Goal: Task Accomplishment & Management: Manage account settings

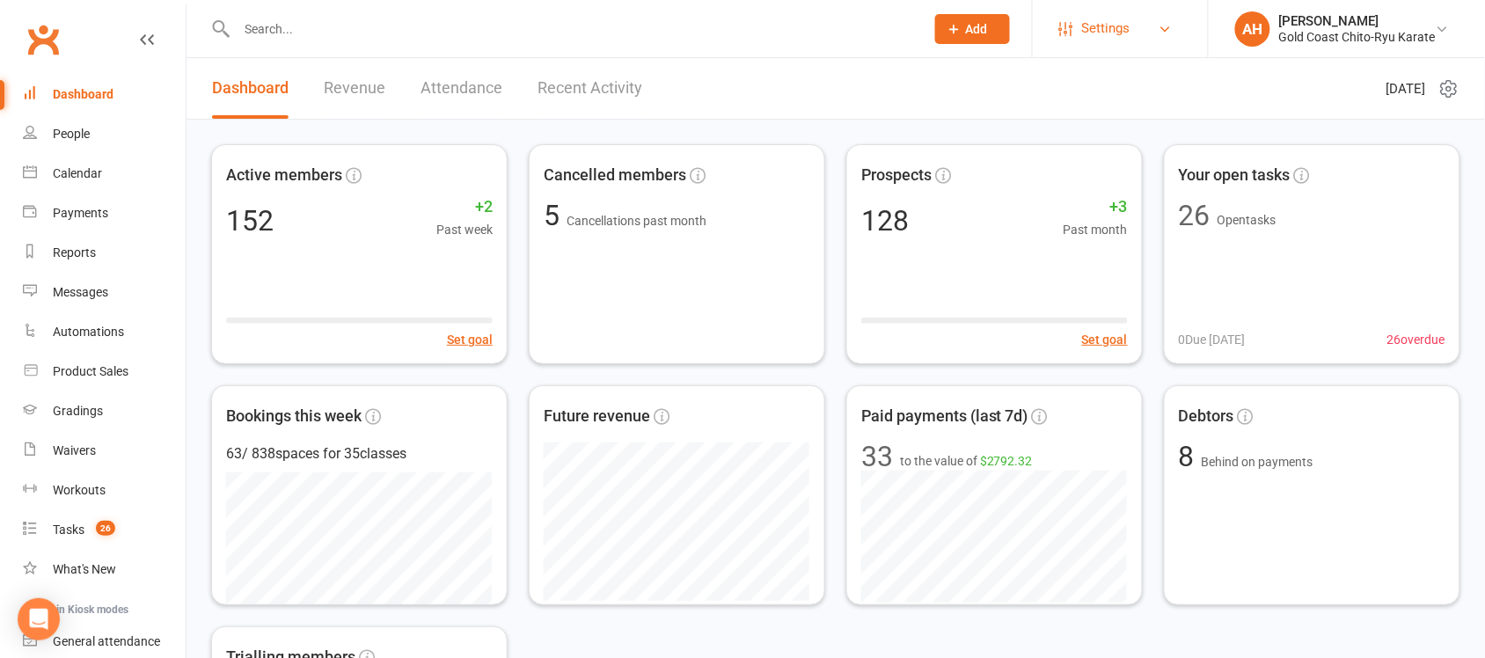
click at [1155, 31] on link "Settings" at bounding box center [1120, 29] width 122 height 40
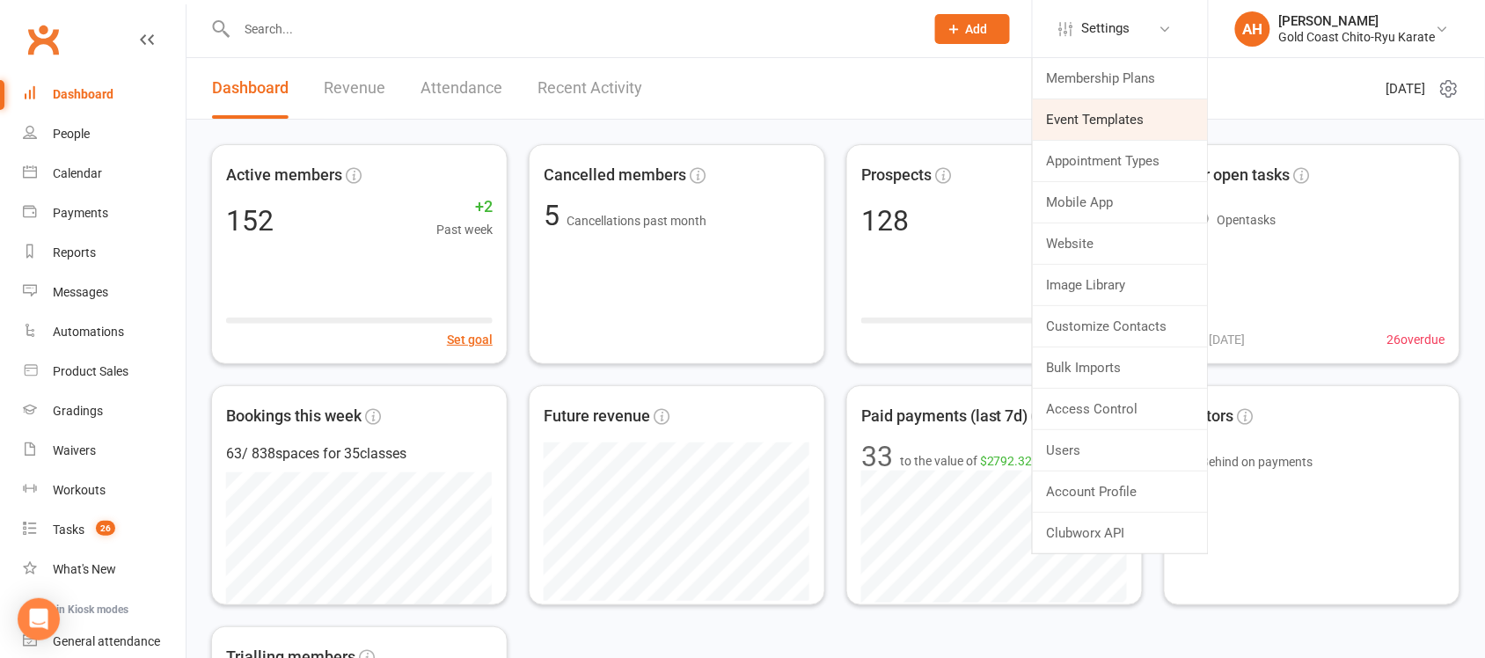
click at [1114, 120] on link "Event Templates" at bounding box center [1120, 119] width 175 height 40
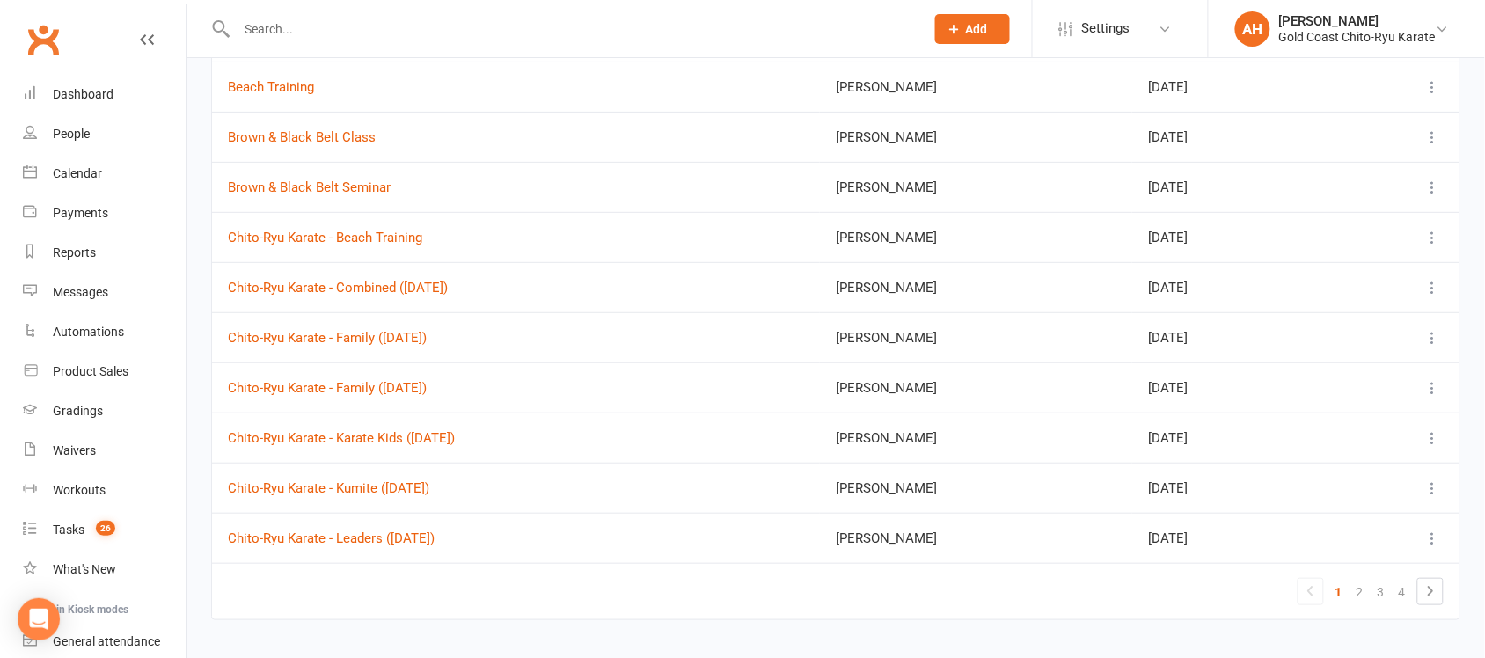
scroll to position [168, 0]
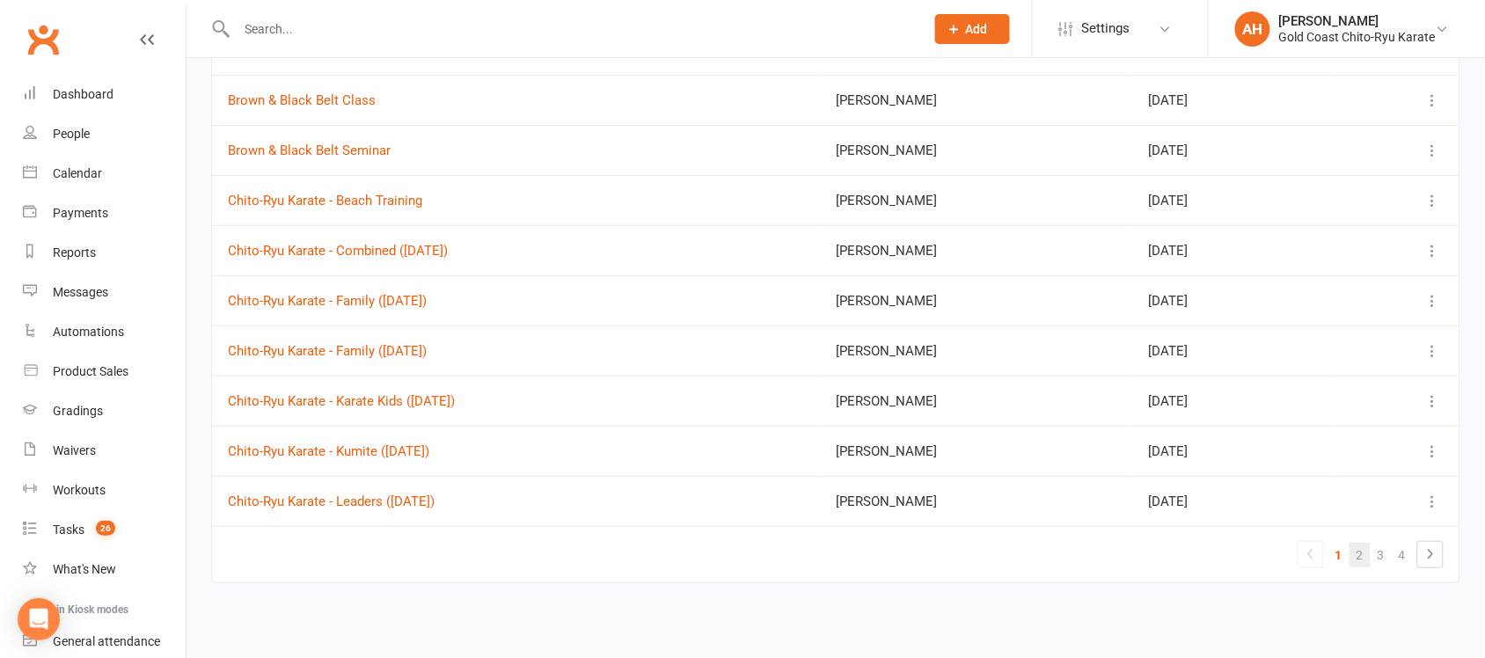
click at [1355, 557] on link "2" at bounding box center [1359, 555] width 21 height 25
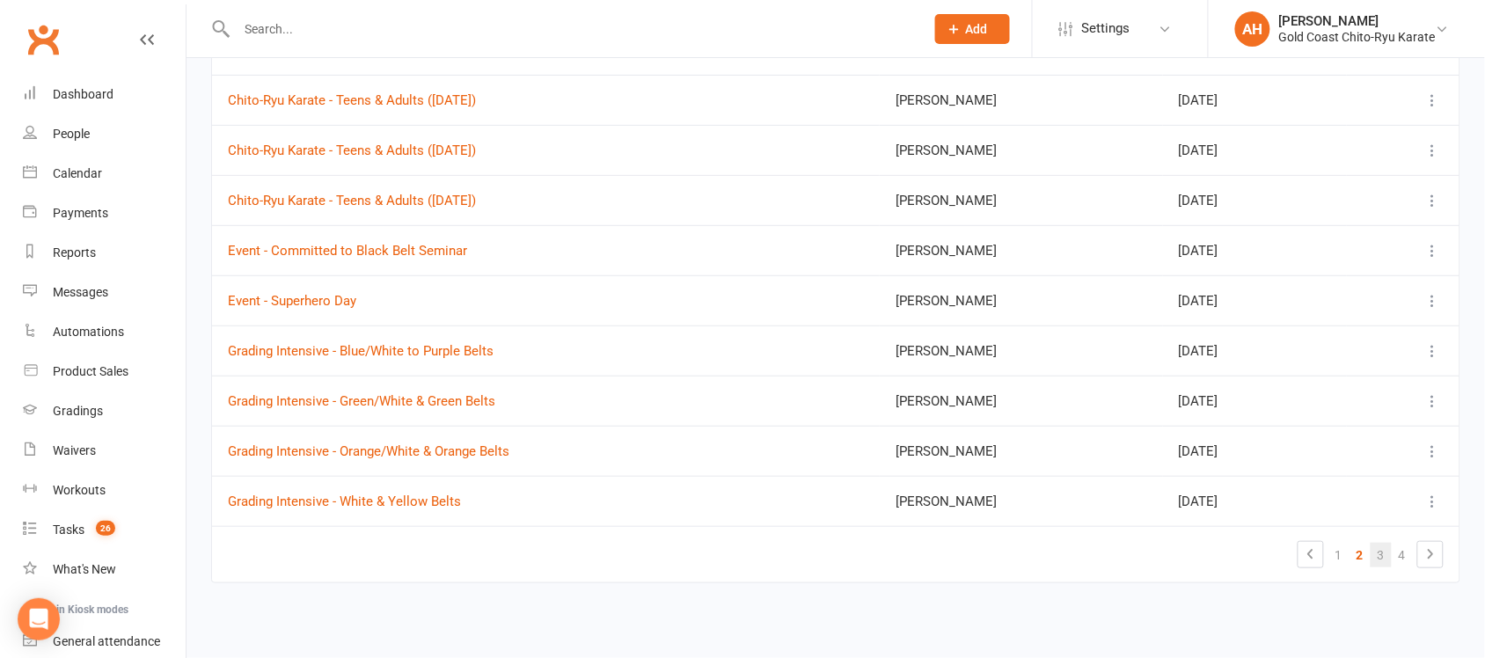
click at [1387, 563] on link "3" at bounding box center [1380, 555] width 21 height 25
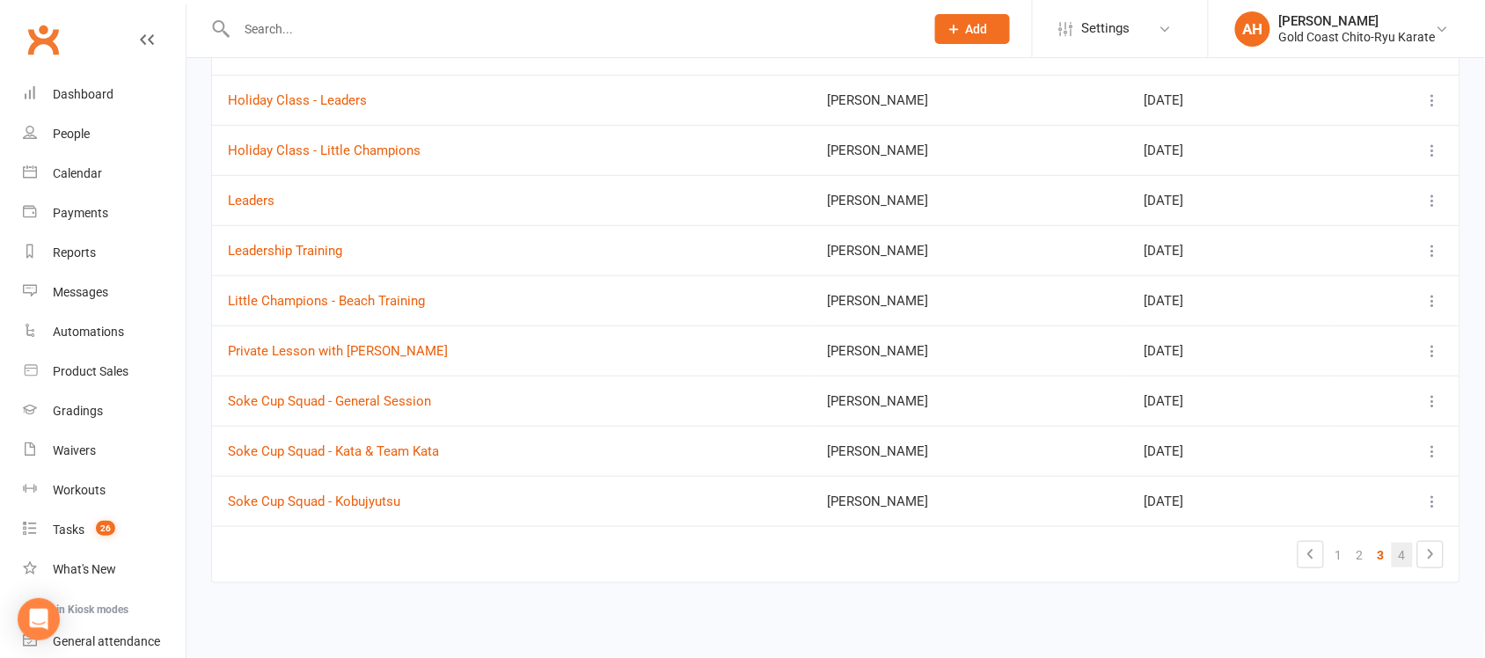
click at [1403, 560] on link "4" at bounding box center [1401, 555] width 21 height 25
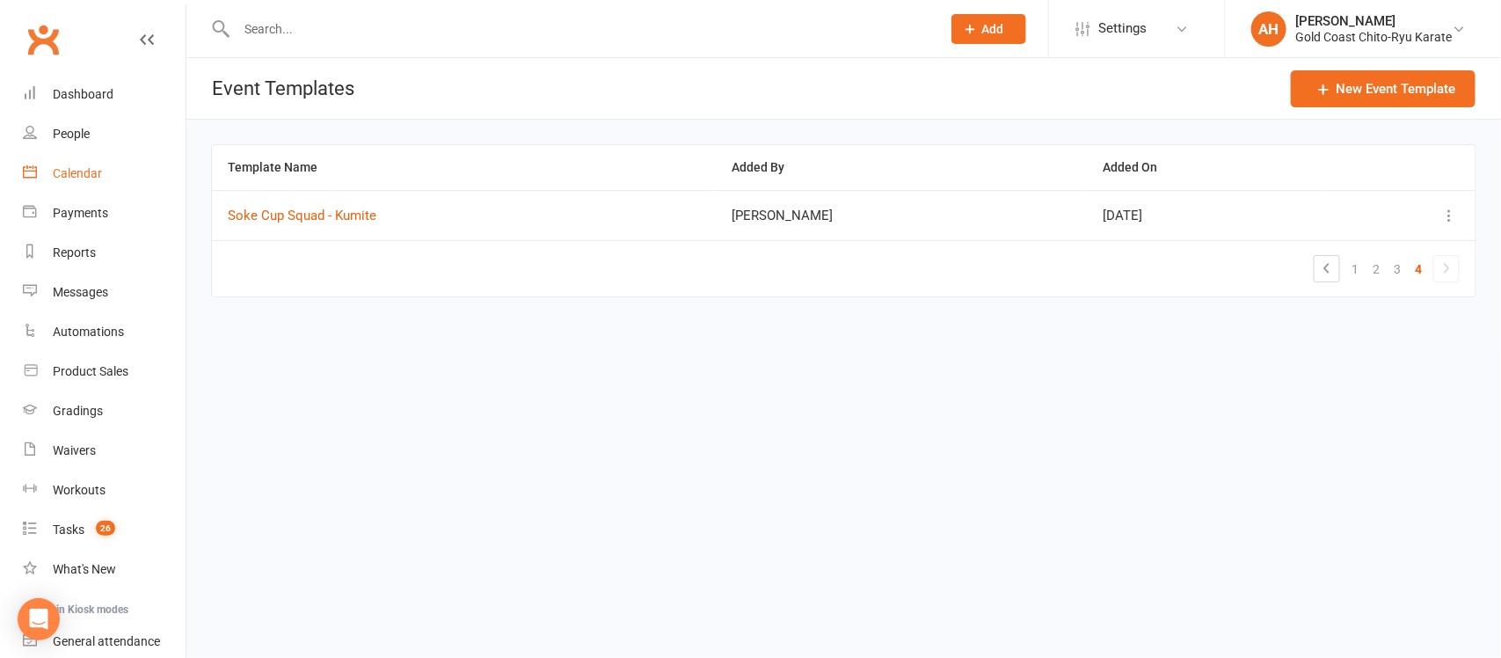
click at [60, 170] on div "Calendar" at bounding box center [77, 173] width 49 height 14
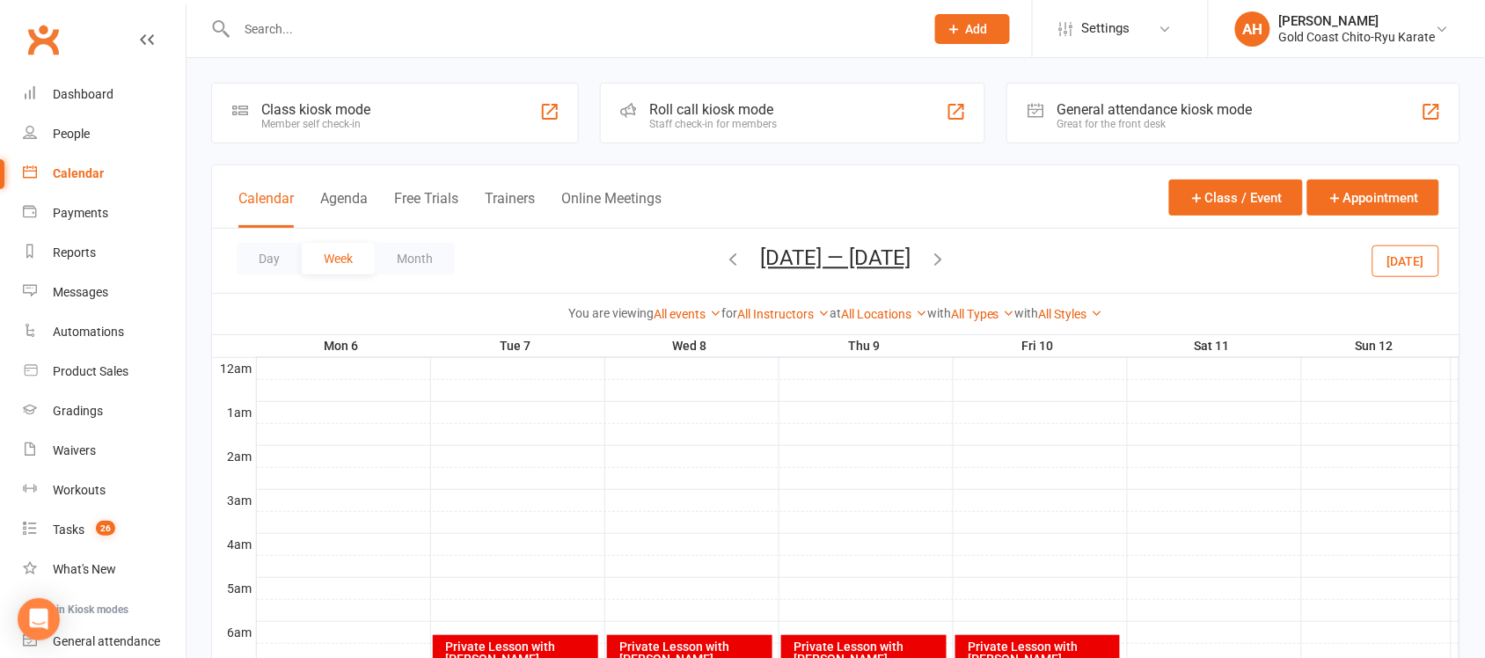
click at [931, 260] on icon "button" at bounding box center [938, 258] width 19 height 19
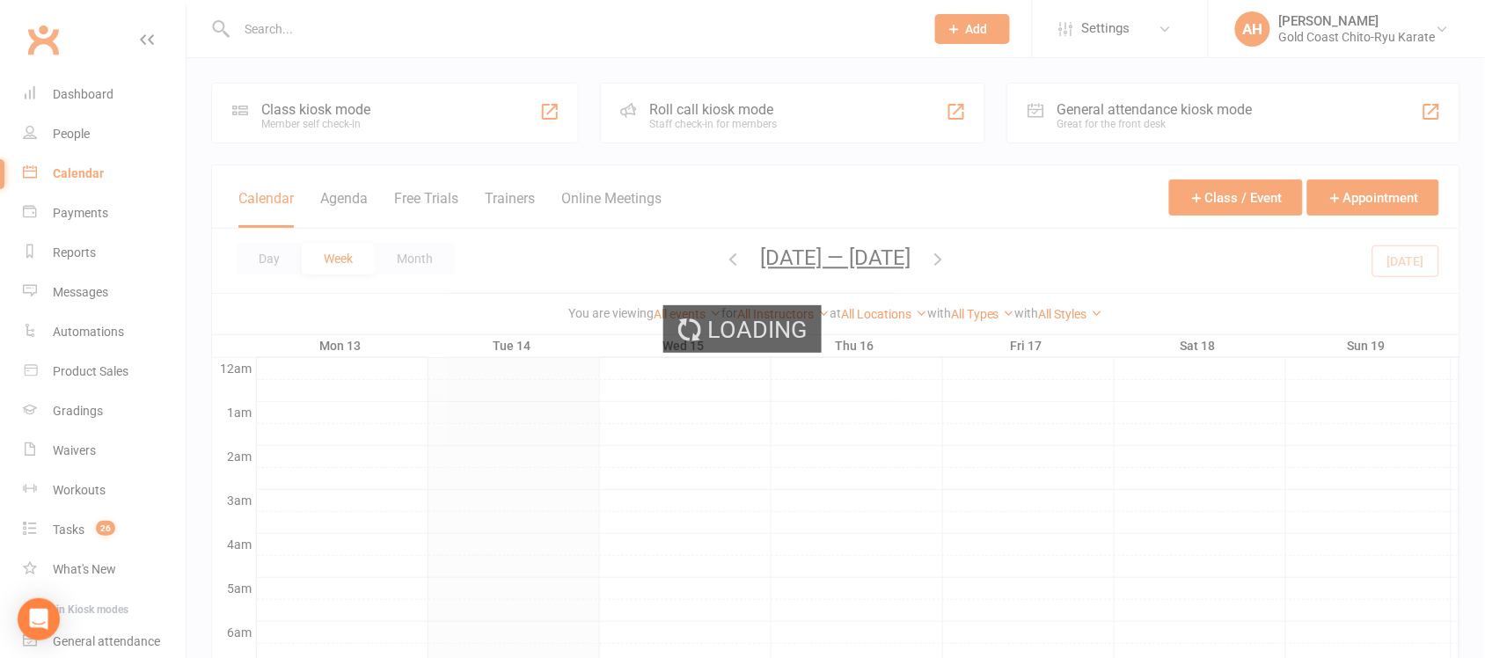
click at [931, 260] on div "Loading" at bounding box center [742, 329] width 1485 height 658
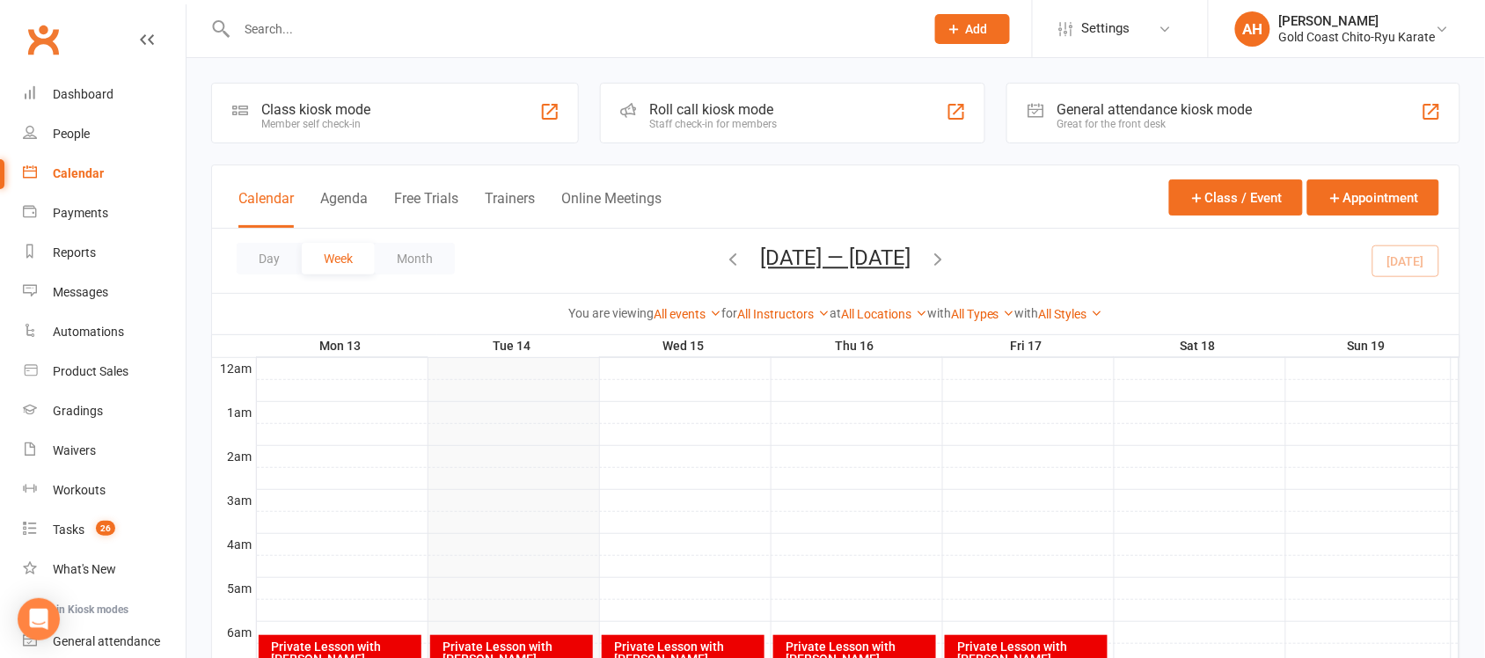
click at [947, 261] on icon "button" at bounding box center [938, 258] width 19 height 19
click at [942, 266] on icon "button" at bounding box center [938, 258] width 19 height 19
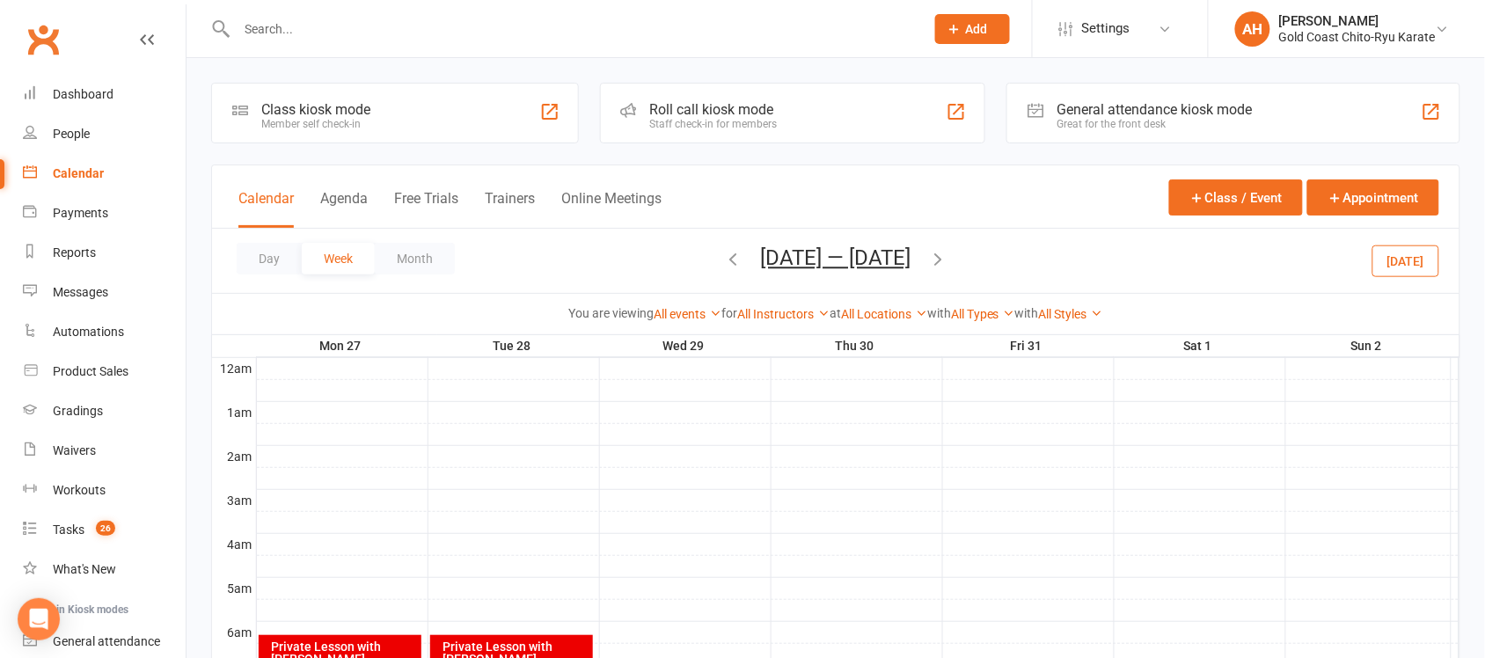
click at [948, 258] on icon "button" at bounding box center [938, 258] width 19 height 19
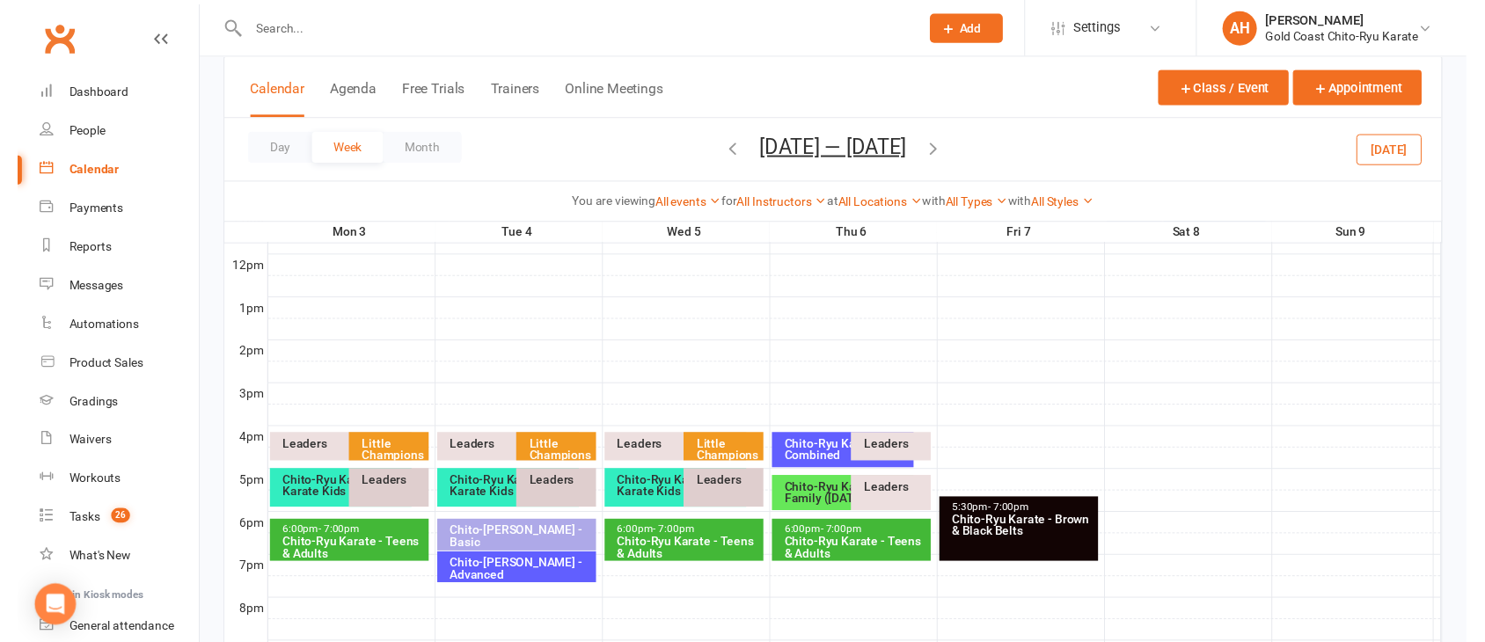
scroll to position [330, 0]
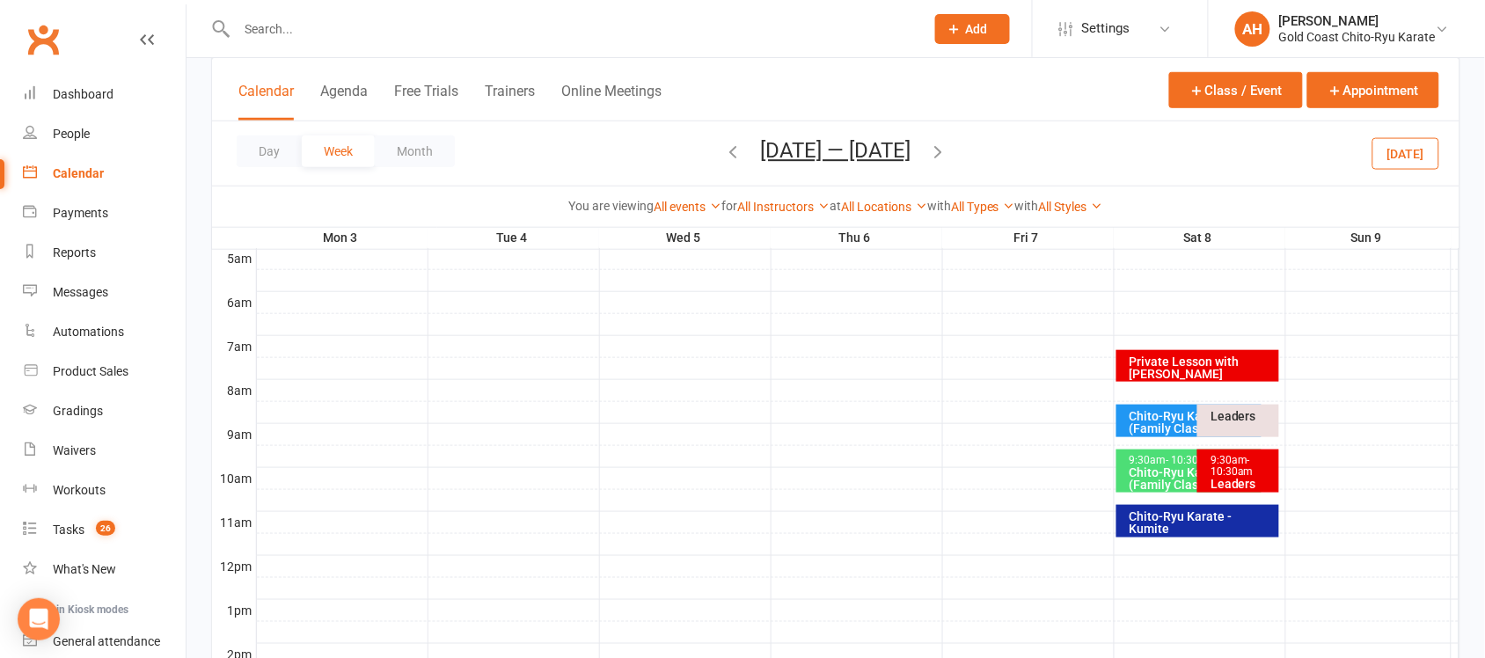
click at [1390, 420] on div at bounding box center [858, 412] width 1202 height 21
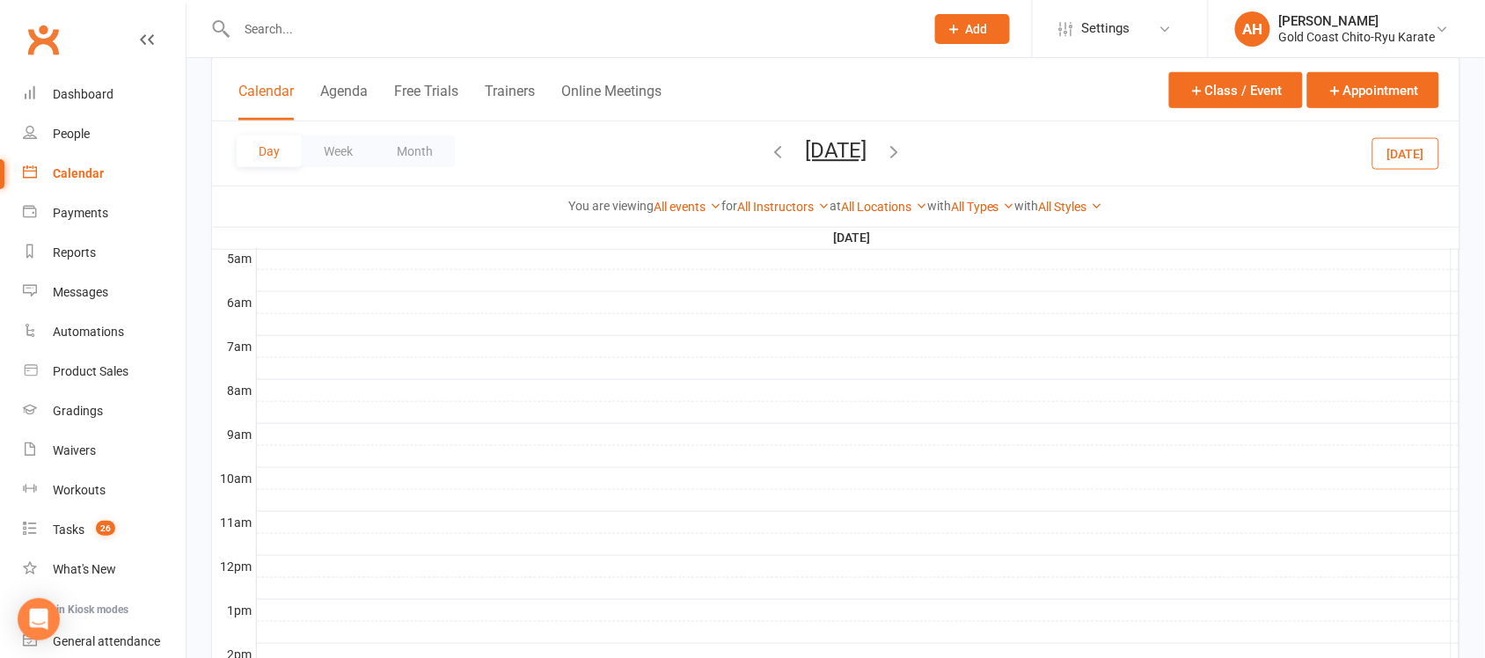
click at [378, 413] on div at bounding box center [858, 412] width 1202 height 21
click at [384, 393] on button "Add Event" at bounding box center [366, 394] width 59 height 21
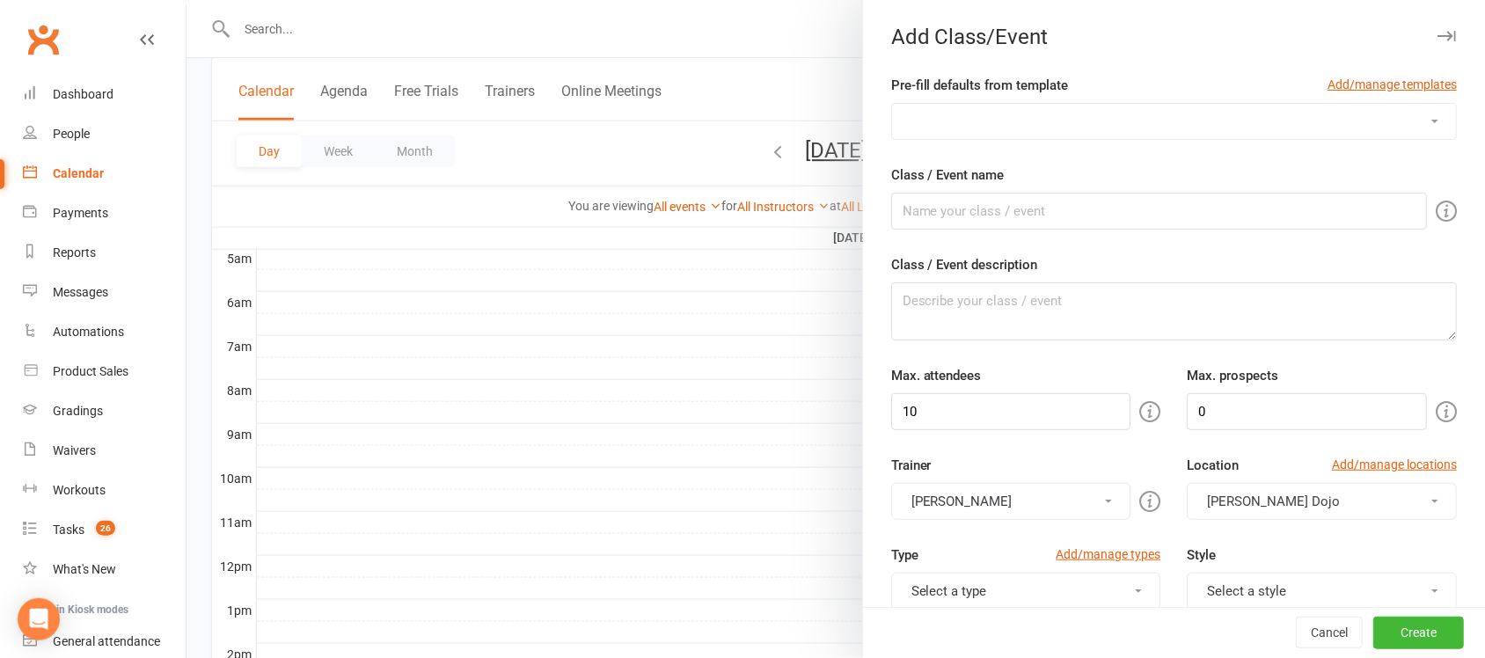
click at [1401, 114] on select "Beach Training Brown & Black Belt Class Brown & Black Belt Seminar Chito-Ryu Ka…" at bounding box center [1174, 121] width 564 height 35
select select "923"
click at [892, 104] on select "Beach Training Brown & Black Belt Class Brown & Black Belt Seminar Chito-Ryu Ka…" at bounding box center [1174, 121] width 564 height 35
type input "Soke Cup Squad - Kobujyutsu"
type input "100"
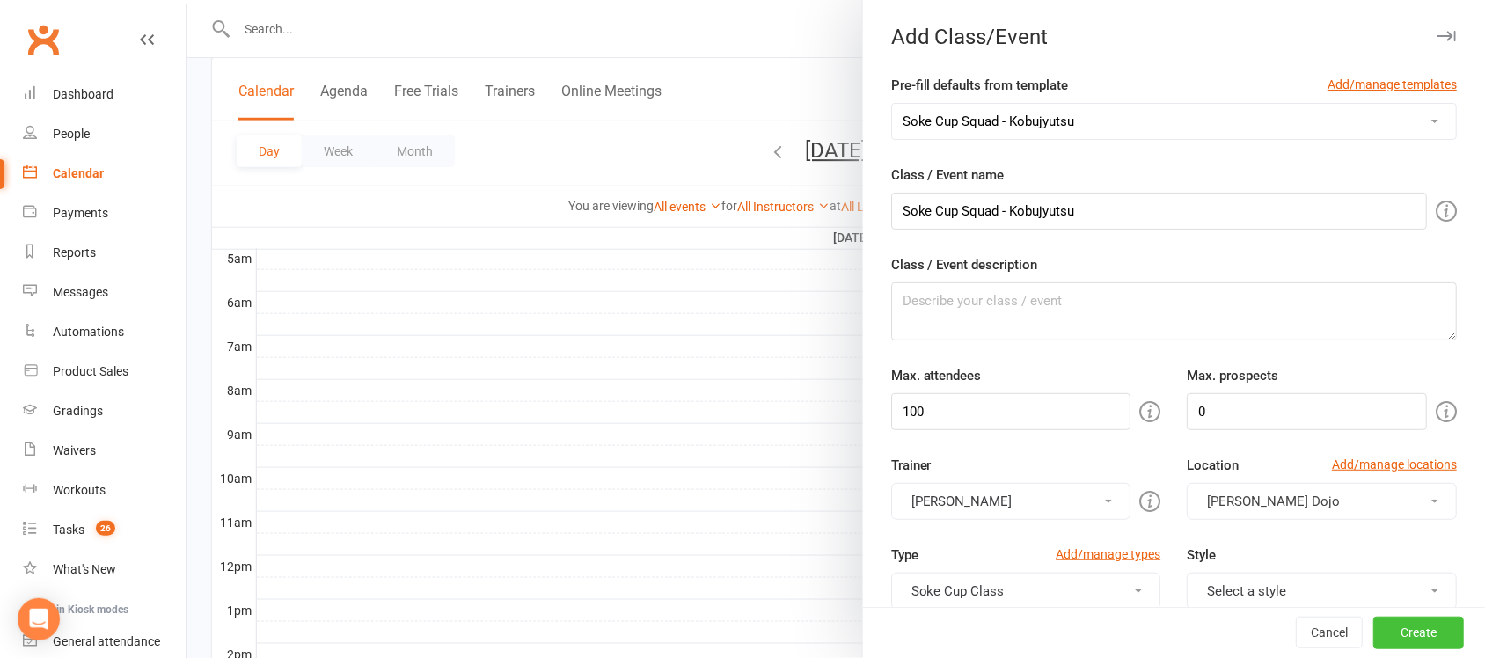
click at [1385, 629] on button "Create" at bounding box center [1418, 633] width 91 height 32
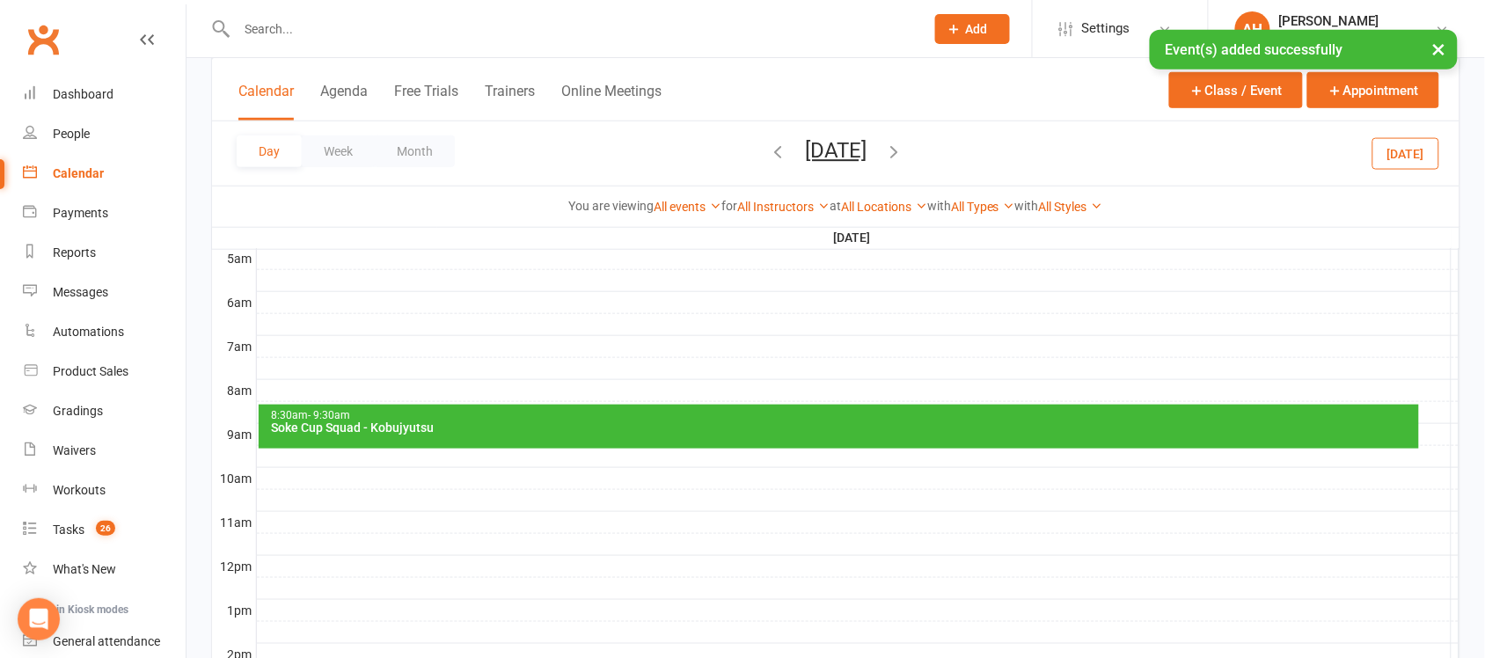
click at [288, 459] on div at bounding box center [858, 456] width 1202 height 21
click at [281, 435] on button "Add Event" at bounding box center [275, 440] width 59 height 21
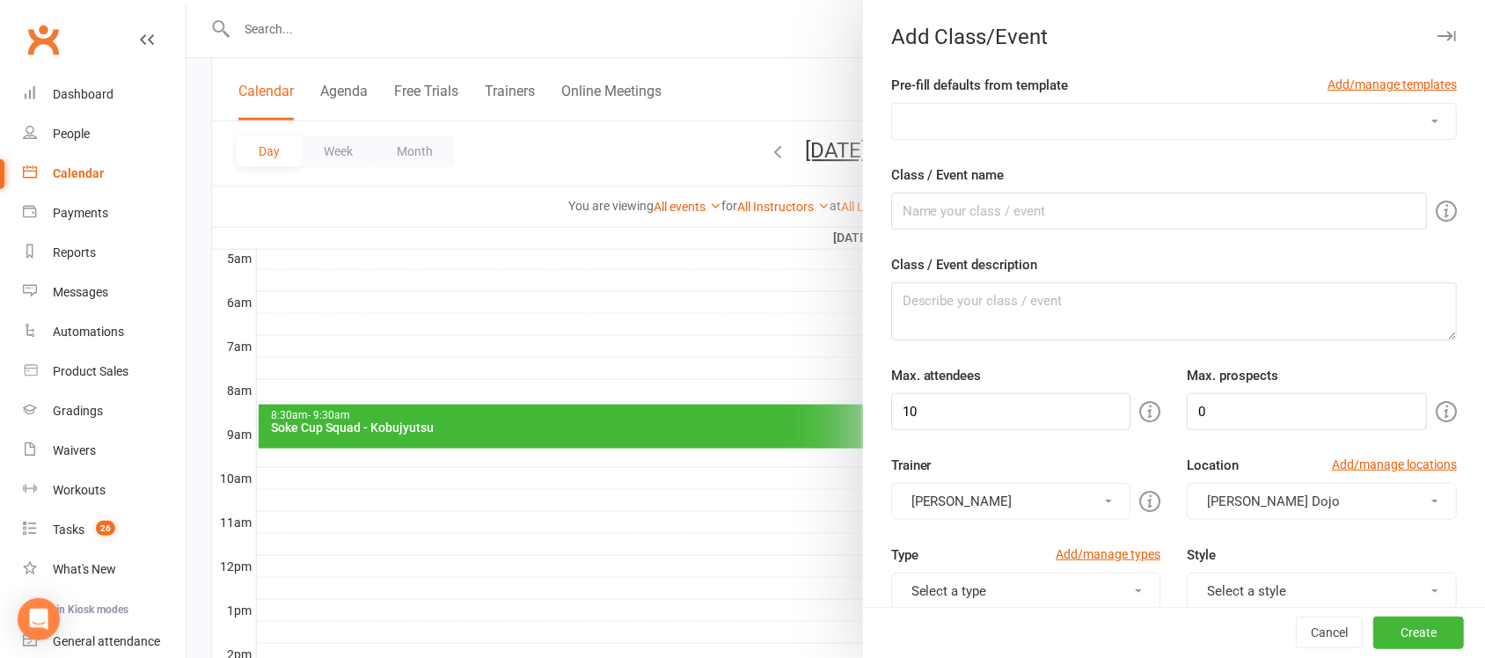
click at [1392, 125] on select "Beach Training Brown & Black Belt Class Brown & Black Belt Seminar Chito-Ryu Ka…" at bounding box center [1174, 121] width 564 height 35
select select "924"
click at [892, 104] on select "Beach Training Brown & Black Belt Class Brown & Black Belt Seminar Chito-Ryu Ka…" at bounding box center [1174, 121] width 564 height 35
type input "Soke Cup Squad - Kata & Team Kata"
type input "100"
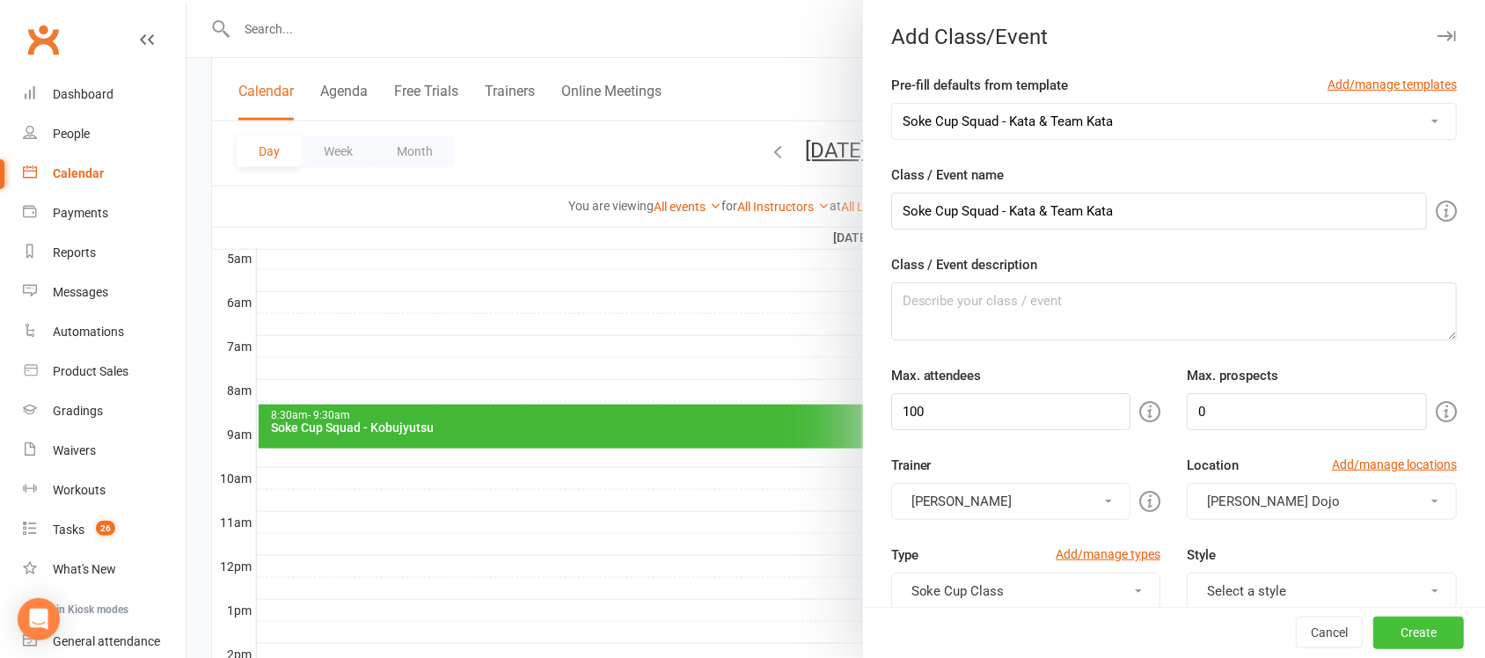
click at [1395, 640] on button "Create" at bounding box center [1418, 633] width 91 height 32
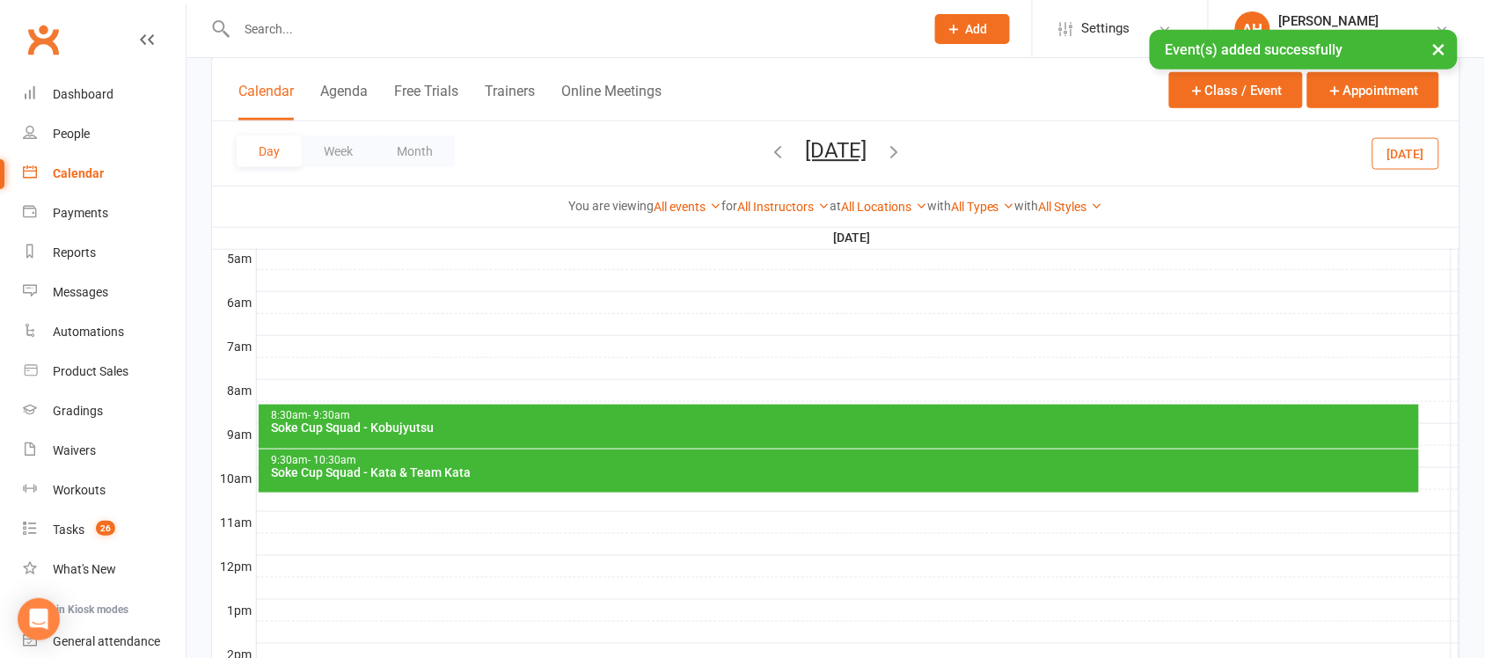
click at [300, 499] on div at bounding box center [858, 500] width 1202 height 21
click at [306, 478] on button "Add Event" at bounding box center [288, 480] width 59 height 21
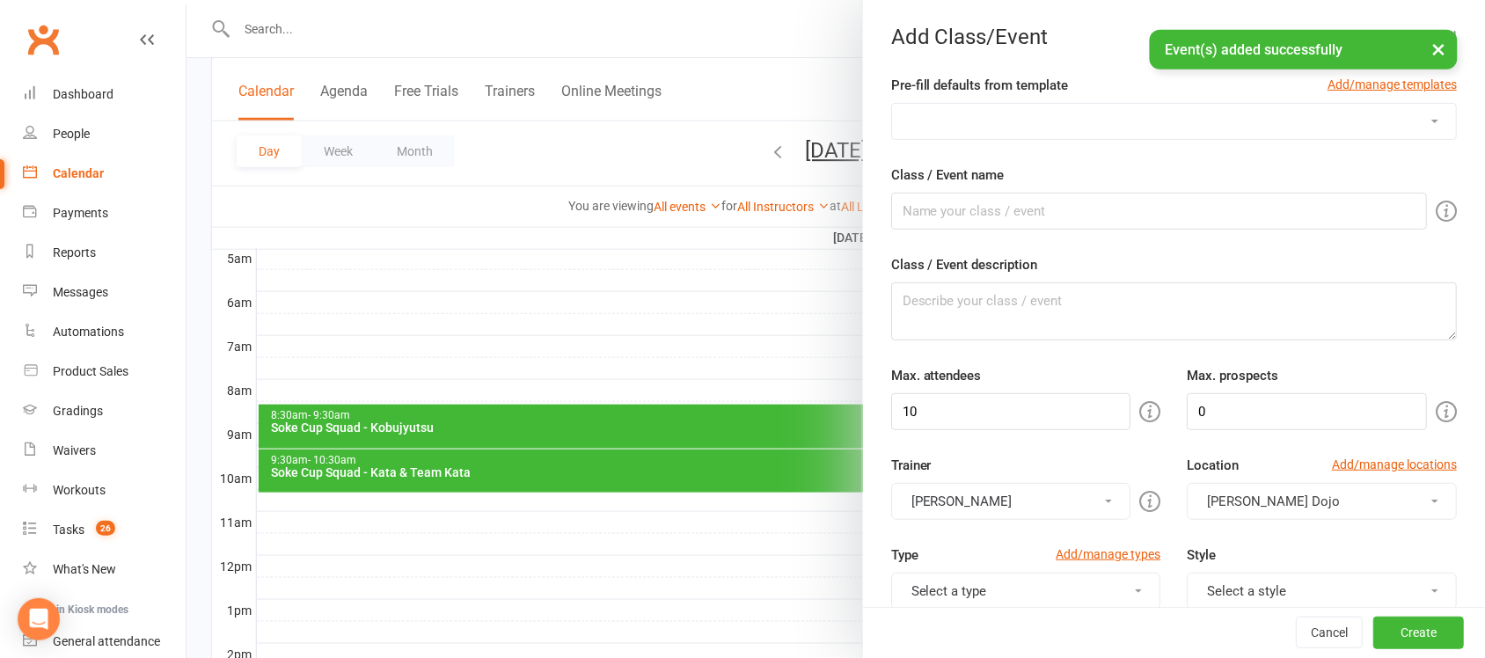
drag, startPoint x: 1397, startPoint y: 124, endPoint x: 1360, endPoint y: 138, distance: 39.5
click at [1397, 124] on select "Beach Training Brown & Black Belt Class Brown & Black Belt Seminar Chito-Ryu Ka…" at bounding box center [1174, 121] width 564 height 35
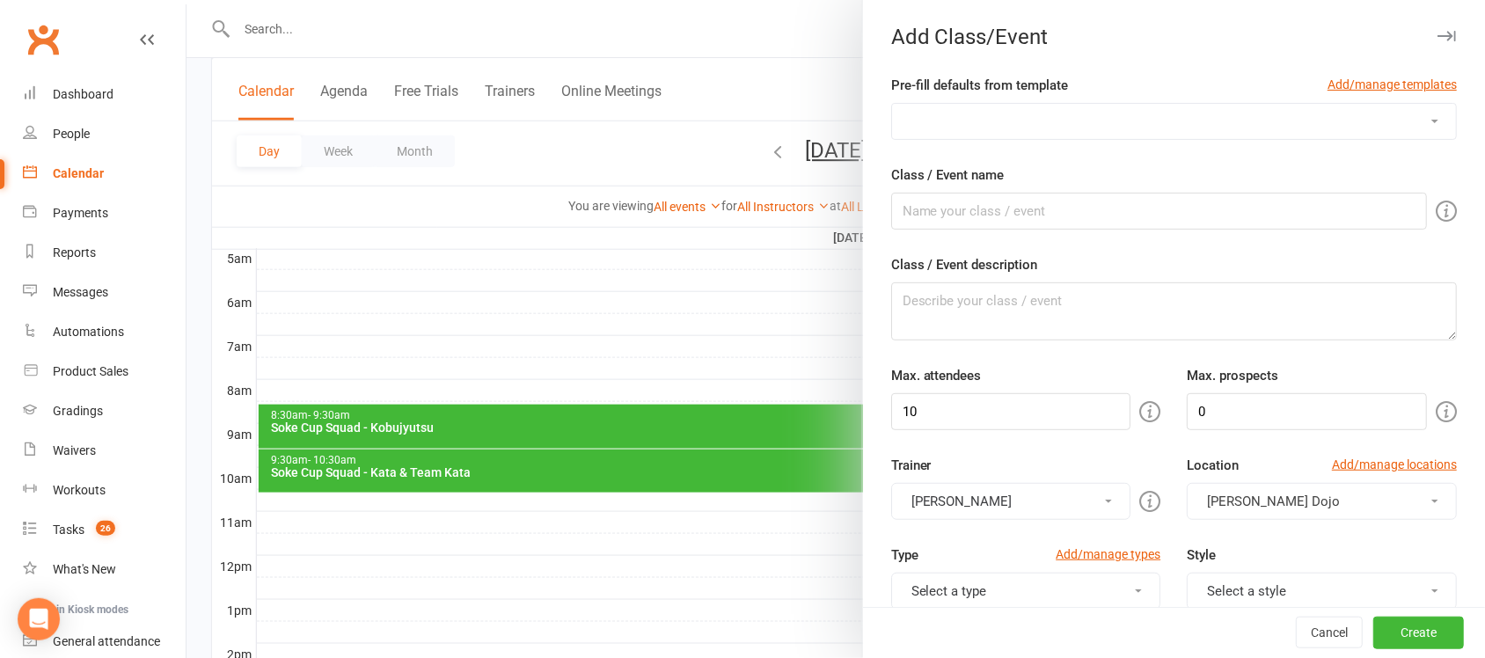
select select "925"
click at [892, 104] on select "Beach Training Brown & Black Belt Class Brown & Black Belt Seminar Chito-Ryu Ka…" at bounding box center [1174, 121] width 564 height 35
type input "Soke Cup Squad - Kumite"
type input "100"
click at [1386, 626] on button "Create" at bounding box center [1418, 633] width 91 height 32
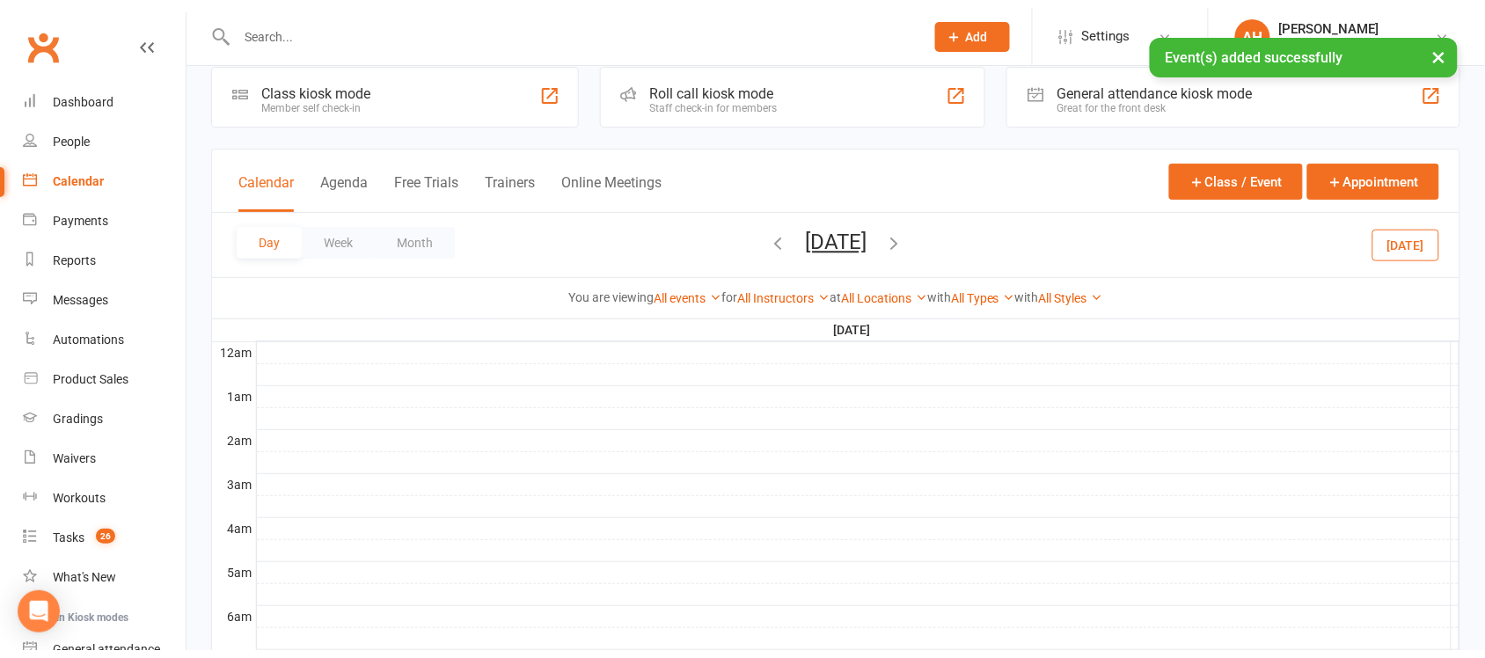
scroll to position [0, 0]
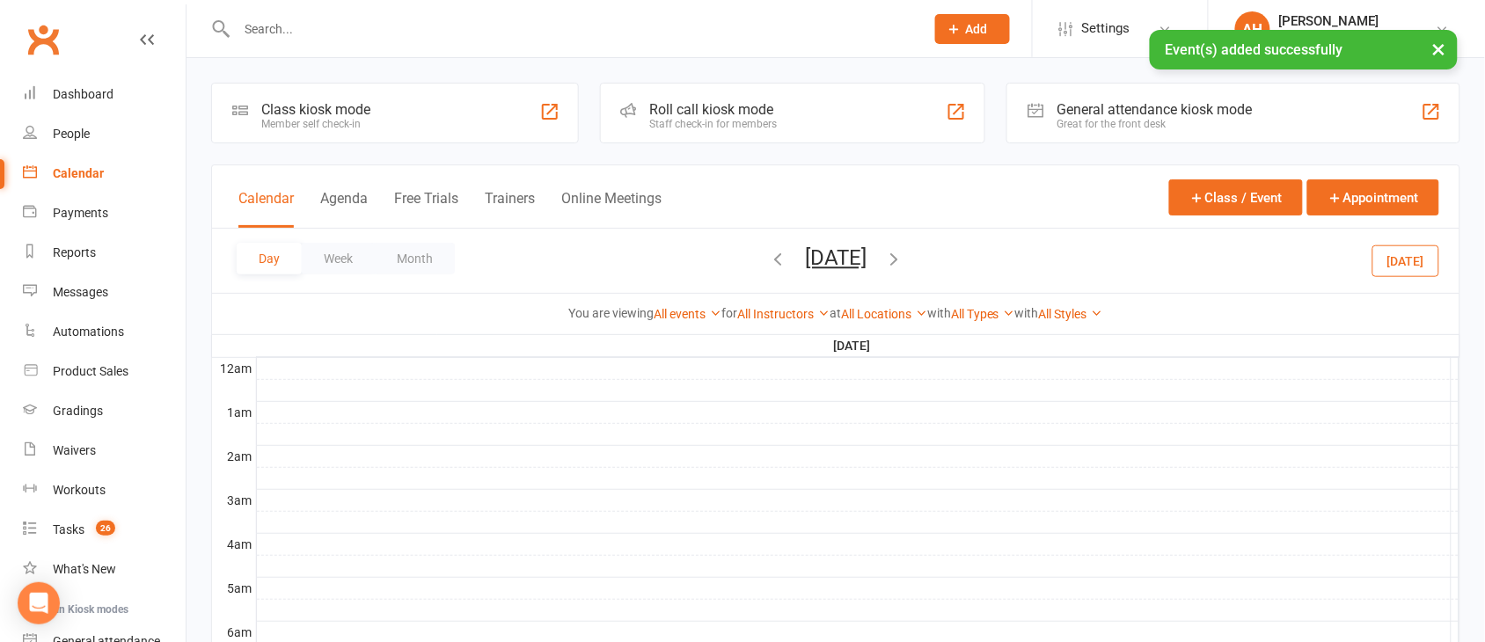
click at [1426, 273] on button "[DATE]" at bounding box center [1405, 260] width 67 height 32
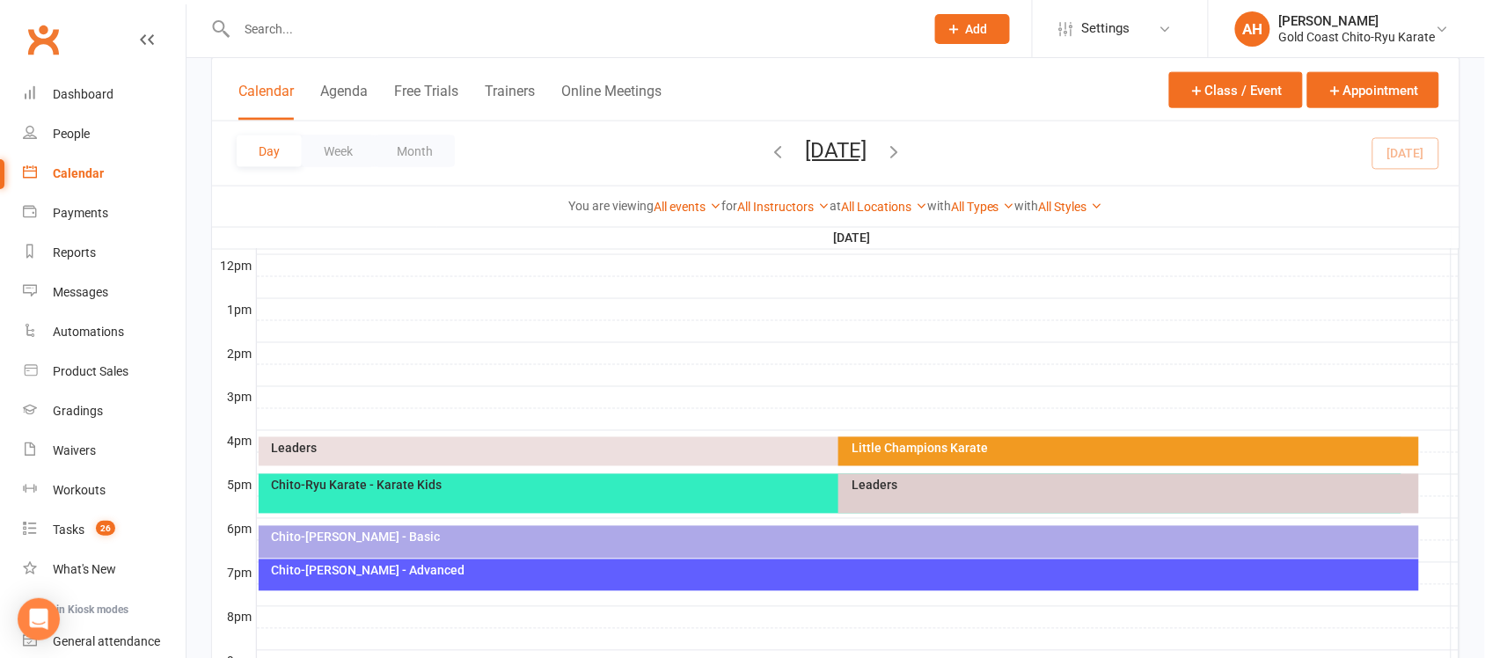
scroll to position [660, 0]
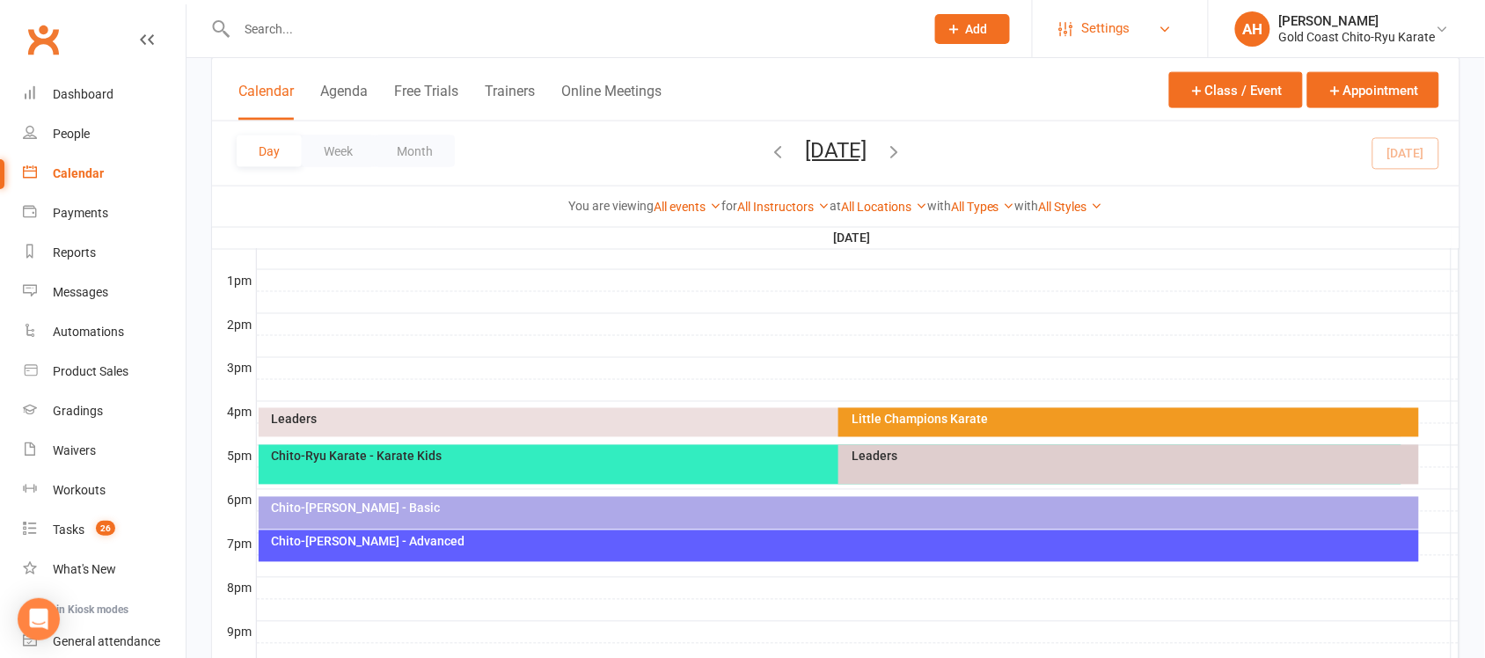
click at [1177, 26] on link "Settings" at bounding box center [1120, 29] width 122 height 40
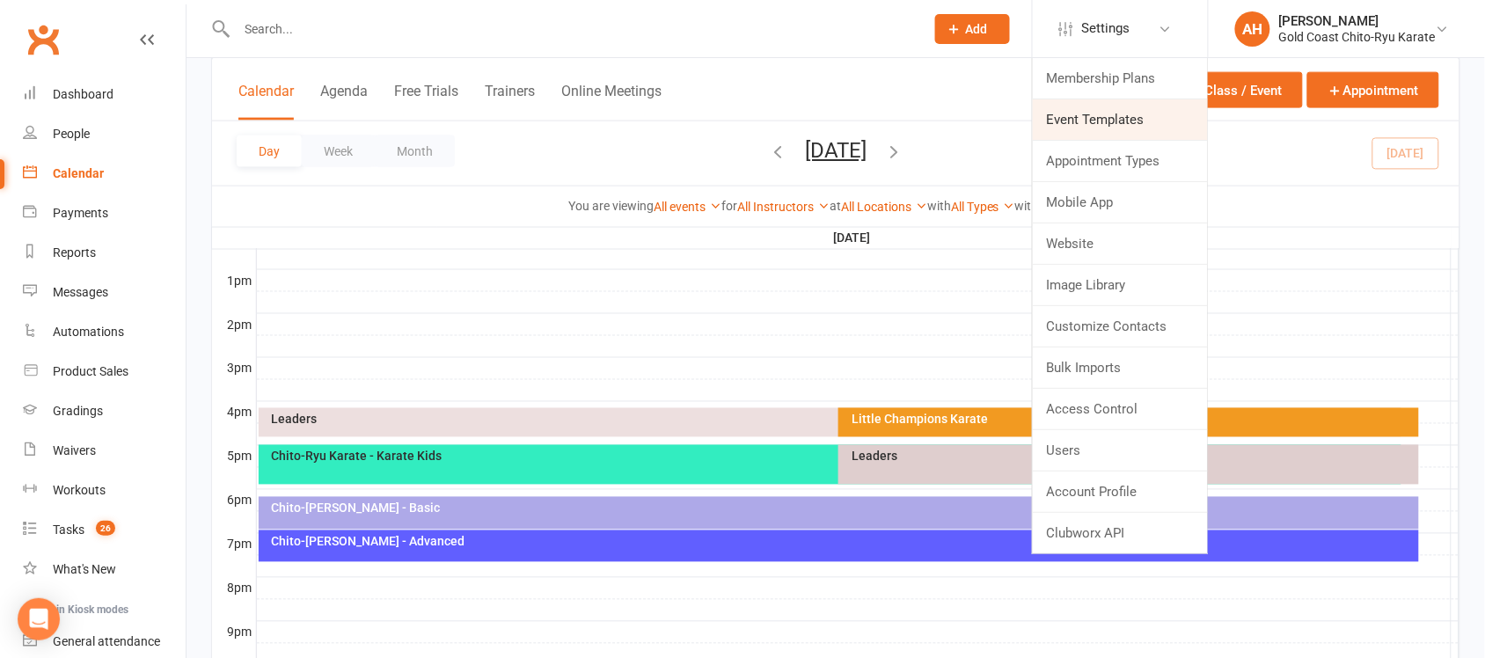
click at [1106, 117] on link "Event Templates" at bounding box center [1120, 119] width 175 height 40
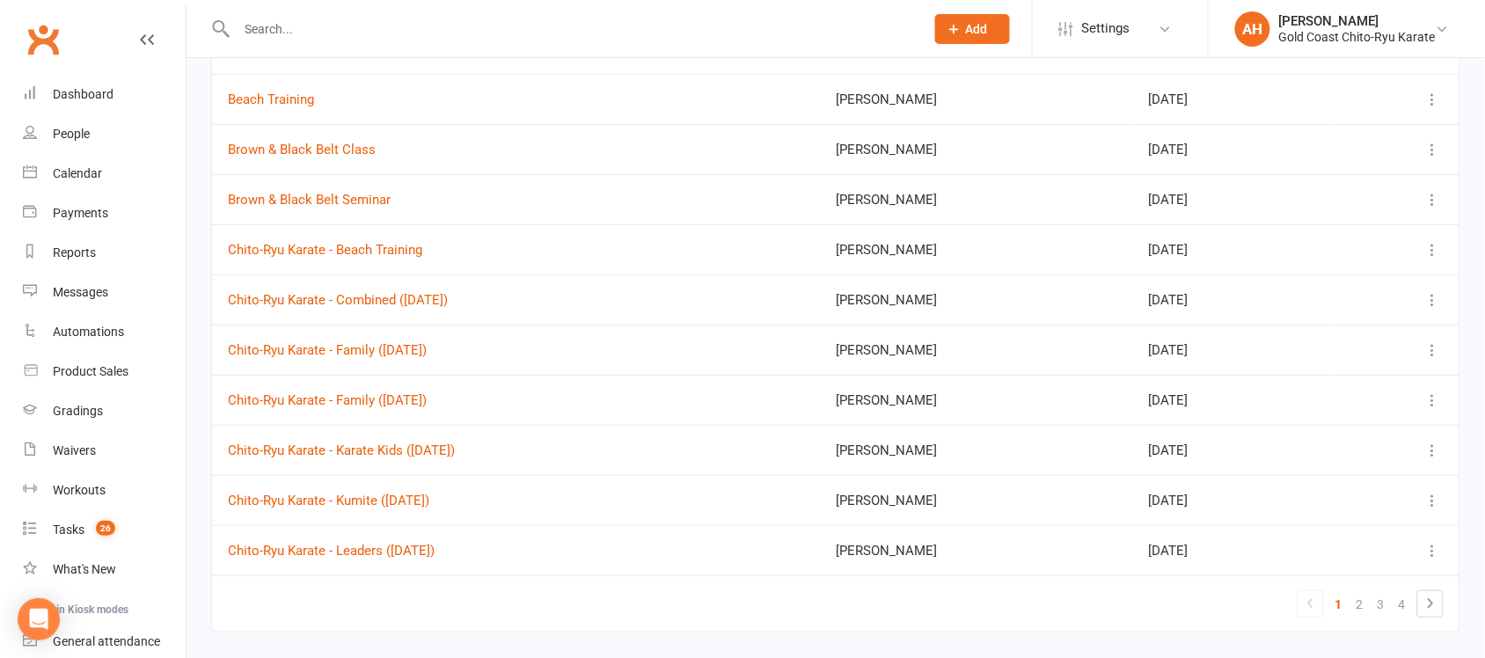
scroll to position [168, 0]
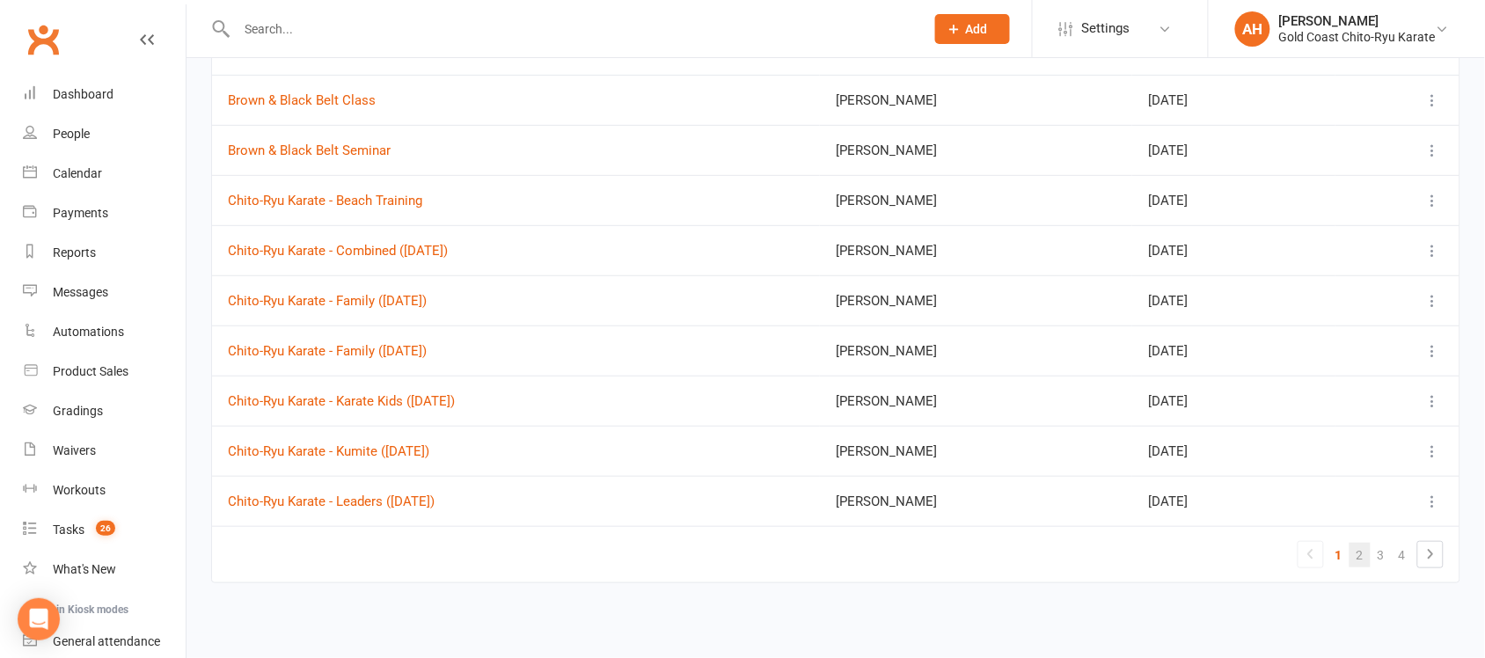
click at [1363, 557] on link "2" at bounding box center [1359, 555] width 21 height 25
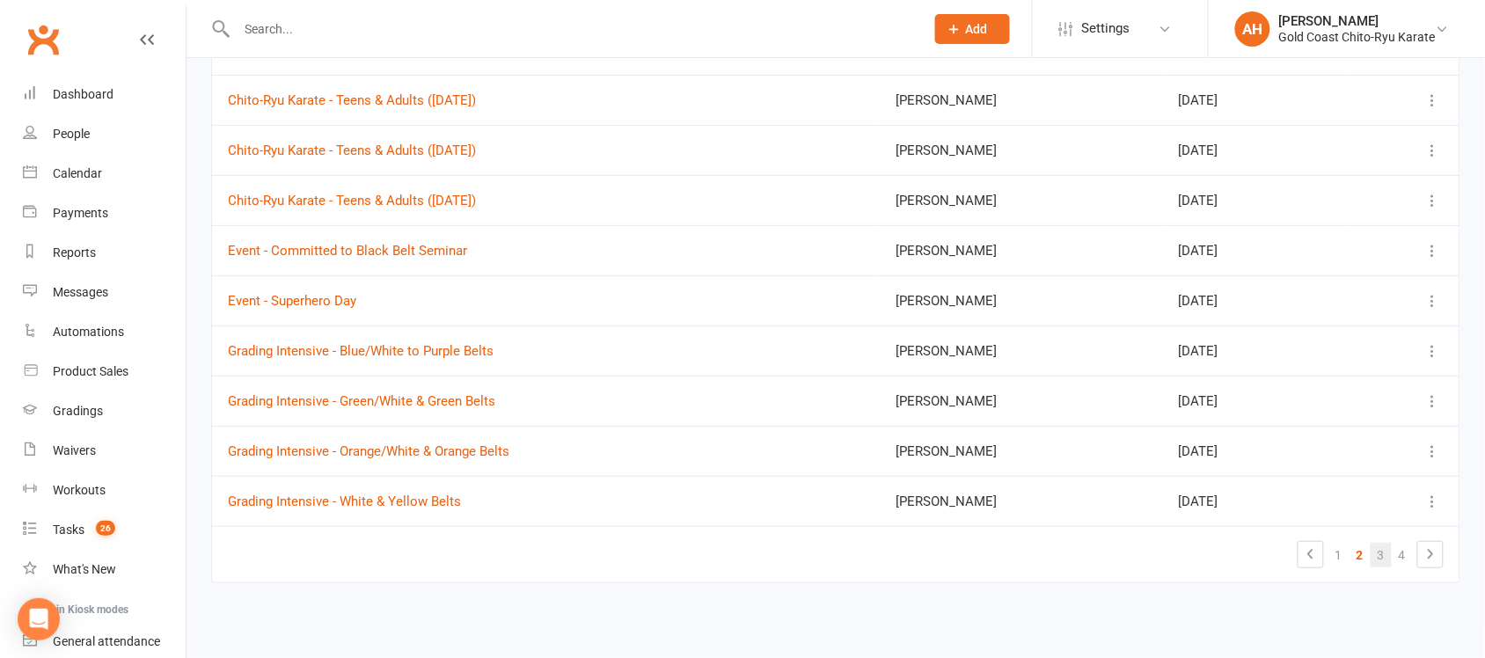
click at [1381, 559] on link "3" at bounding box center [1380, 555] width 21 height 25
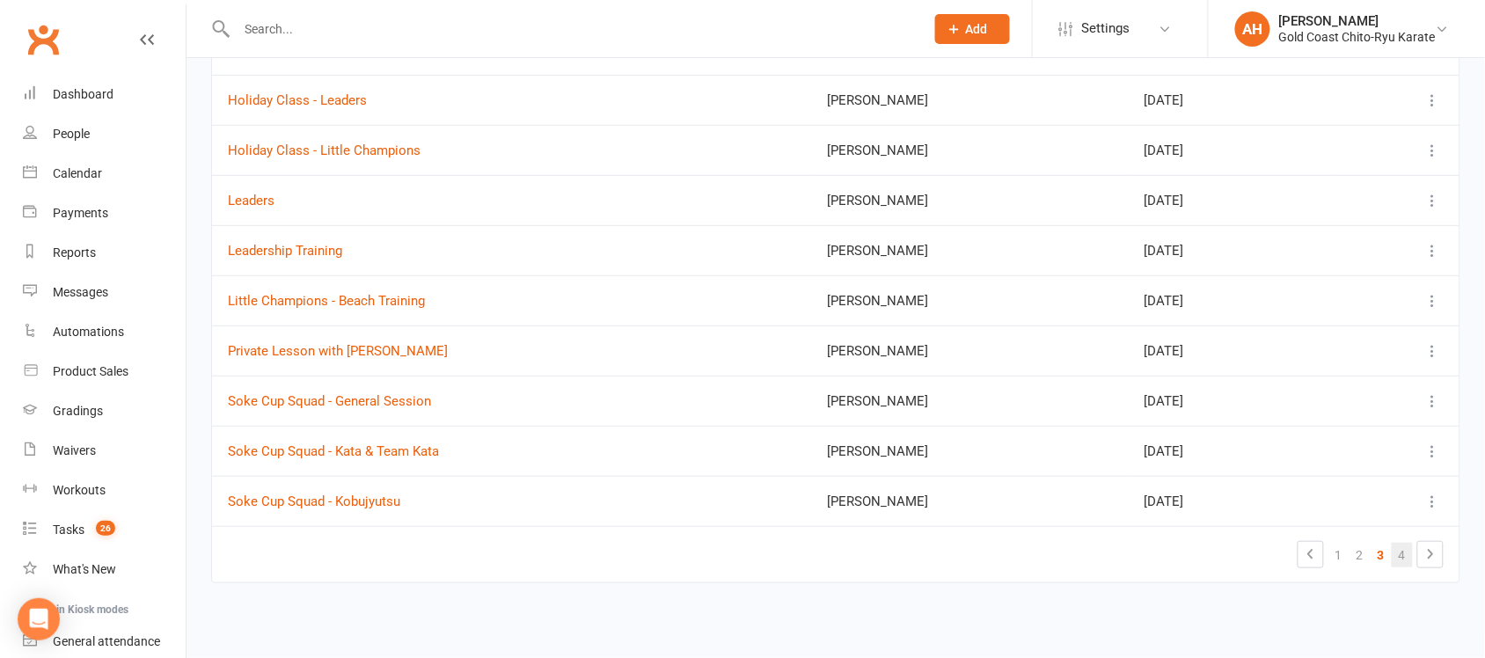
click at [1401, 558] on link "4" at bounding box center [1401, 555] width 21 height 25
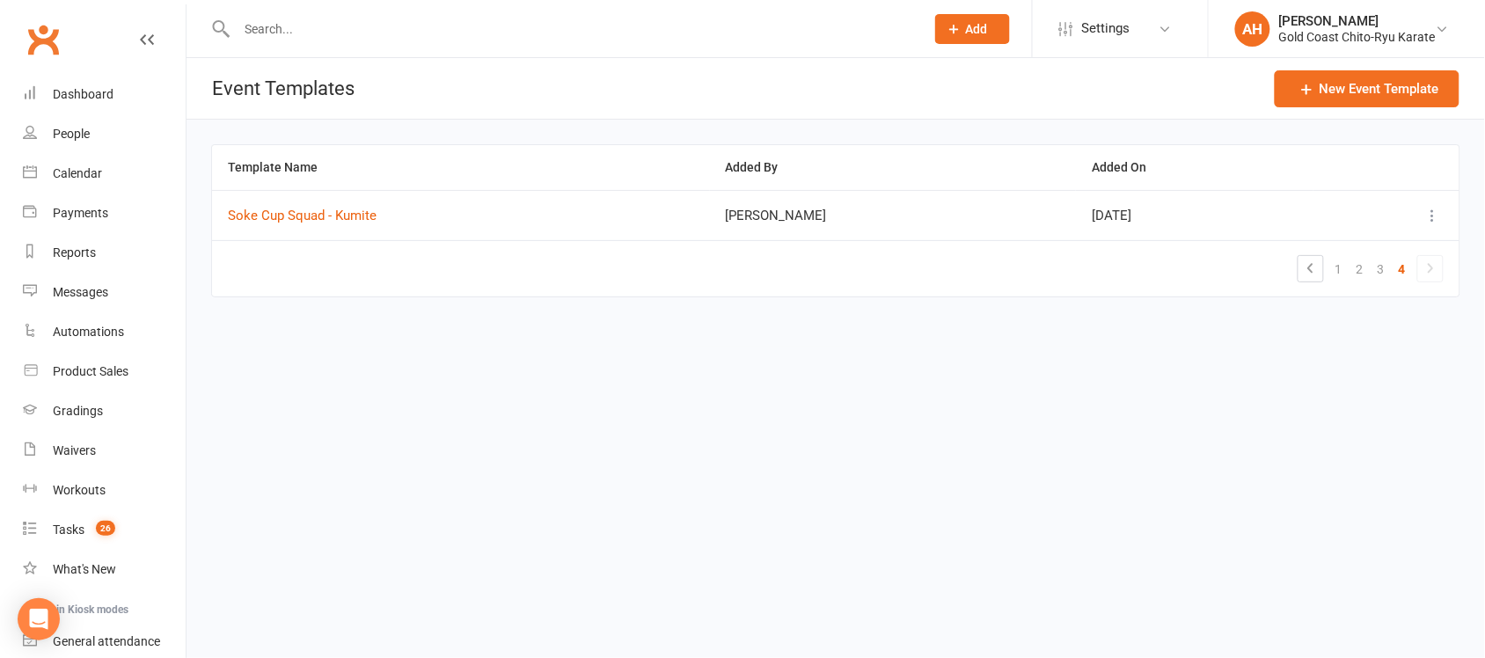
scroll to position [0, 0]
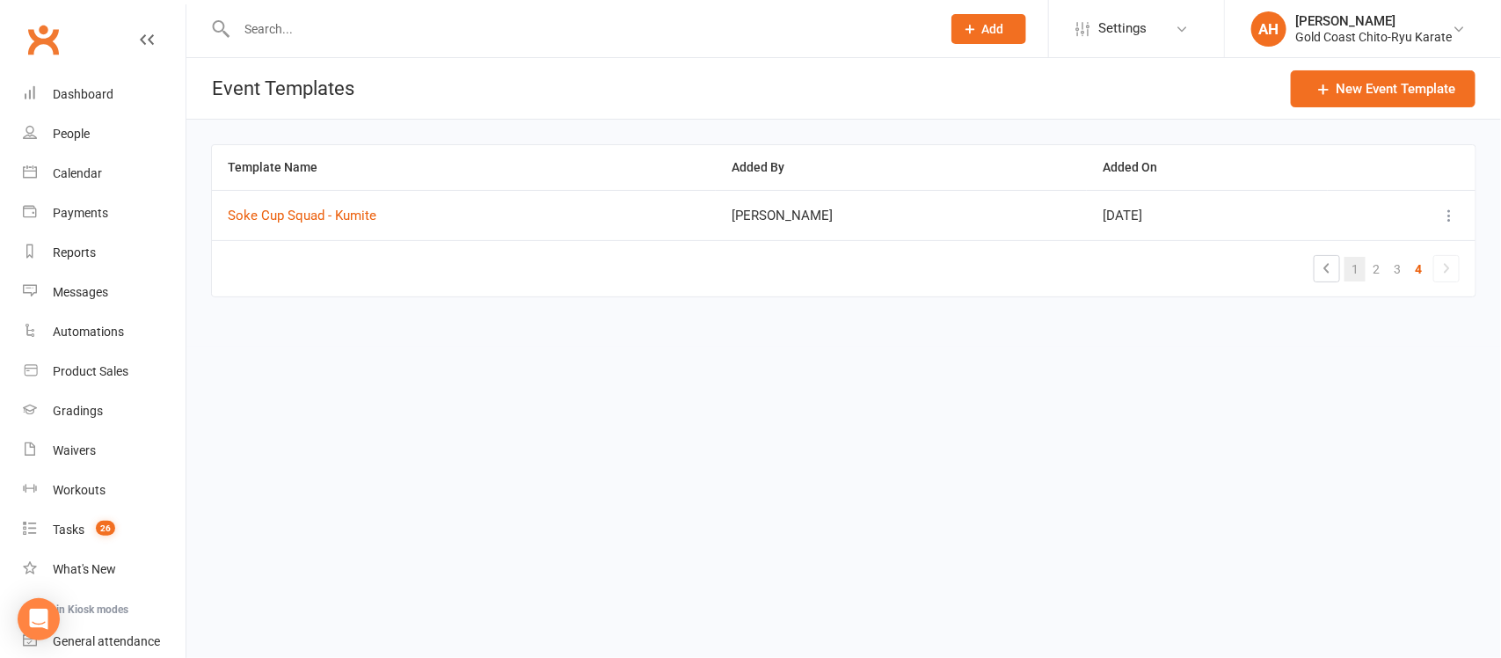
click at [1353, 273] on link "1" at bounding box center [1355, 269] width 21 height 25
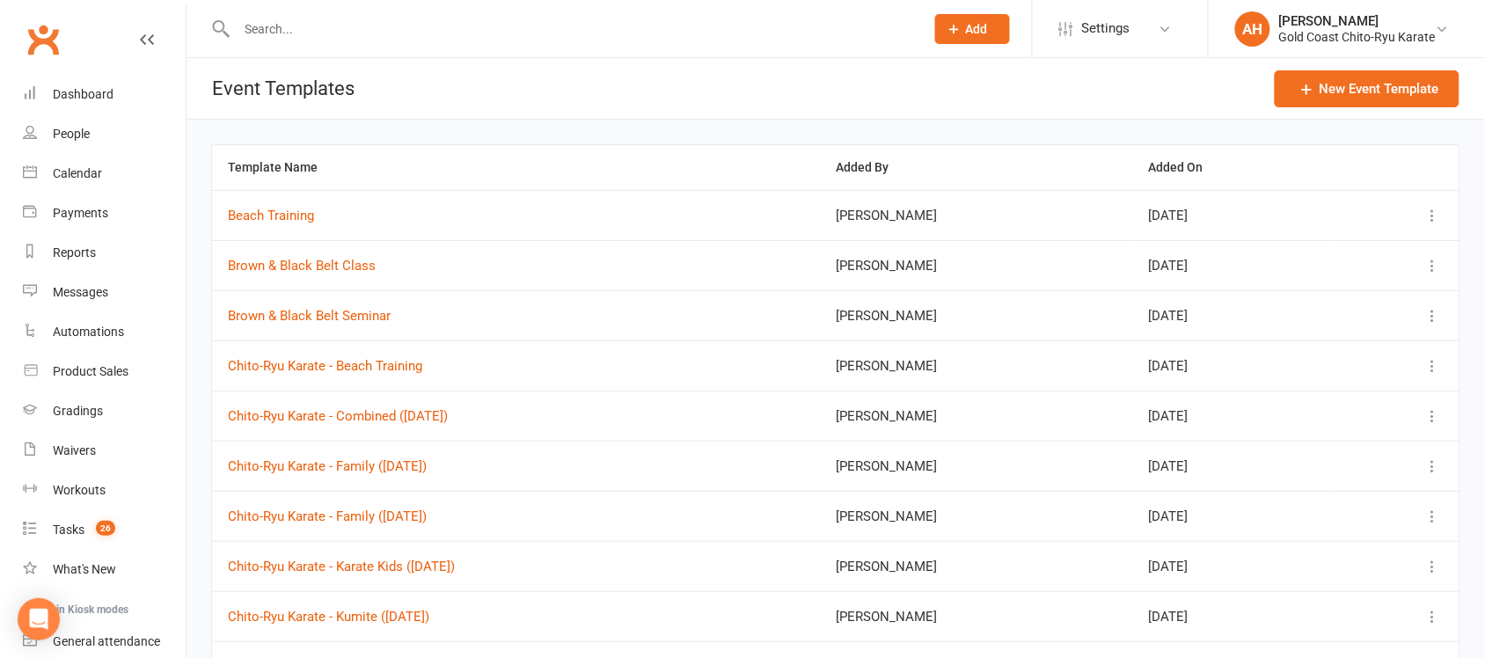
scroll to position [168, 0]
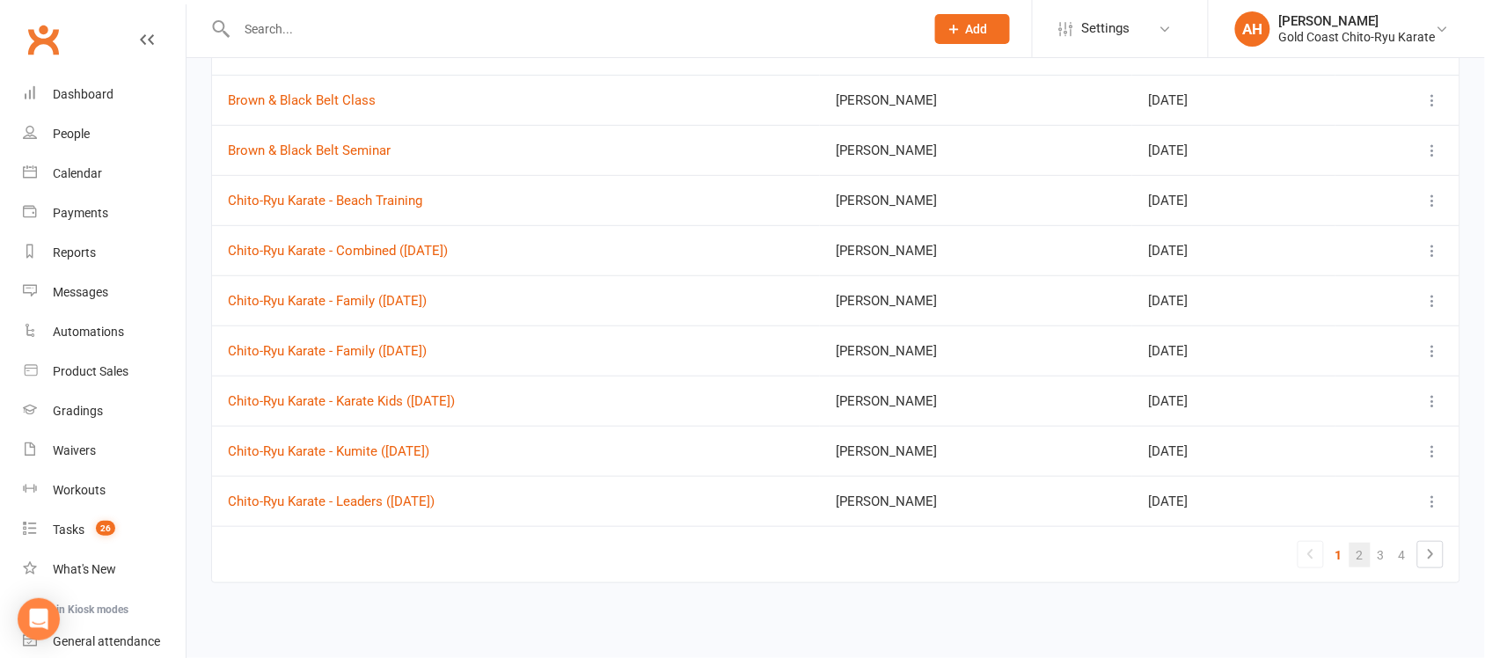
click at [1359, 560] on link "2" at bounding box center [1359, 555] width 21 height 25
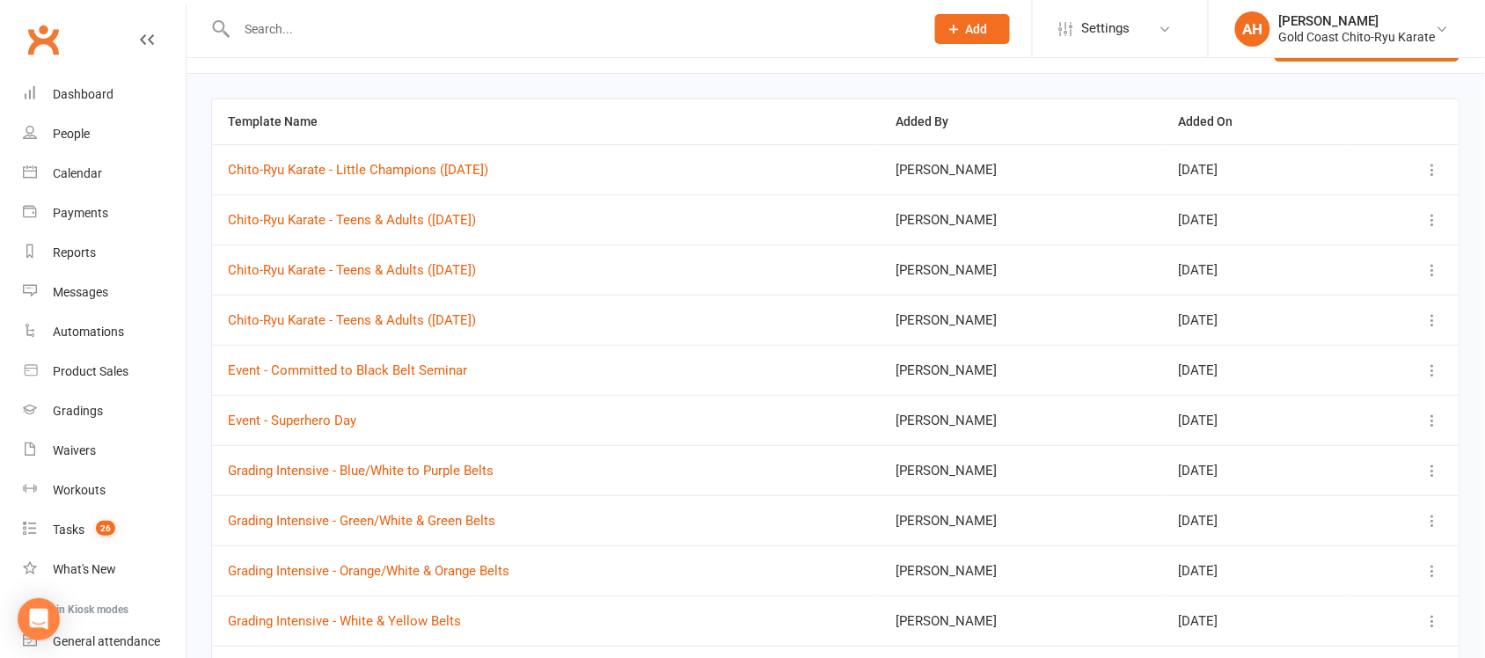
scroll to position [0, 0]
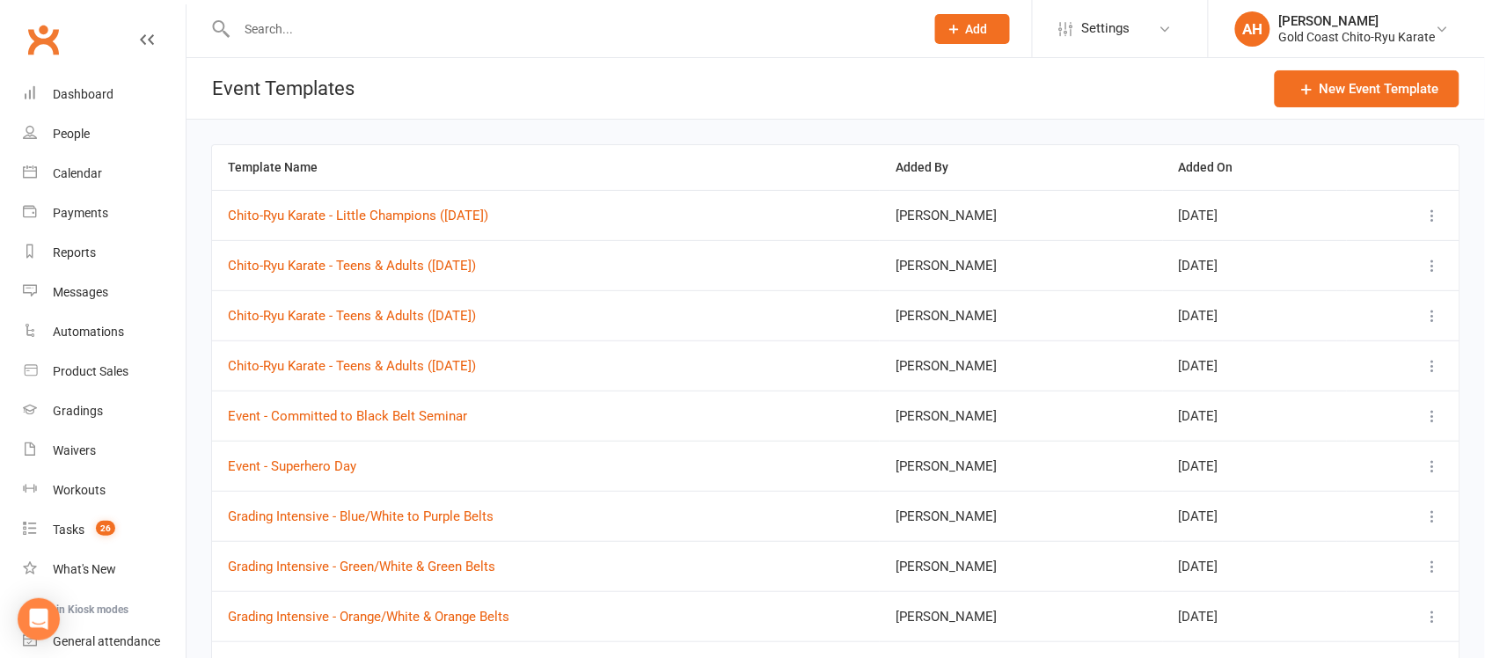
click at [1431, 215] on icon at bounding box center [1433, 216] width 18 height 18
click at [393, 214] on button "Chito-Ryu Karate - Little Champions ([DATE])" at bounding box center [358, 215] width 260 height 21
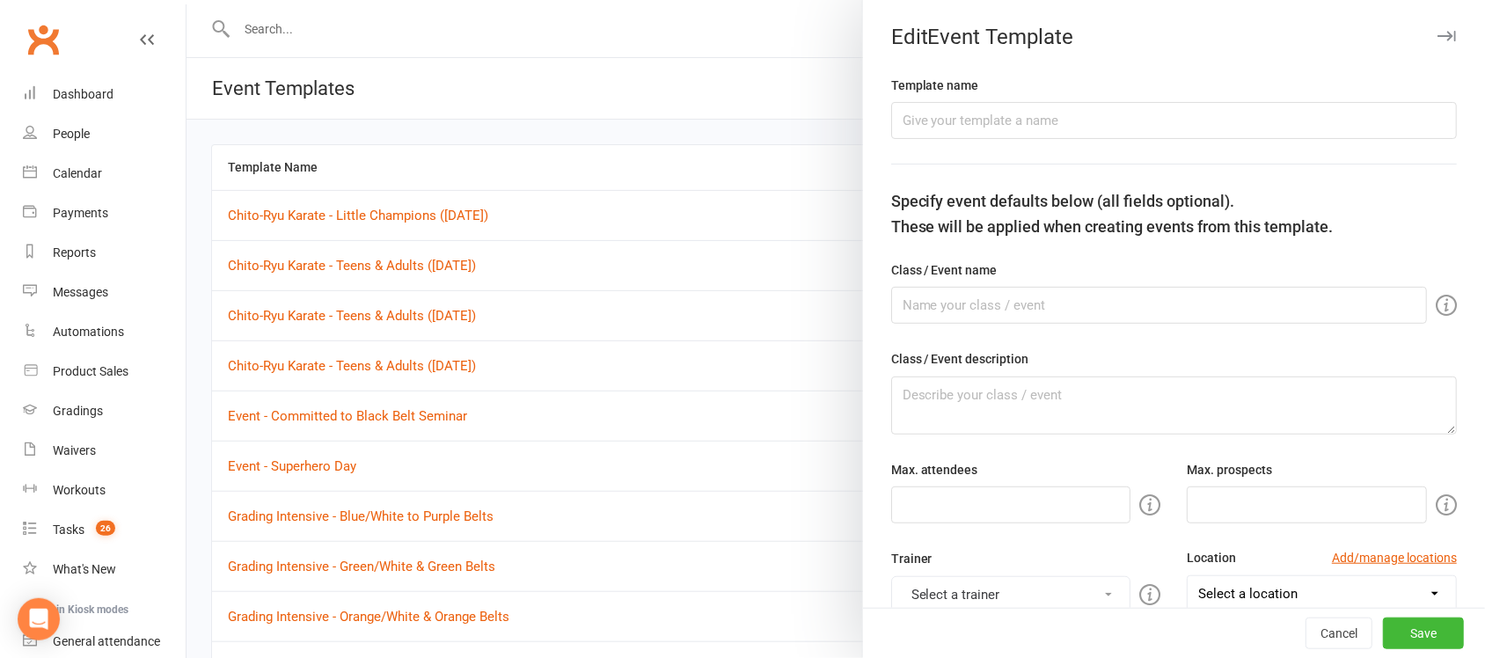
type input "Chito-Ryu Karate - Little Champions ([DATE])"
type input "Little Champions Karate"
type input "30"
type input "10"
select select "11971"
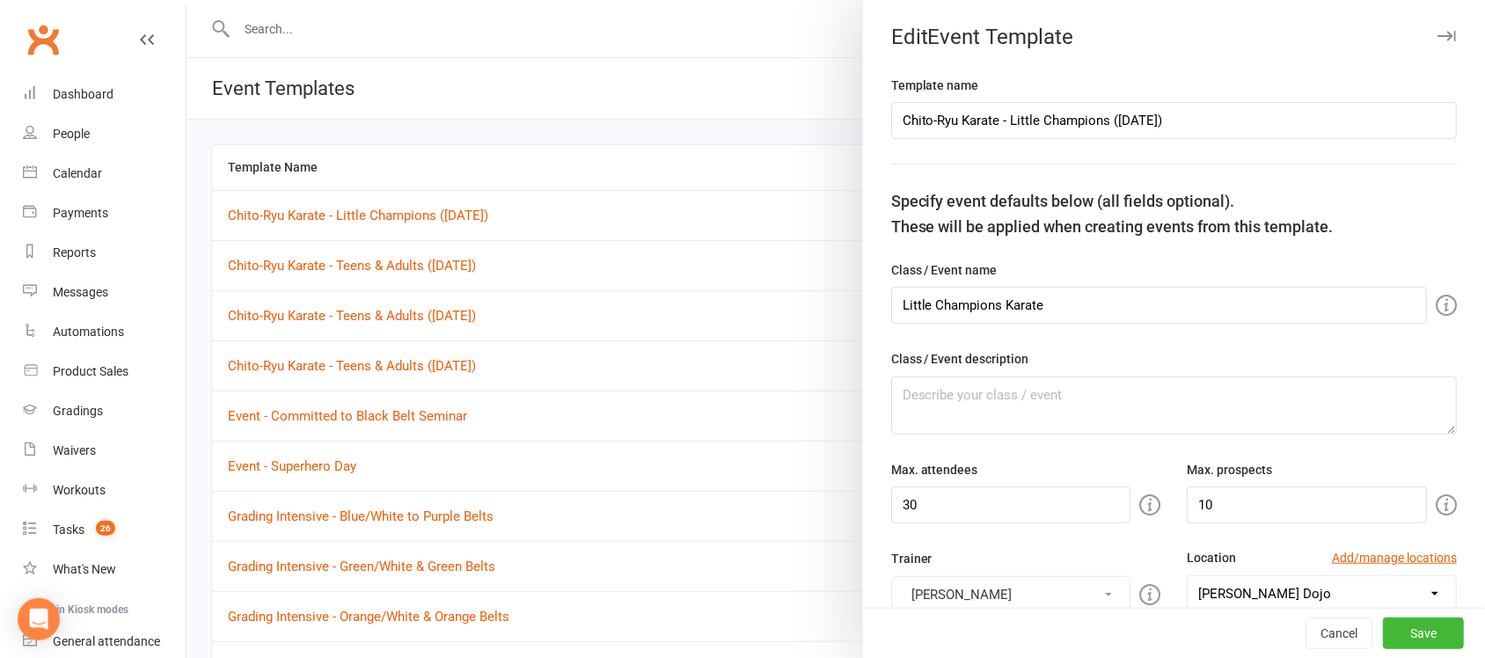
click at [1437, 37] on icon "button" at bounding box center [1446, 36] width 18 height 11
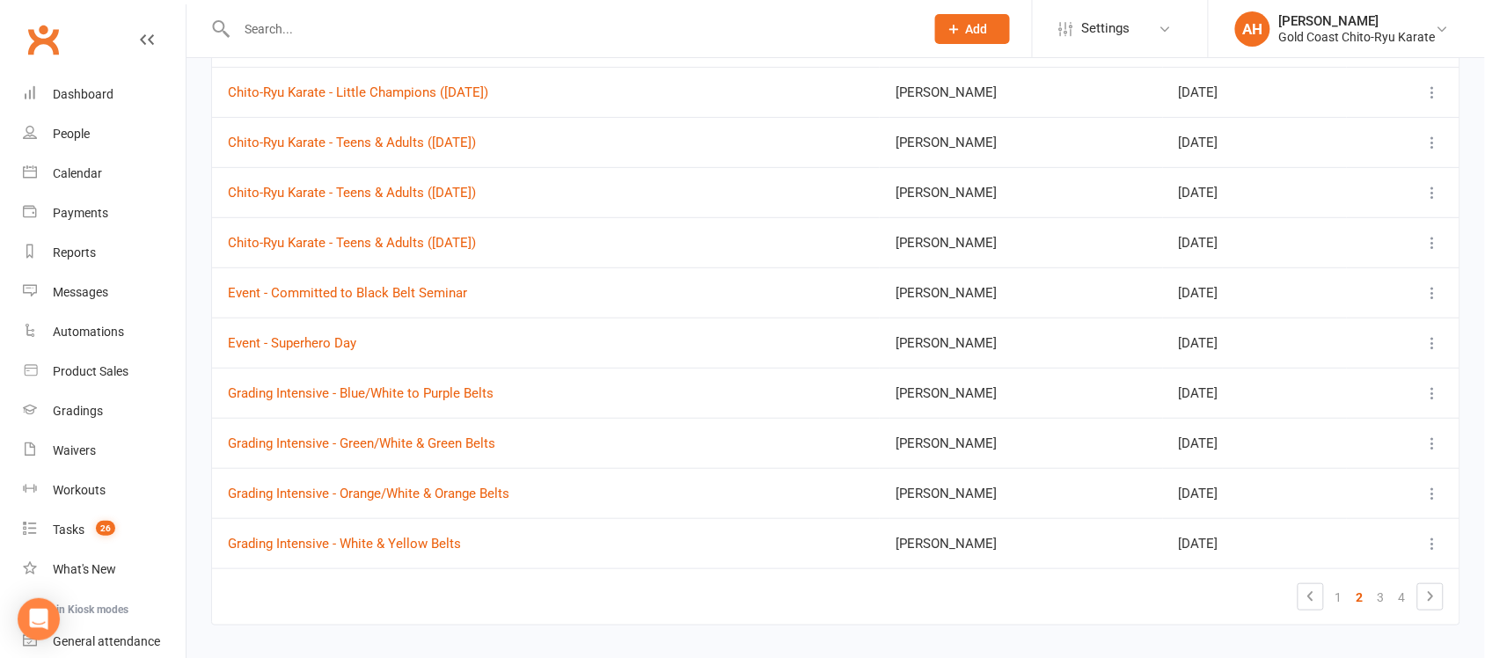
scroll to position [168, 0]
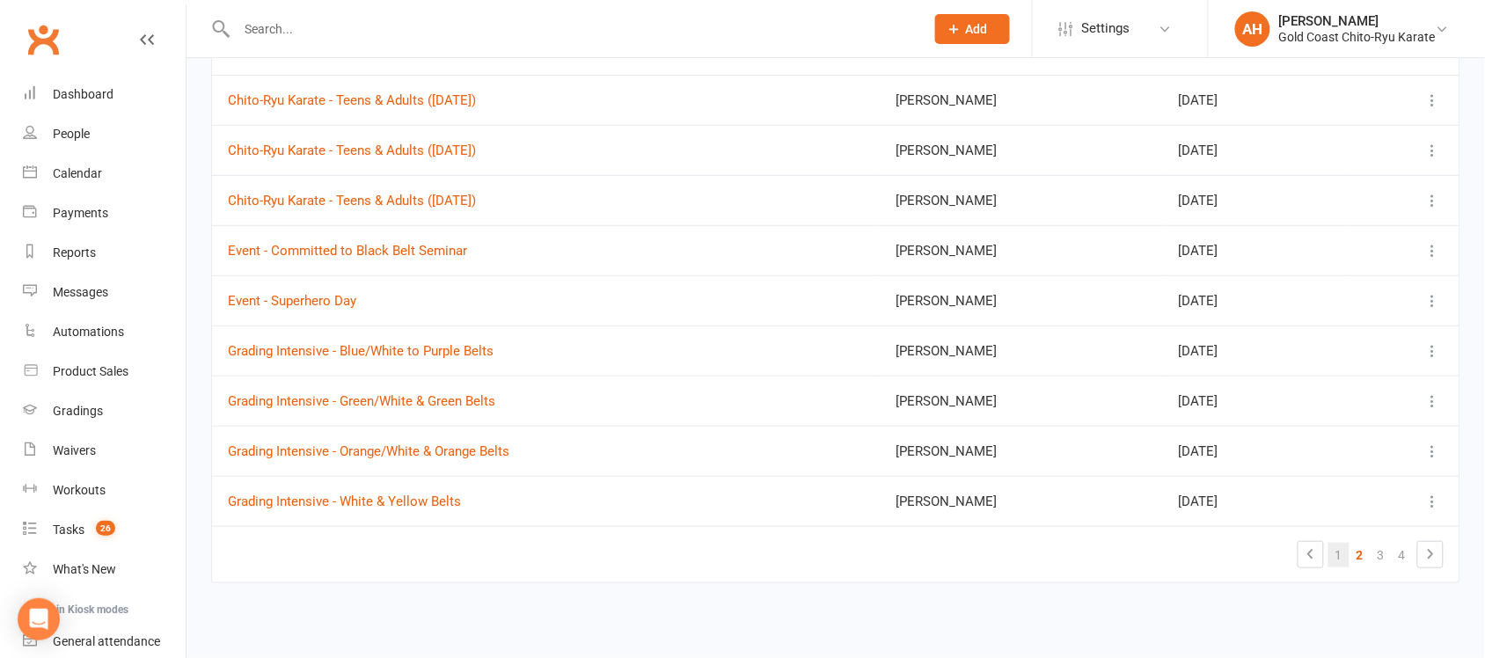
click at [1347, 555] on link "1" at bounding box center [1338, 555] width 21 height 25
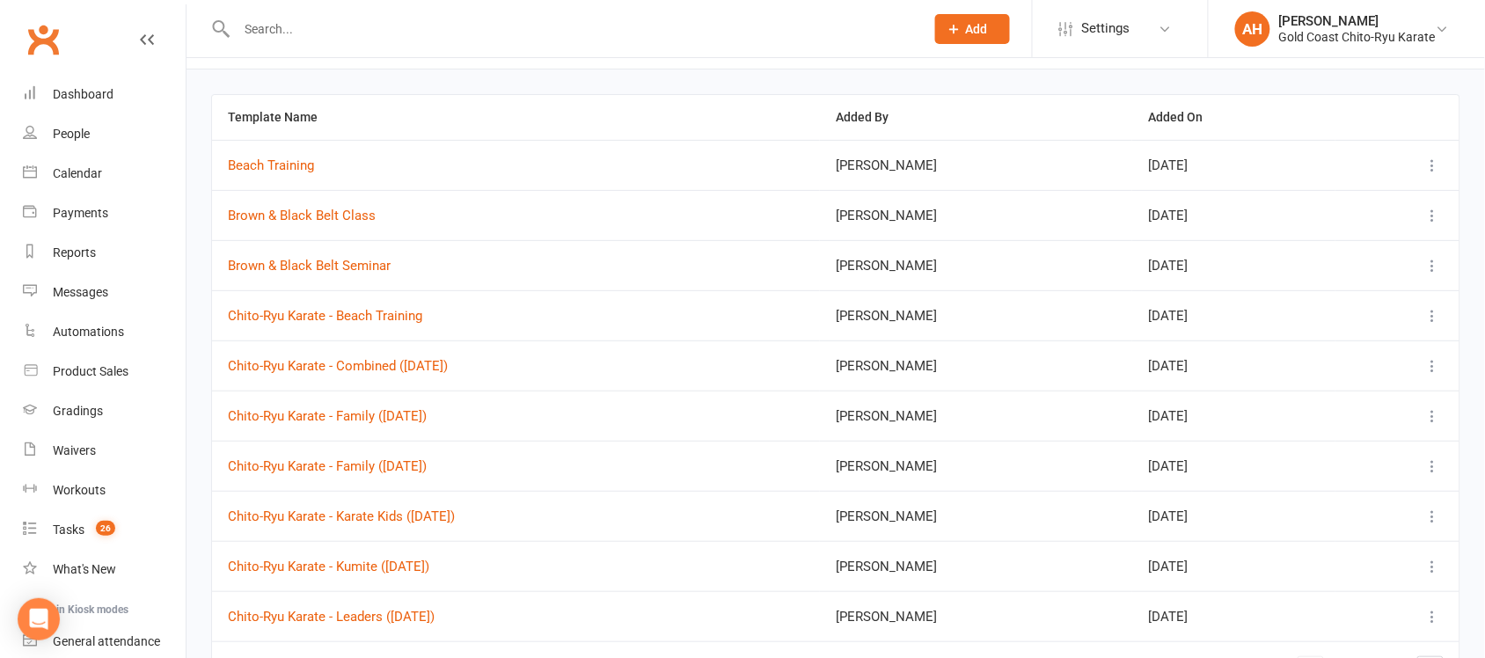
scroll to position [0, 0]
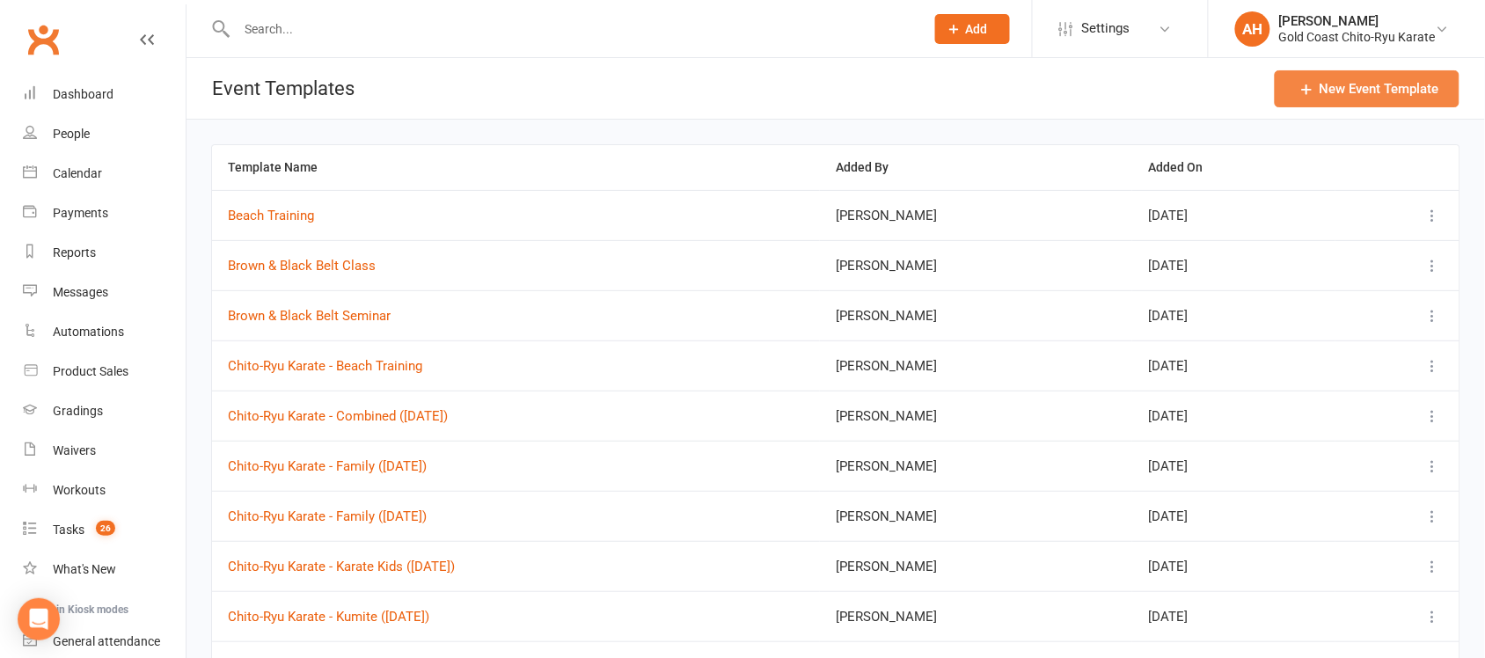
click at [1412, 99] on button "New Event Template" at bounding box center [1366, 88] width 185 height 37
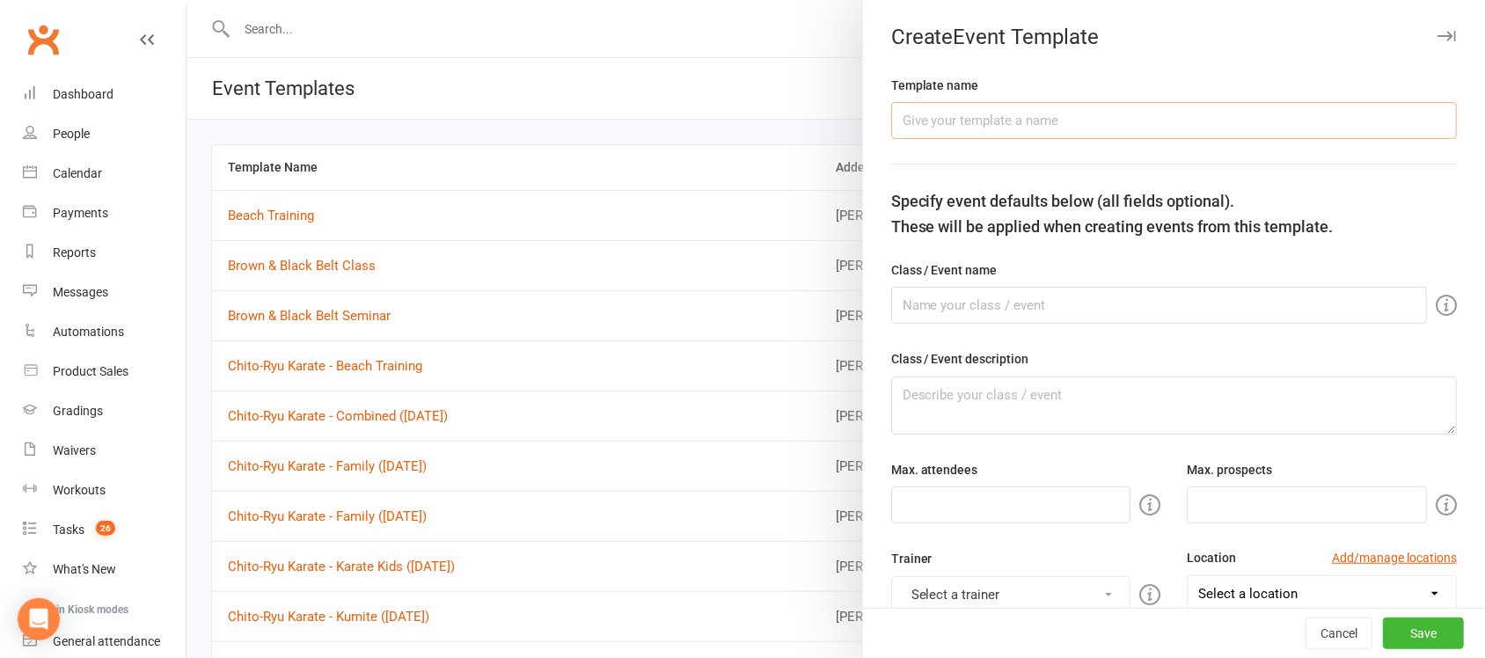
click at [920, 117] on input "text" at bounding box center [1174, 120] width 566 height 37
type input "Chito-Ryu Karate - Little Champions ([DATE])"
click at [956, 315] on input "text" at bounding box center [1159, 305] width 536 height 37
type input "Little Champions Karate"
click at [973, 422] on textarea at bounding box center [1174, 405] width 566 height 58
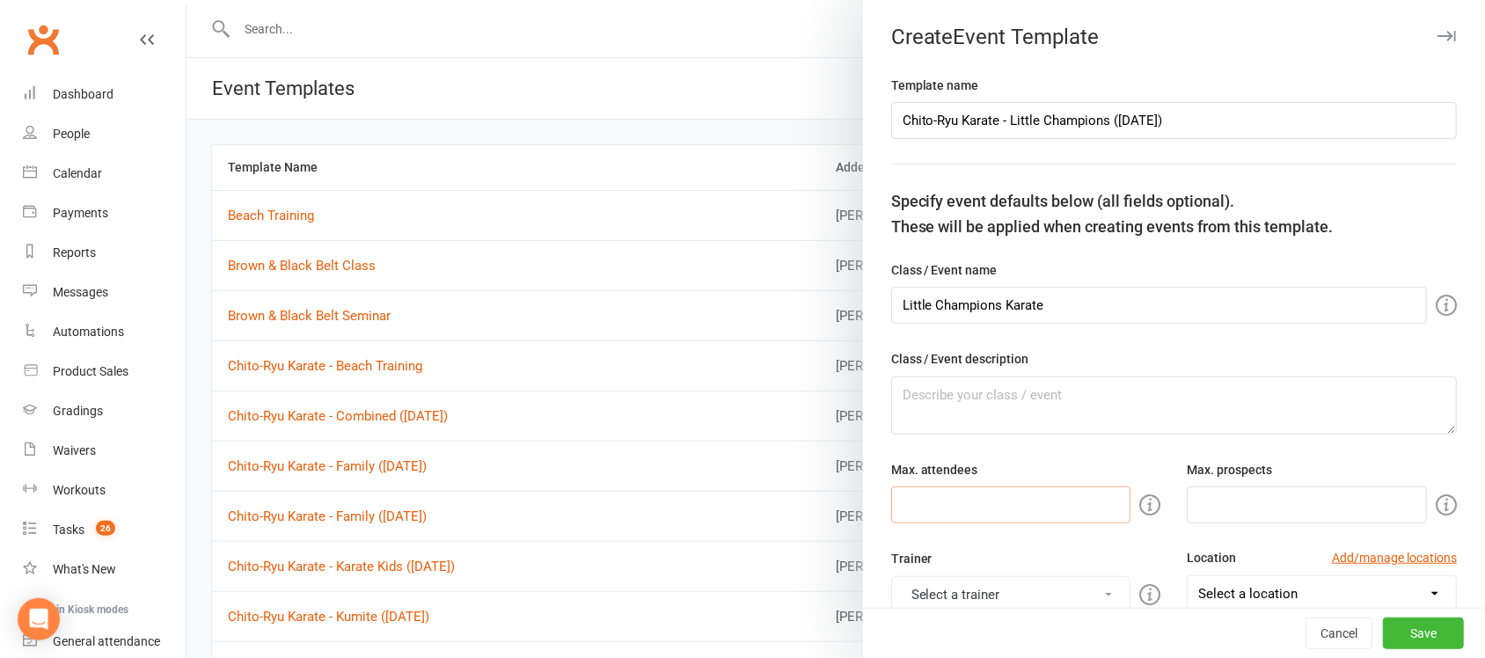
click at [985, 499] on input "number" at bounding box center [1011, 504] width 240 height 37
type input "50"
type input "10"
click at [1105, 595] on icon at bounding box center [1108, 595] width 7 height 4
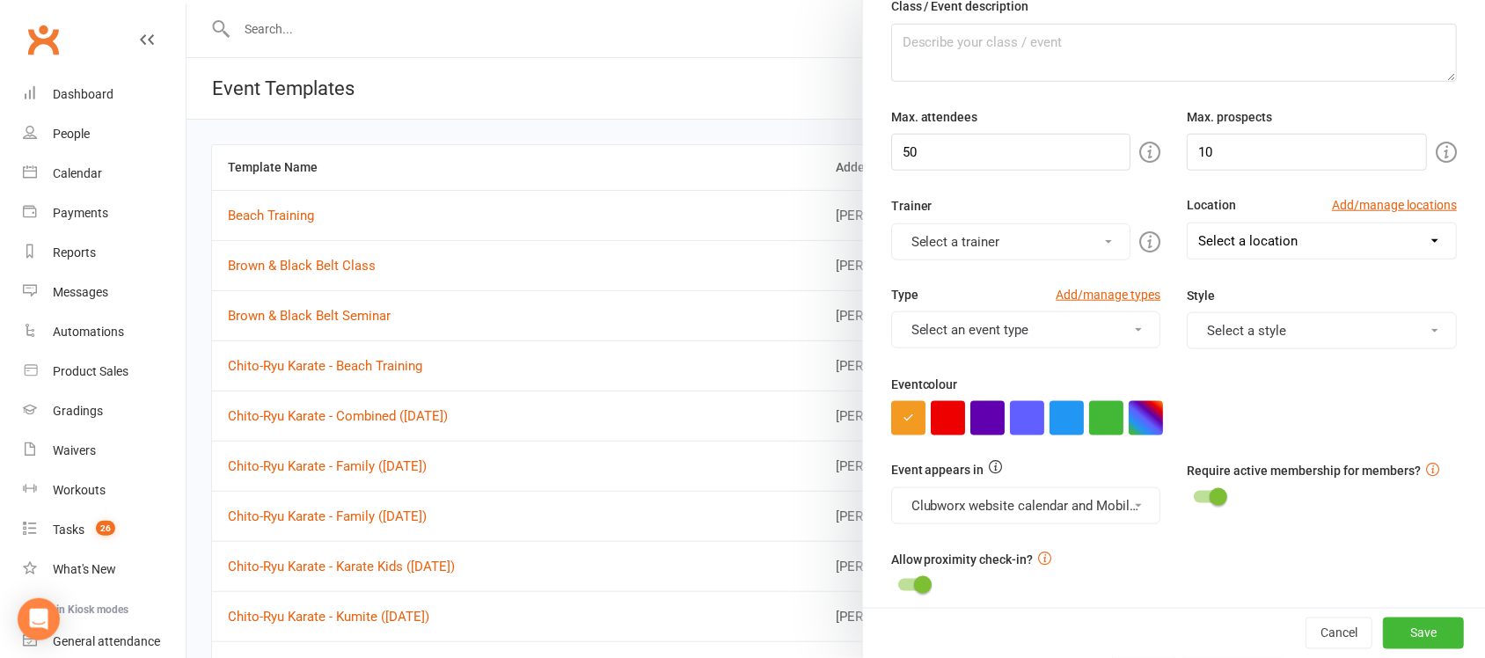
scroll to position [356, 0]
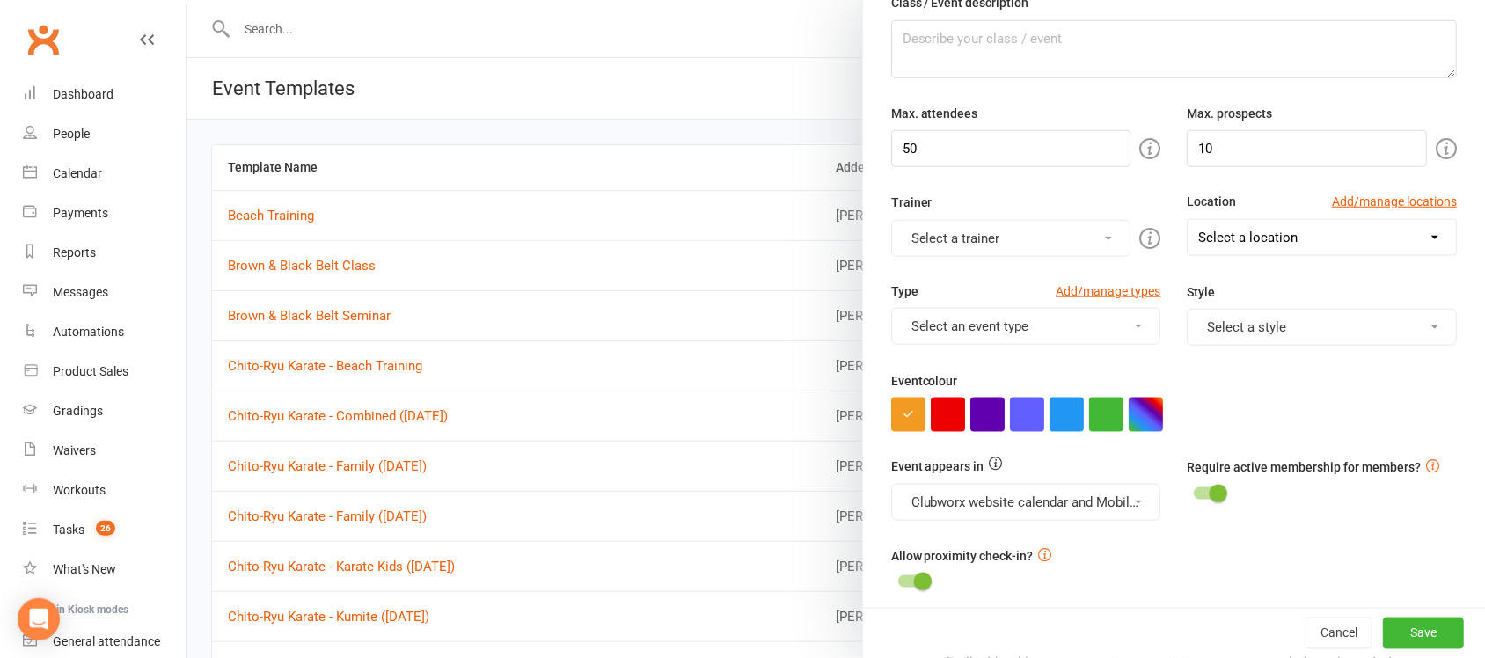
click at [1088, 244] on button "Select a trainer" at bounding box center [1011, 238] width 240 height 37
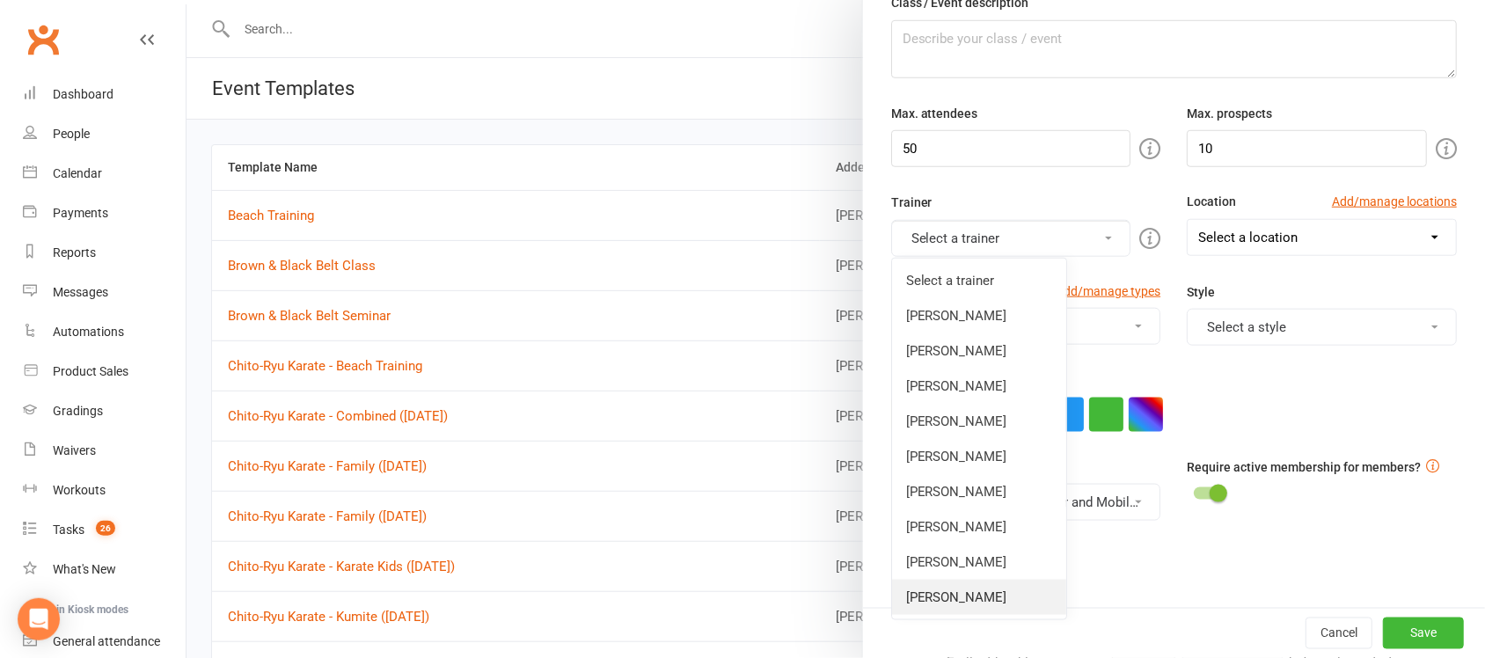
click at [935, 599] on link "[PERSON_NAME]" at bounding box center [979, 597] width 174 height 35
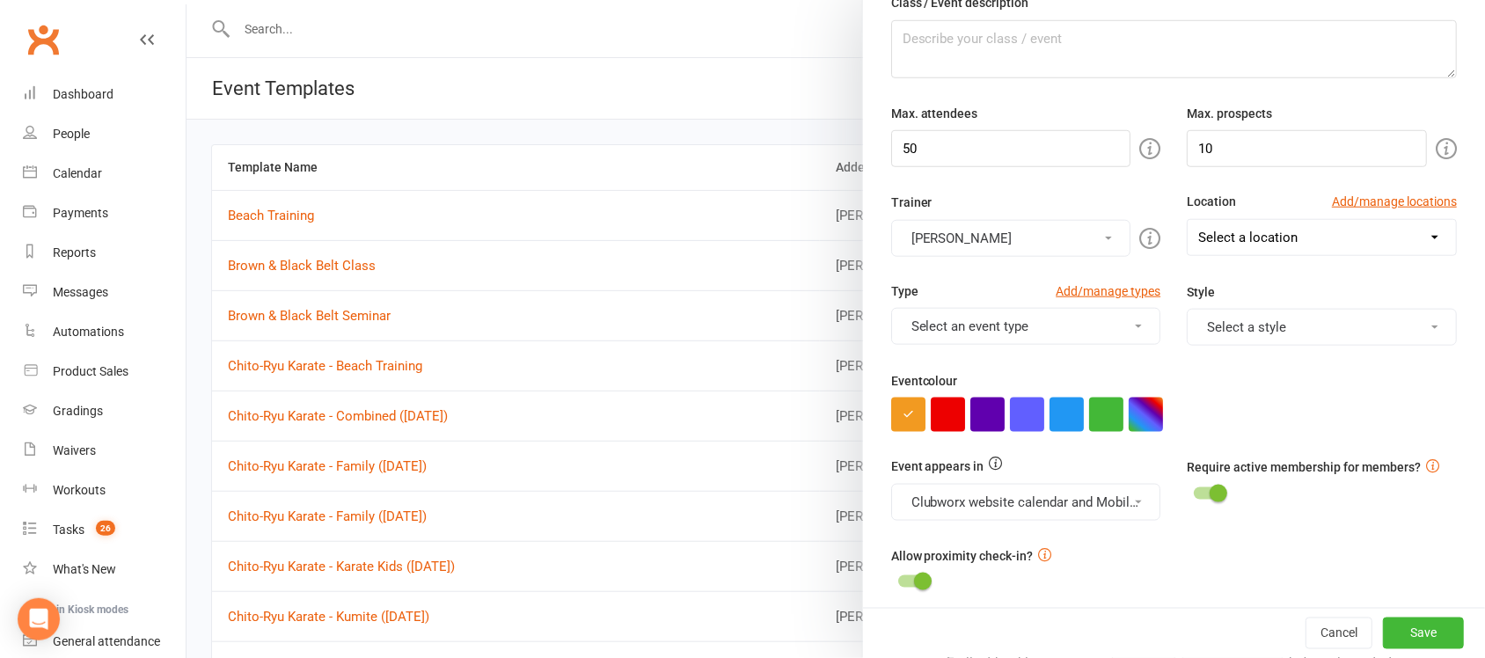
click at [1271, 242] on select "Select a location [GEOGRAPHIC_DATA] [GEOGRAPHIC_DATA] [GEOGRAPHIC_DATA] [GEOGRA…" at bounding box center [1321, 237] width 268 height 35
select select "11971"
click at [1187, 222] on select "Select a location [GEOGRAPHIC_DATA] [GEOGRAPHIC_DATA] [GEOGRAPHIC_DATA] [GEOGRA…" at bounding box center [1321, 237] width 268 height 35
click at [1126, 328] on button "Select an event type" at bounding box center [1026, 326] width 270 height 37
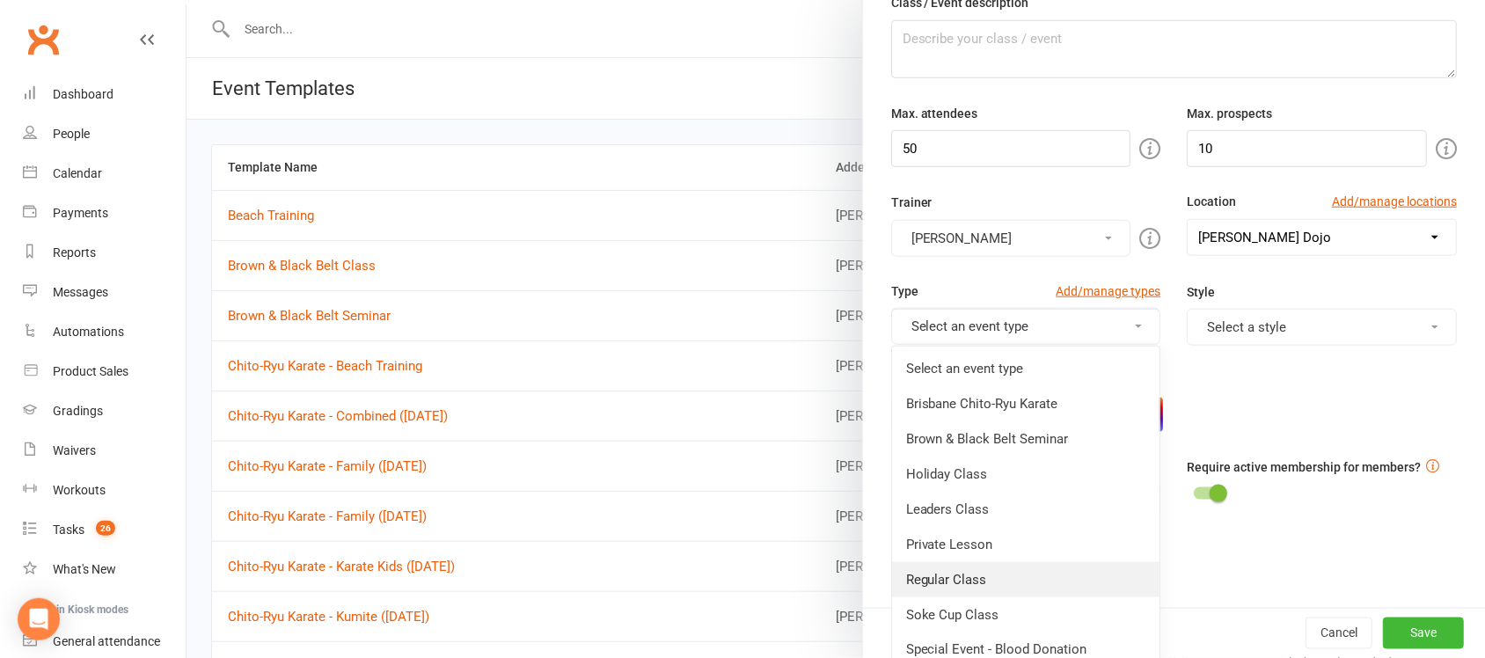
click at [957, 591] on link "Regular Class" at bounding box center [1026, 579] width 268 height 35
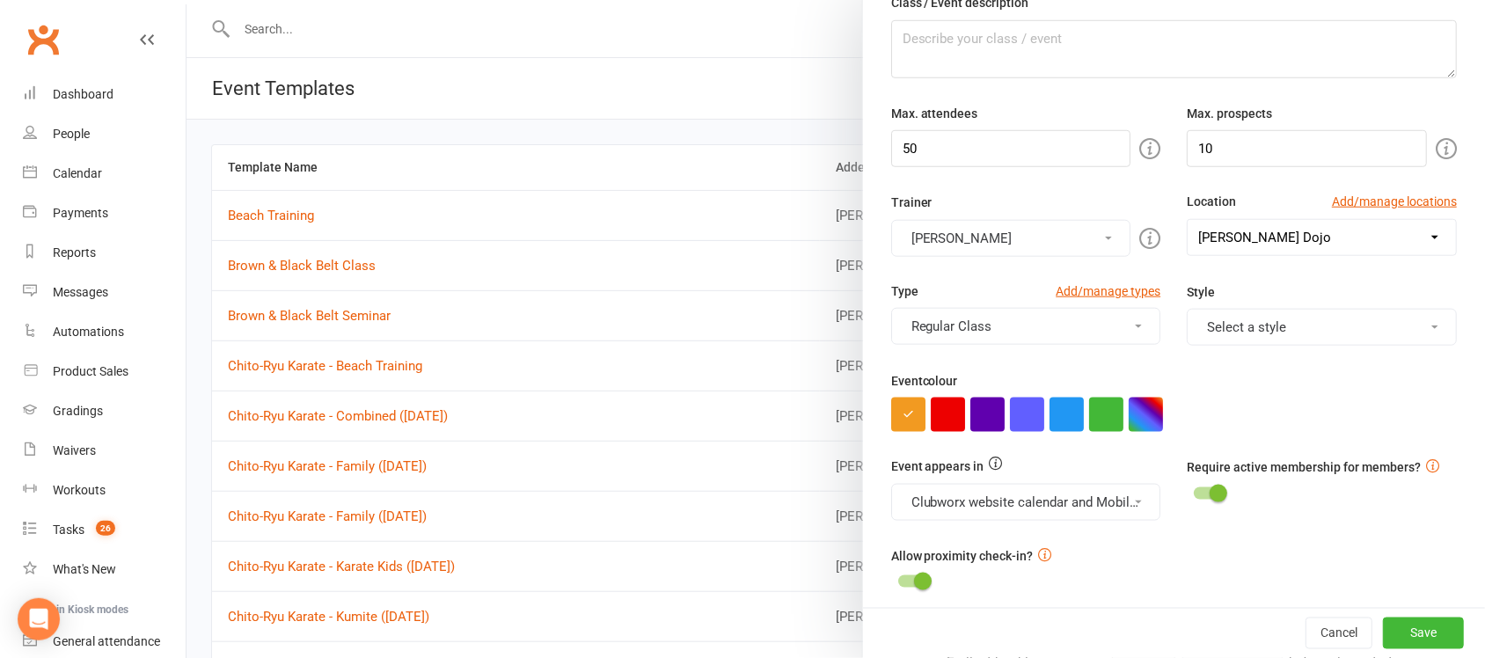
click at [1282, 332] on button "Select a style" at bounding box center [1321, 327] width 270 height 37
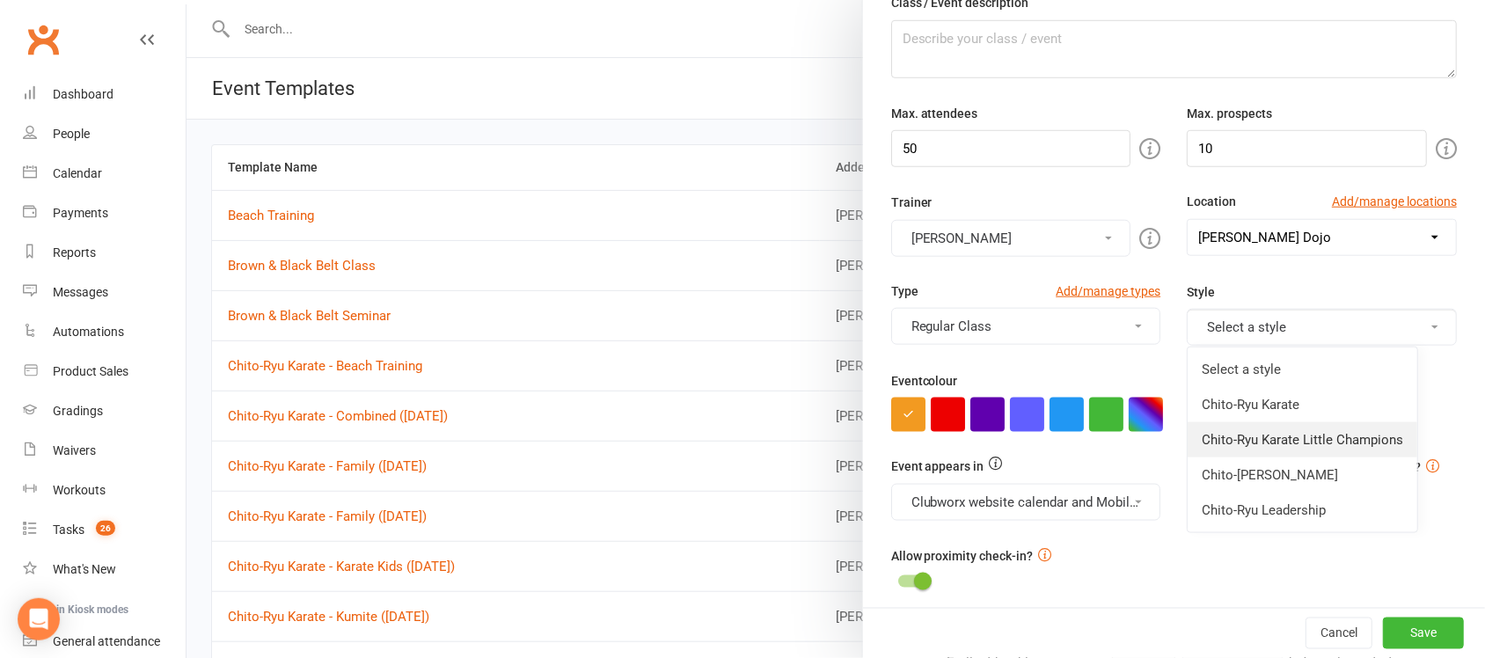
click at [1298, 444] on link "Chito-Ryu Karate Little Champions" at bounding box center [1302, 439] width 230 height 35
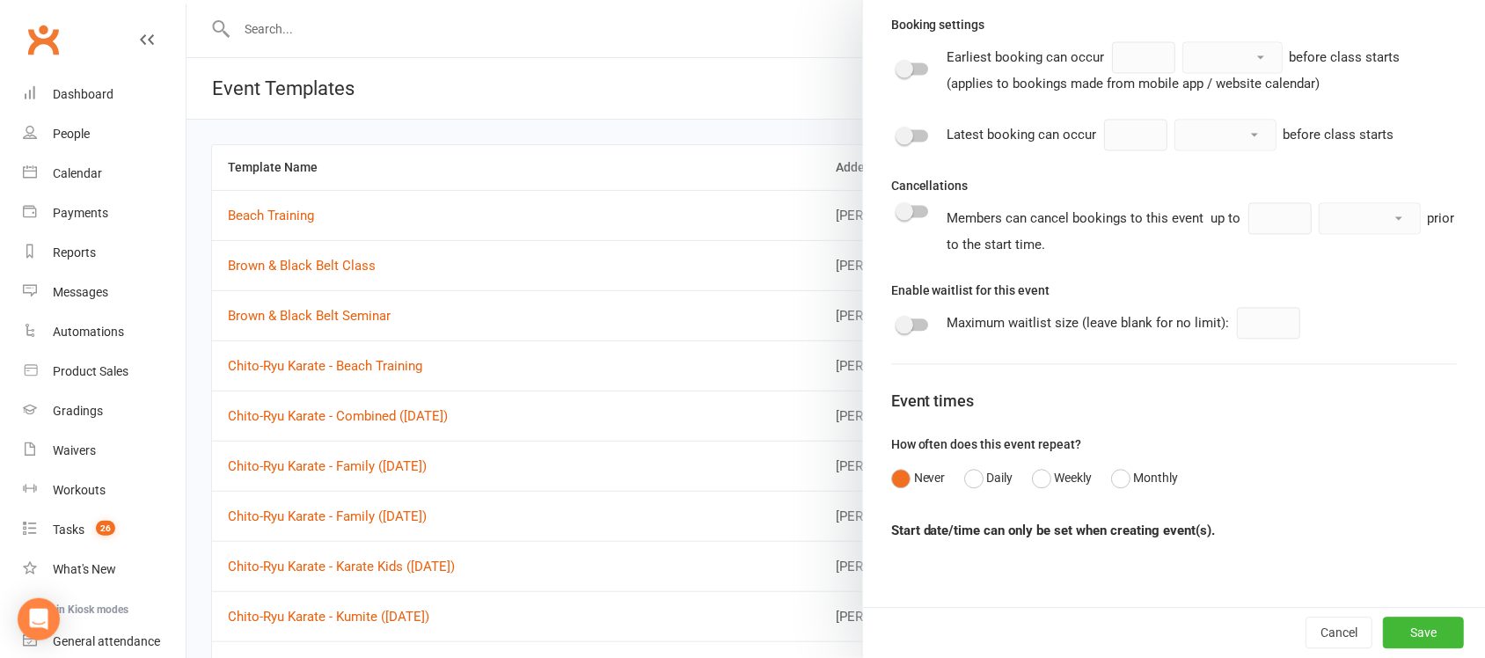
scroll to position [973, 0]
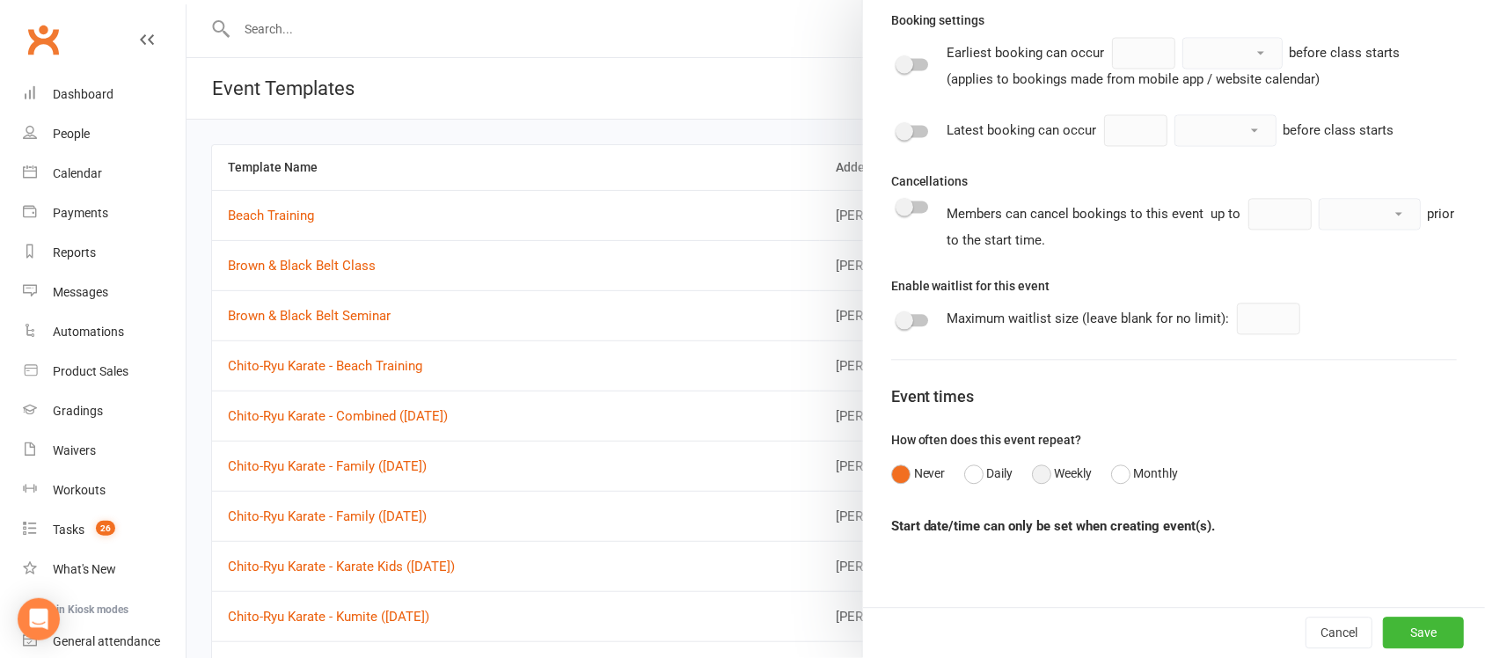
click at [1039, 473] on button "Weekly" at bounding box center [1062, 473] width 61 height 33
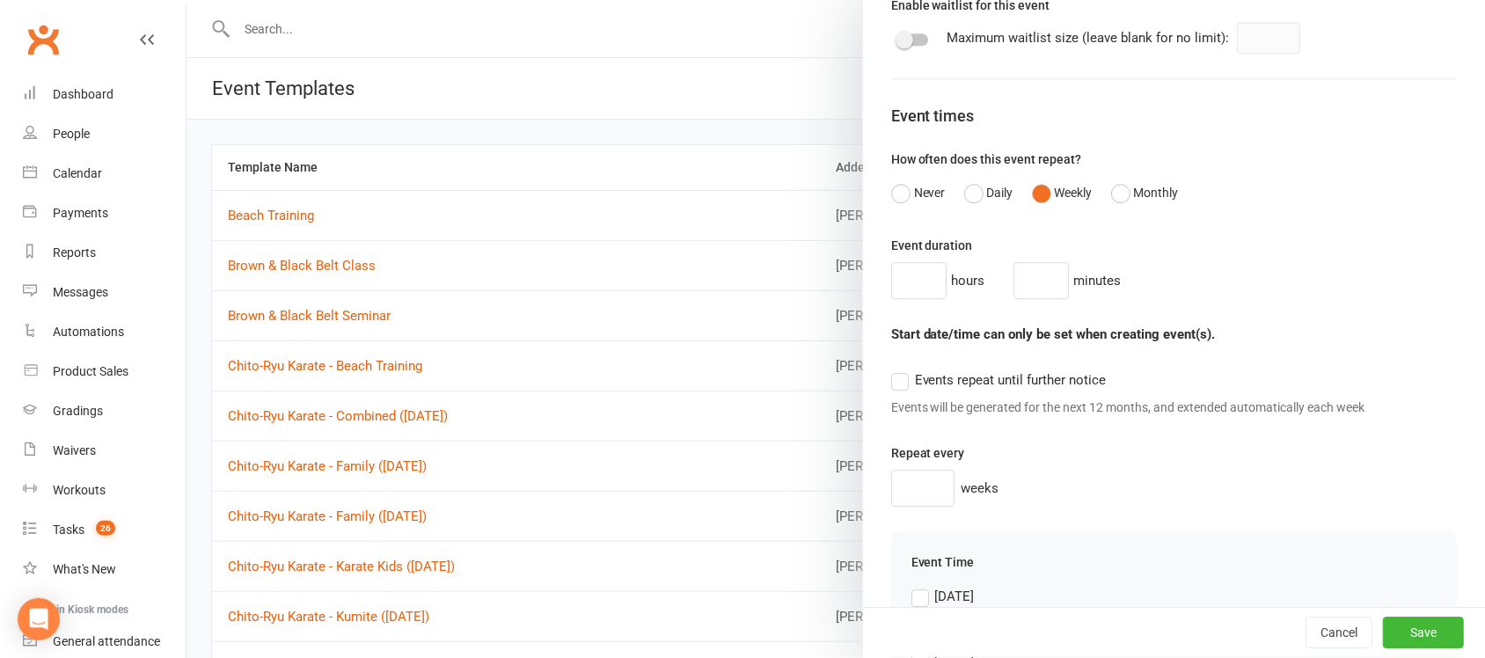
scroll to position [1303, 0]
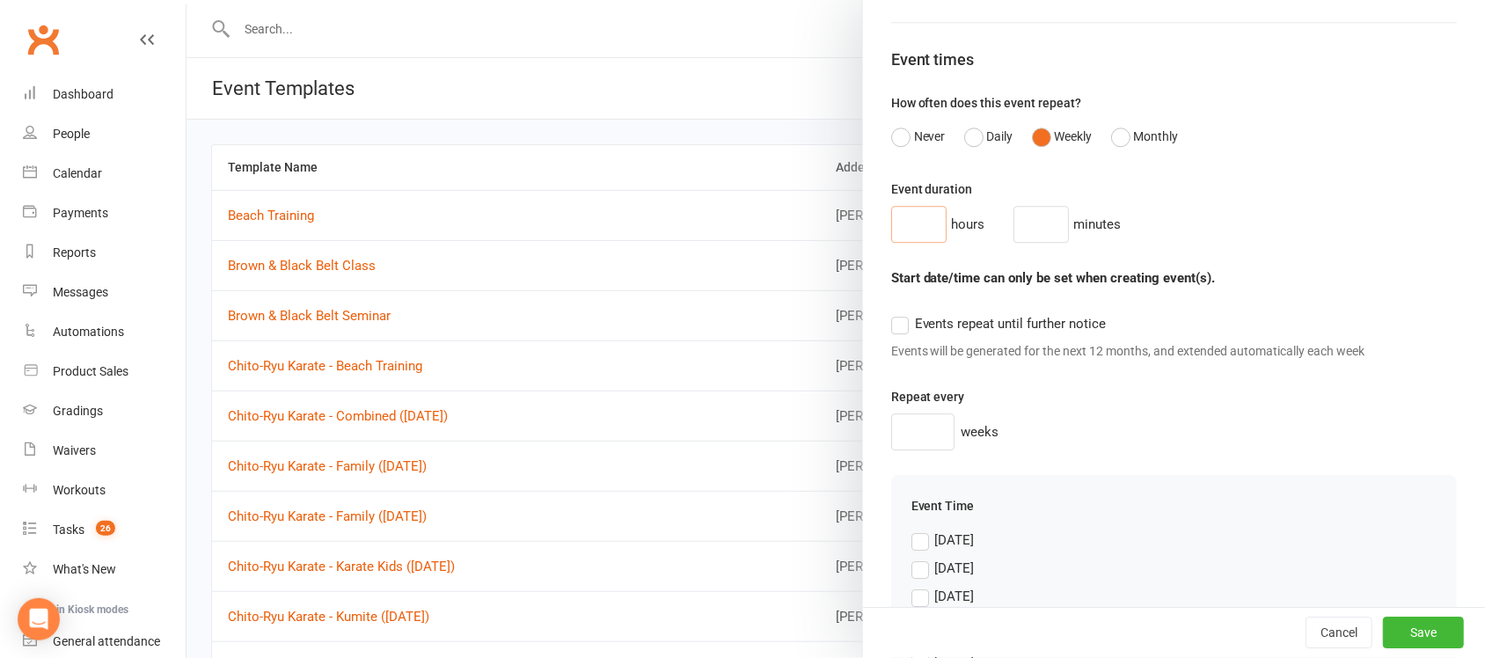
click at [899, 230] on input "number" at bounding box center [918, 224] width 55 height 37
type input "0"
click at [1014, 234] on input "number" at bounding box center [1040, 224] width 55 height 37
type input "40"
click at [891, 334] on label "Events repeat until further notice" at bounding box center [998, 323] width 215 height 21
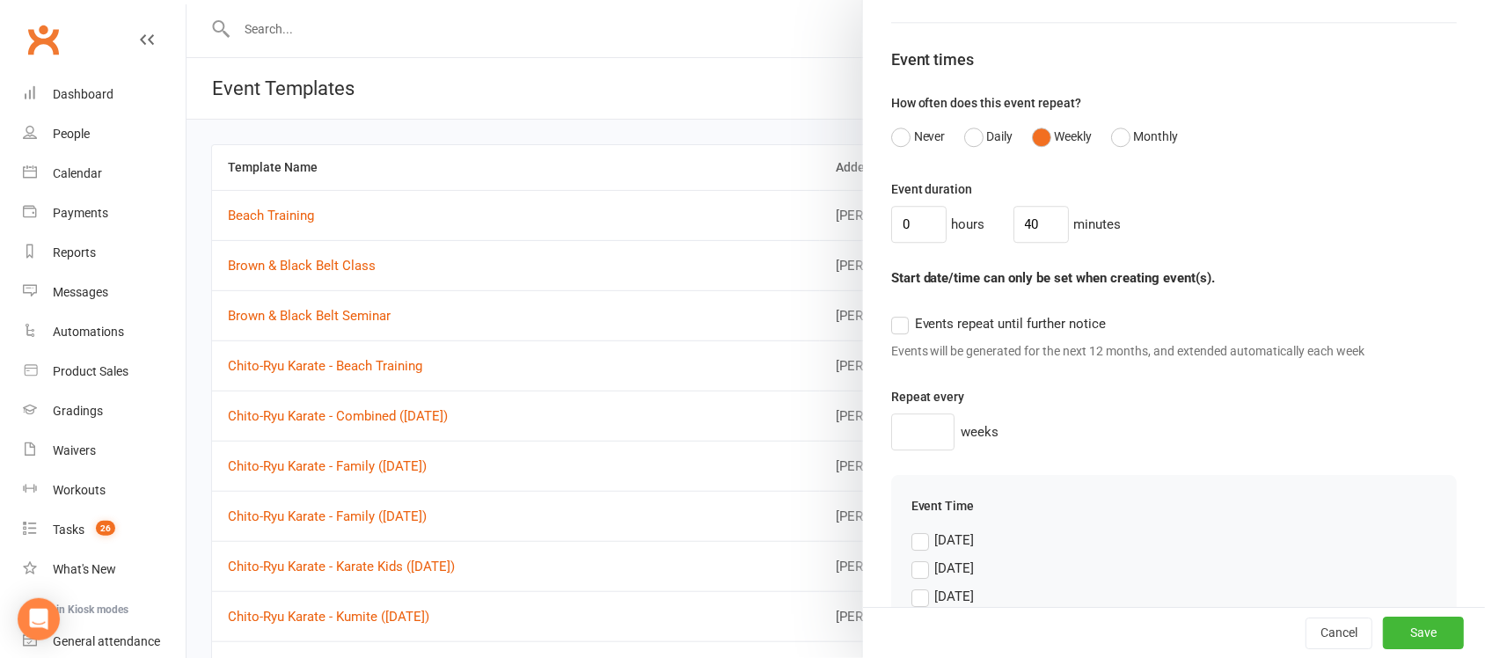
click at [891, 313] on input "Events repeat until further notice" at bounding box center [998, 313] width 215 height 0
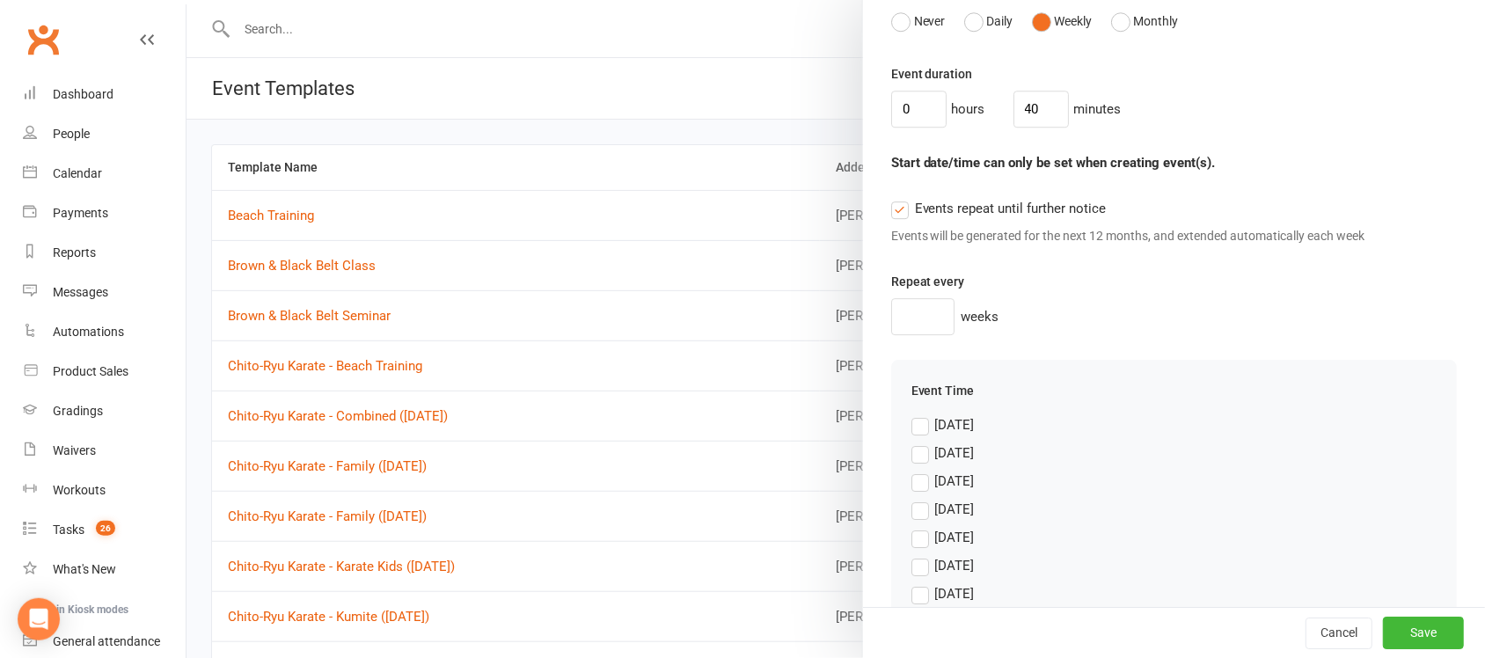
scroll to position [1518, 0]
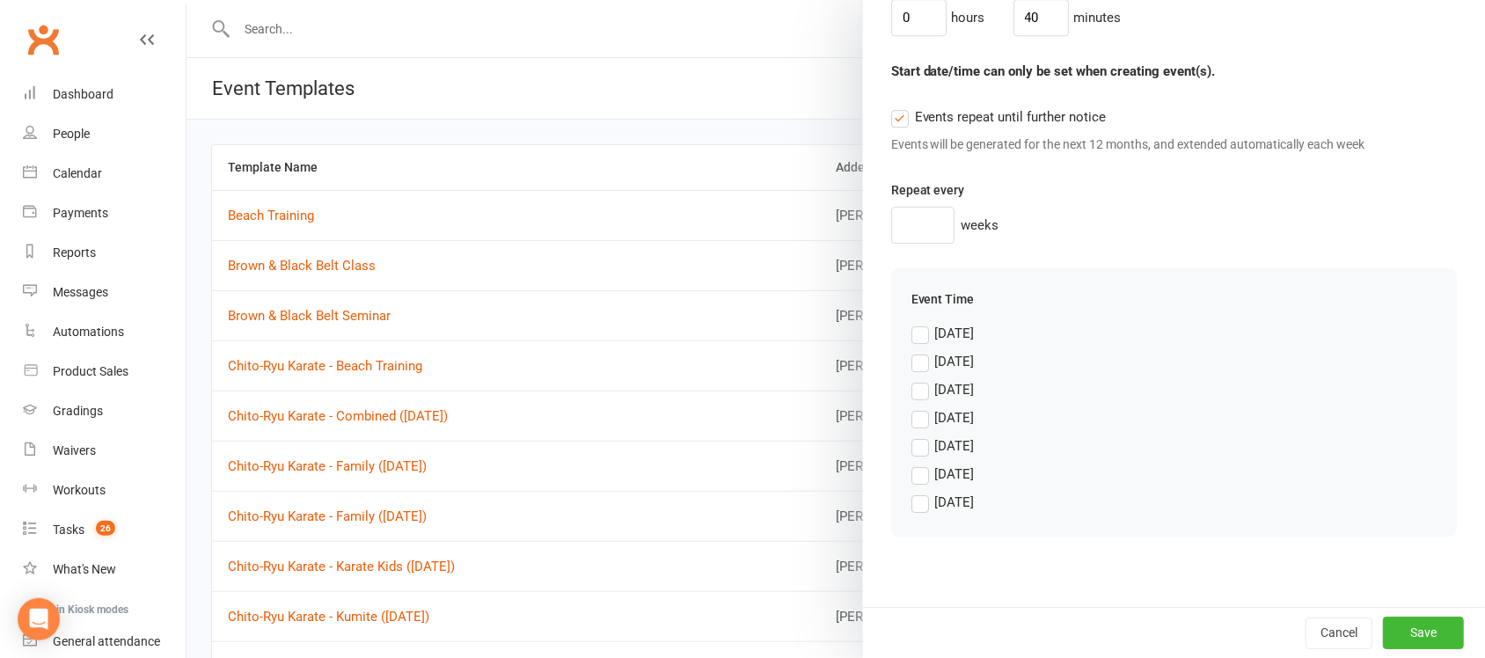
click at [911, 365] on label "[DATE]" at bounding box center [942, 361] width 63 height 21
click at [911, 351] on input "[DATE]" at bounding box center [942, 351] width 63 height 0
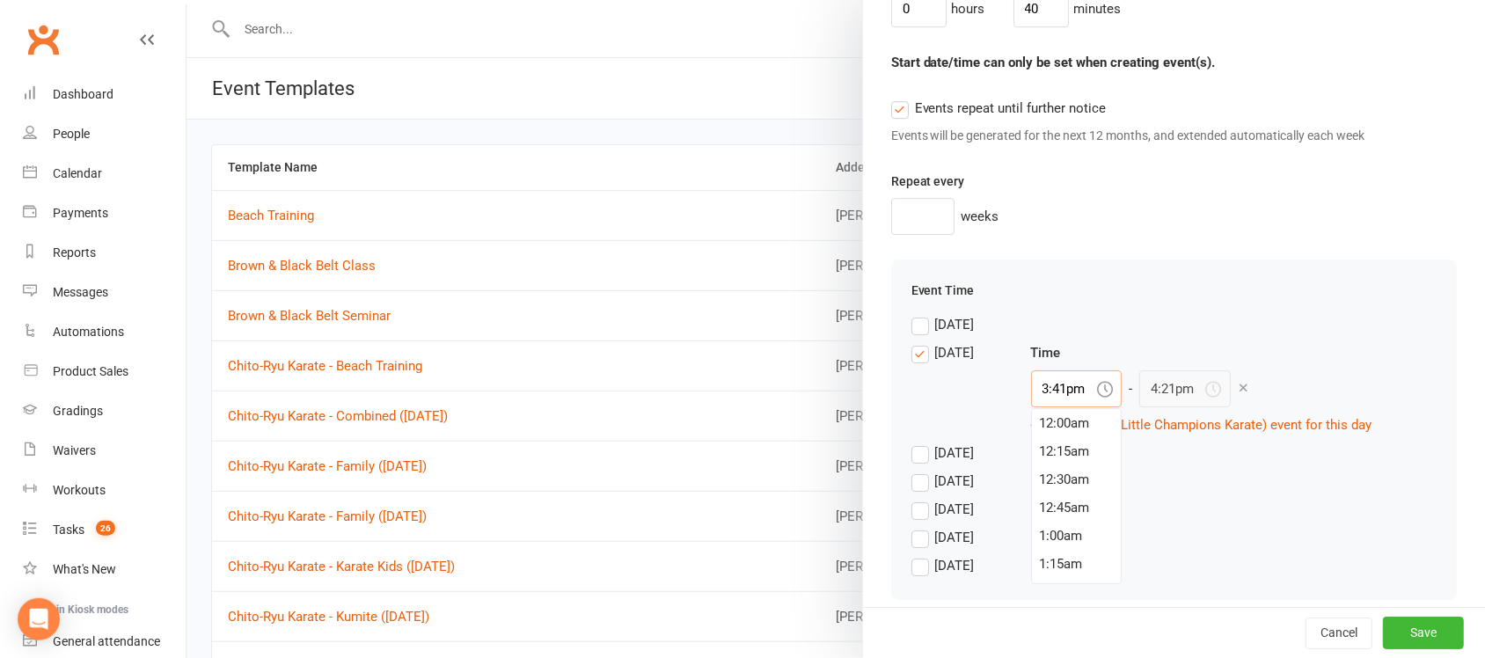
click at [1066, 398] on input "3:41pm" at bounding box center [1076, 388] width 91 height 37
click at [1060, 511] on div "4:00pm" at bounding box center [1077, 511] width 90 height 28
type input "4:00pm"
type input "4:40pm"
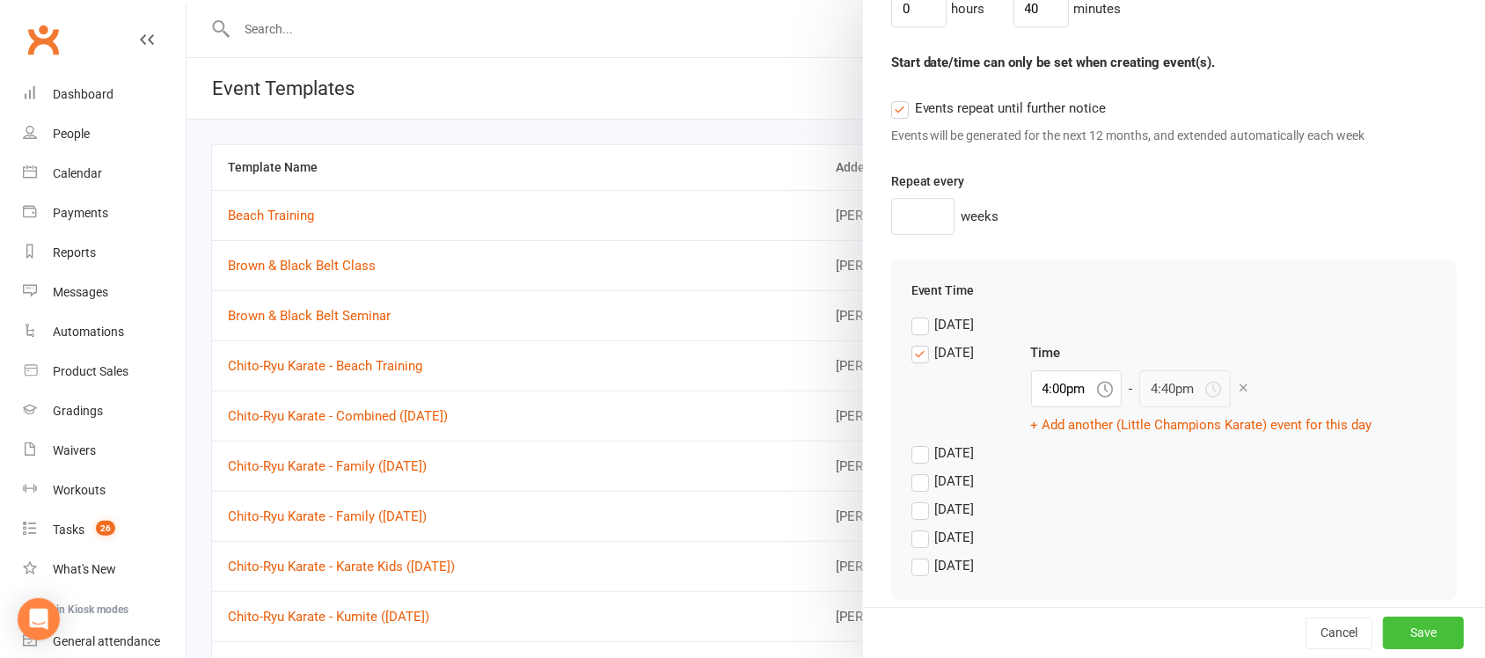
drag, startPoint x: 1397, startPoint y: 629, endPoint x: 1375, endPoint y: 617, distance: 24.8
click at [1395, 629] on button "Save" at bounding box center [1423, 633] width 81 height 32
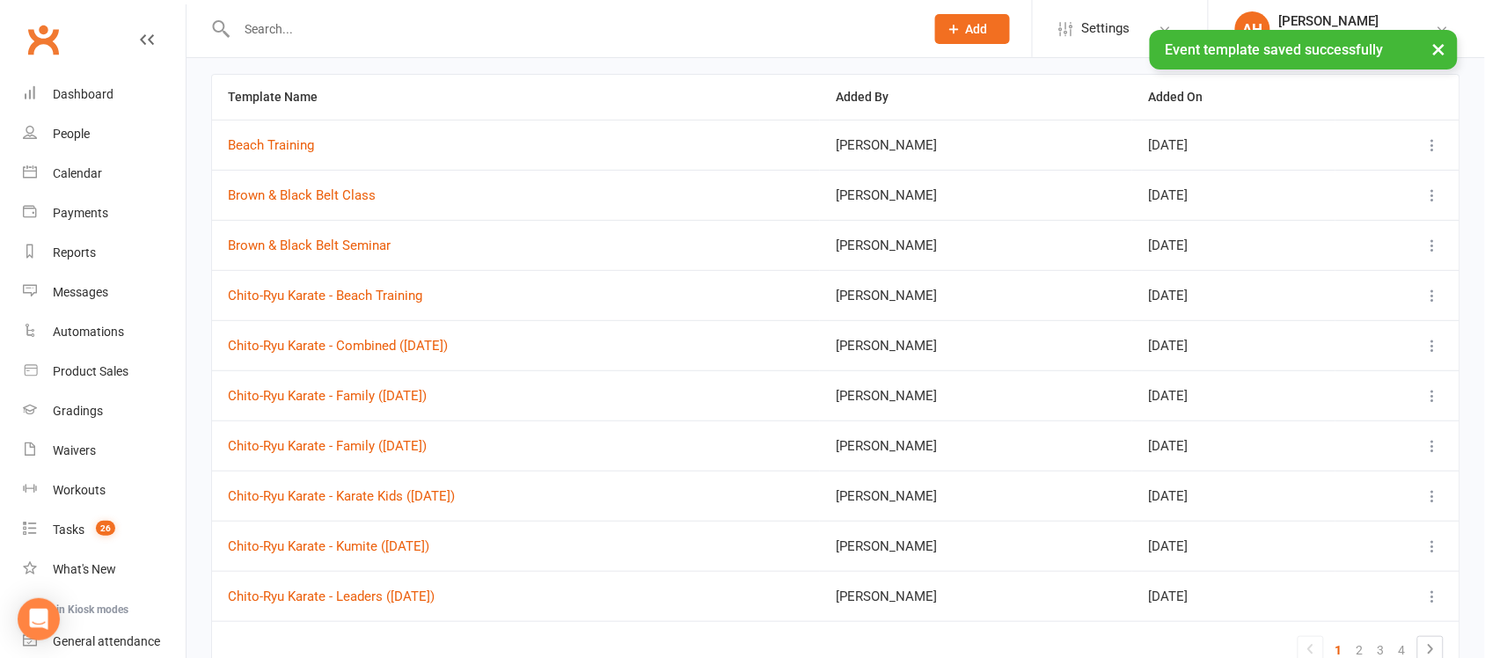
scroll to position [168, 0]
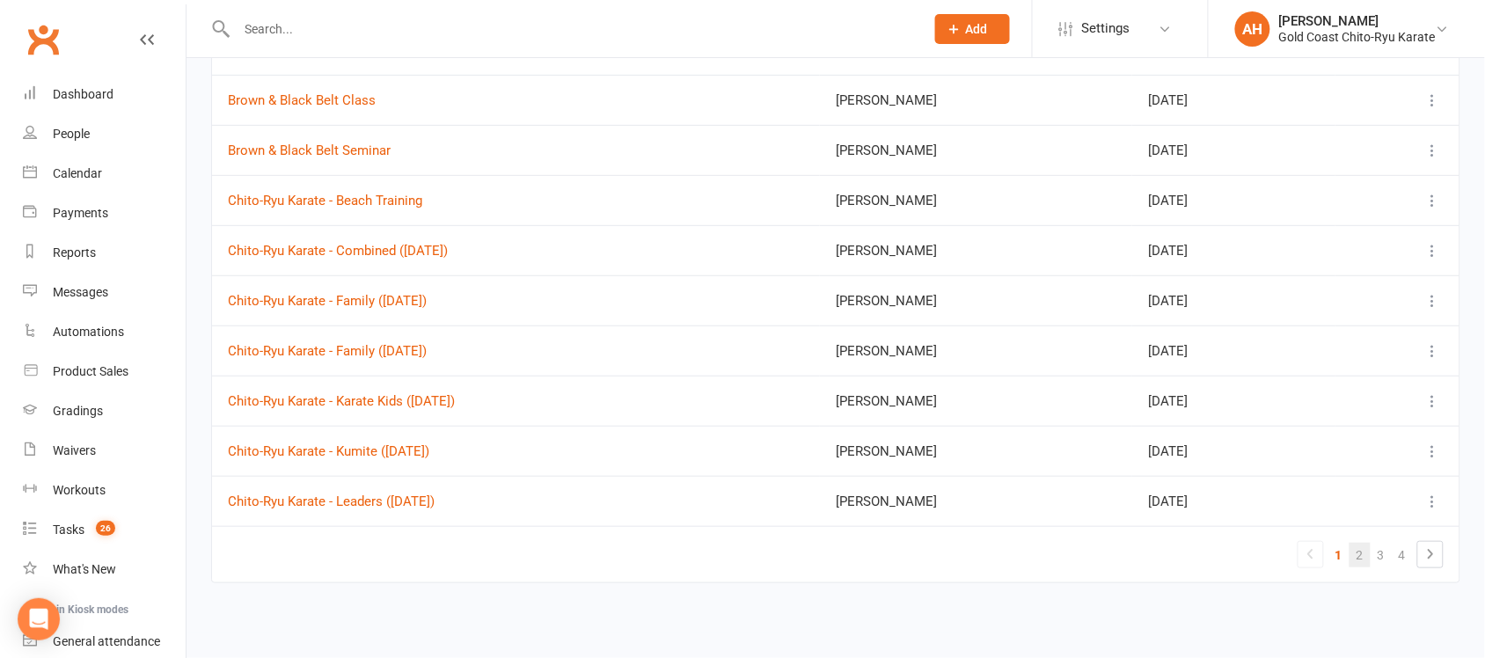
click at [1368, 559] on link "2" at bounding box center [1359, 555] width 21 height 25
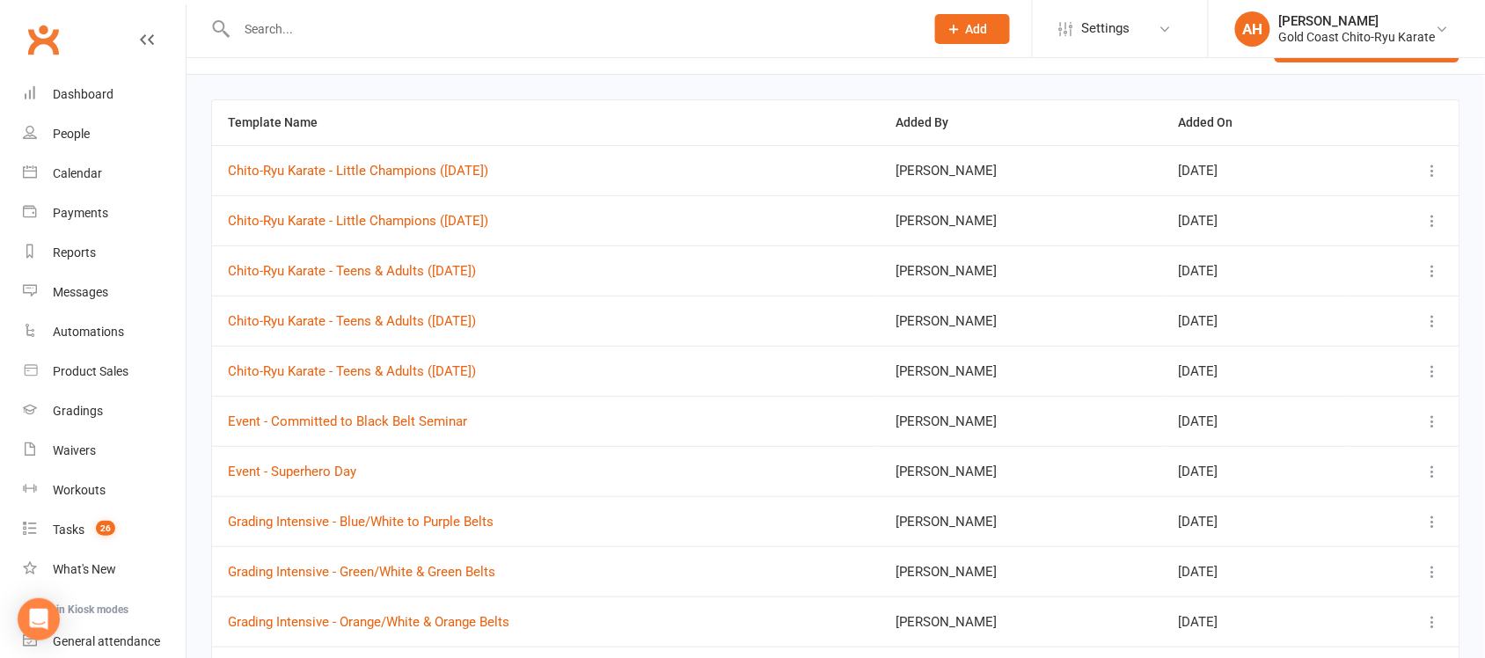
scroll to position [0, 0]
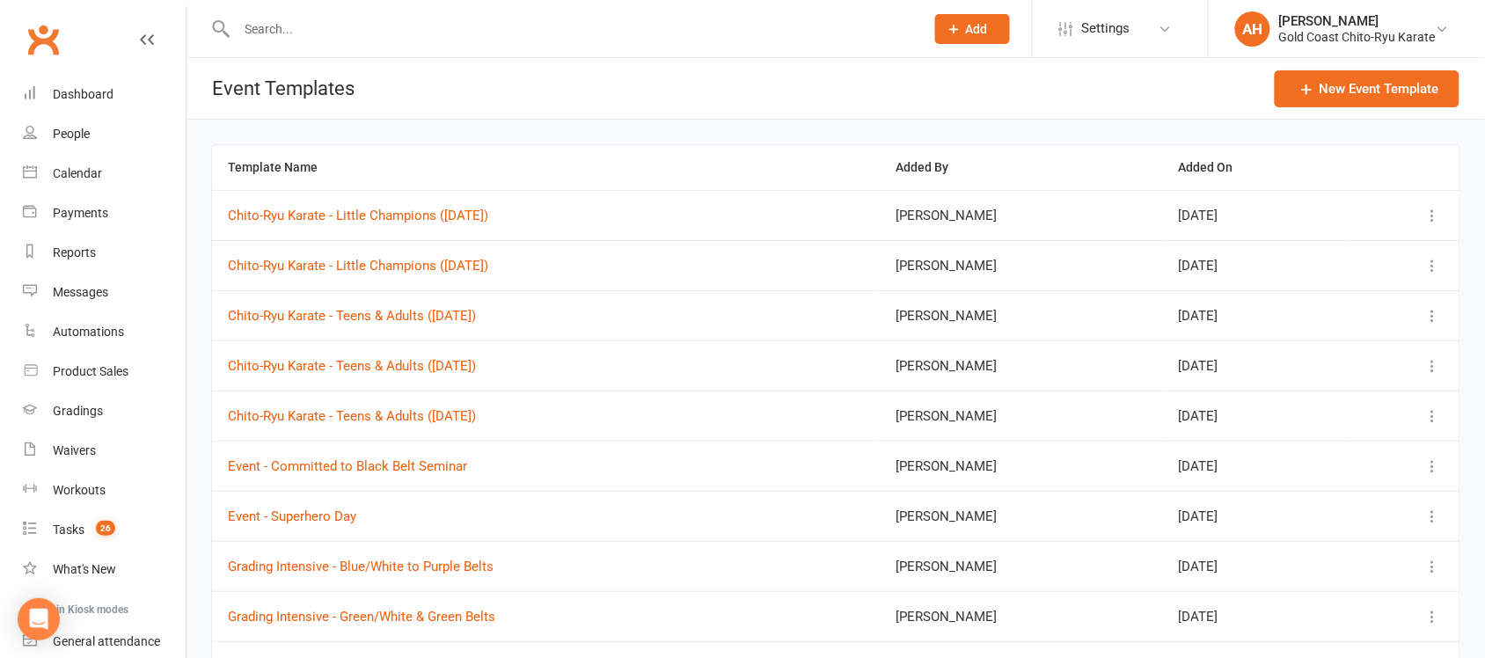
click at [1434, 217] on icon at bounding box center [1433, 216] width 18 height 18
click at [1350, 82] on button "New Event Template" at bounding box center [1366, 88] width 185 height 37
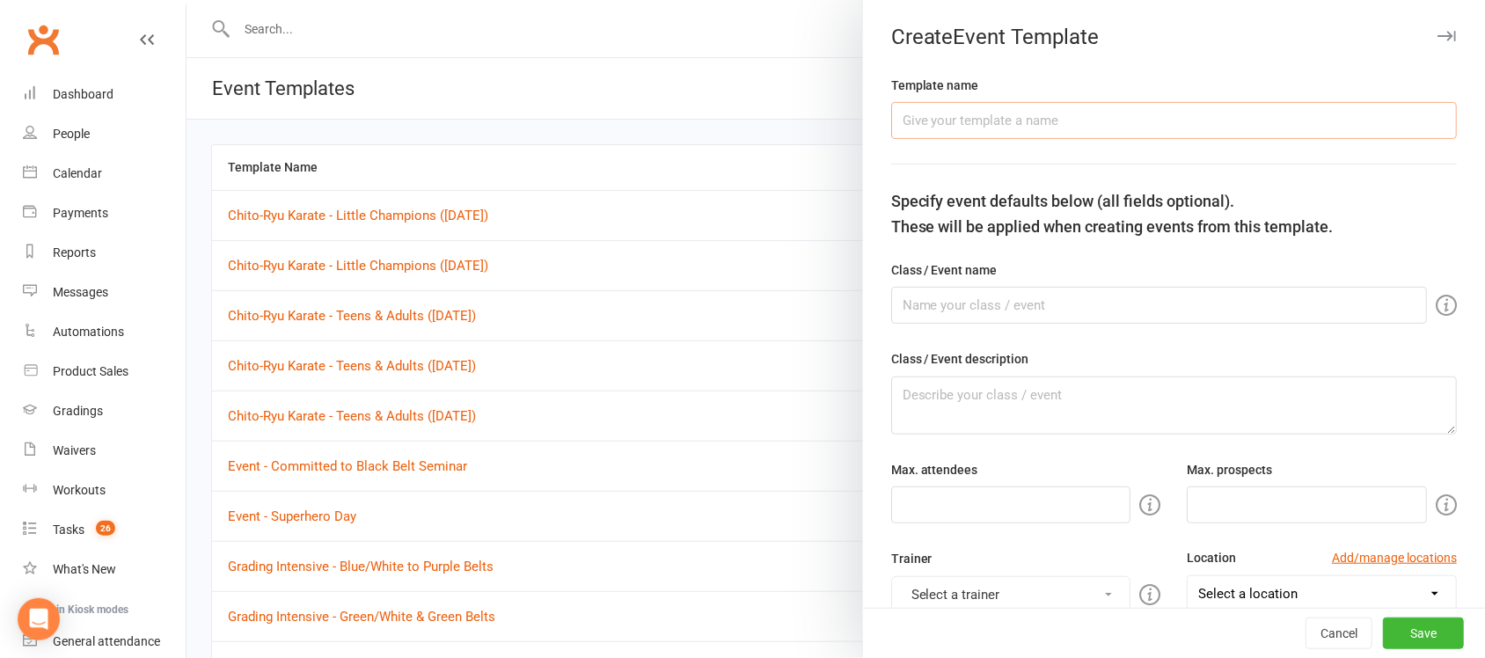
click at [961, 124] on input "text" at bounding box center [1174, 120] width 566 height 37
drag, startPoint x: 1067, startPoint y: 119, endPoint x: 1053, endPoint y: 119, distance: 14.1
click at [1053, 119] on input "Chito-Ryu Karate - Little Chmapions ([DATE])" at bounding box center [1174, 120] width 566 height 37
type input "Chito-Ryu Karate - Little Champions ([DATE])"
click at [989, 305] on input "text" at bounding box center [1159, 305] width 536 height 37
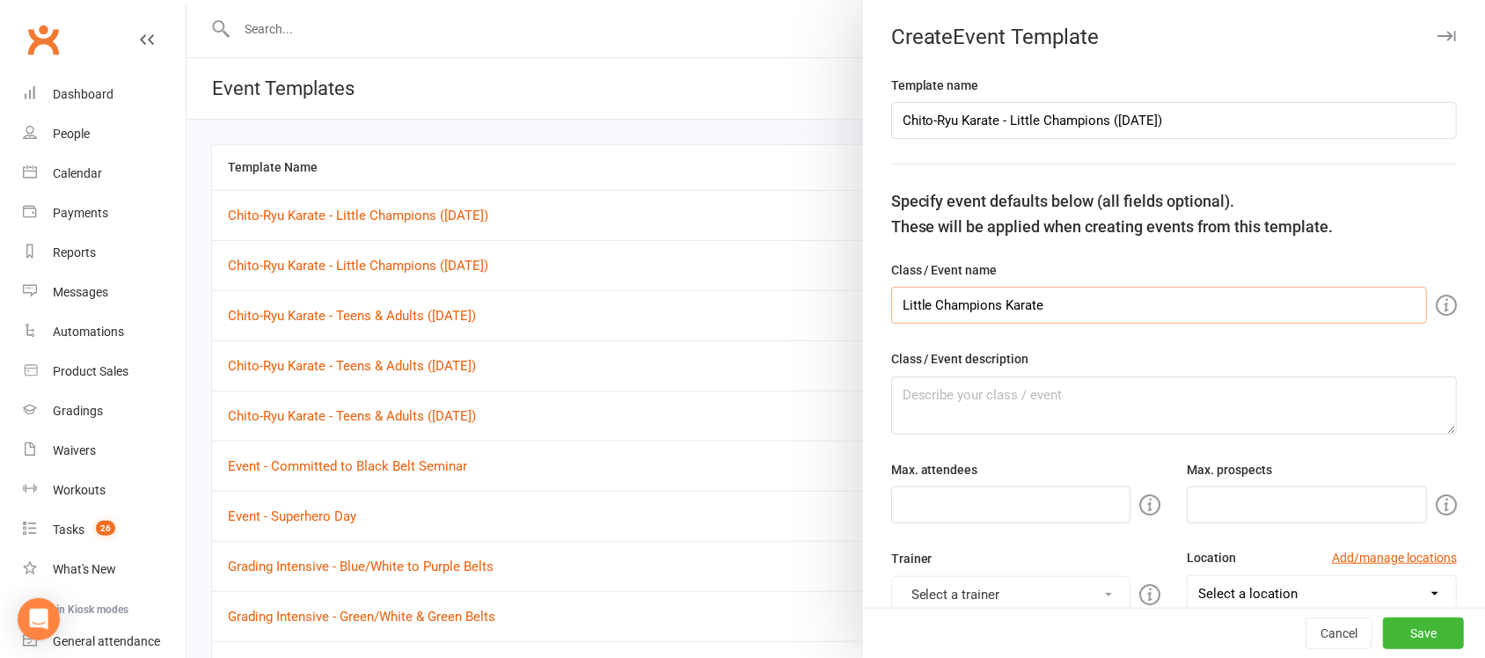
type input "Little Champions Karate"
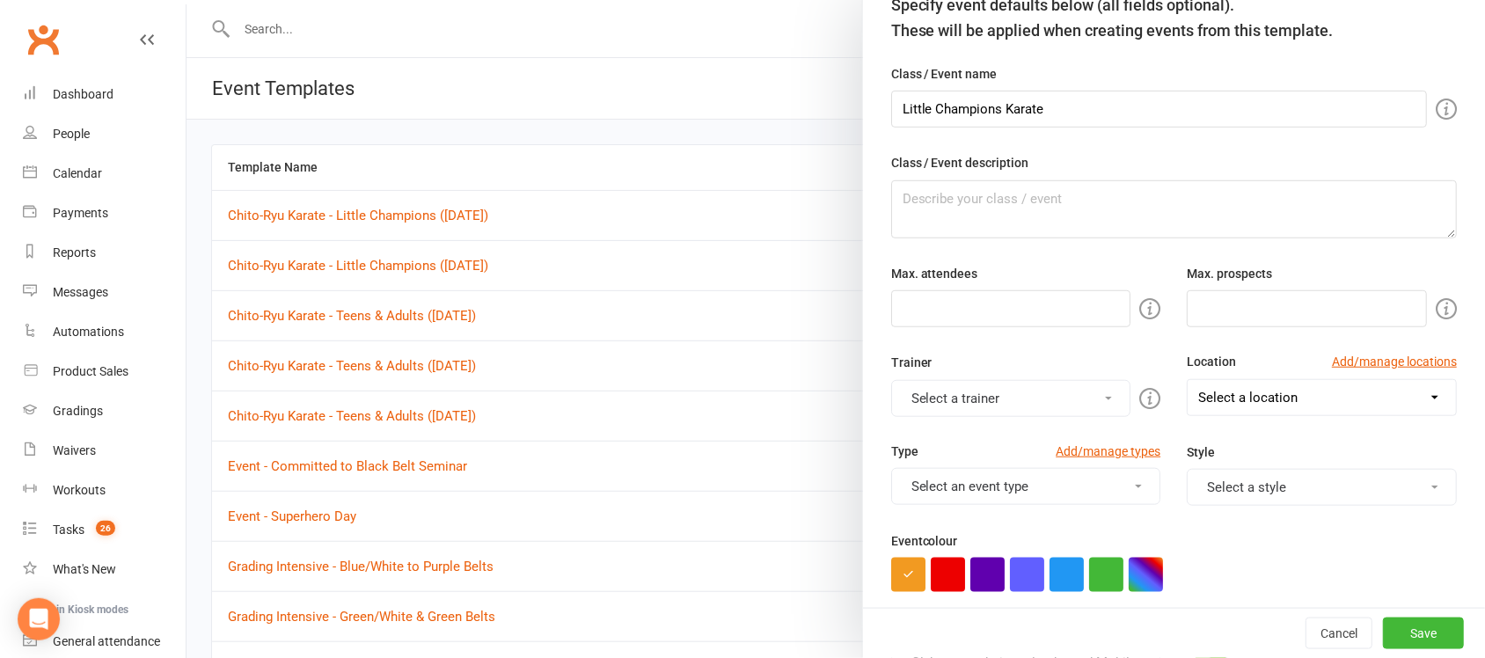
scroll to position [255, 0]
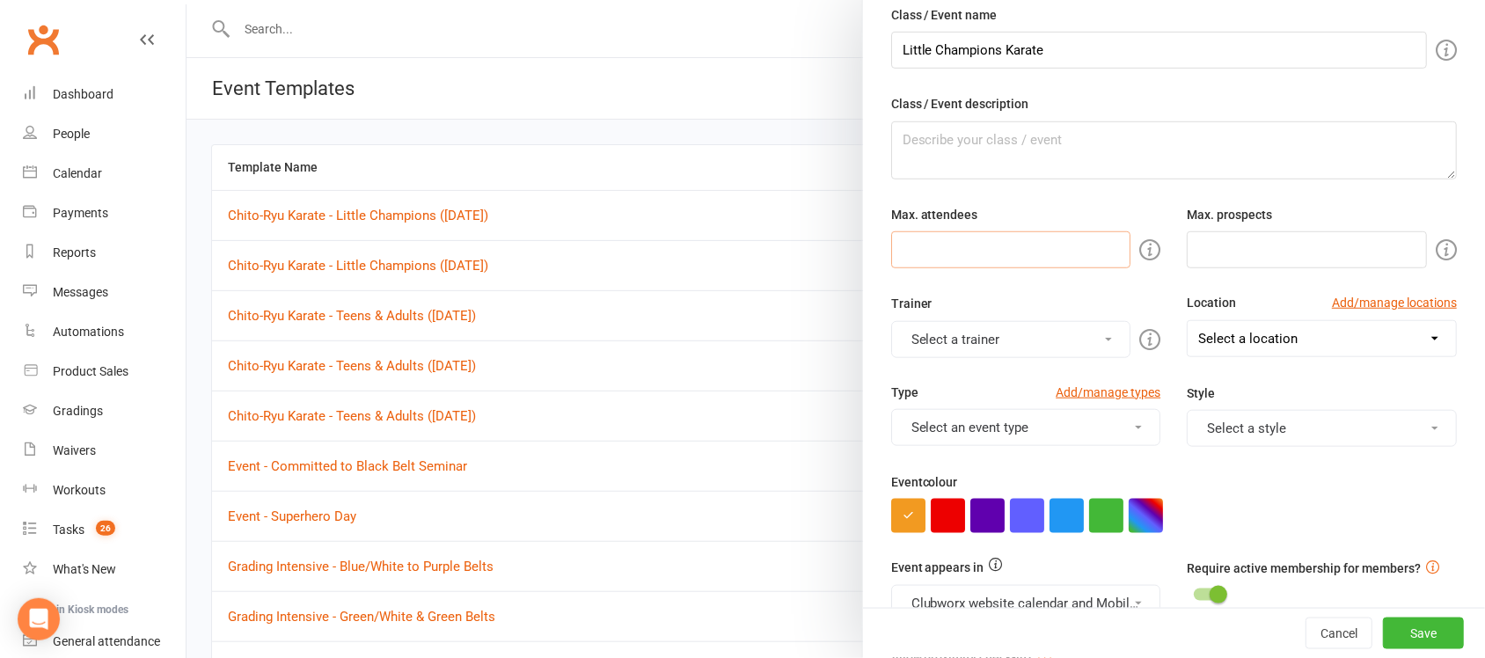
click at [991, 251] on input "number" at bounding box center [1011, 249] width 240 height 37
type input "50"
click at [1207, 247] on input "number" at bounding box center [1306, 249] width 240 height 37
type input "10"
click at [1060, 343] on button "Select a trainer" at bounding box center [1011, 339] width 240 height 37
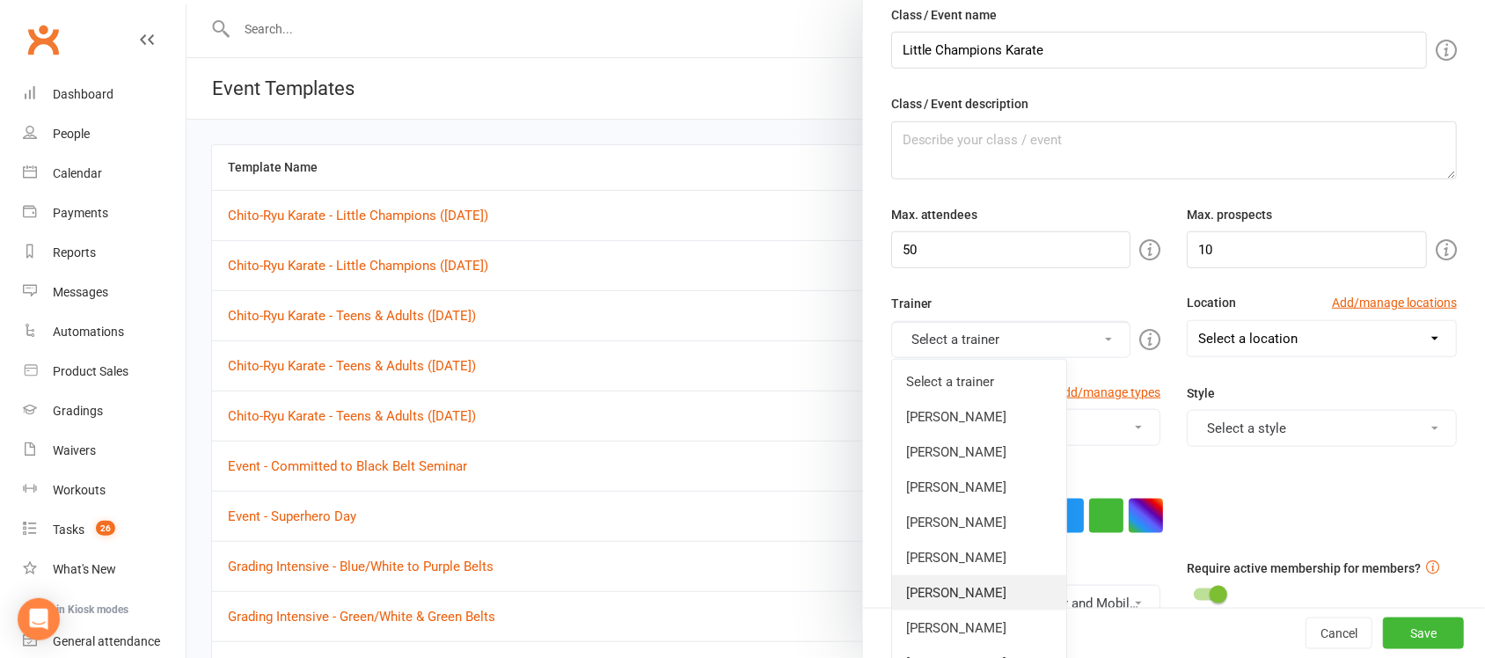
scroll to position [585, 0]
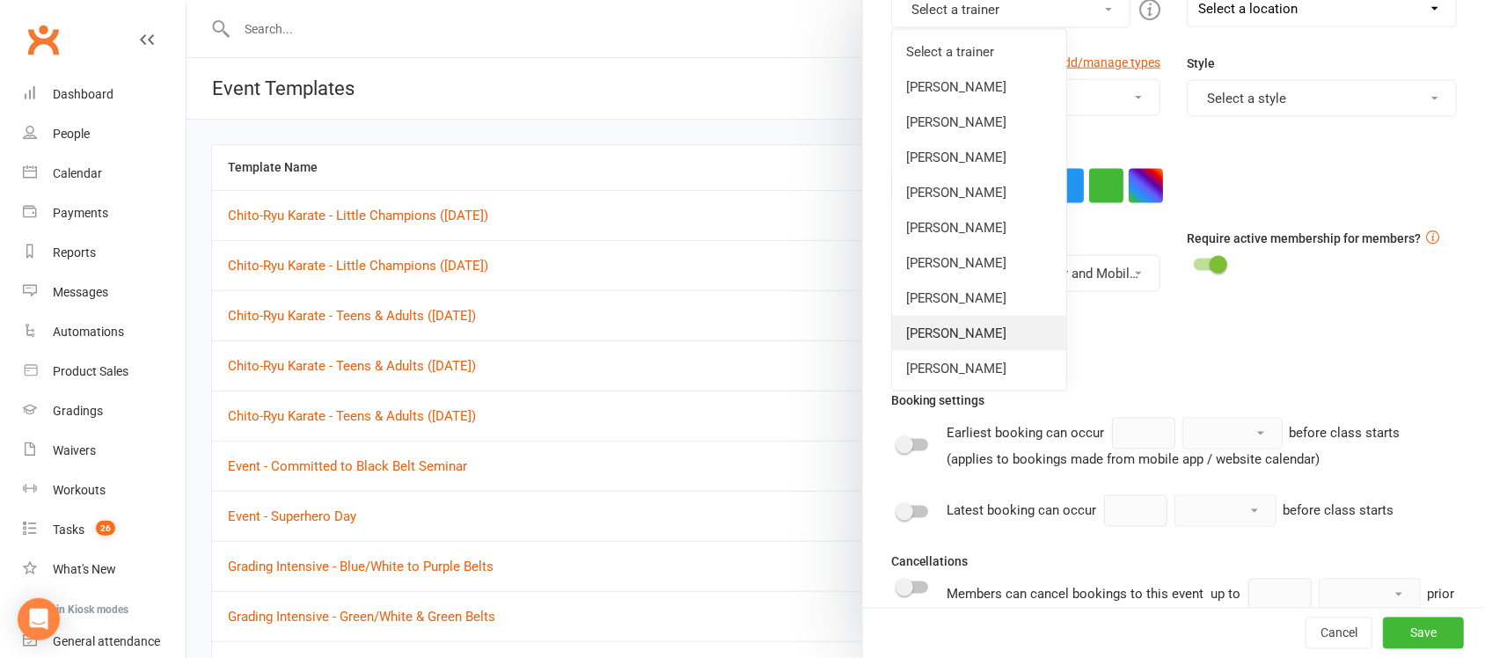
click at [963, 340] on link "[PERSON_NAME]" at bounding box center [979, 333] width 174 height 35
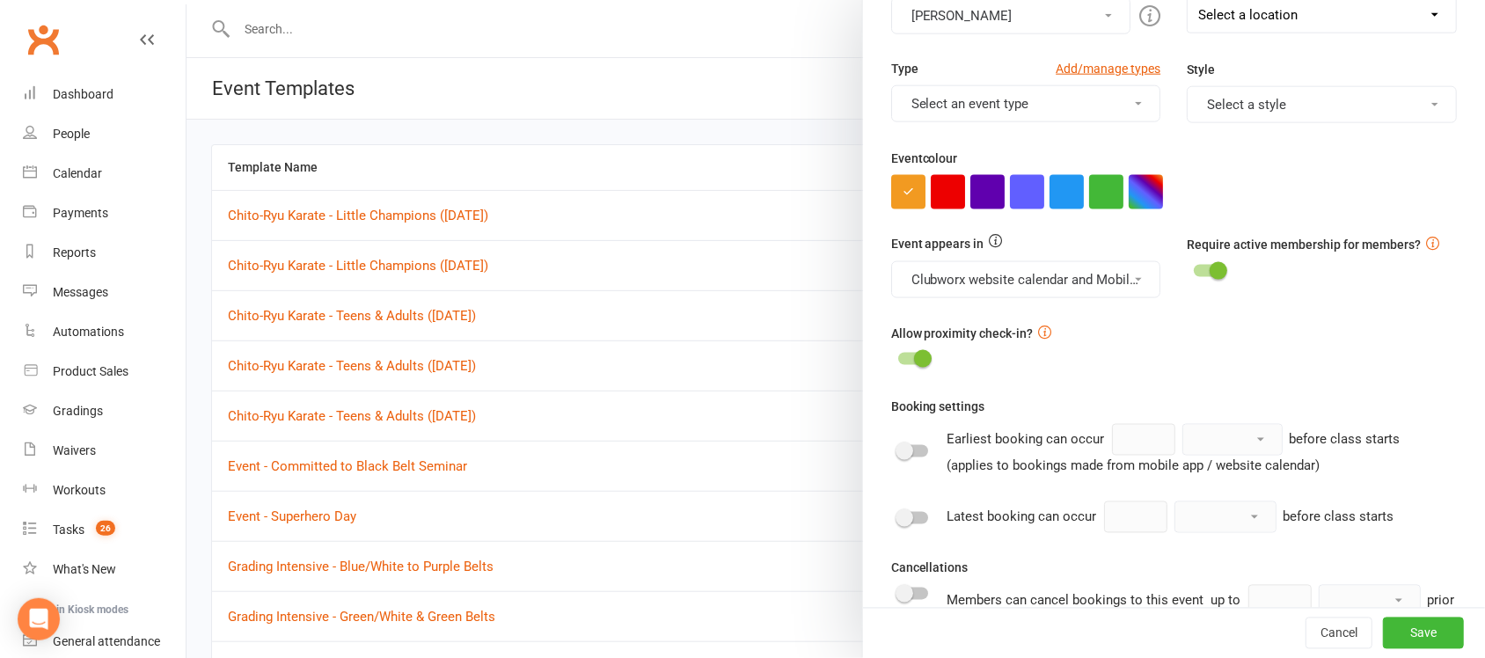
scroll to position [486, 0]
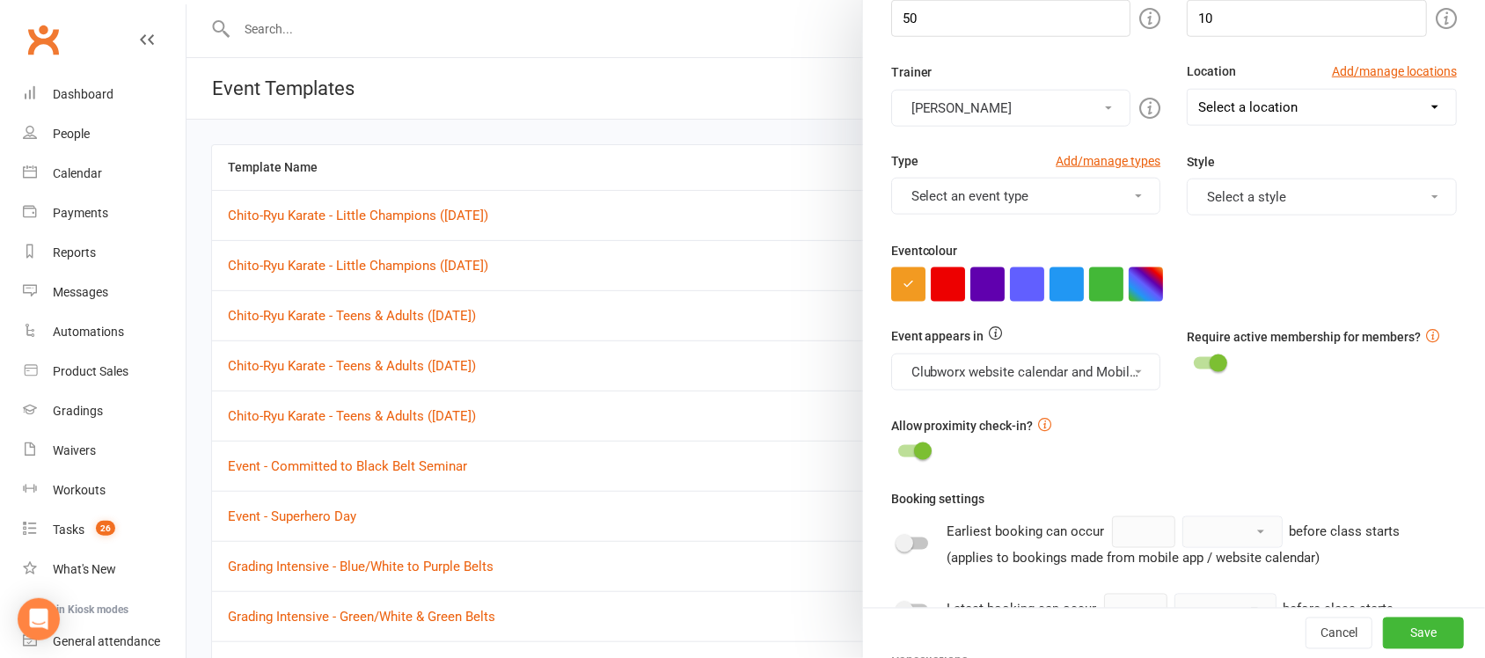
click at [1399, 97] on select "Select a location [GEOGRAPHIC_DATA] [GEOGRAPHIC_DATA] [GEOGRAPHIC_DATA] [GEOGRA…" at bounding box center [1321, 107] width 268 height 35
select select "11971"
click at [1187, 91] on select "Select a location [GEOGRAPHIC_DATA] [GEOGRAPHIC_DATA] [GEOGRAPHIC_DATA] [GEOGRA…" at bounding box center [1321, 107] width 268 height 35
click at [1118, 202] on button "Select an event type" at bounding box center [1026, 196] width 270 height 37
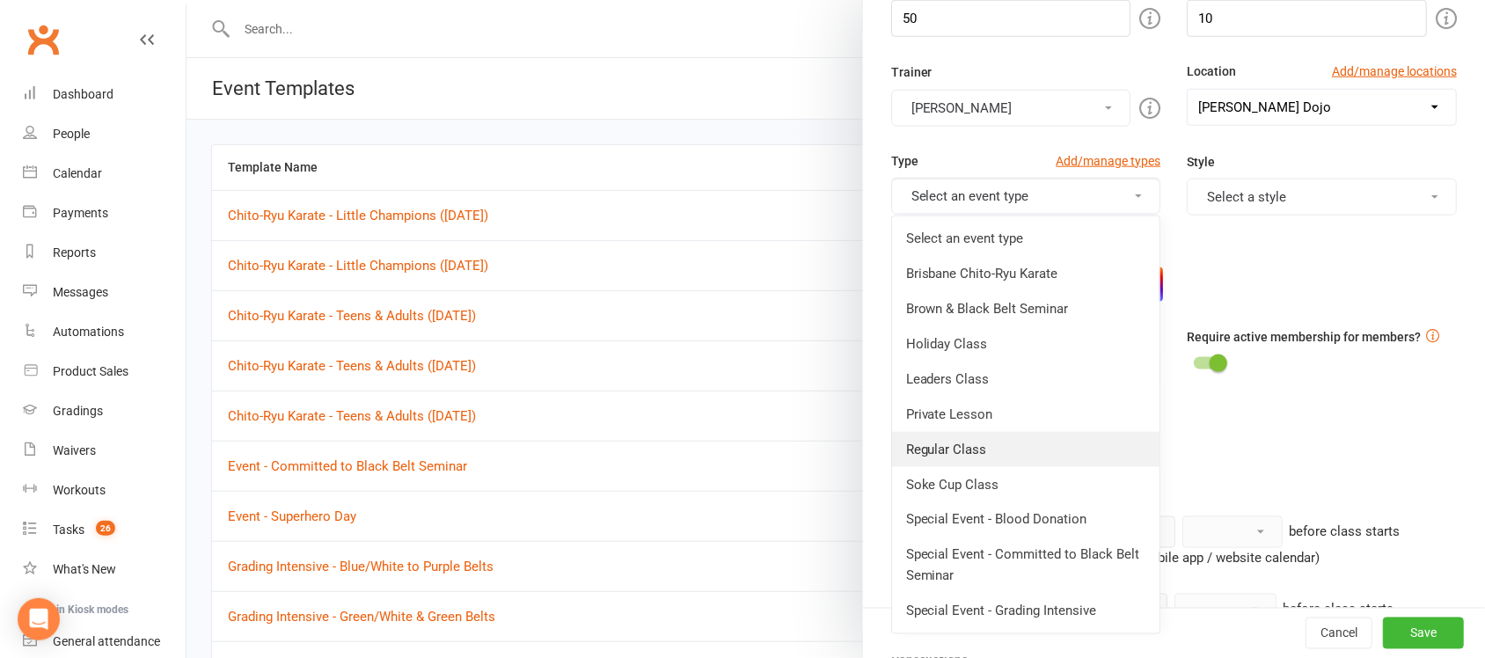
click at [947, 450] on link "Regular Class" at bounding box center [1026, 449] width 268 height 35
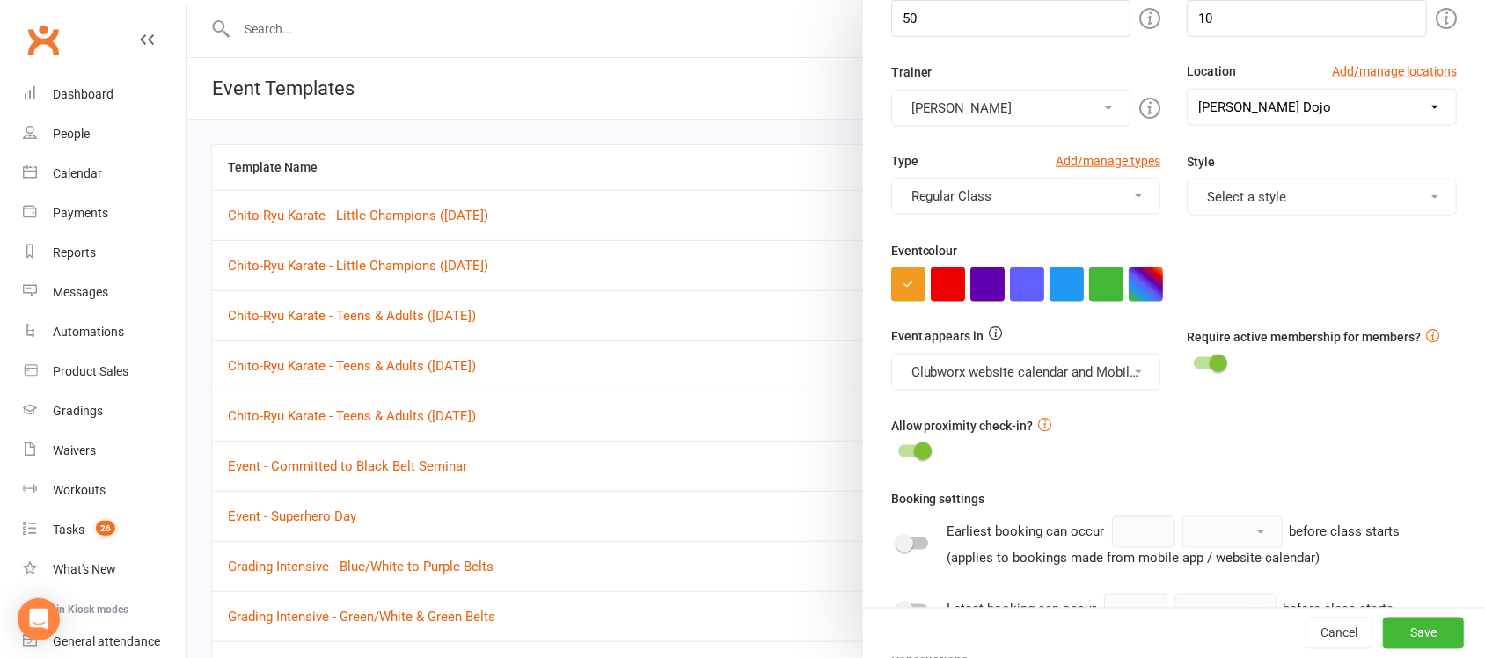
click at [1293, 202] on button "Select a style" at bounding box center [1321, 197] width 270 height 37
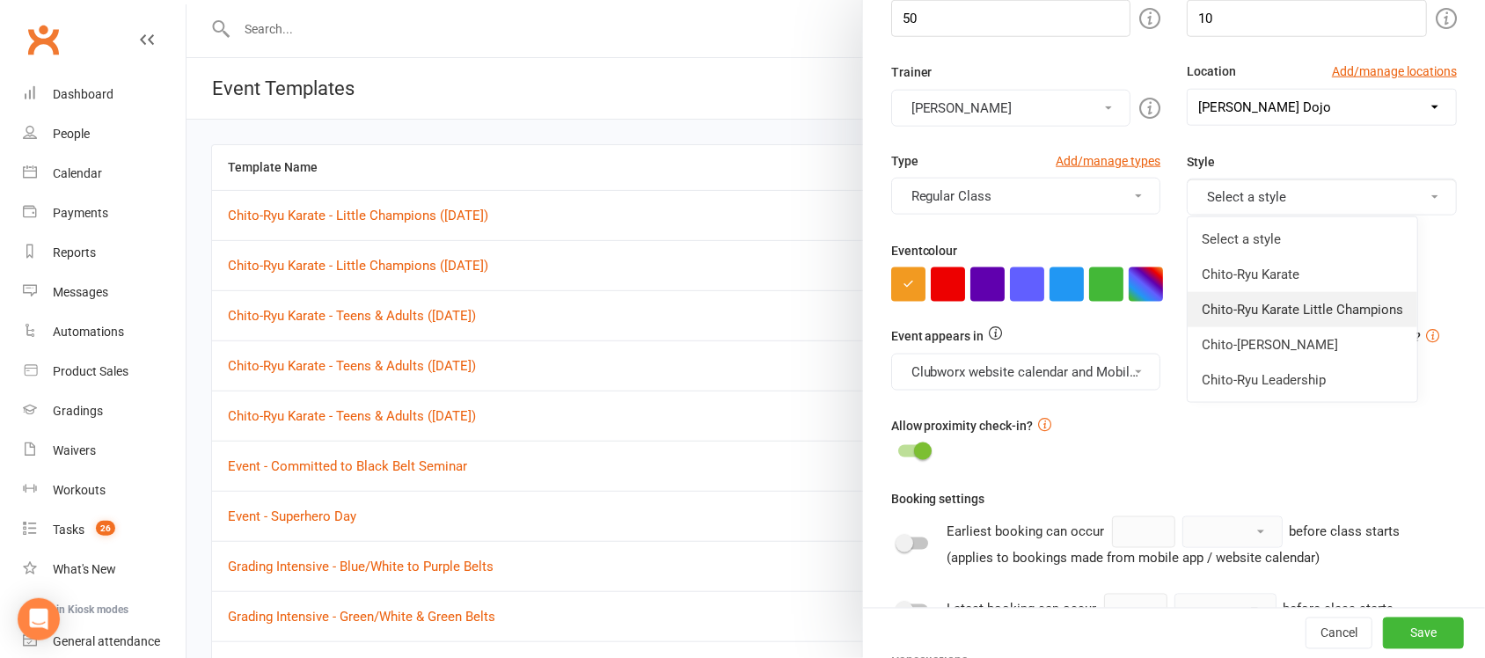
click at [1326, 317] on link "Chito-Ryu Karate Little Champions" at bounding box center [1302, 309] width 230 height 35
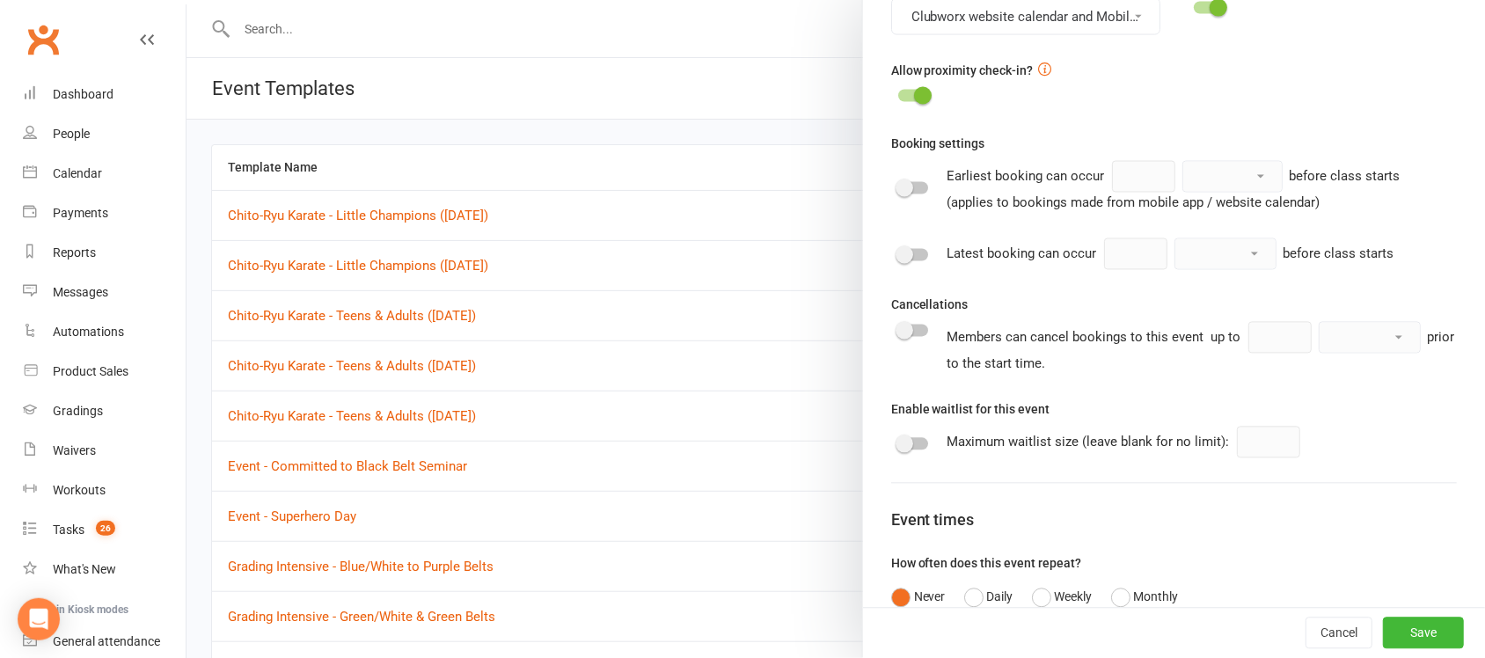
scroll to position [973, 0]
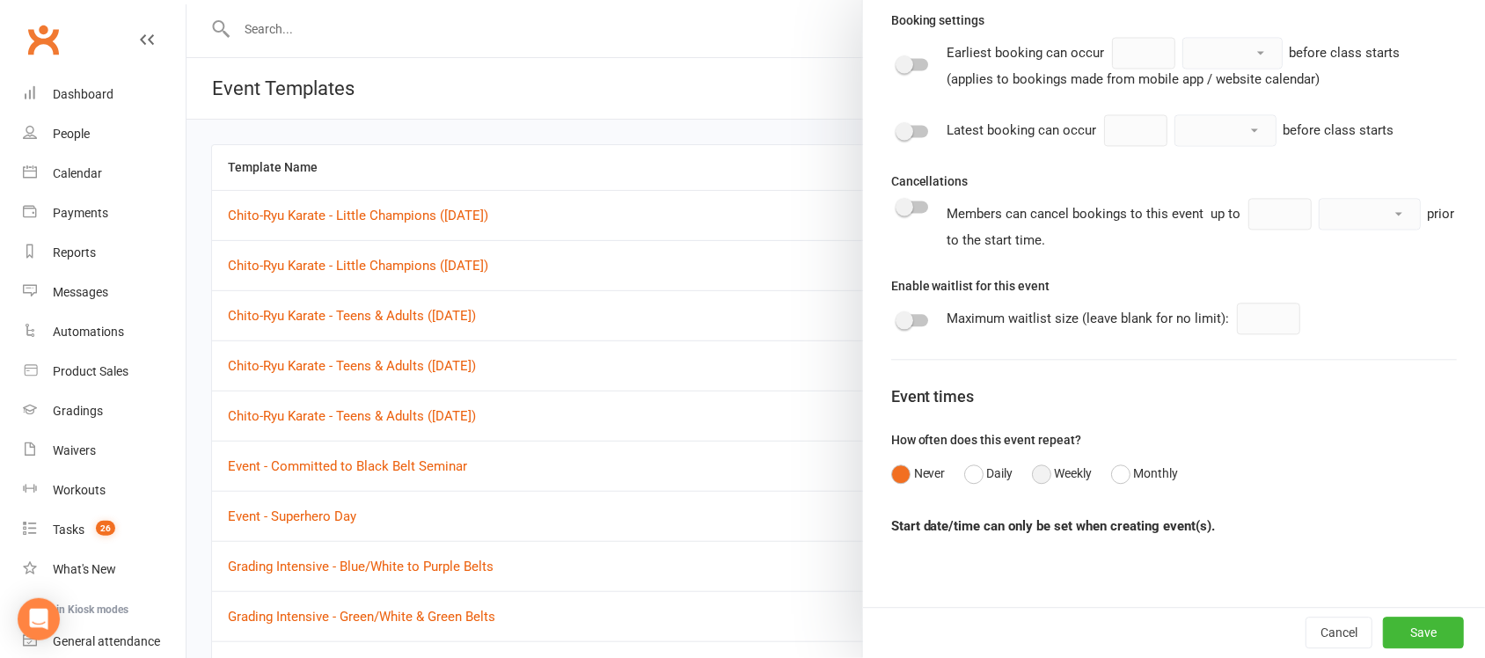
click at [1036, 478] on button "Weekly" at bounding box center [1062, 473] width 61 height 33
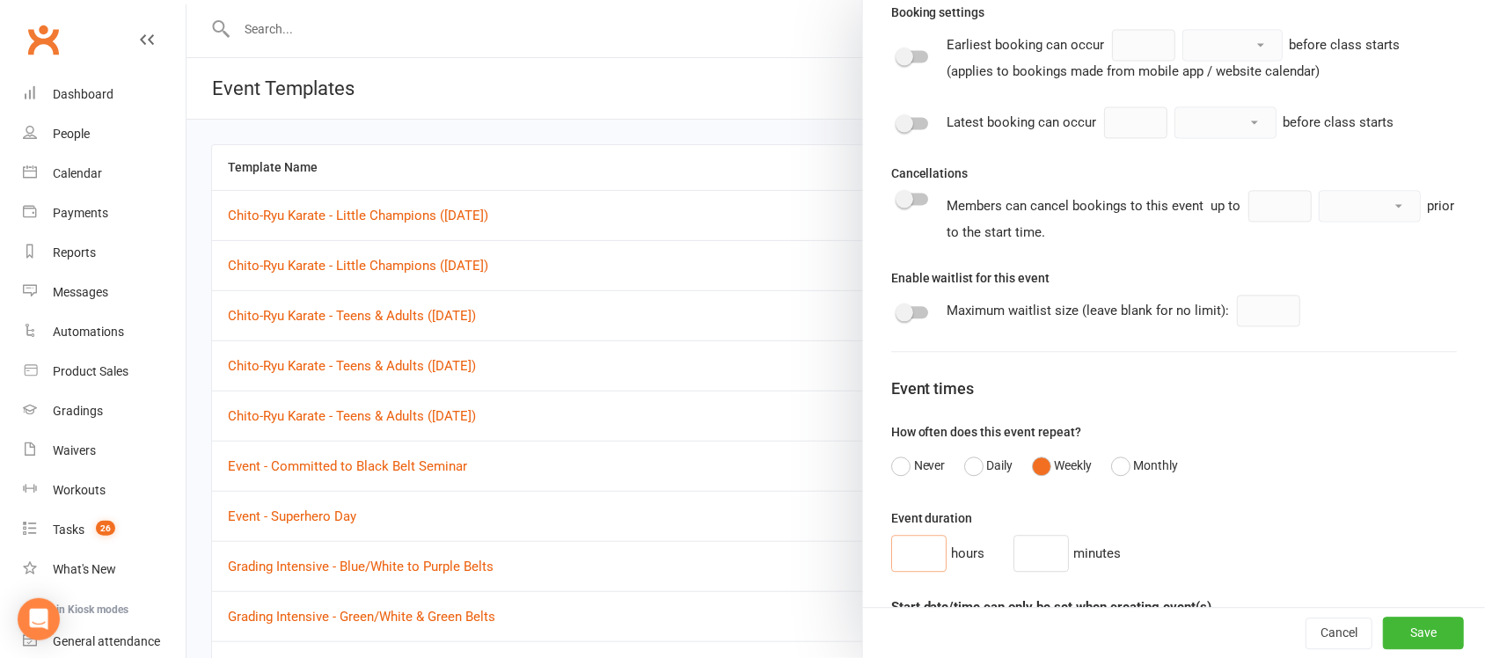
click at [891, 559] on input "number" at bounding box center [918, 554] width 55 height 37
type input "0"
click at [1022, 552] on input "number" at bounding box center [1040, 554] width 55 height 37
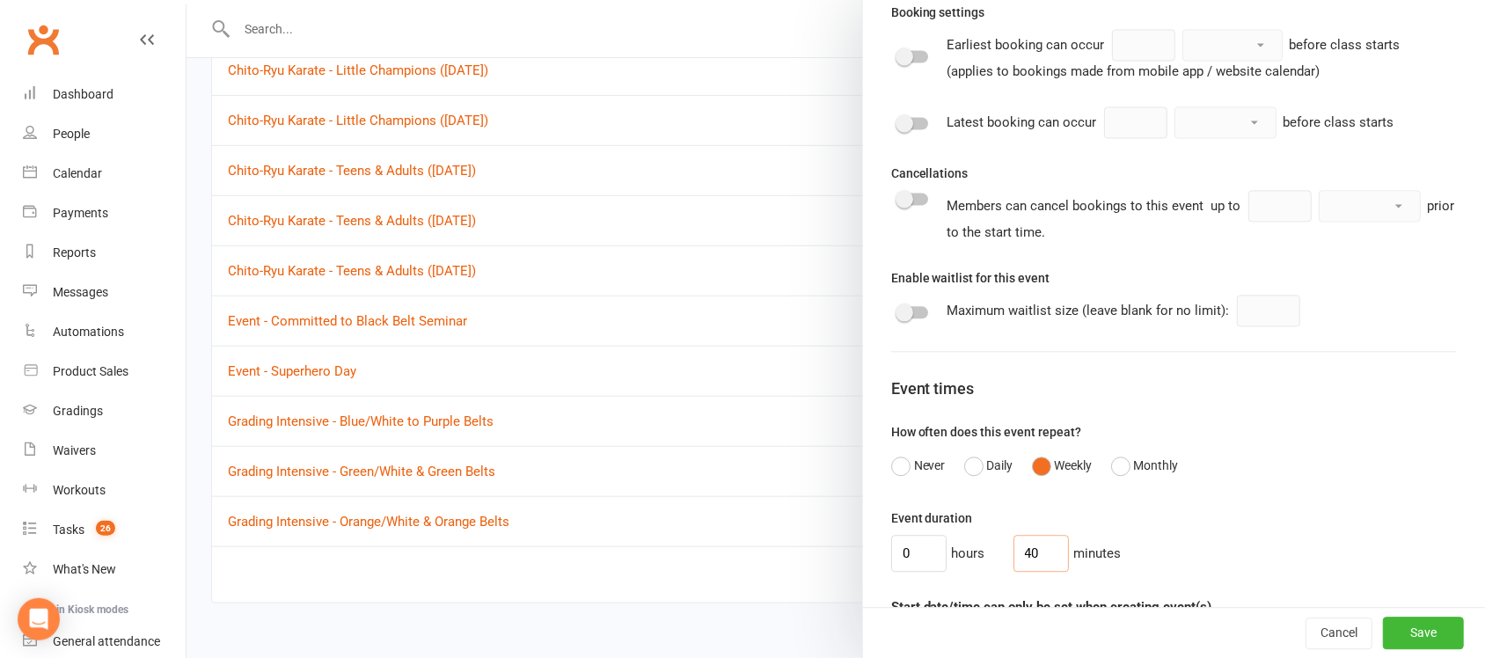
scroll to position [155, 0]
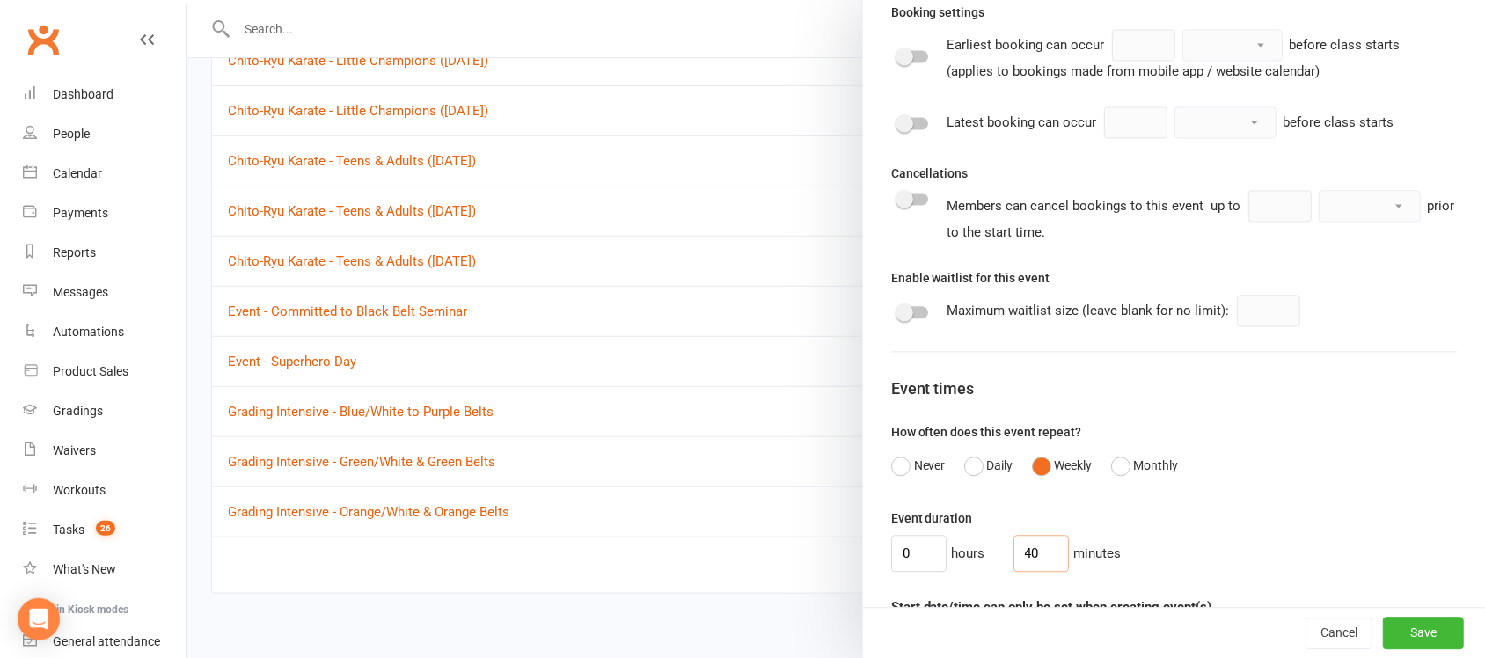
type input "40"
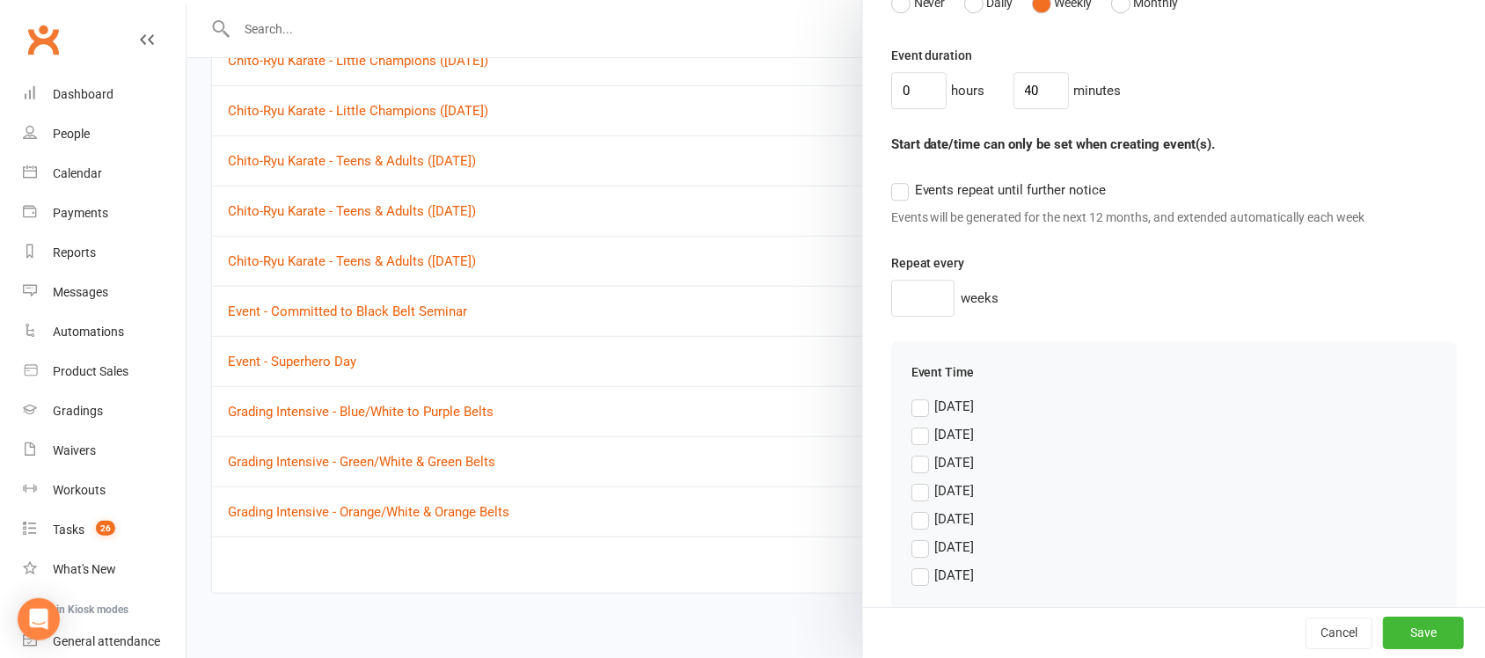
scroll to position [1440, 0]
click at [891, 197] on label "Events repeat until further notice" at bounding box center [998, 186] width 215 height 21
click at [891, 176] on input "Events repeat until further notice" at bounding box center [998, 176] width 215 height 0
click at [915, 470] on label "[DATE]" at bounding box center [942, 459] width 63 height 21
click at [915, 449] on input "[DATE]" at bounding box center [942, 449] width 63 height 0
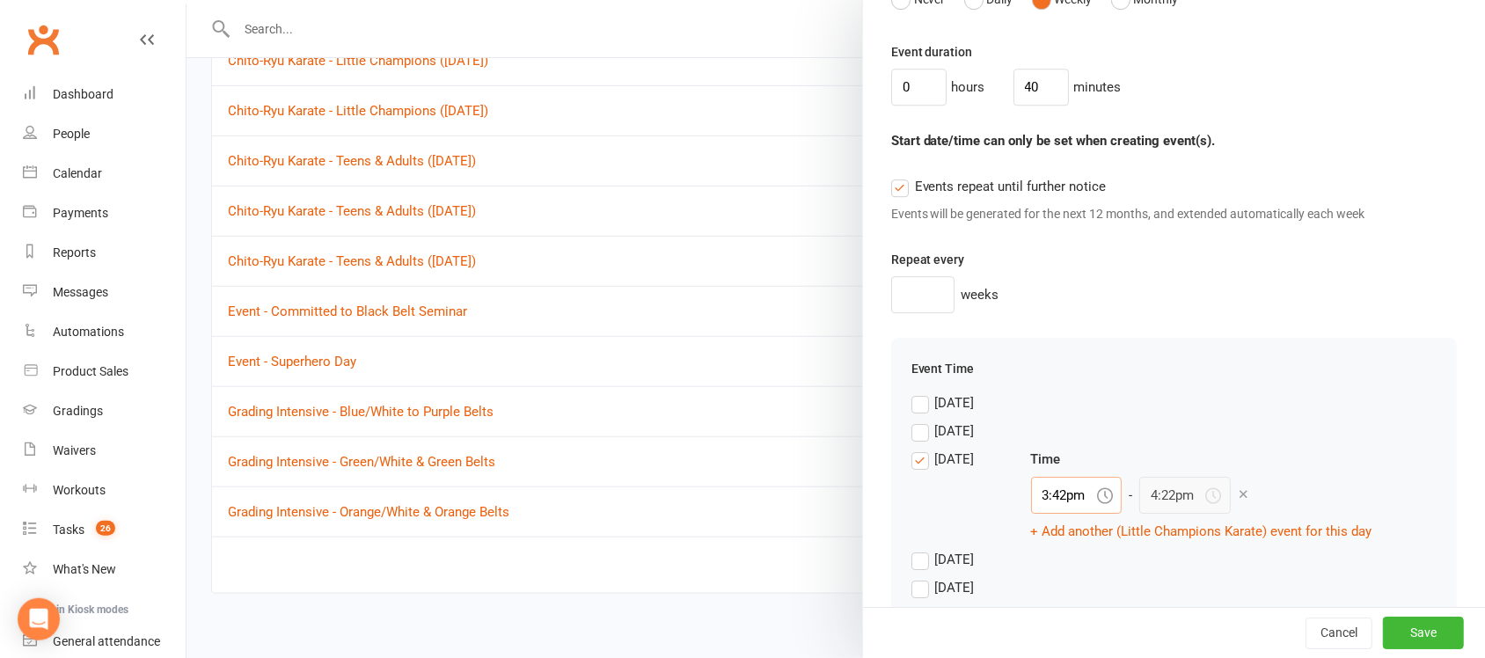
click at [1077, 500] on input "3:42pm" at bounding box center [1076, 495] width 91 height 37
click at [1067, 624] on div "4:00pm" at bounding box center [1077, 617] width 90 height 28
type input "4:00pm"
type input "4:40pm"
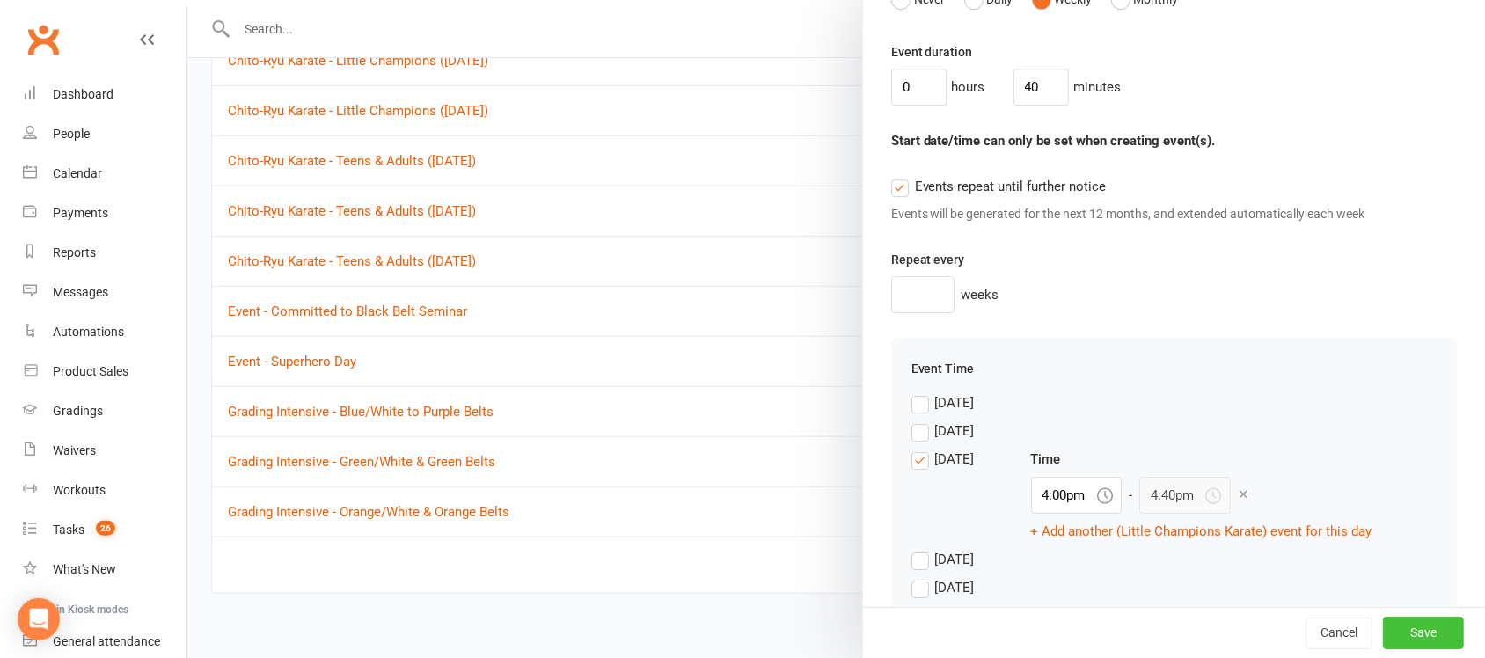
click at [1383, 639] on button "Save" at bounding box center [1423, 633] width 81 height 32
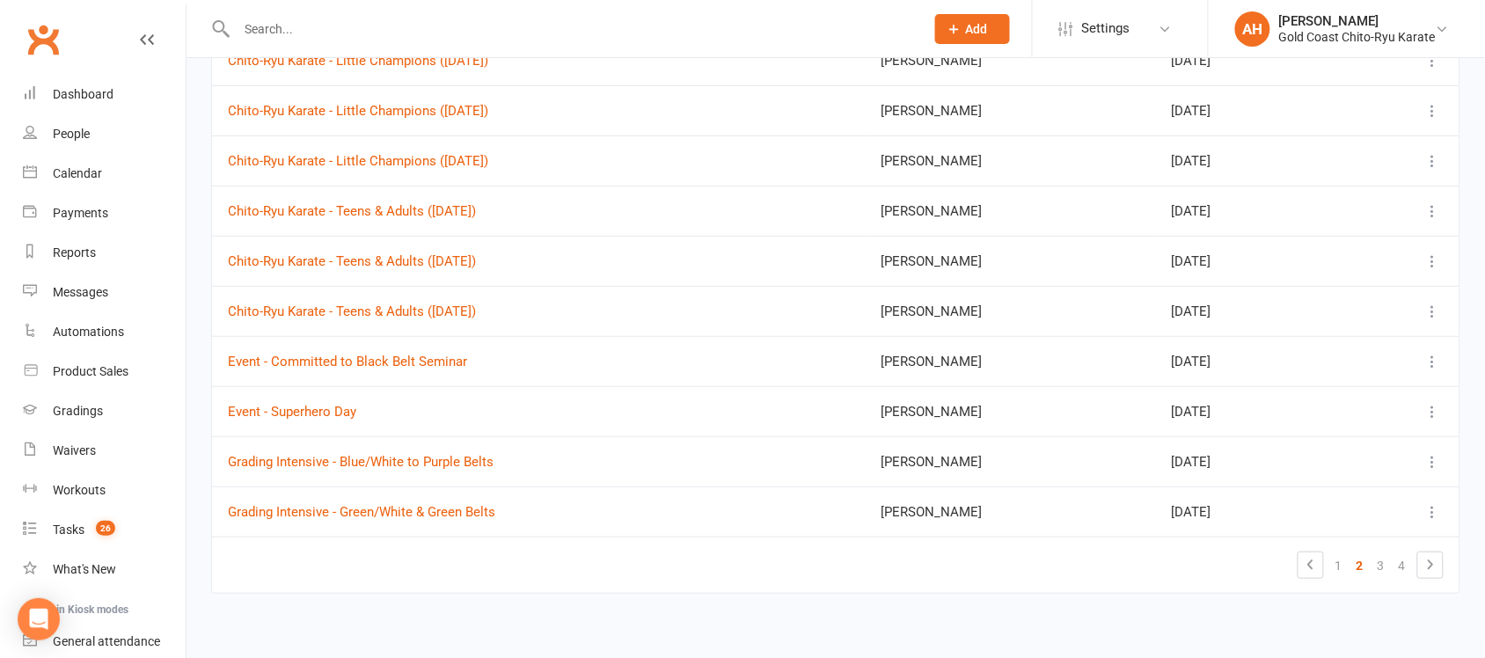
scroll to position [0, 0]
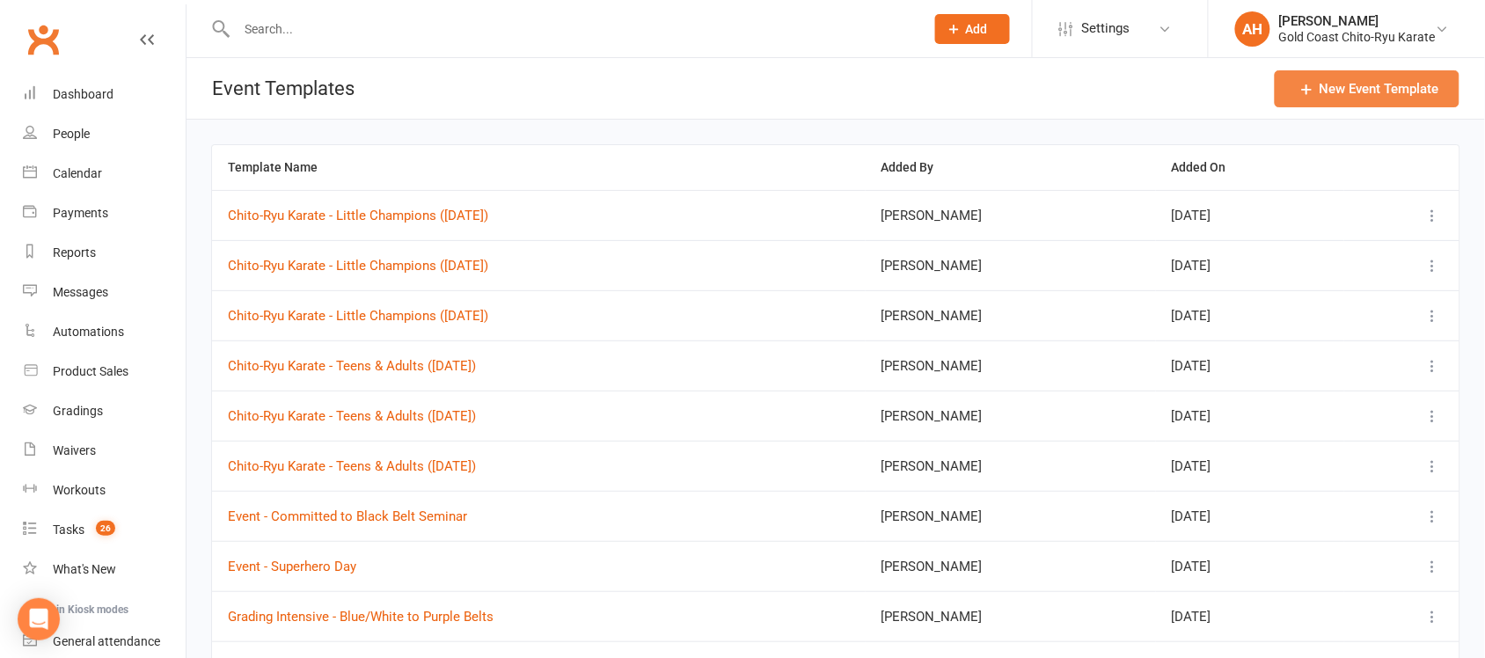
click at [1382, 91] on button "New Event Template" at bounding box center [1366, 88] width 185 height 37
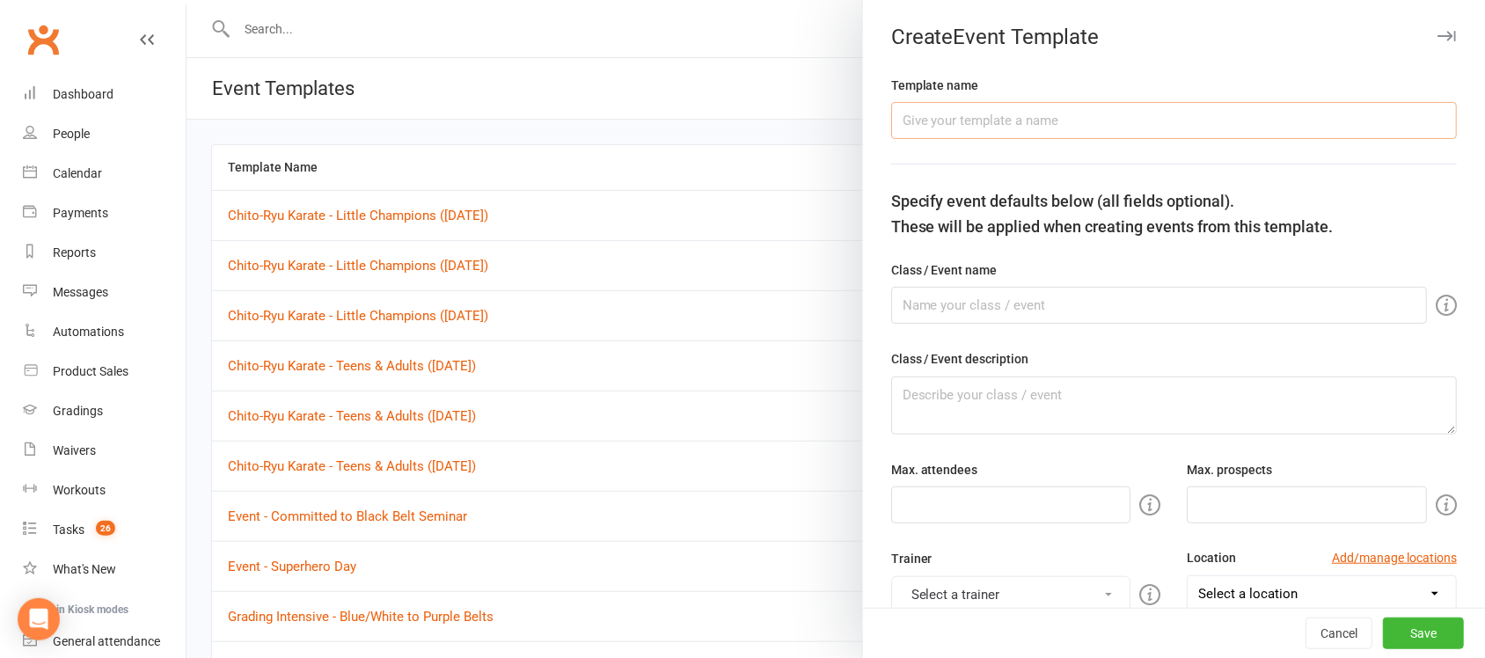
click at [1000, 126] on input "text" at bounding box center [1174, 120] width 566 height 37
type input "Chito-Ryu Karate - Little Champions ([DATE])"
click at [1049, 315] on input "text" at bounding box center [1159, 305] width 536 height 37
type input "Little Champions Karate"
click at [933, 513] on input "number" at bounding box center [1011, 504] width 240 height 37
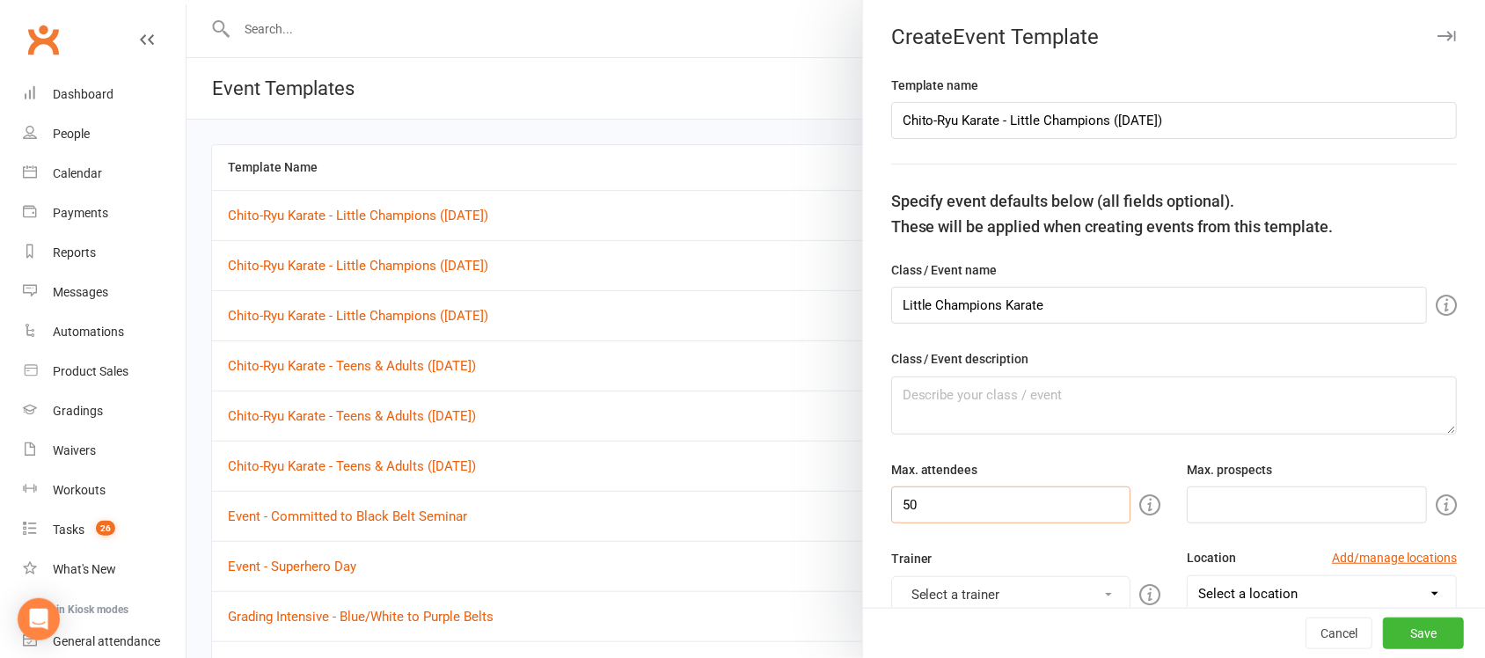
type input "50"
click at [1208, 517] on input "number" at bounding box center [1306, 504] width 240 height 37
type input "10"
click at [1009, 595] on button "Select a trainer" at bounding box center [1011, 594] width 240 height 37
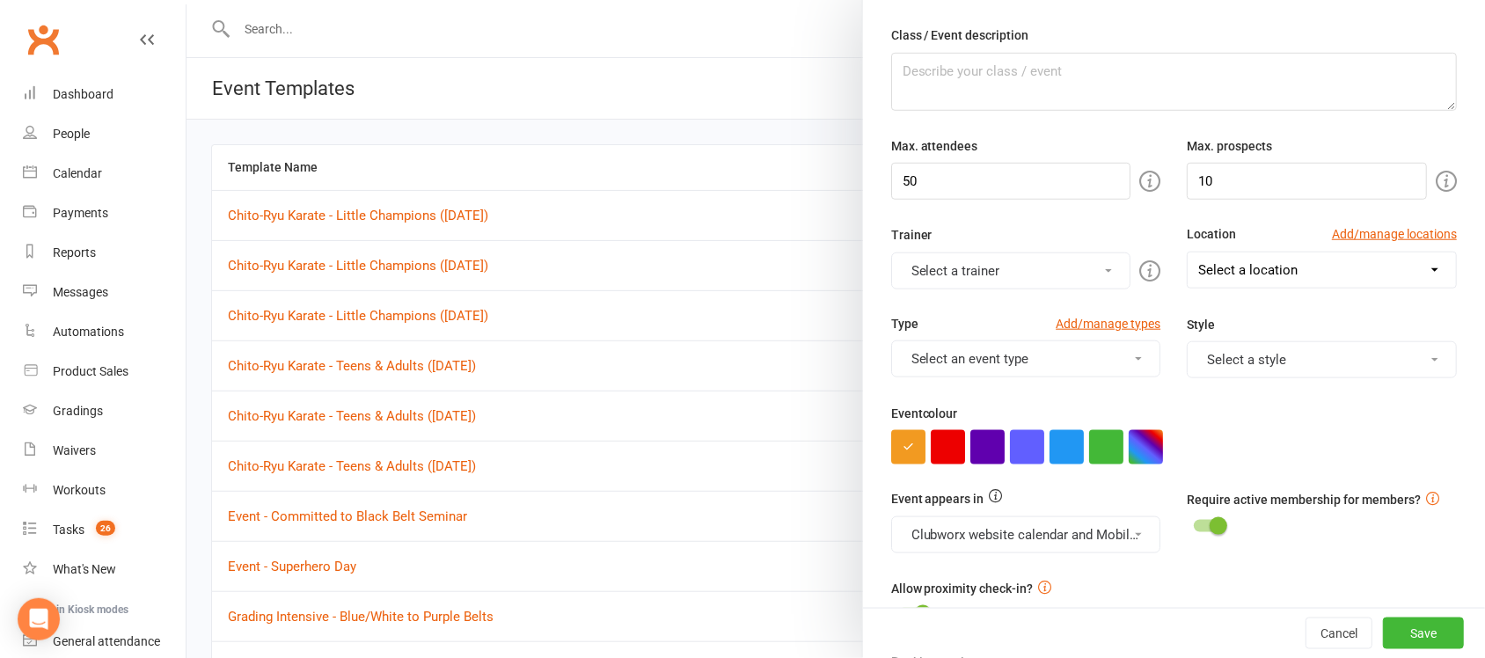
scroll to position [361, 0]
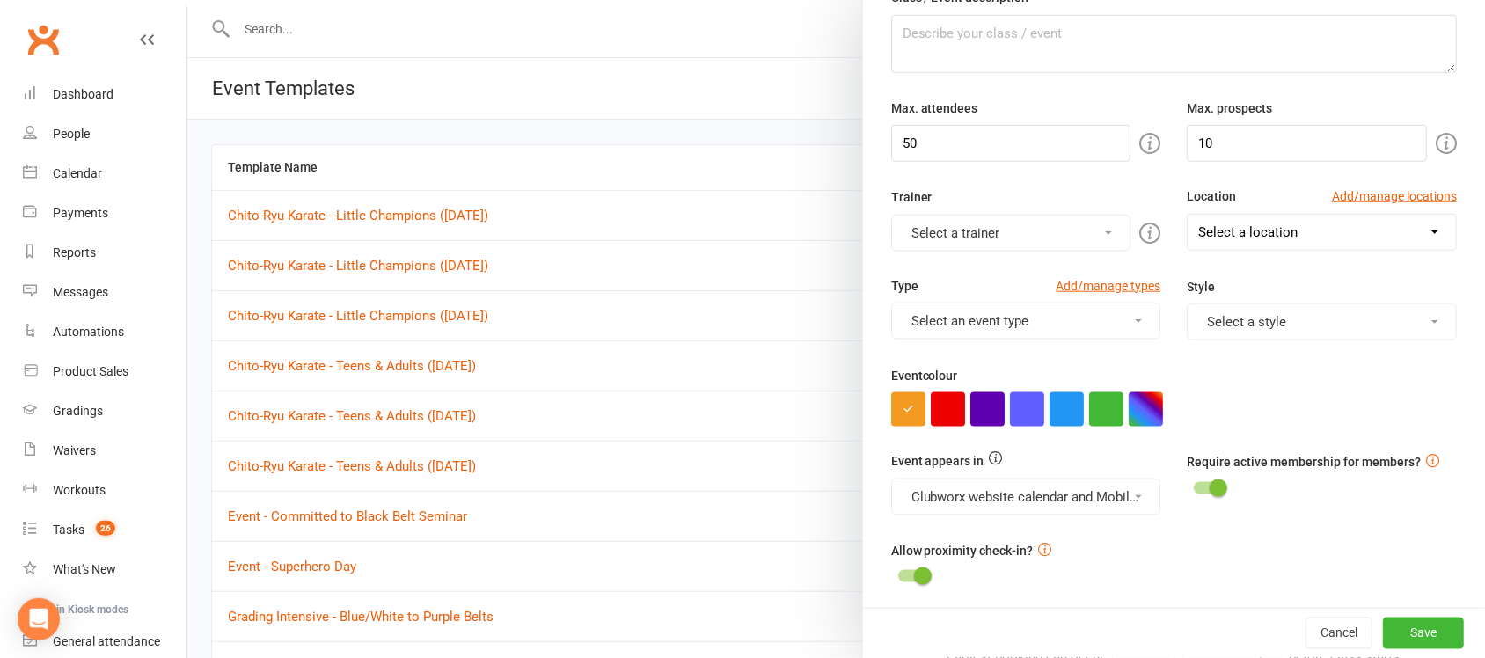
click at [1096, 233] on button "Select a trainer" at bounding box center [1011, 233] width 240 height 37
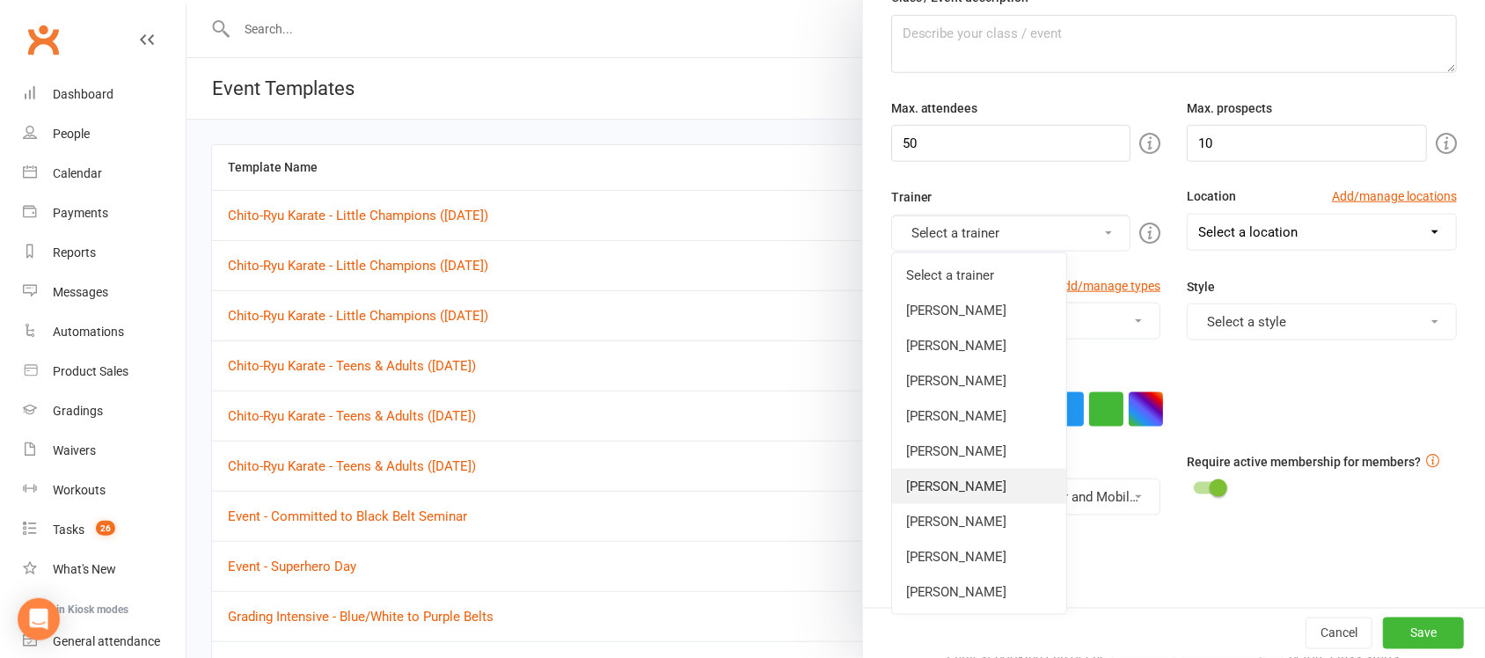
click at [959, 489] on link "[PERSON_NAME]" at bounding box center [979, 486] width 174 height 35
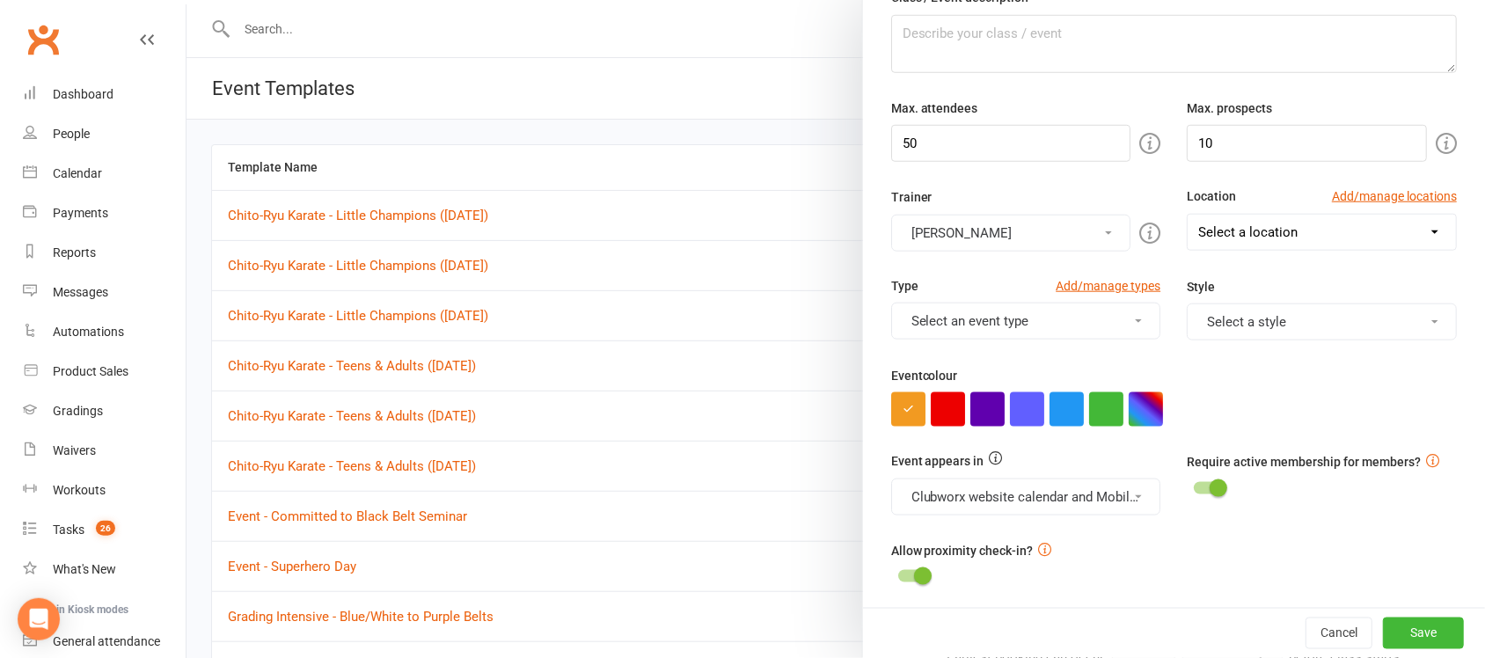
click at [1401, 236] on select "Select a location [GEOGRAPHIC_DATA] [GEOGRAPHIC_DATA] [GEOGRAPHIC_DATA] [GEOGRA…" at bounding box center [1321, 232] width 268 height 35
select select "11971"
click at [1187, 216] on select "Select a location [GEOGRAPHIC_DATA] [GEOGRAPHIC_DATA] [GEOGRAPHIC_DATA] [GEOGRA…" at bounding box center [1321, 232] width 268 height 35
click at [1122, 328] on button "Select an event type" at bounding box center [1026, 321] width 270 height 37
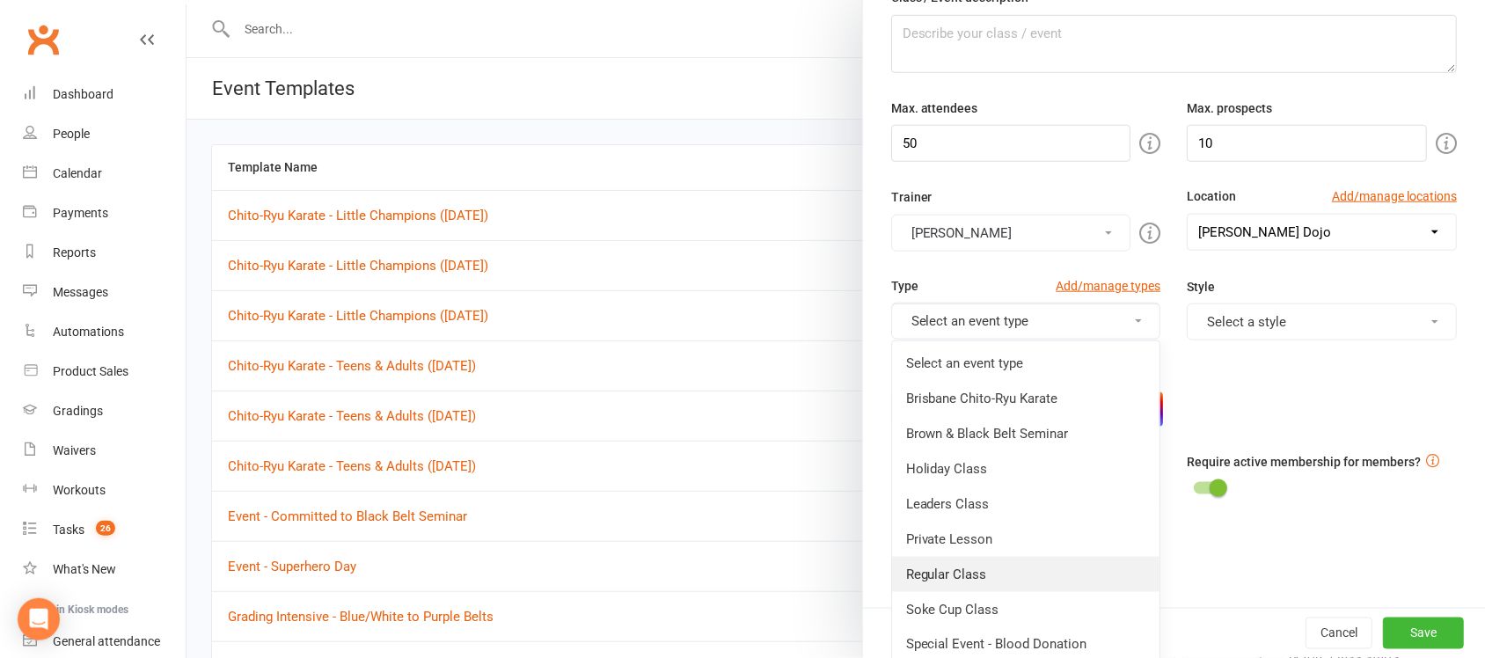
click at [941, 576] on link "Regular Class" at bounding box center [1026, 574] width 268 height 35
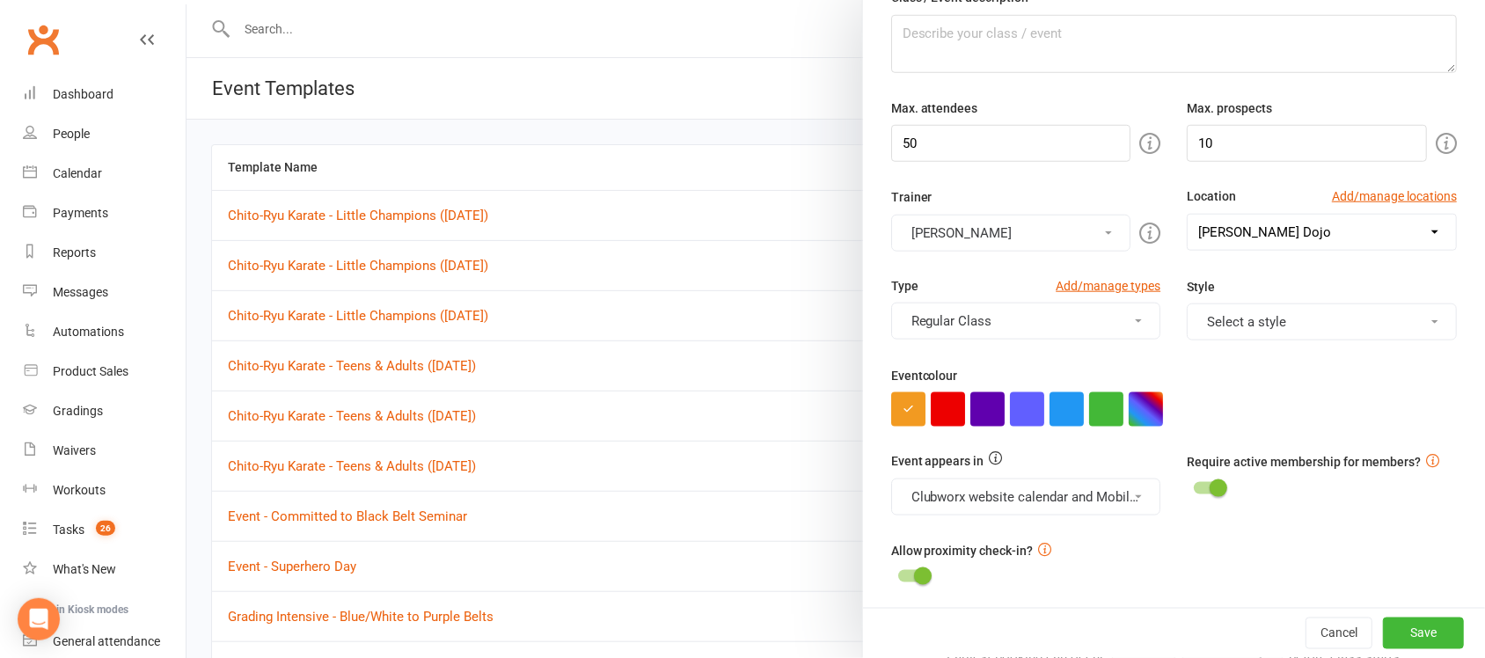
click at [1396, 322] on button "Select a style" at bounding box center [1321, 321] width 270 height 37
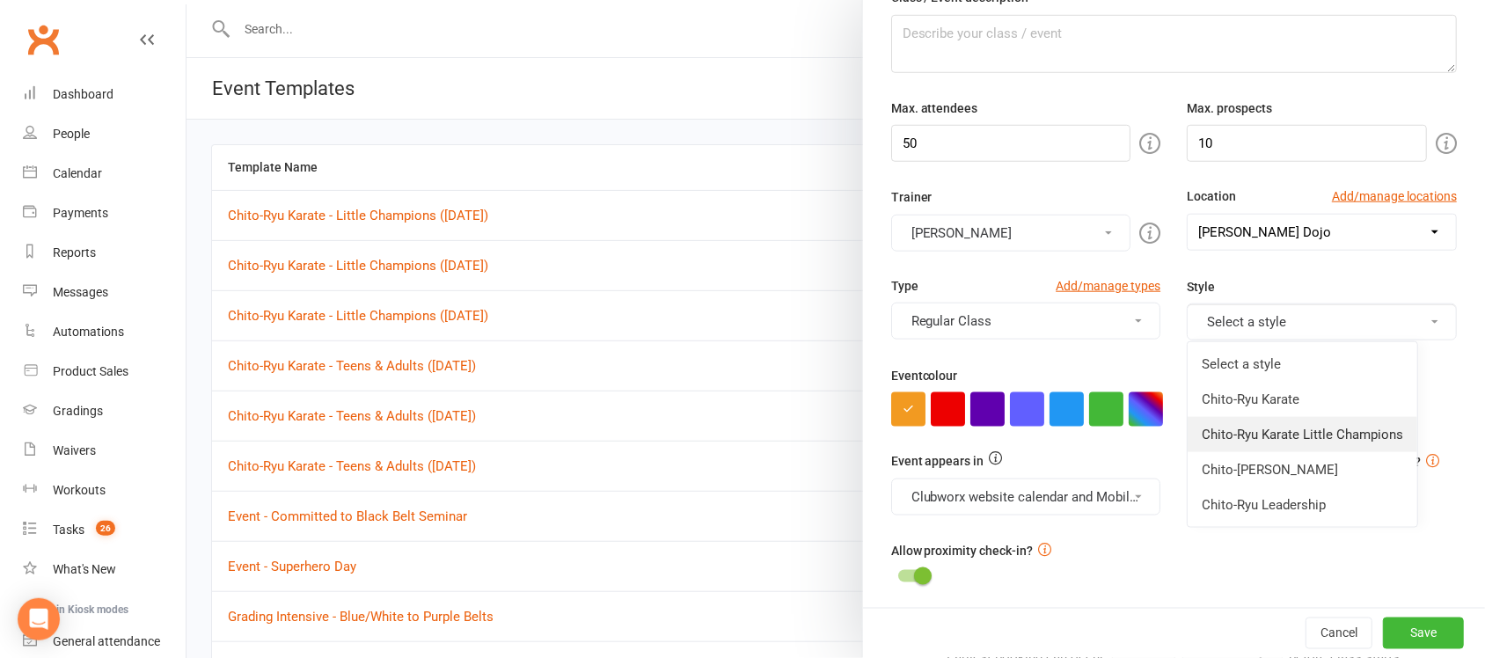
click at [1298, 441] on link "Chito-Ryu Karate Little Champions" at bounding box center [1302, 434] width 230 height 35
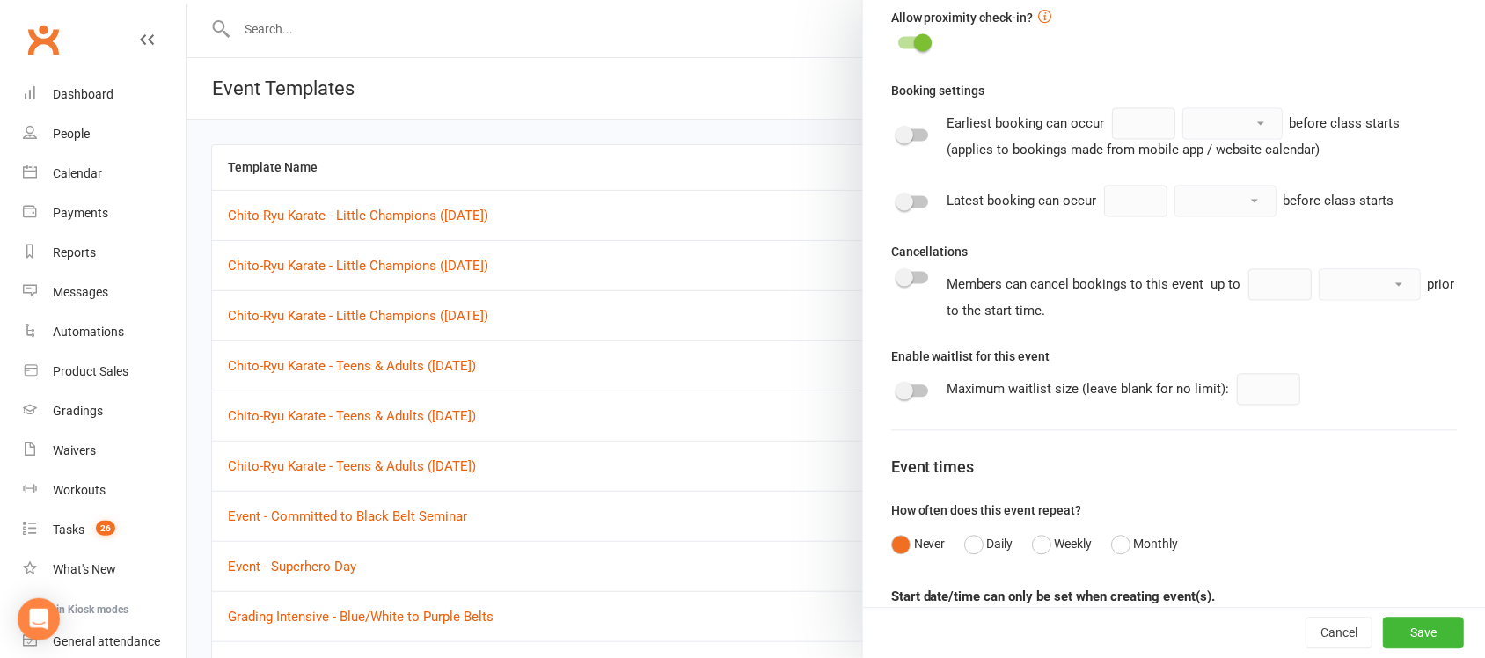
scroll to position [973, 0]
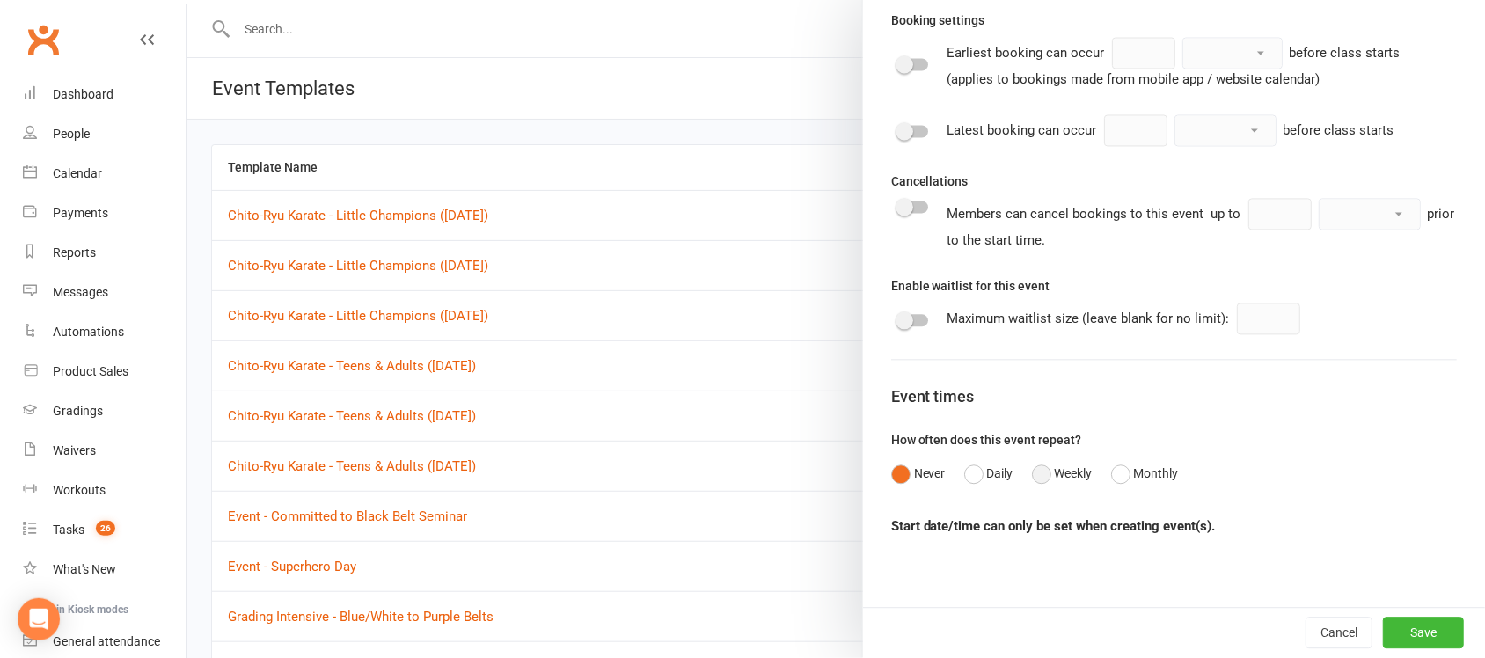
click at [1033, 469] on button "Weekly" at bounding box center [1062, 473] width 61 height 33
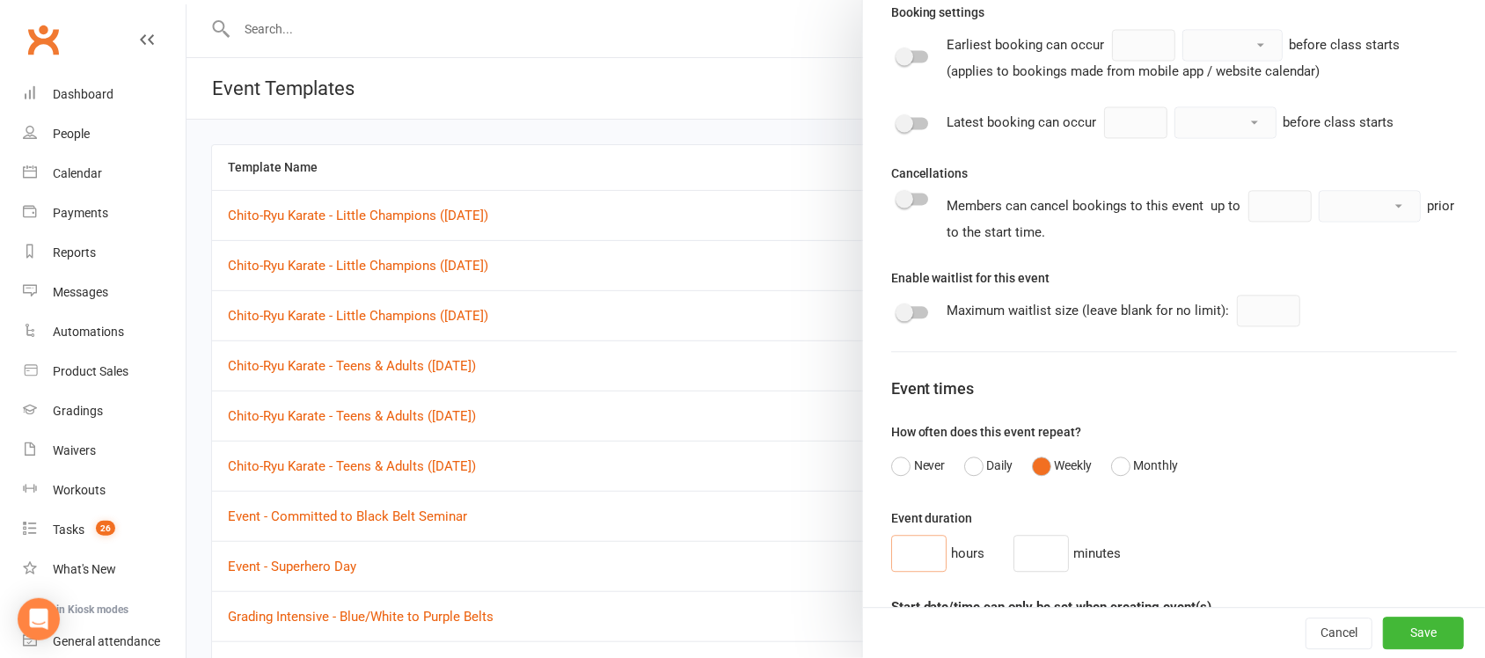
click at [908, 560] on input "number" at bounding box center [918, 554] width 55 height 37
type input "0"
click at [1022, 563] on input "number" at bounding box center [1040, 554] width 55 height 37
type input "40"
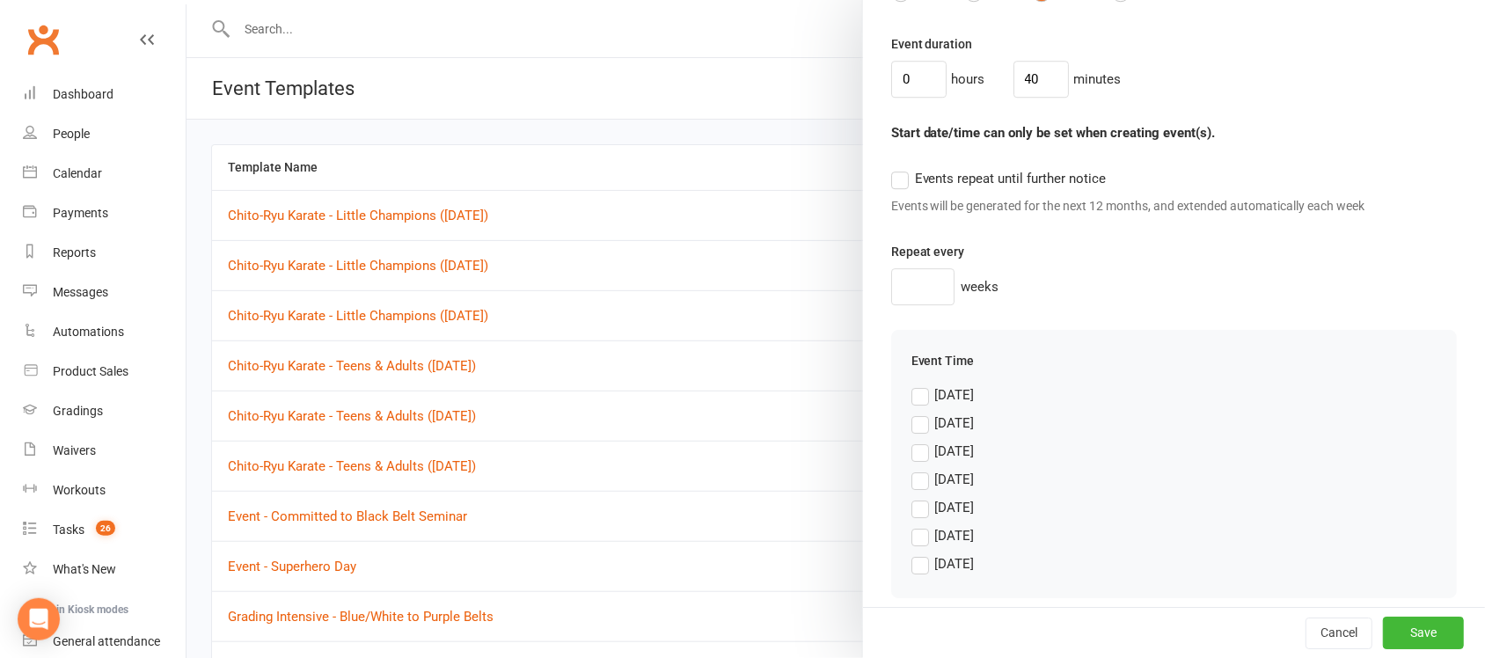
scroll to position [1452, 0]
click at [891, 182] on label "Events repeat until further notice" at bounding box center [998, 174] width 215 height 21
click at [891, 164] on input "Events repeat until further notice" at bounding box center [998, 164] width 215 height 0
click at [911, 485] on label "[DATE]" at bounding box center [942, 474] width 63 height 21
click at [911, 464] on input "[DATE]" at bounding box center [942, 464] width 63 height 0
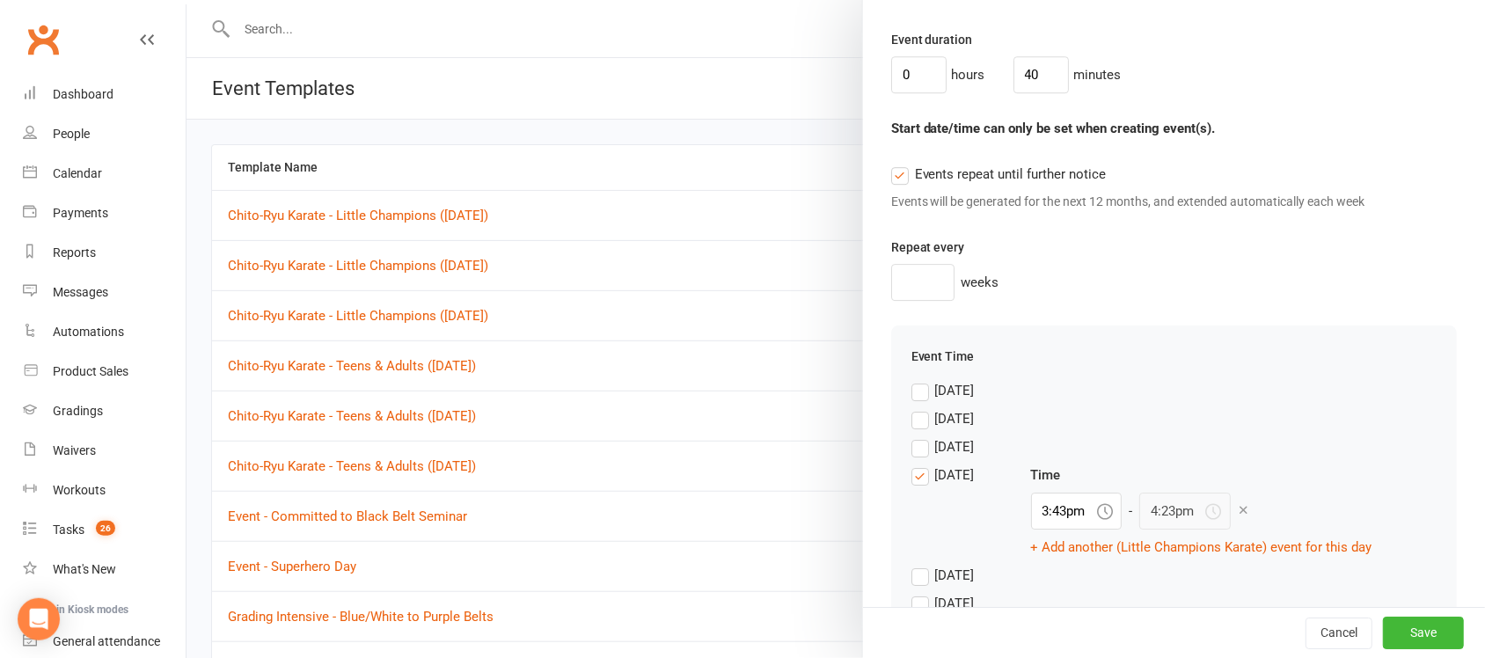
click at [1097, 519] on icon at bounding box center [1105, 511] width 16 height 16
click at [1053, 523] on input "3:43pm" at bounding box center [1076, 511] width 91 height 37
click at [1060, 638] on div "4:00pm" at bounding box center [1077, 633] width 90 height 28
type input "4:00pm"
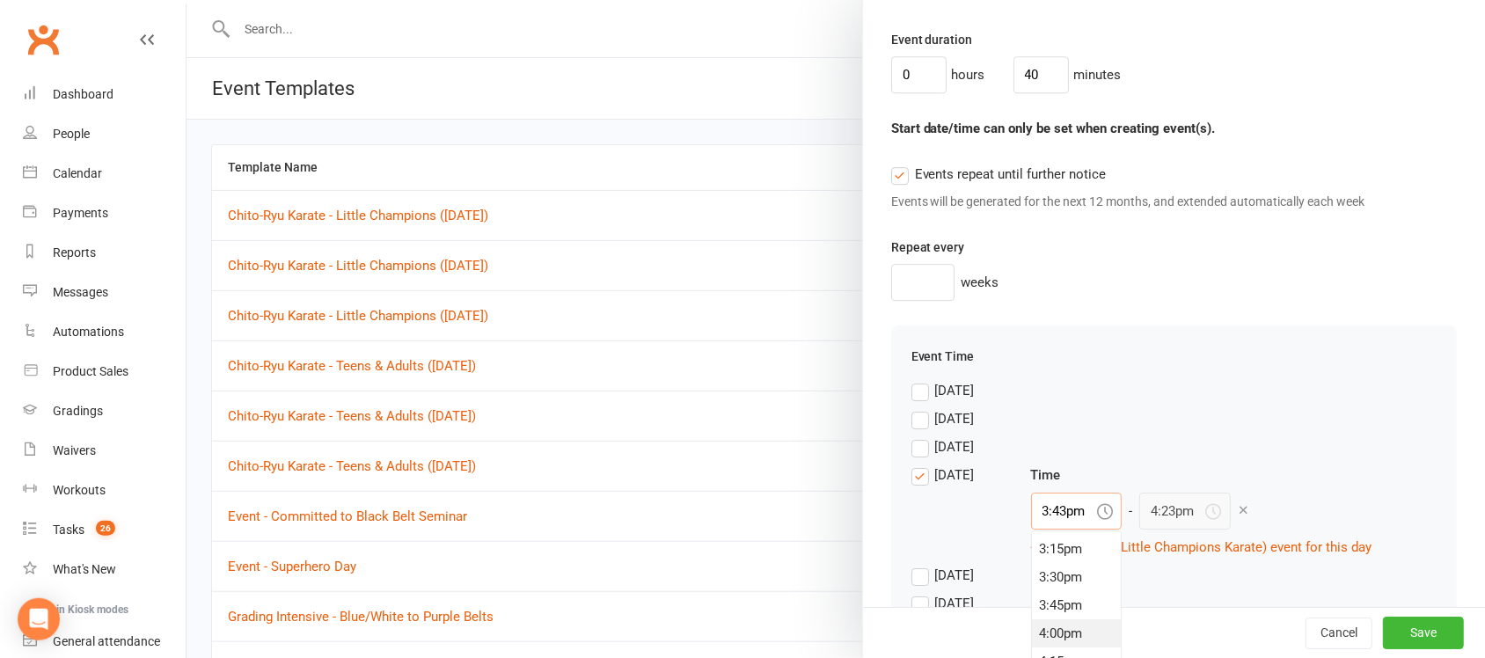
type input "4:40pm"
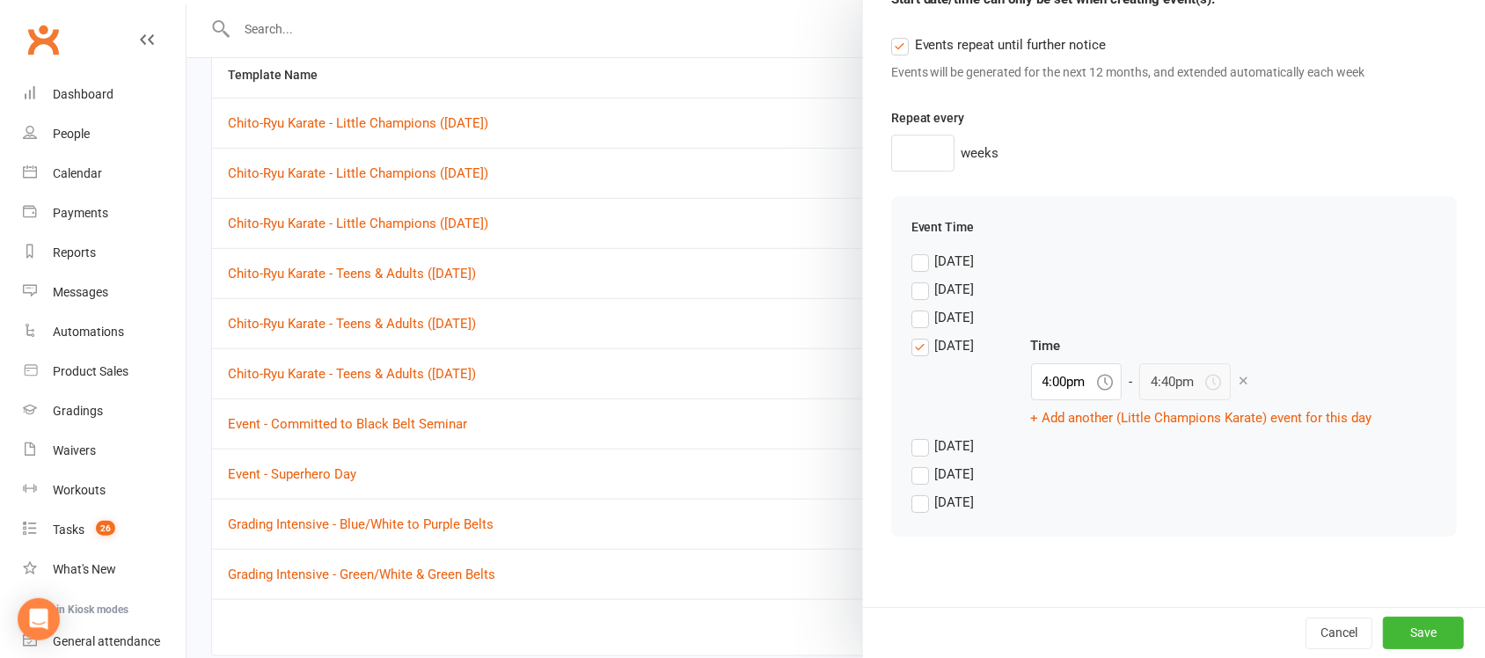
scroll to position [168, 0]
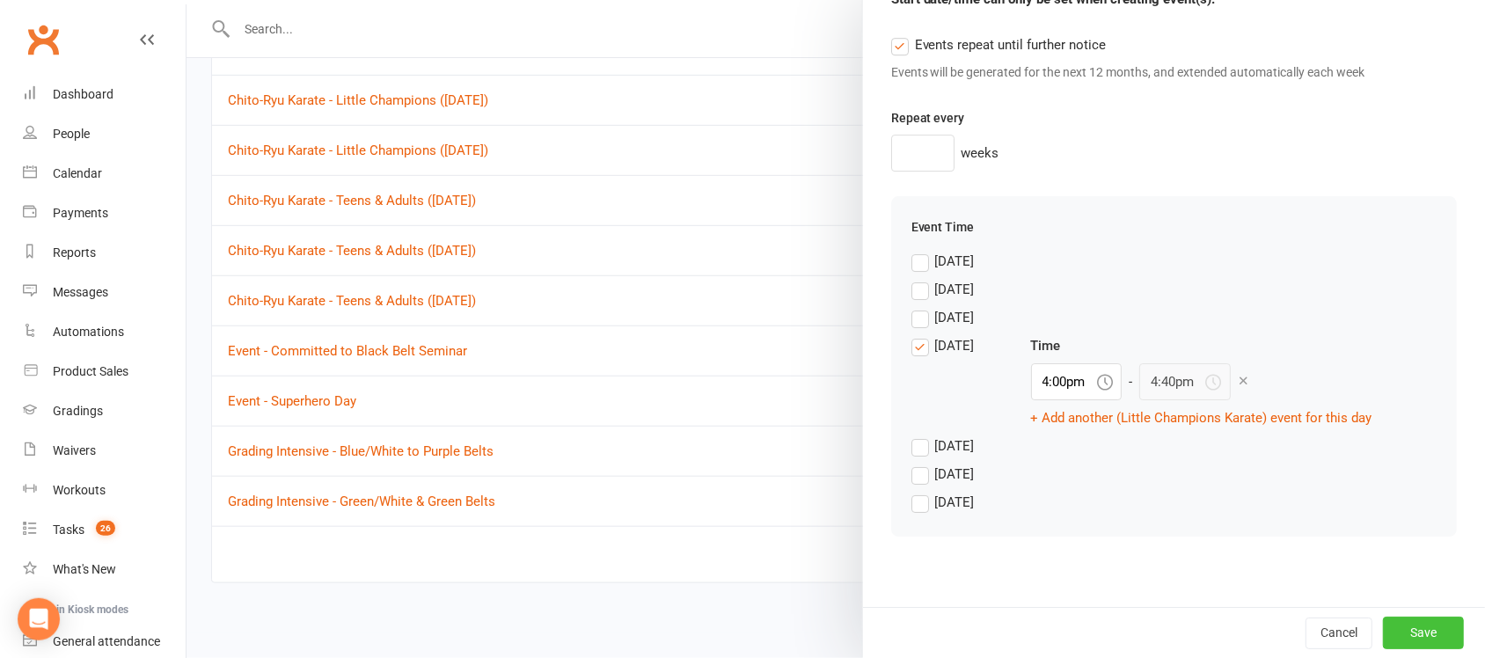
click at [1405, 636] on button "Save" at bounding box center [1423, 633] width 81 height 32
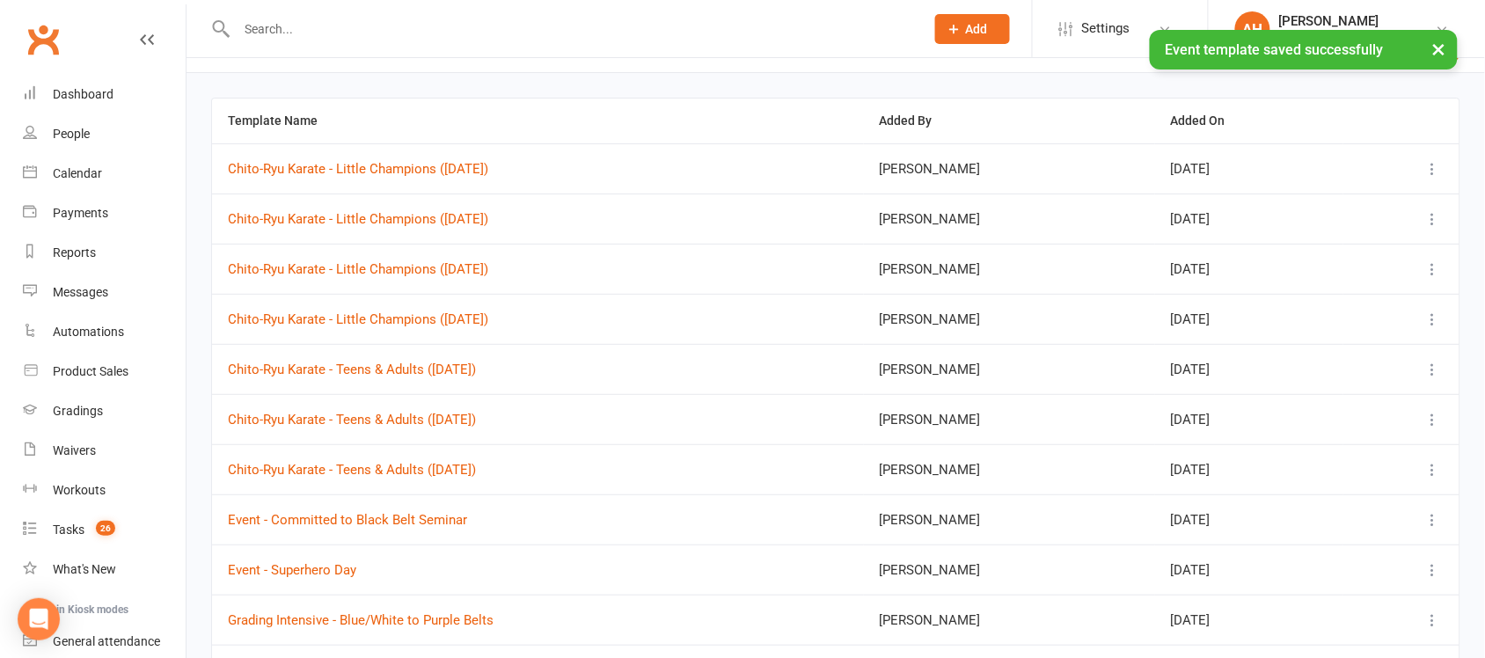
scroll to position [0, 0]
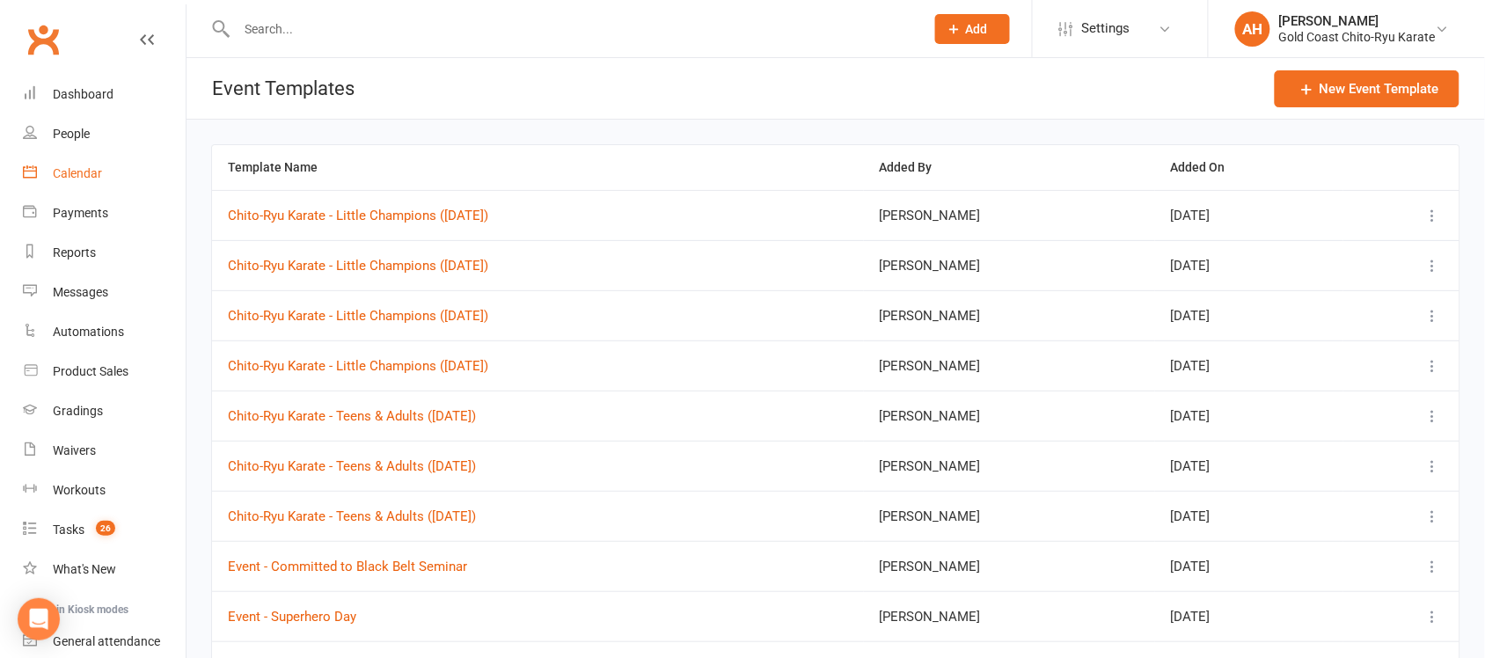
drag, startPoint x: 77, startPoint y: 170, endPoint x: 90, endPoint y: 174, distance: 13.1
click at [77, 170] on div "Calendar" at bounding box center [77, 173] width 49 height 14
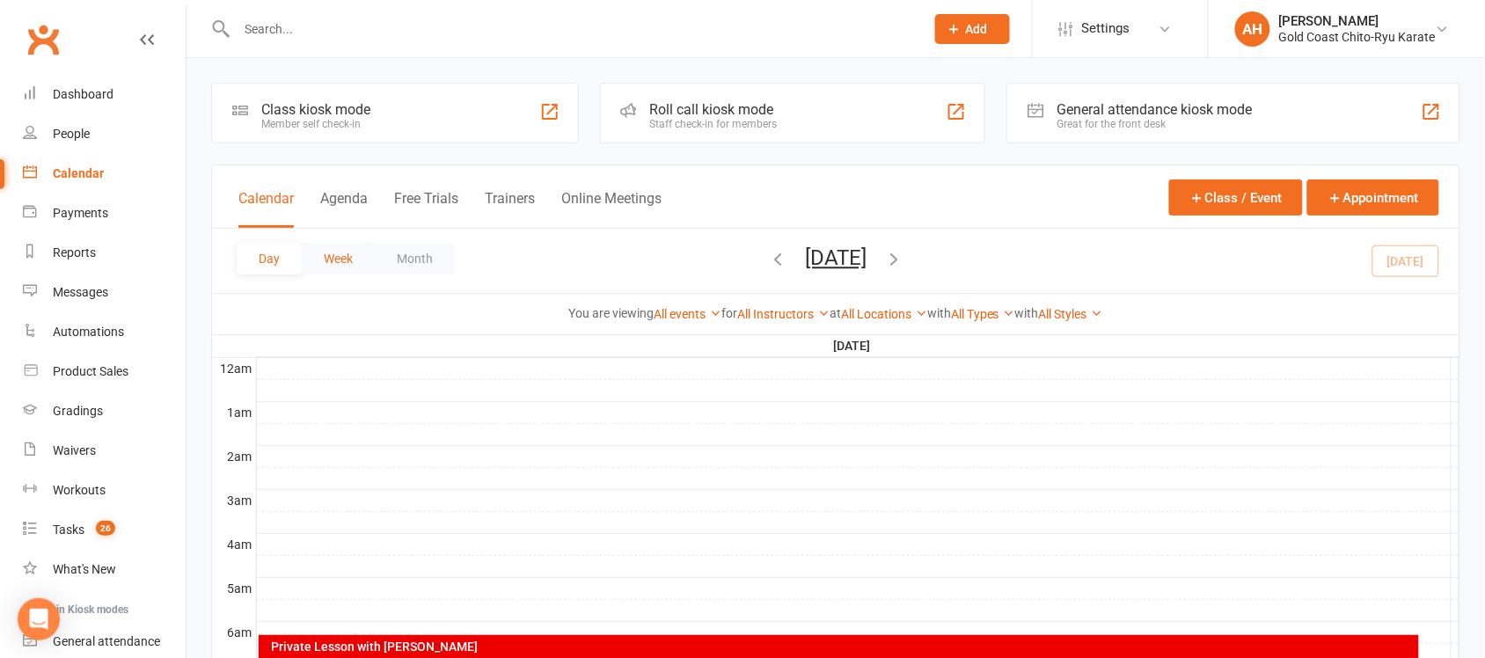
click at [343, 260] on button "Week" at bounding box center [338, 259] width 73 height 32
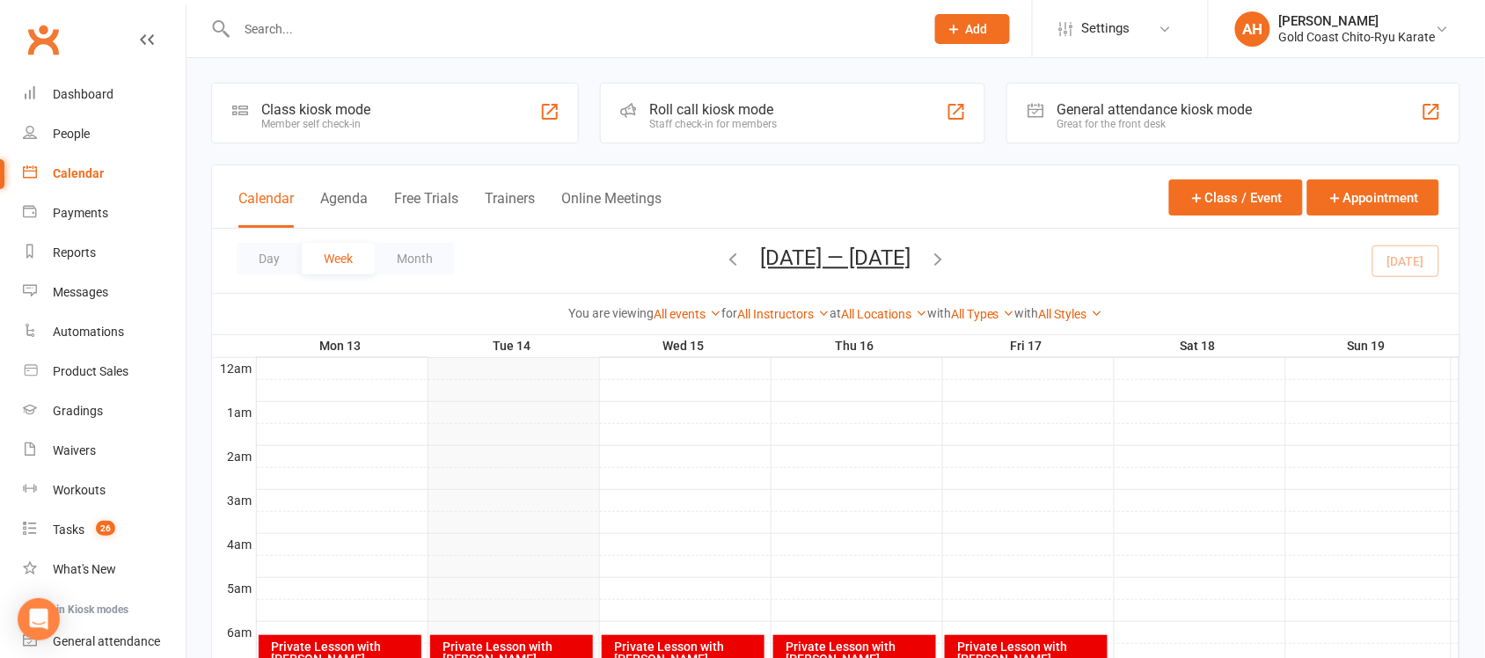
click at [963, 264] on div "Day Week Month [DATE] — [DATE] [DATE] Sun Mon Tue Wed Thu Fri Sat 28 29 30 01 0…" at bounding box center [835, 261] width 1247 height 64
click at [942, 256] on icon "button" at bounding box center [938, 258] width 19 height 19
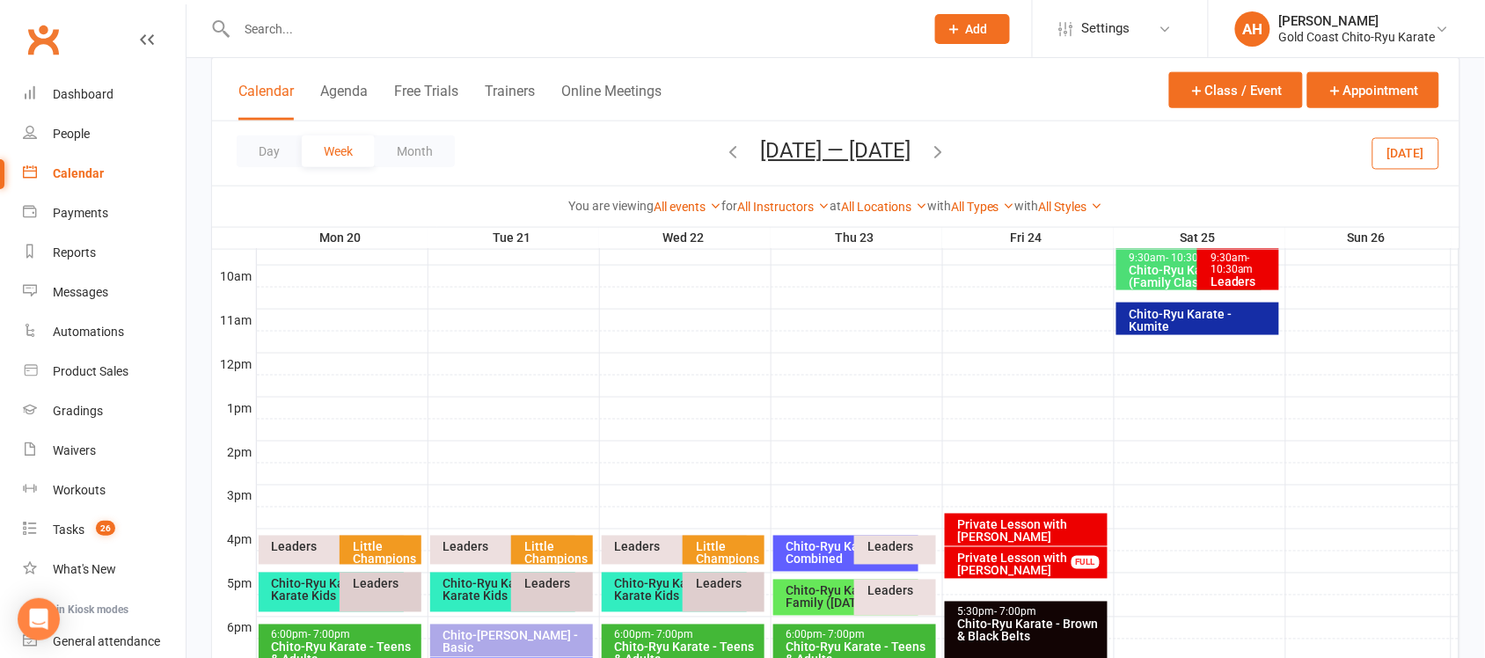
scroll to position [660, 0]
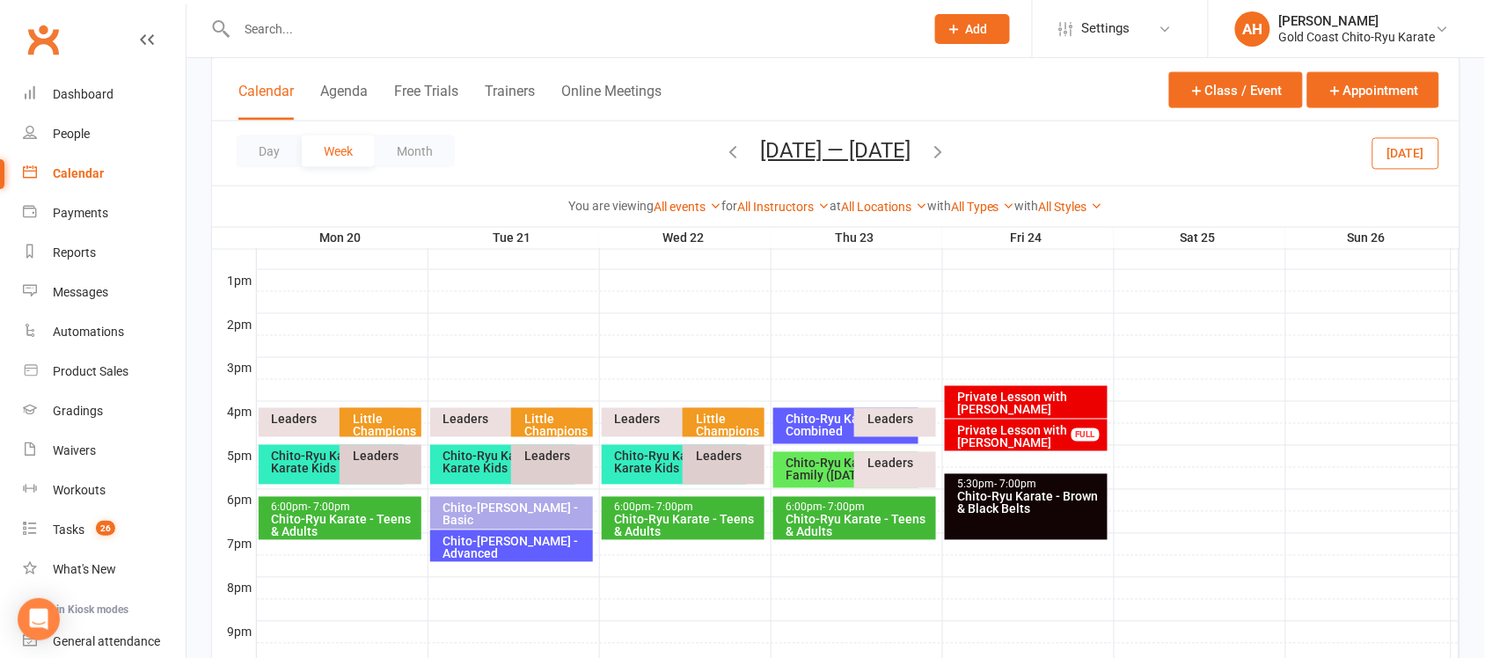
click at [376, 428] on div "Little Champions Karate" at bounding box center [385, 431] width 66 height 37
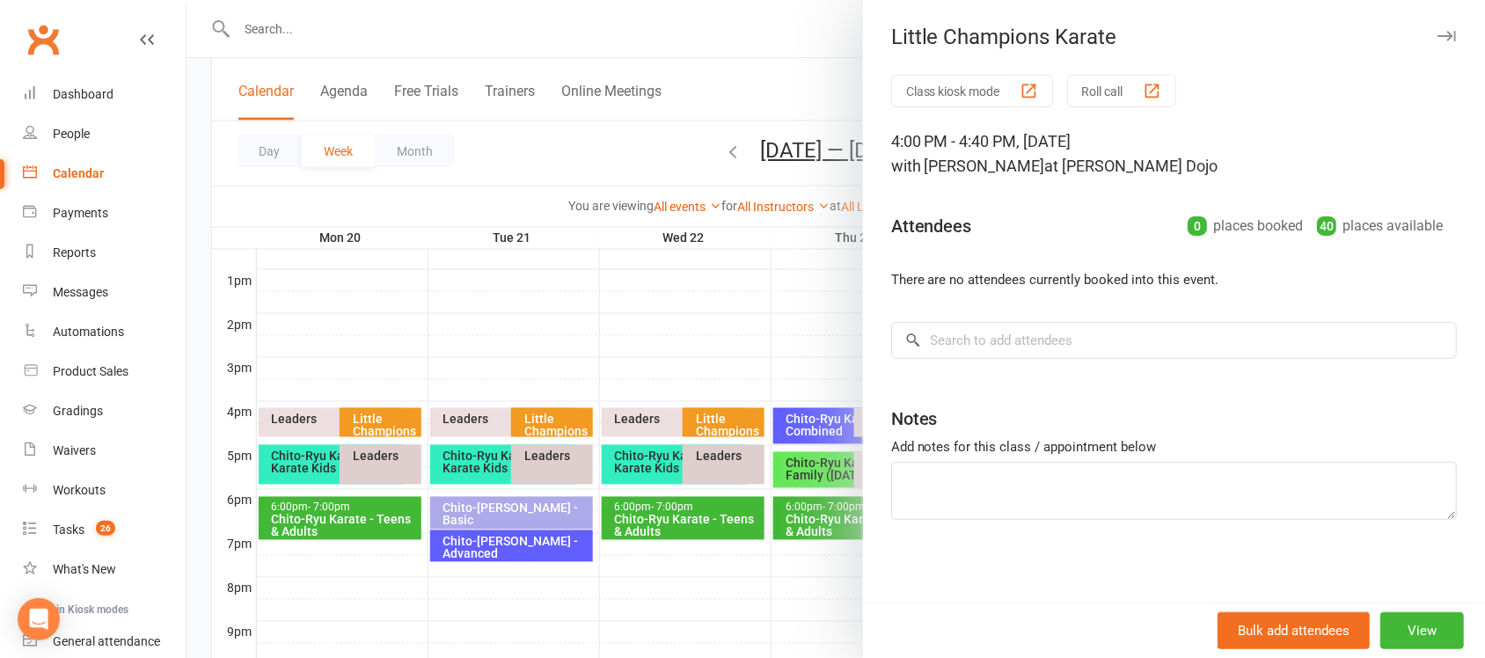
click at [534, 427] on div at bounding box center [835, 329] width 1298 height 658
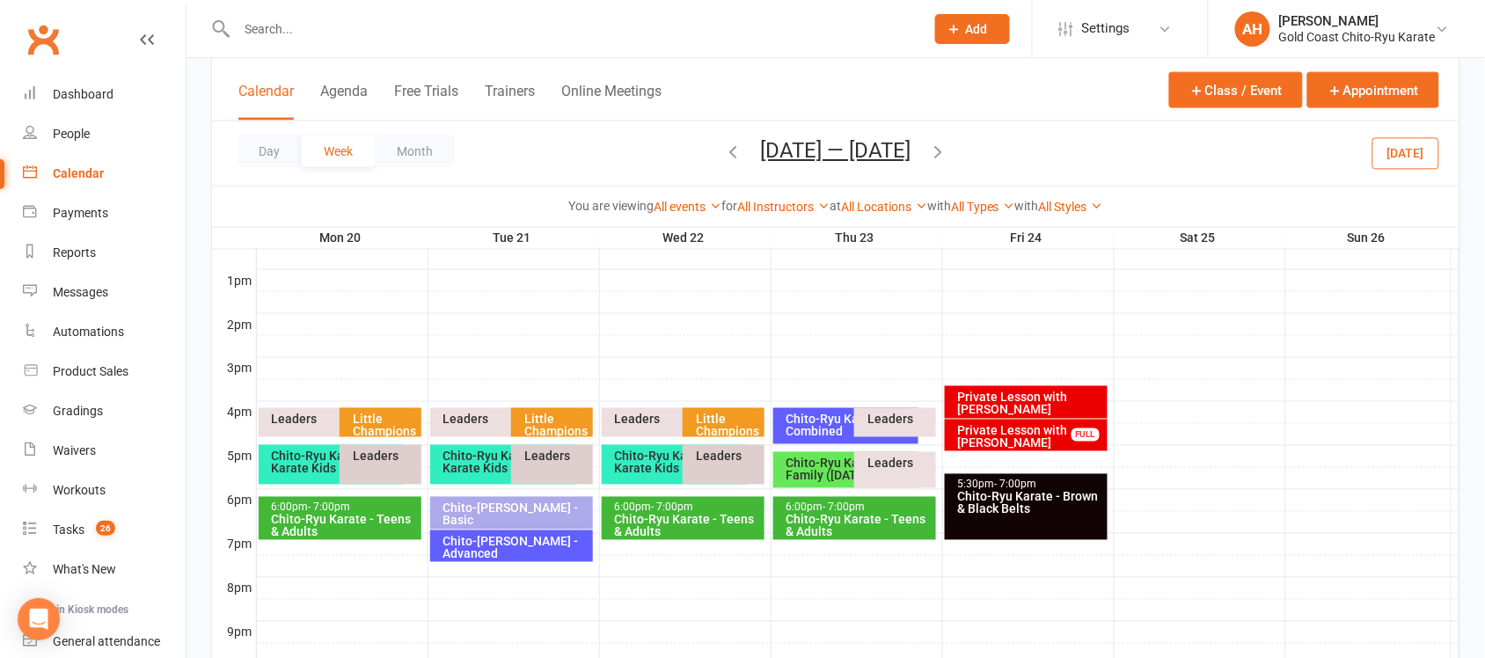
click at [544, 427] on div "Little Champions Karate" at bounding box center [556, 431] width 66 height 37
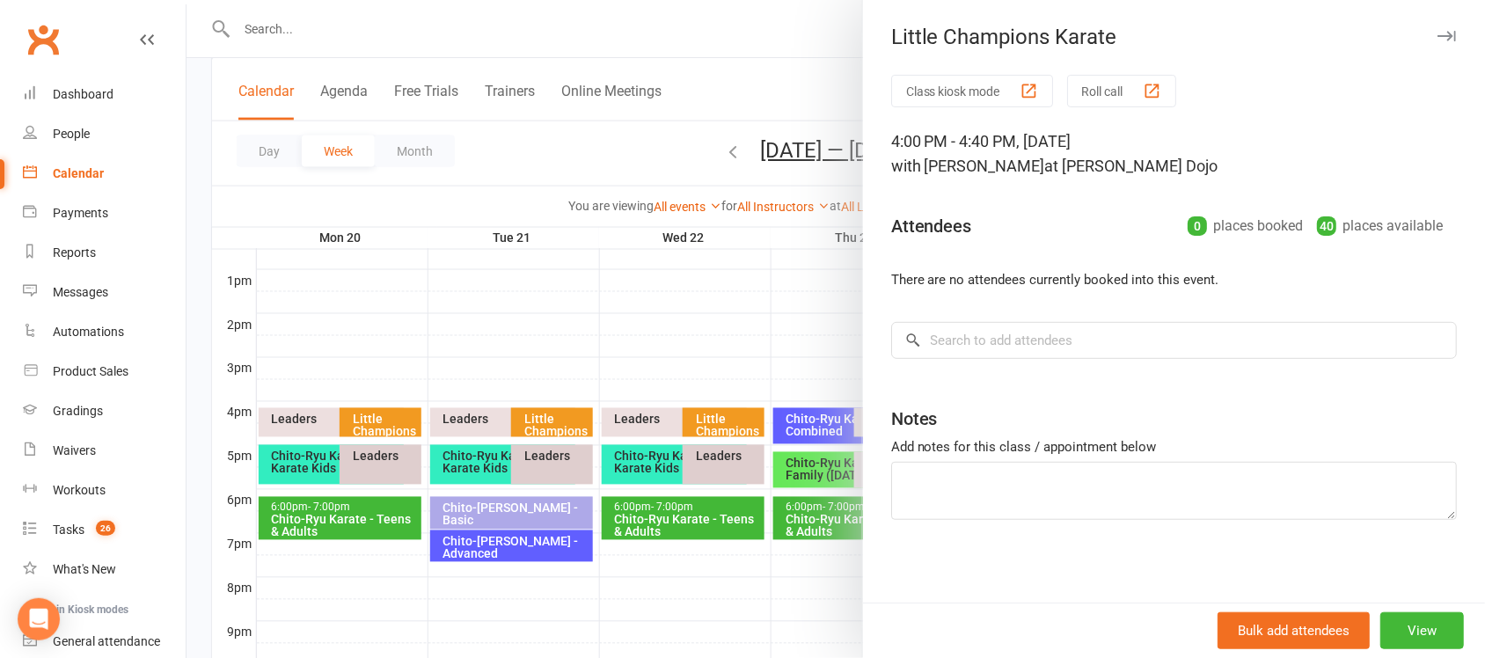
click at [730, 420] on div at bounding box center [835, 329] width 1298 height 658
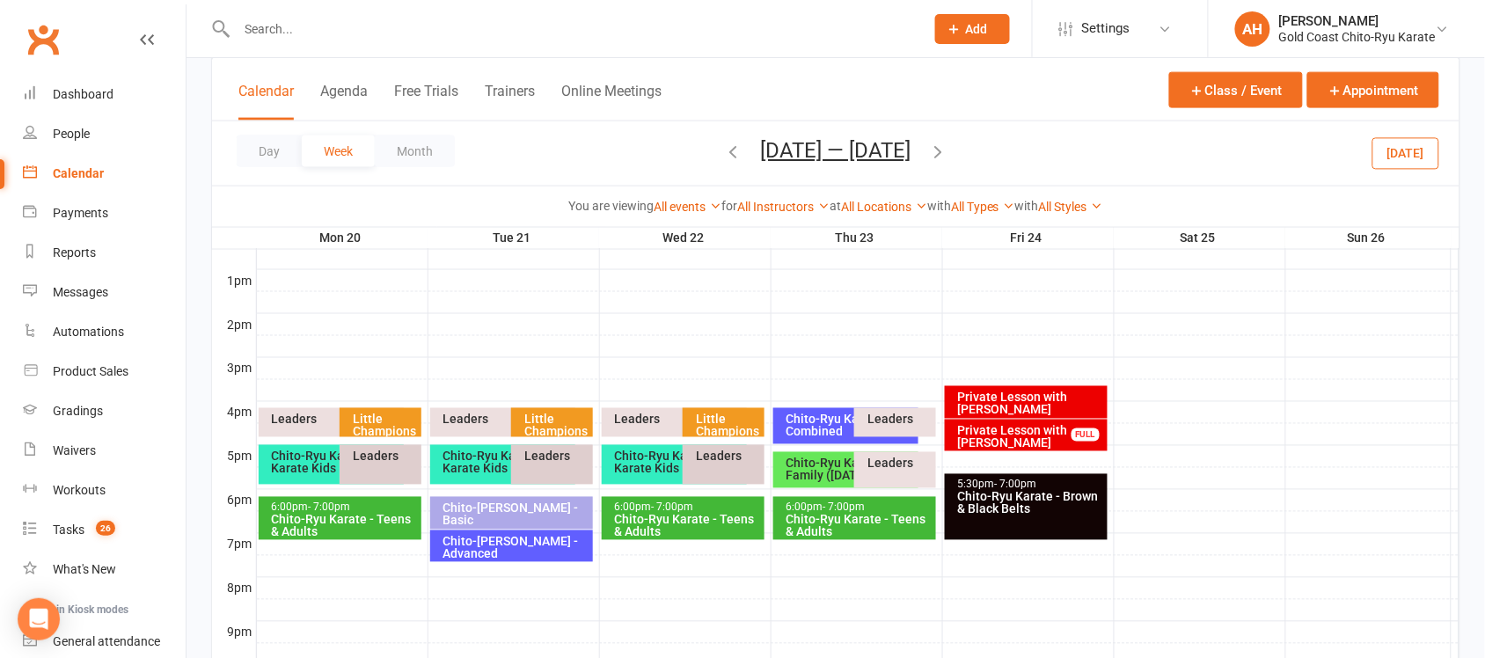
click at [719, 420] on div "Little Champions Karate" at bounding box center [728, 431] width 66 height 37
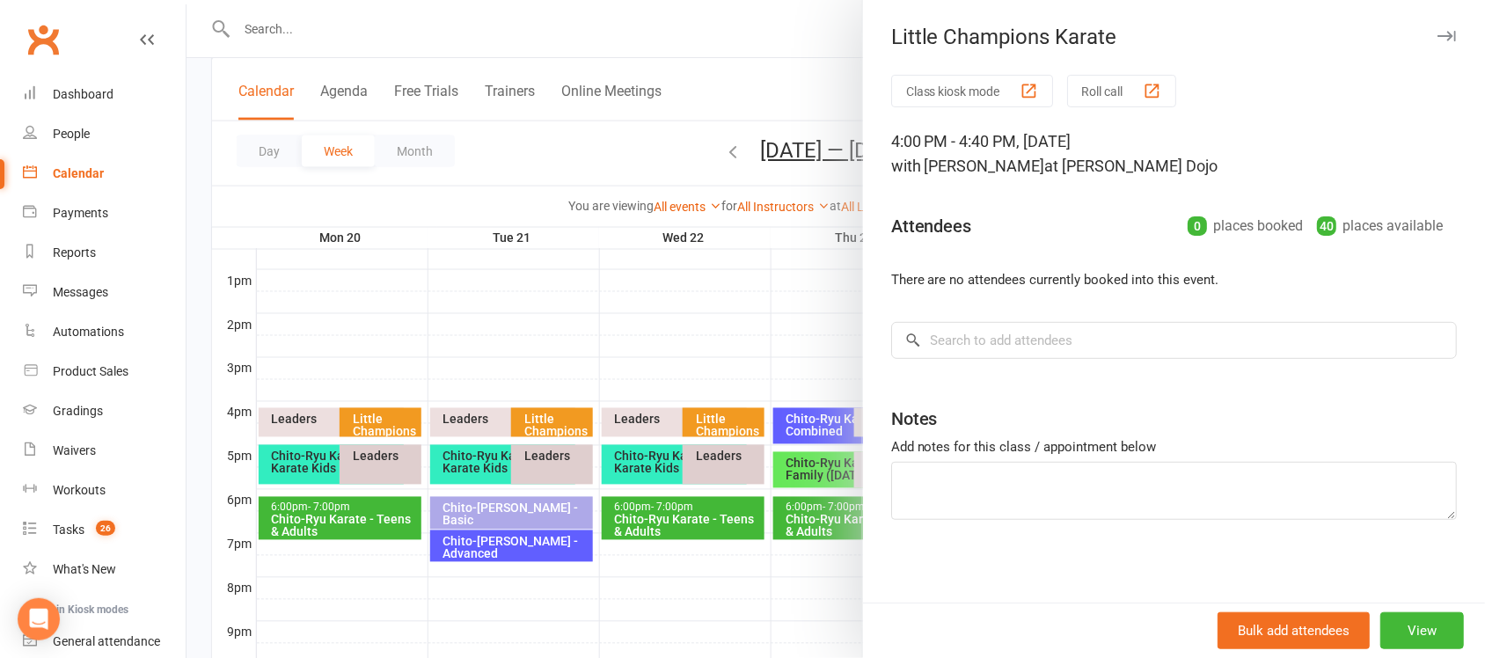
click at [719, 420] on div at bounding box center [835, 329] width 1298 height 658
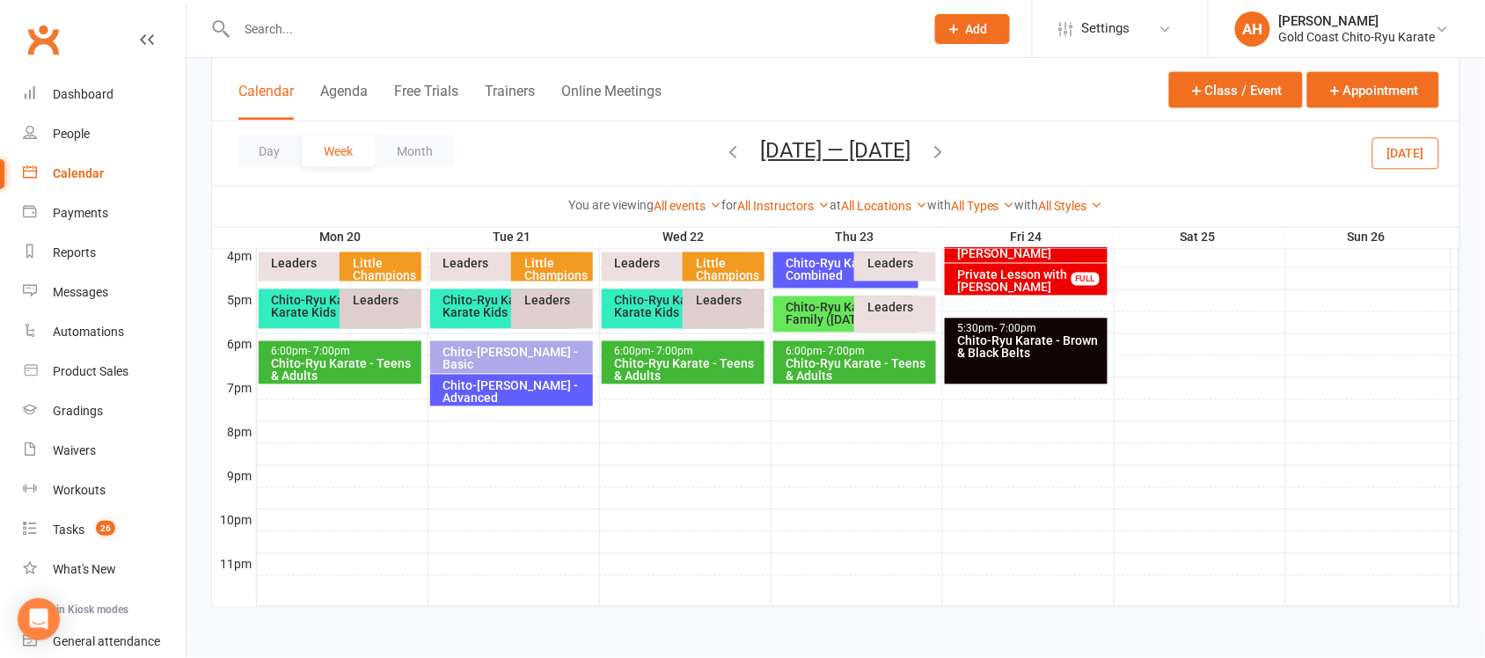
scroll to position [485, 0]
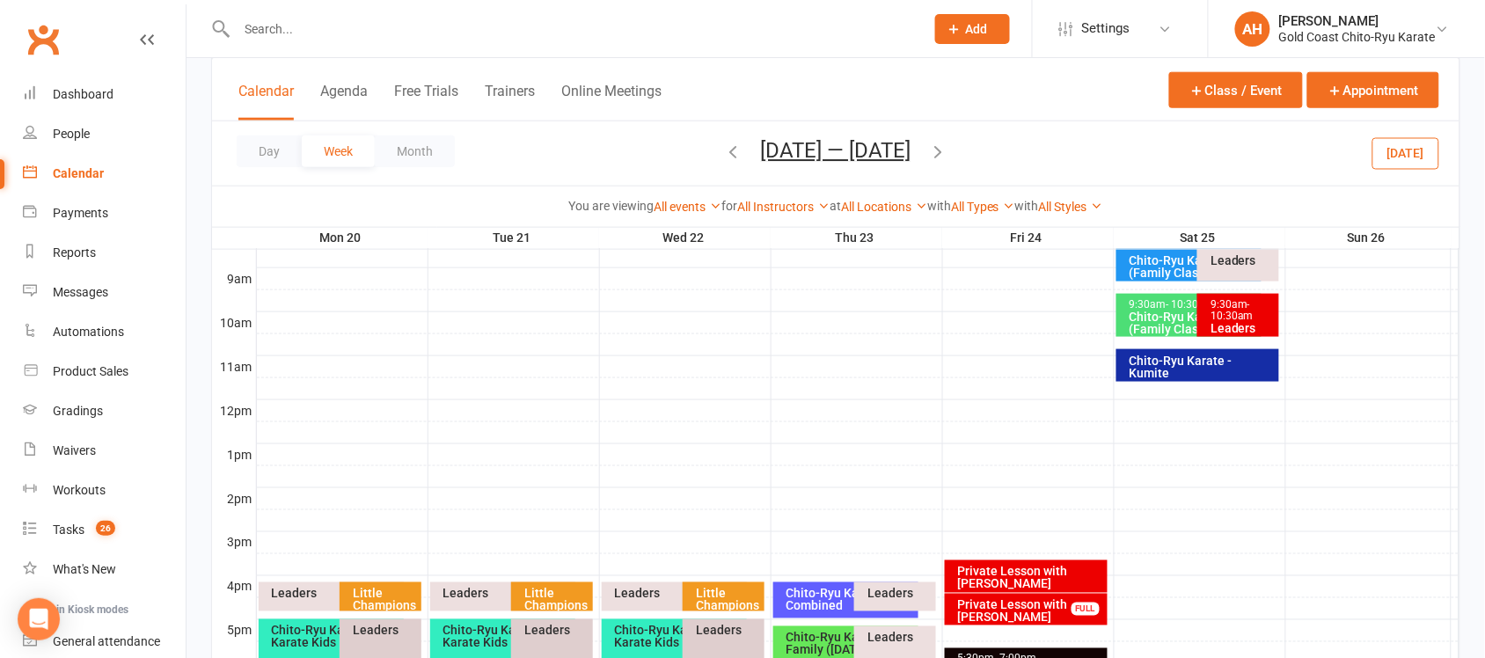
click at [383, 595] on div "Little Champions Karate" at bounding box center [385, 605] width 66 height 37
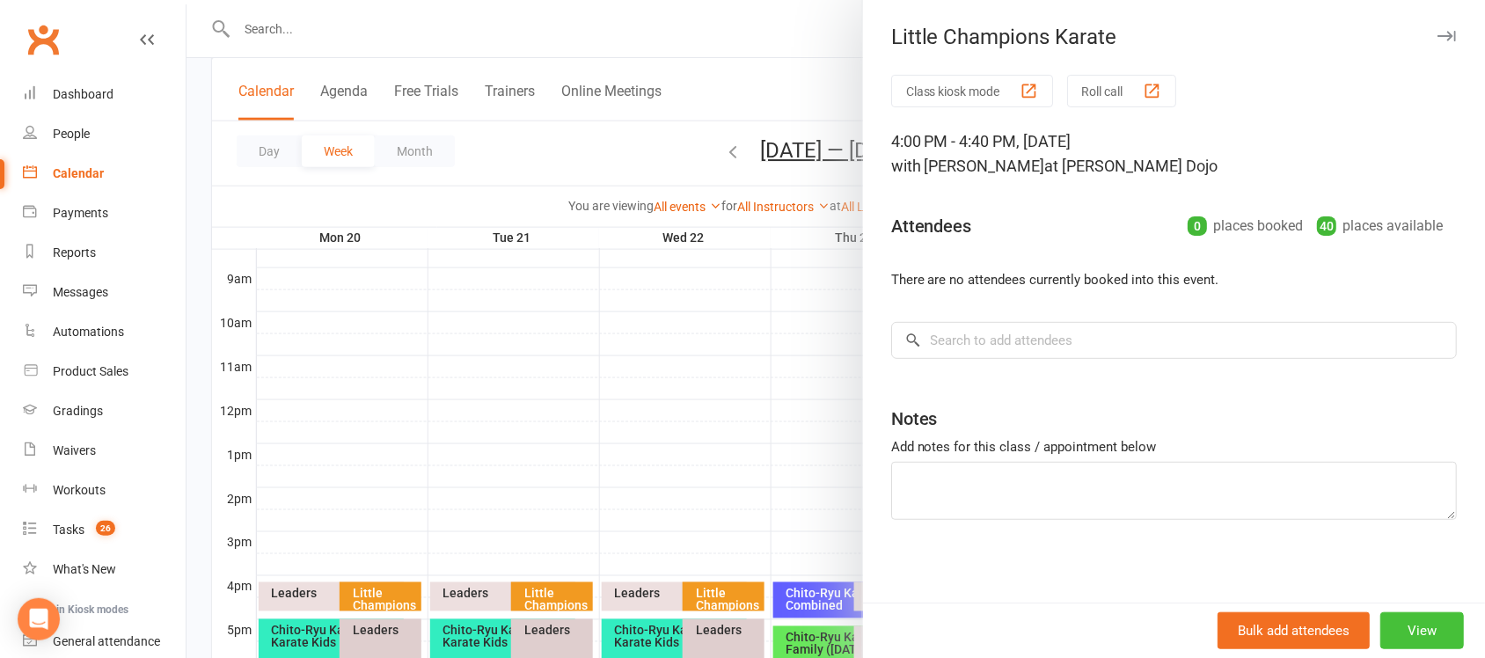
click at [1385, 631] on button "View" at bounding box center [1422, 630] width 84 height 37
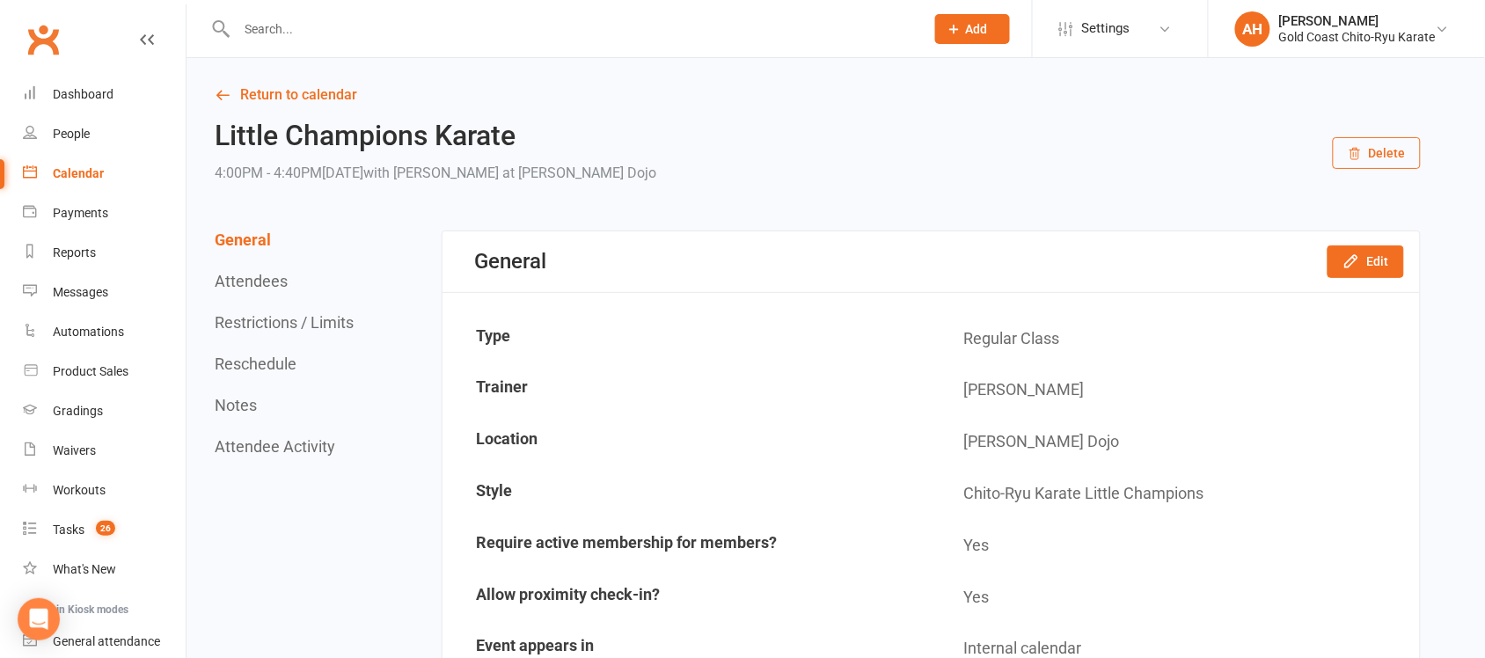
click at [1390, 146] on button "Delete" at bounding box center [1376, 153] width 88 height 32
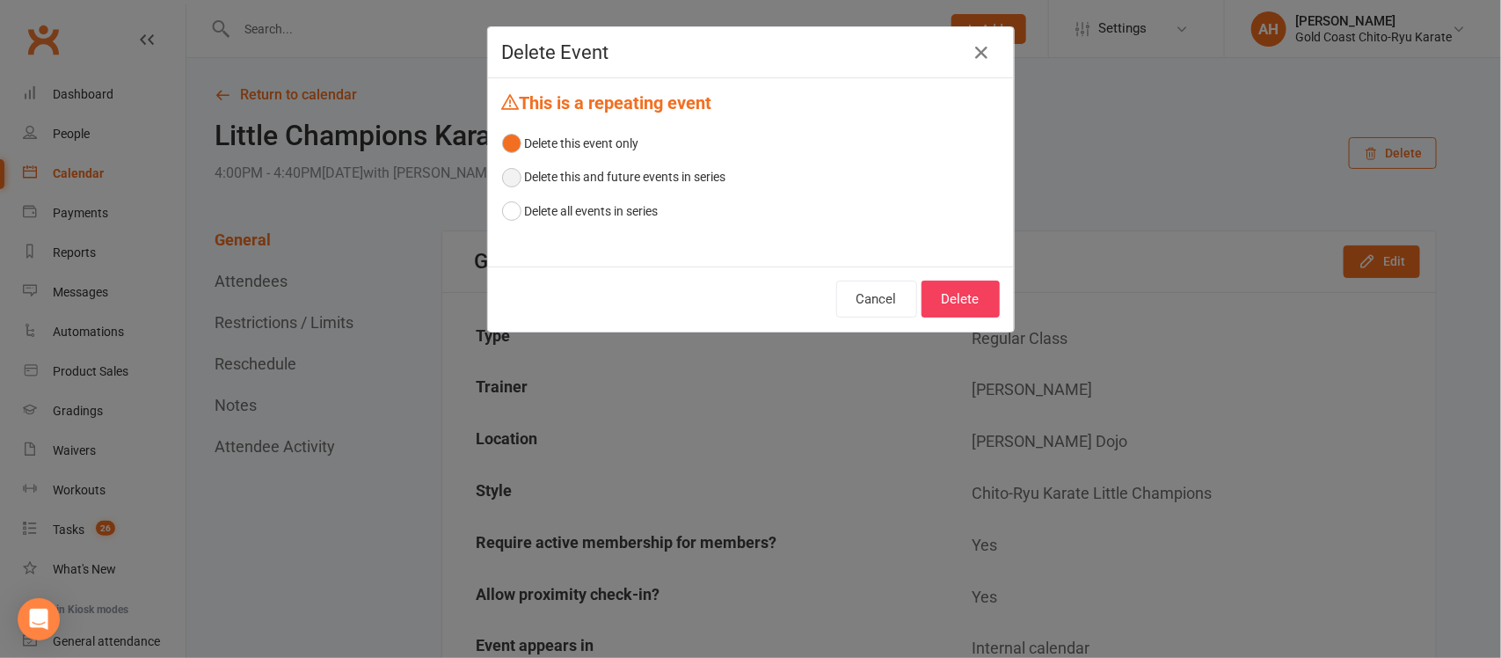
click at [507, 173] on button "Delete this and future events in series" at bounding box center [614, 176] width 224 height 33
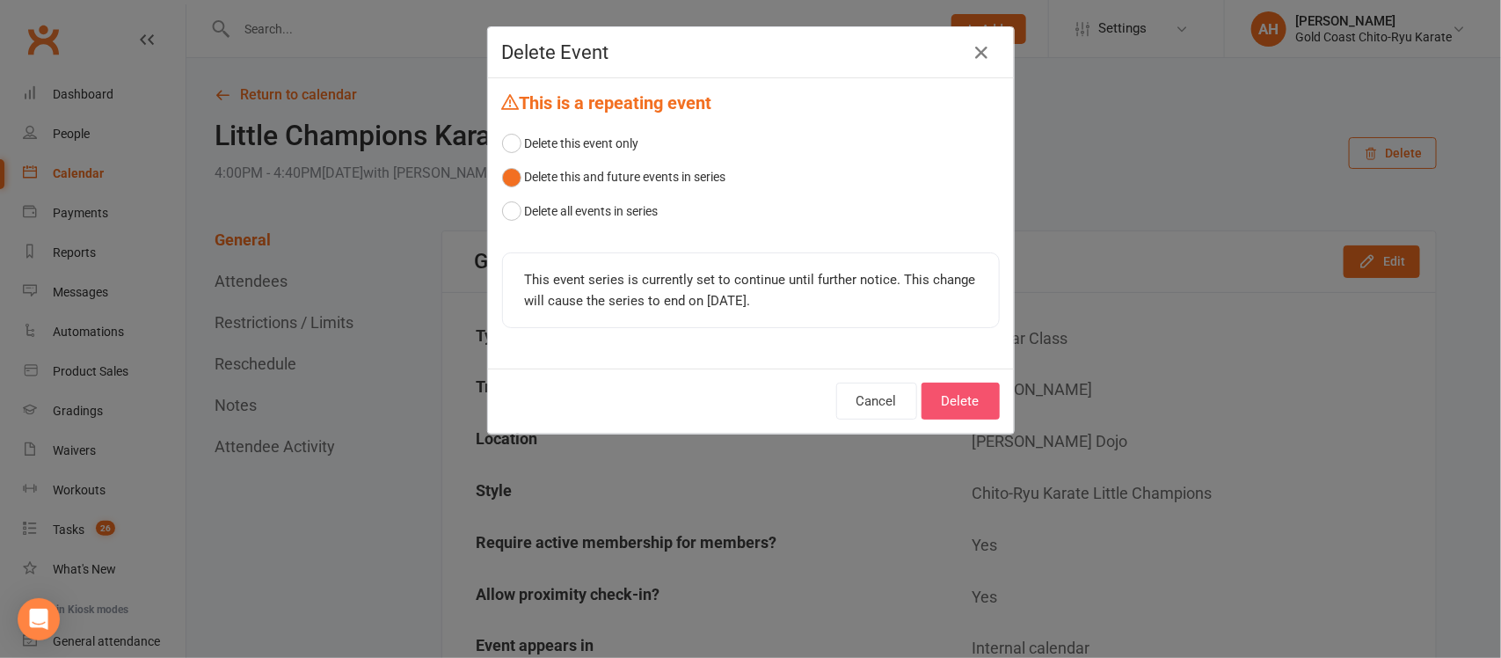
click at [963, 400] on button "Delete" at bounding box center [961, 401] width 78 height 37
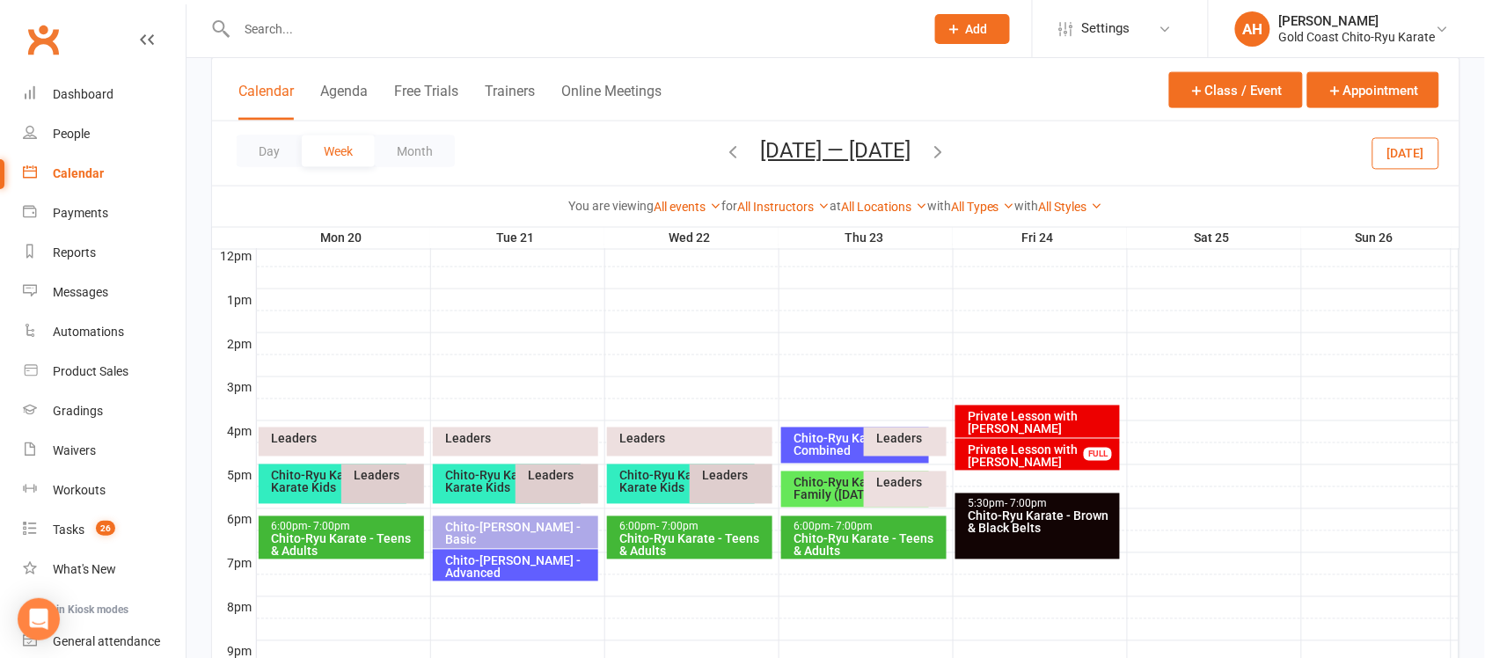
scroll to position [660, 0]
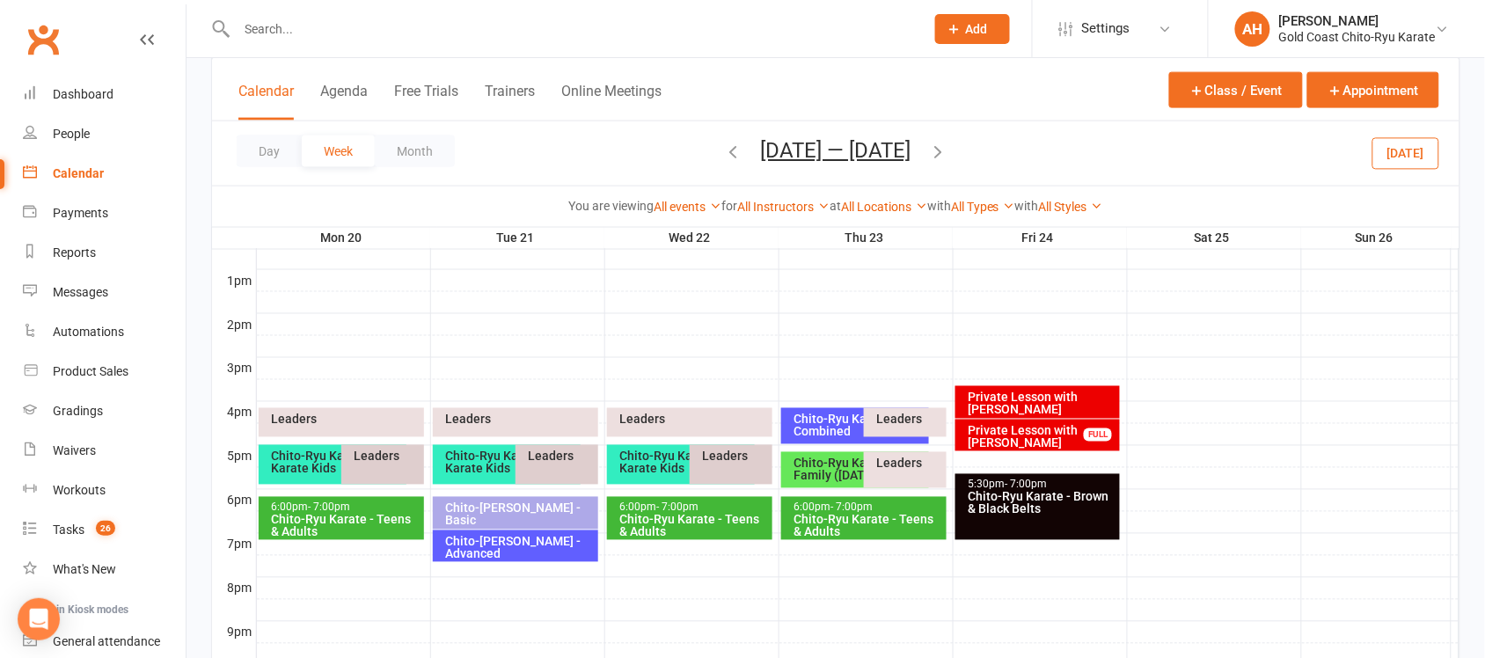
click at [427, 423] on div at bounding box center [858, 412] width 1202 height 21
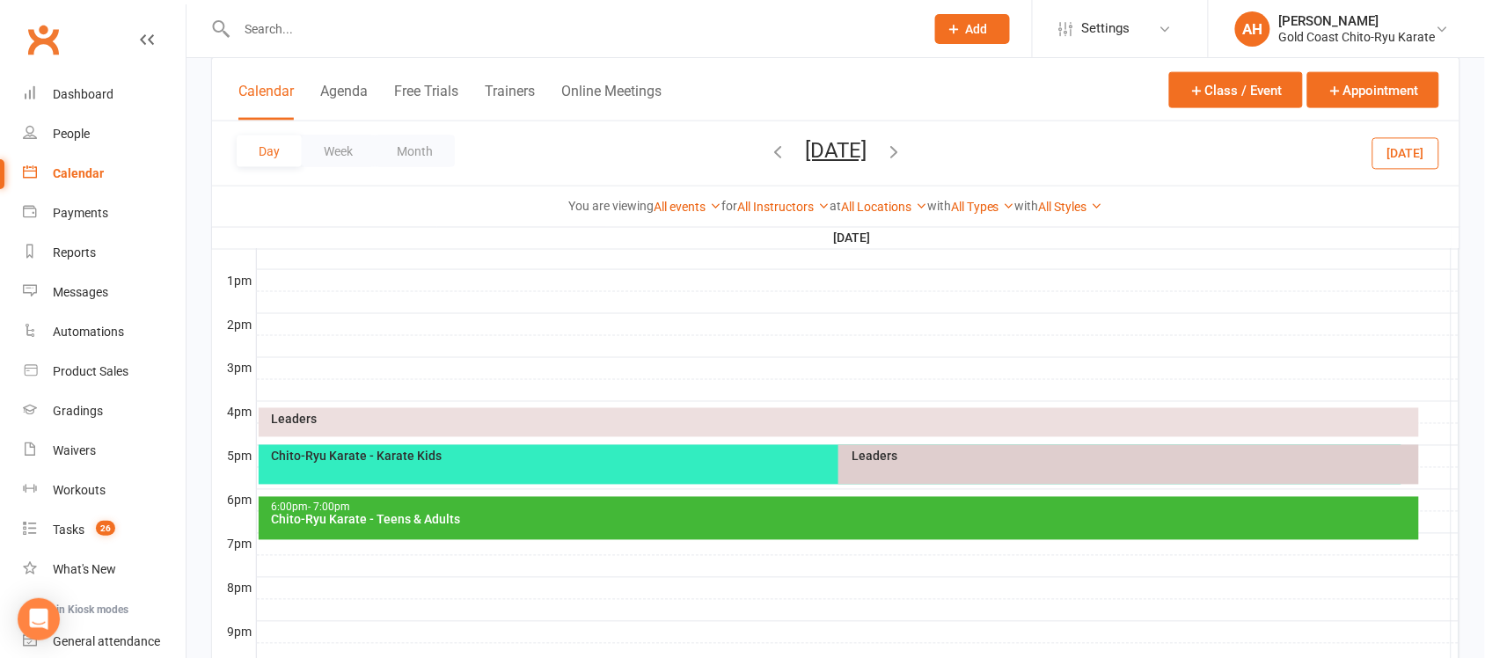
click at [1435, 423] on div at bounding box center [858, 412] width 1202 height 21
click at [1426, 427] on button "Add Event" at bounding box center [1423, 425] width 59 height 21
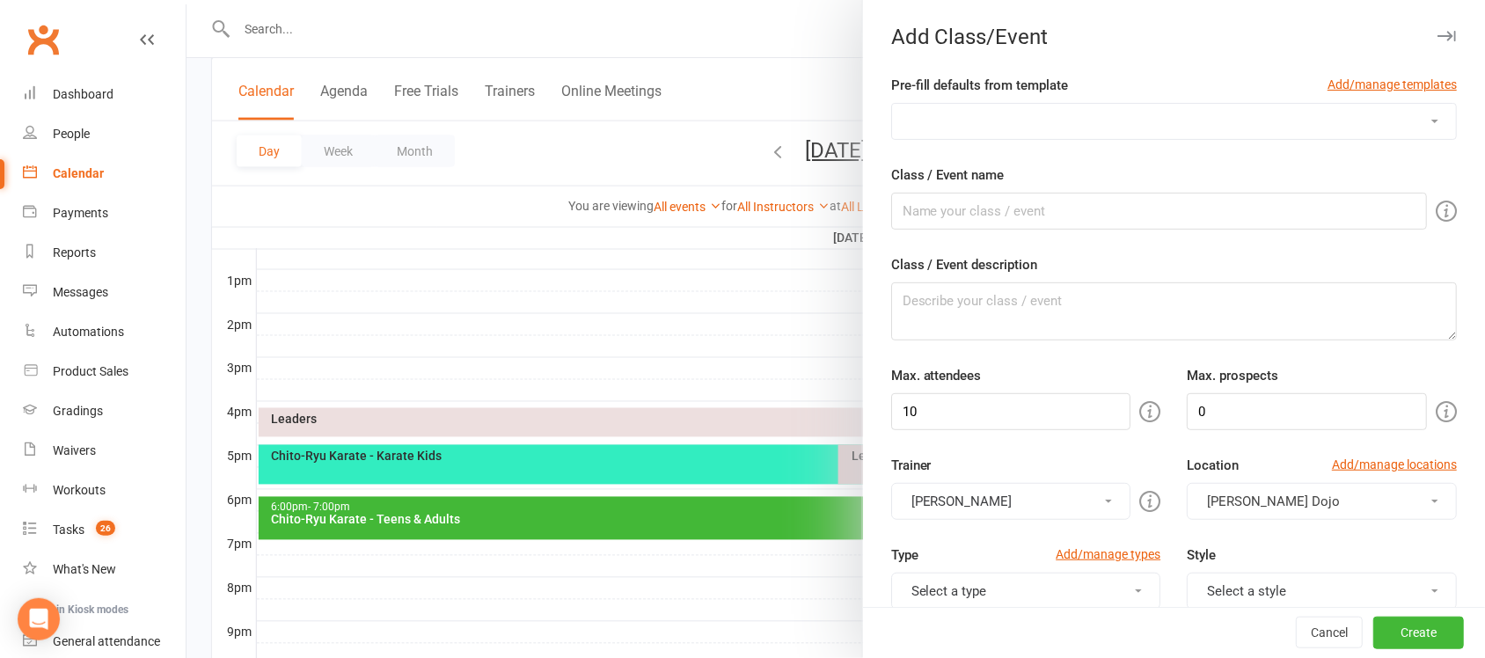
click at [1390, 117] on select "Beach Training Brown & Black Belt Class Brown & Black Belt Seminar Chito-Ryu Ka…" at bounding box center [1174, 121] width 564 height 35
select select "1320"
click at [892, 104] on select "Beach Training Brown & Black Belt Class Brown & Black Belt Seminar Chito-Ryu Ka…" at bounding box center [1174, 121] width 564 height 35
type input "Little Champions Karate"
type input "50"
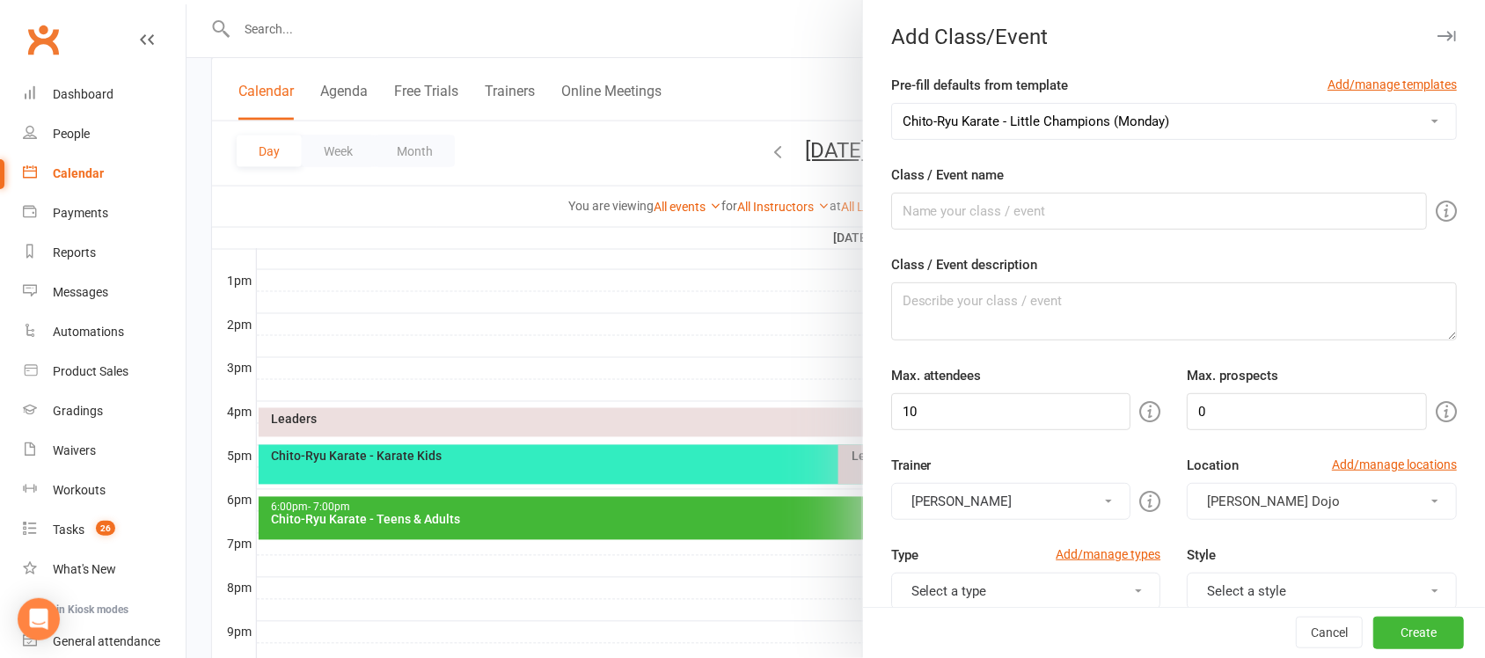
type input "10"
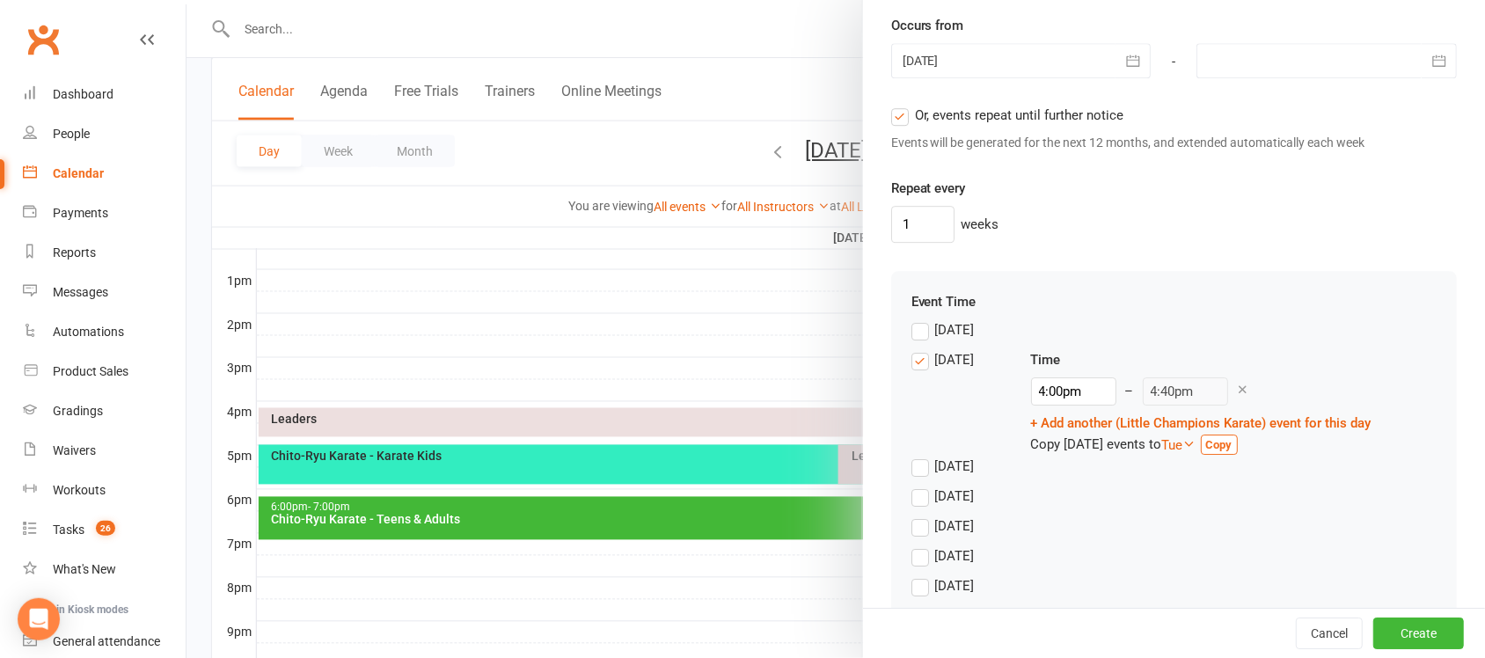
scroll to position [1465, 0]
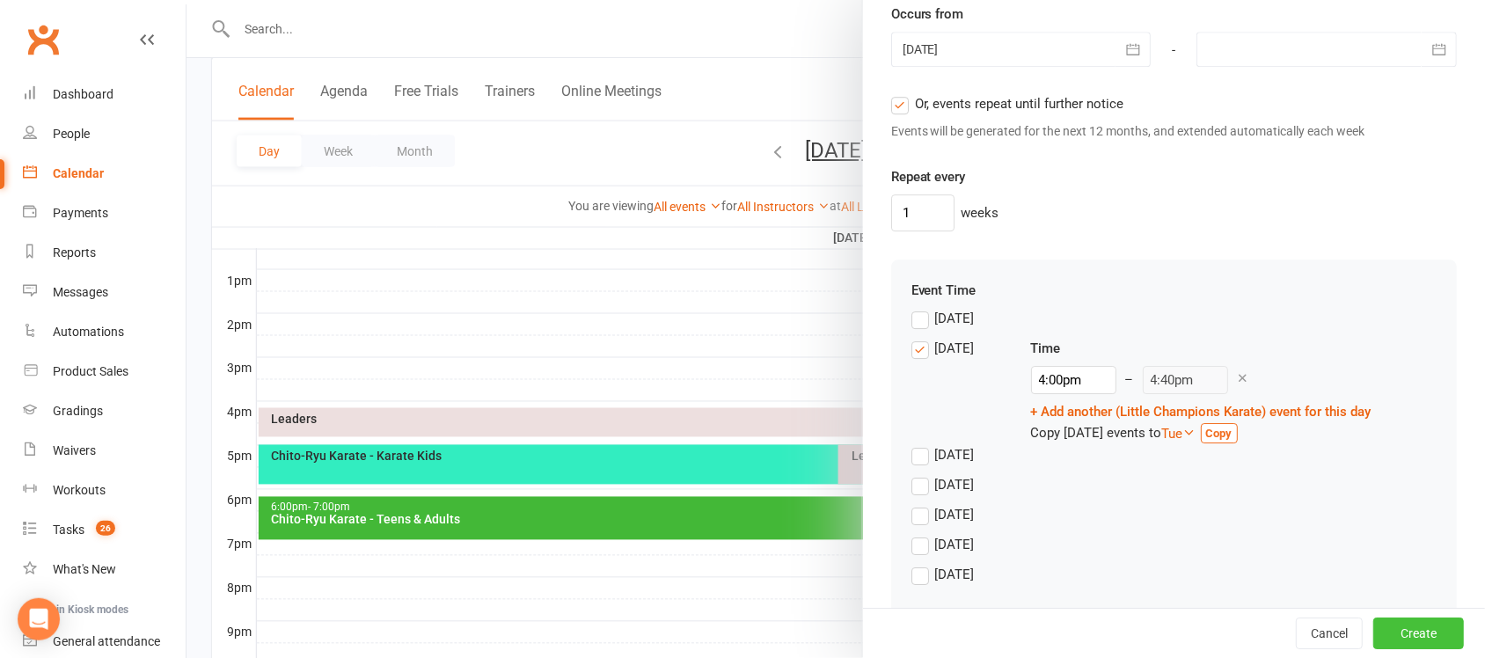
click at [1395, 631] on button "Create" at bounding box center [1418, 633] width 91 height 32
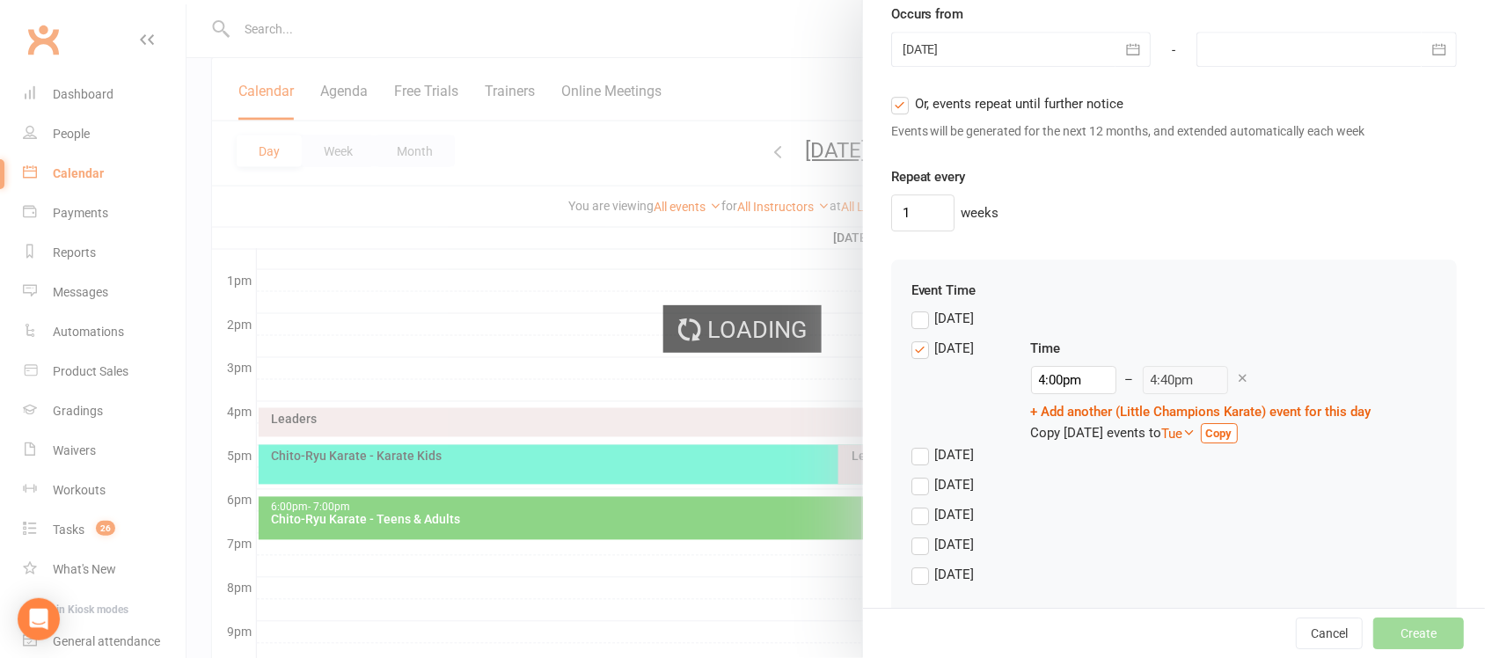
scroll to position [1508, 0]
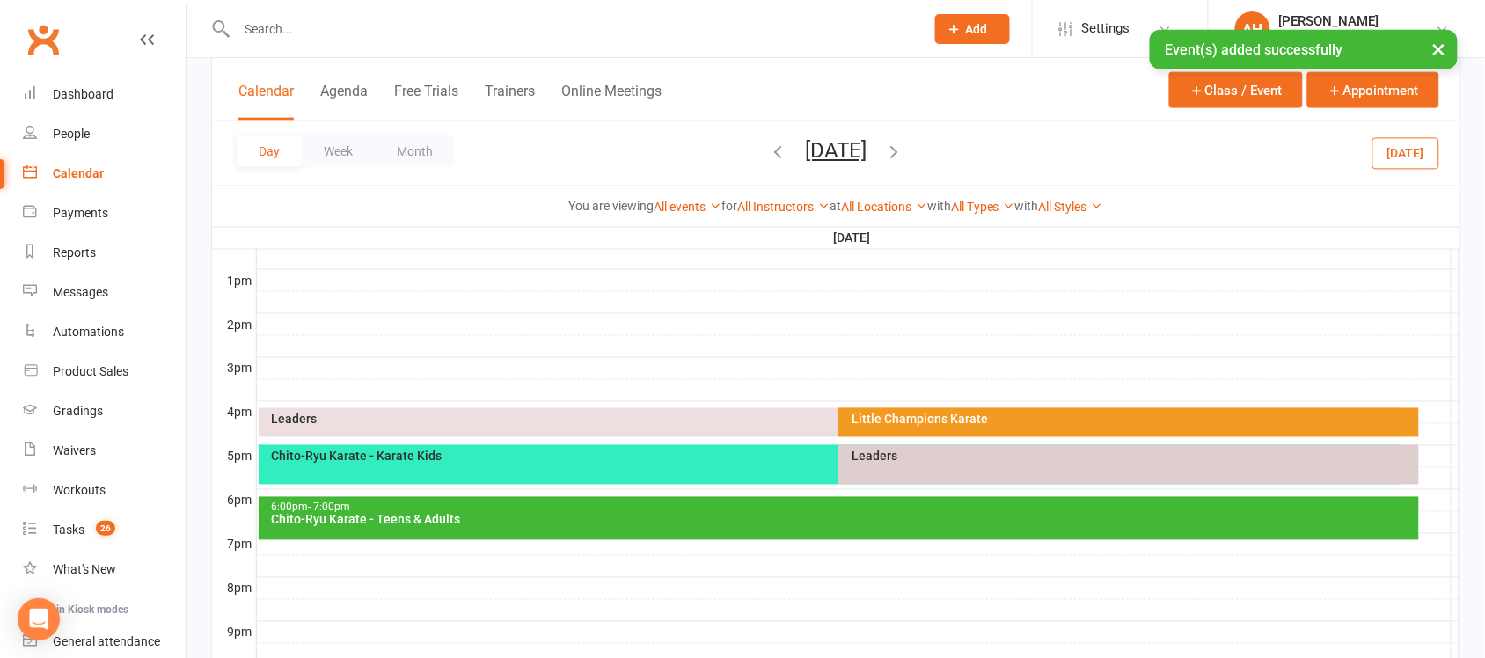
click at [903, 151] on icon "button" at bounding box center [893, 151] width 19 height 19
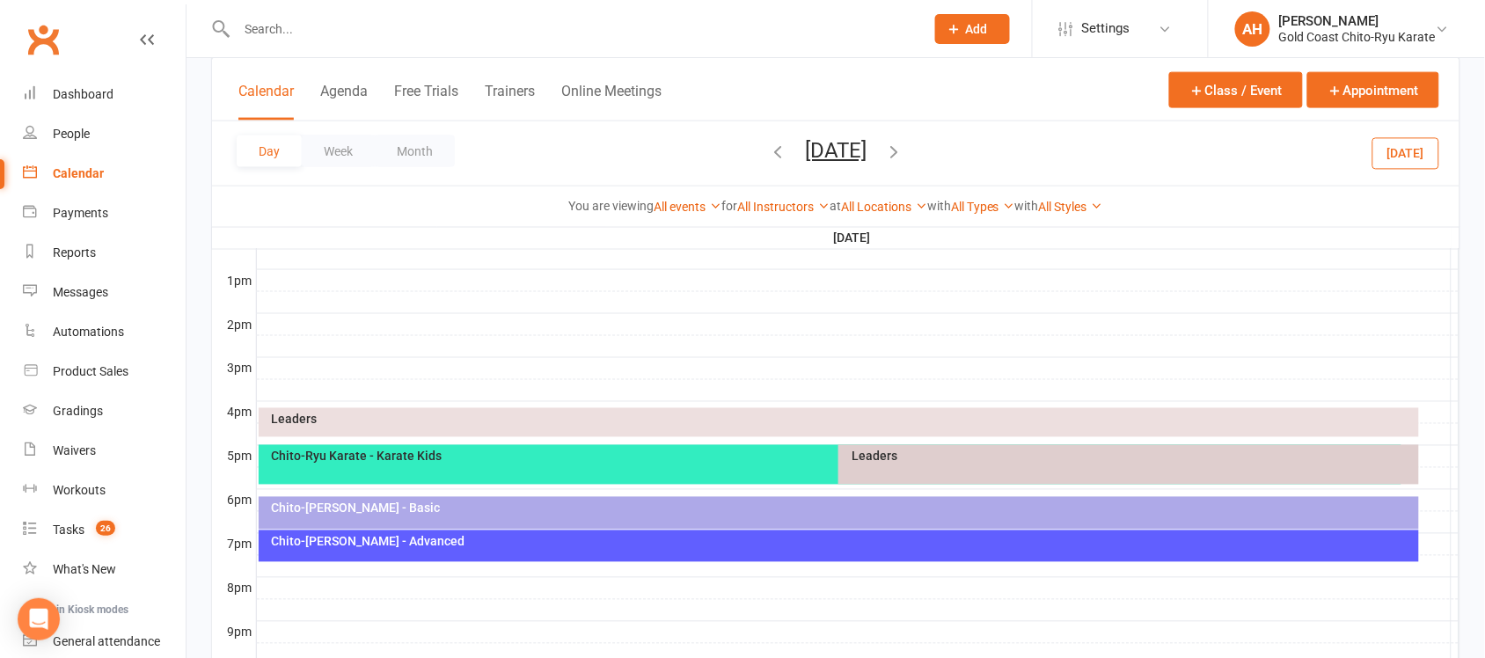
click at [1434, 423] on div at bounding box center [858, 412] width 1202 height 21
click at [1434, 429] on button "Add Event" at bounding box center [1421, 425] width 59 height 21
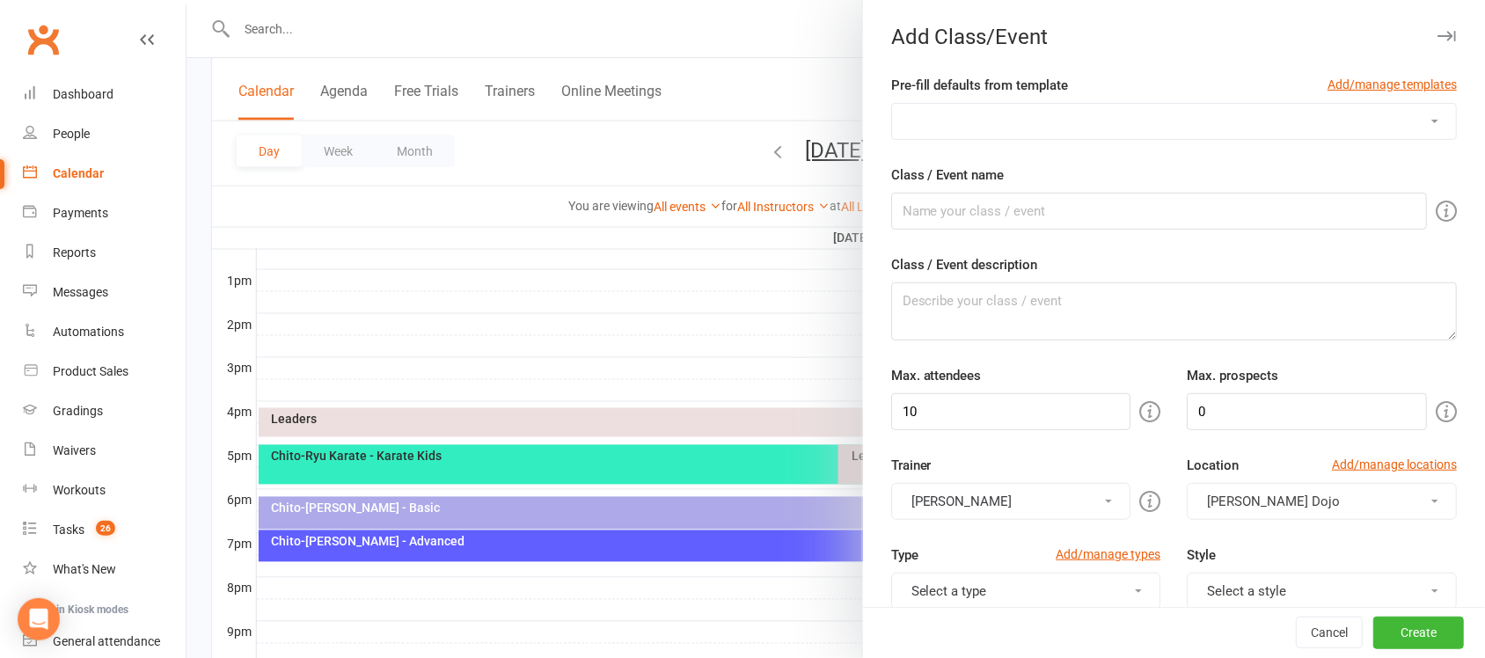
click at [1351, 133] on select "Beach Training Brown & Black Belt Class Brown & Black Belt Seminar Chito-Ryu Ka…" at bounding box center [1174, 121] width 564 height 35
select select "1321"
click at [892, 104] on select "Beach Training Brown & Black Belt Class Brown & Black Belt Seminar Chito-Ryu Ka…" at bounding box center [1174, 121] width 564 height 35
type input "Little Champions Karate"
type input "50"
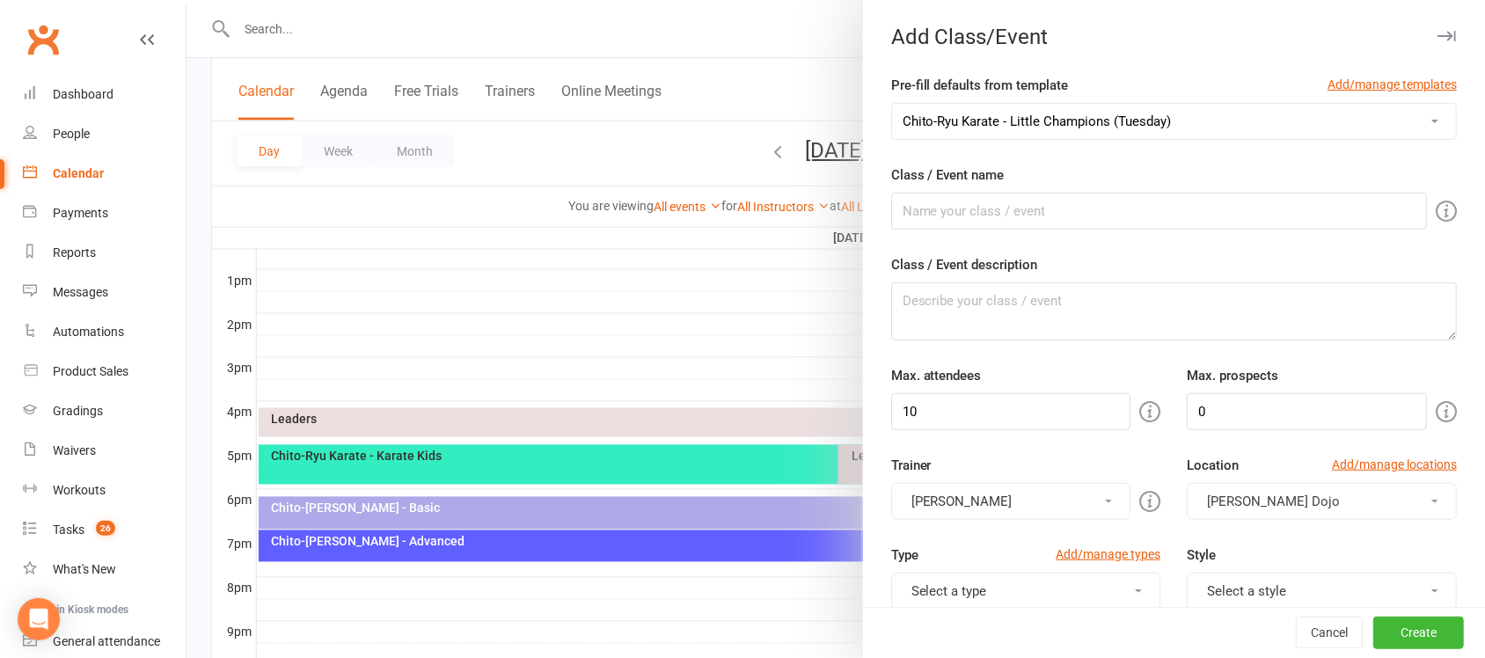
type input "10"
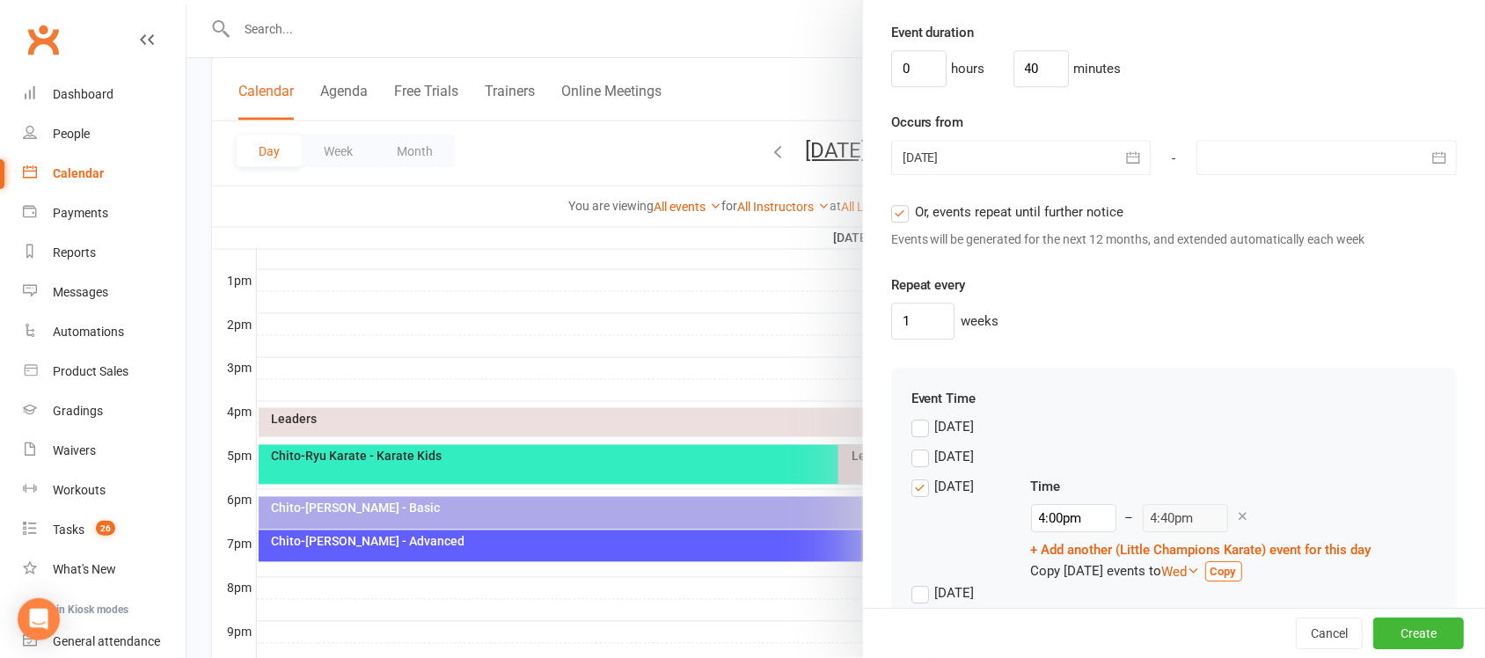
scroll to position [1504, 0]
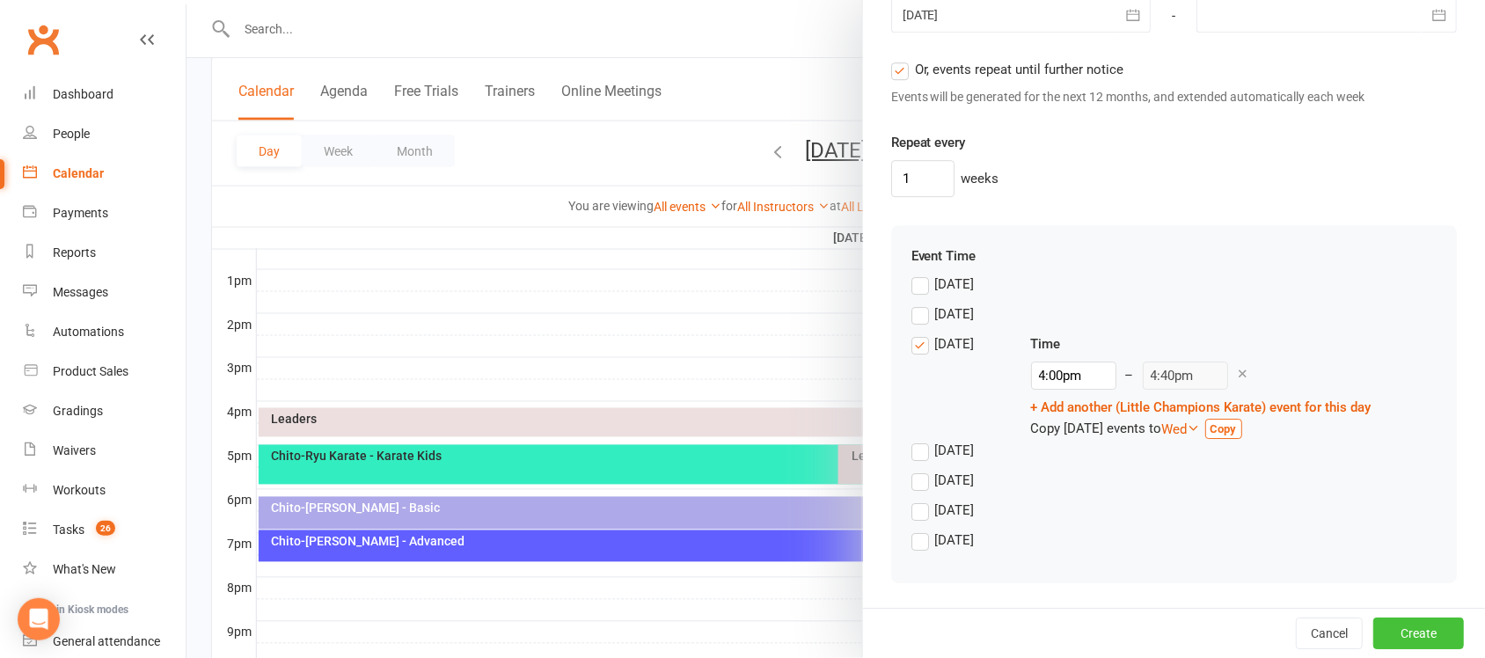
click at [1375, 629] on button "Create" at bounding box center [1418, 633] width 91 height 32
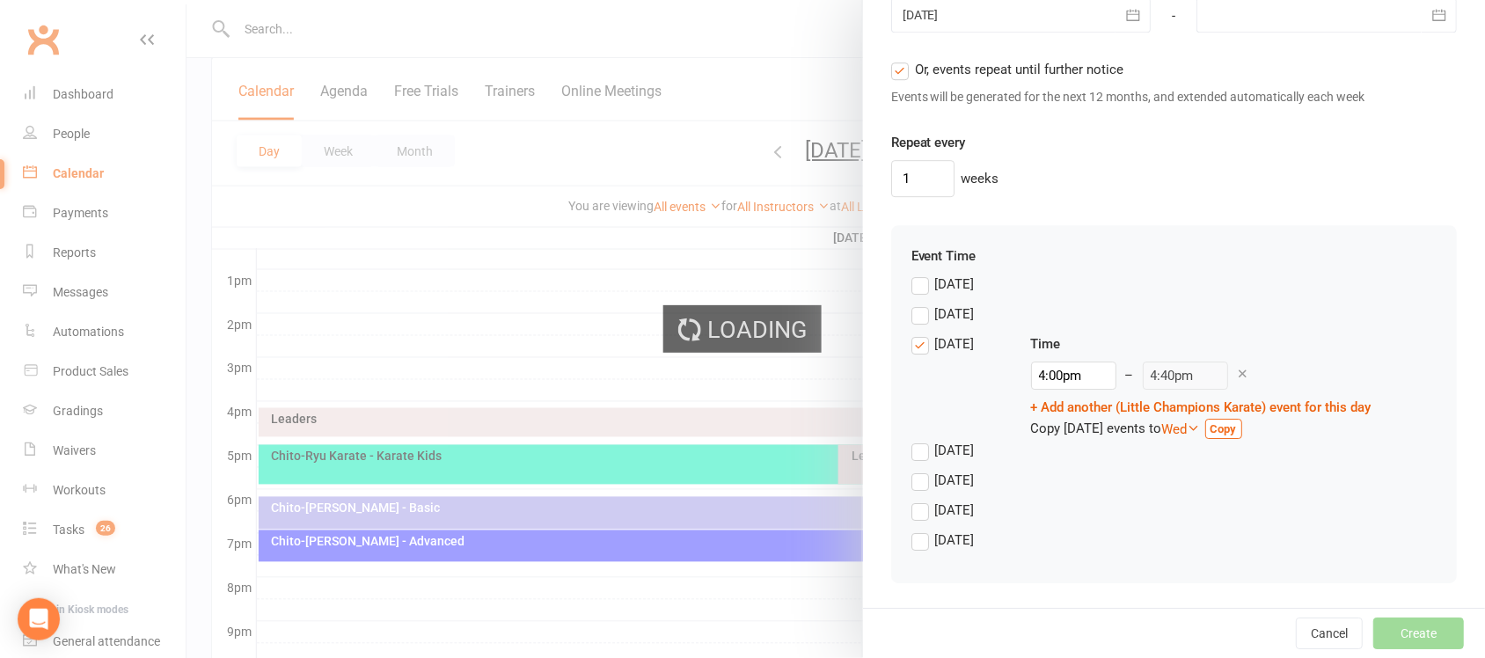
scroll to position [1545, 0]
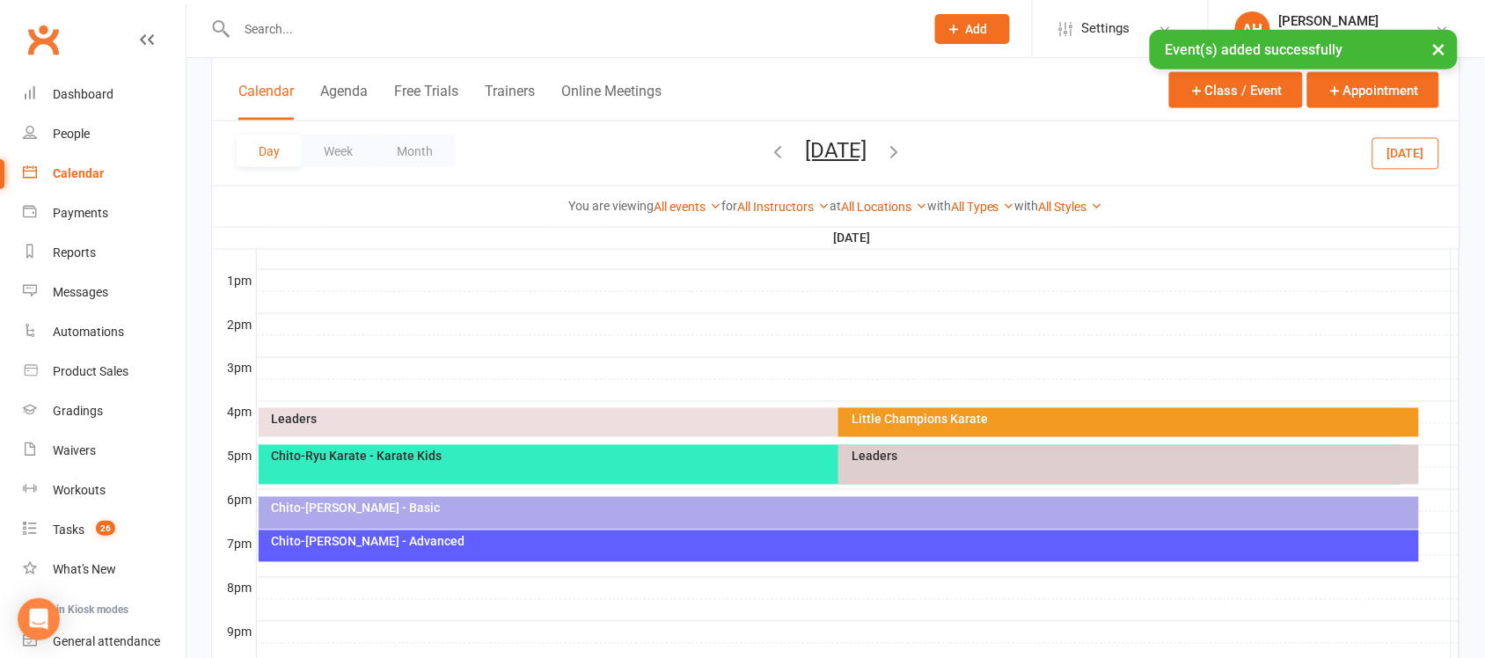
click at [903, 154] on icon "button" at bounding box center [893, 151] width 19 height 19
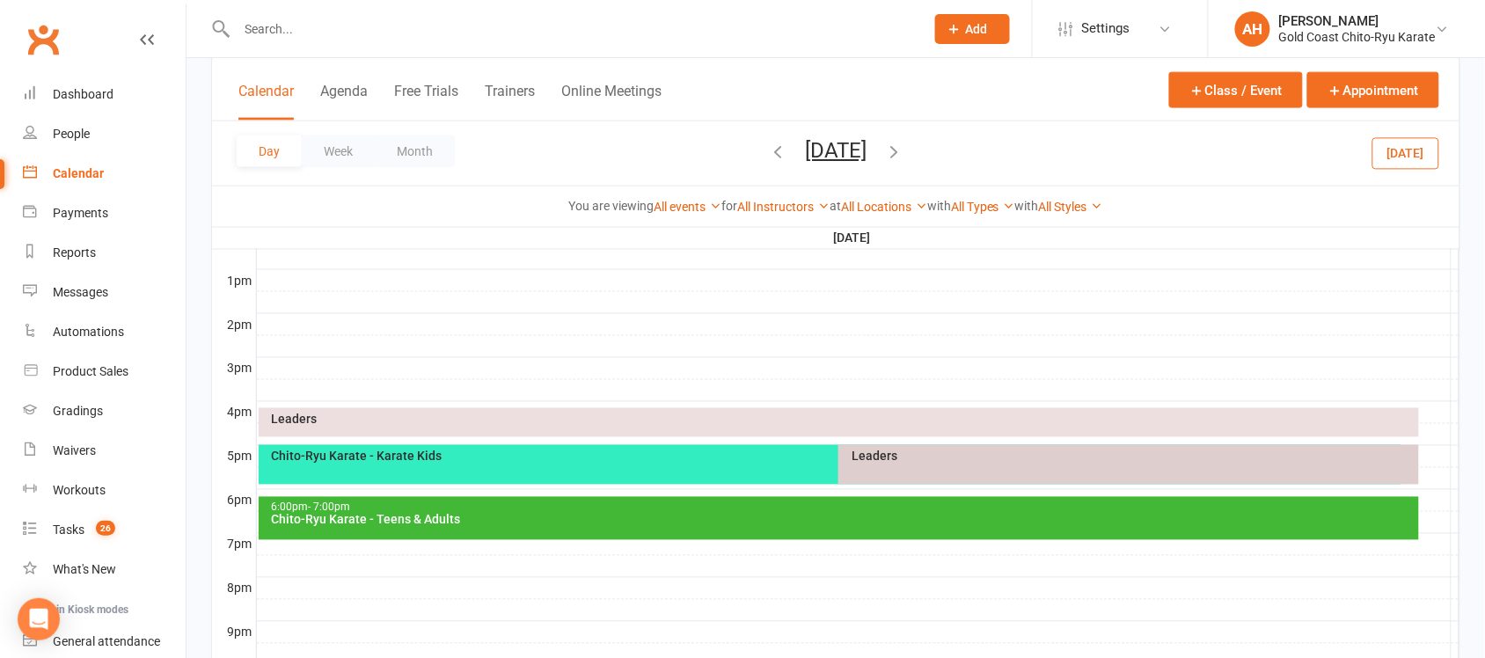
click at [1436, 419] on div at bounding box center [858, 412] width 1202 height 21
click at [1436, 424] on button "Add Event" at bounding box center [1424, 421] width 59 height 21
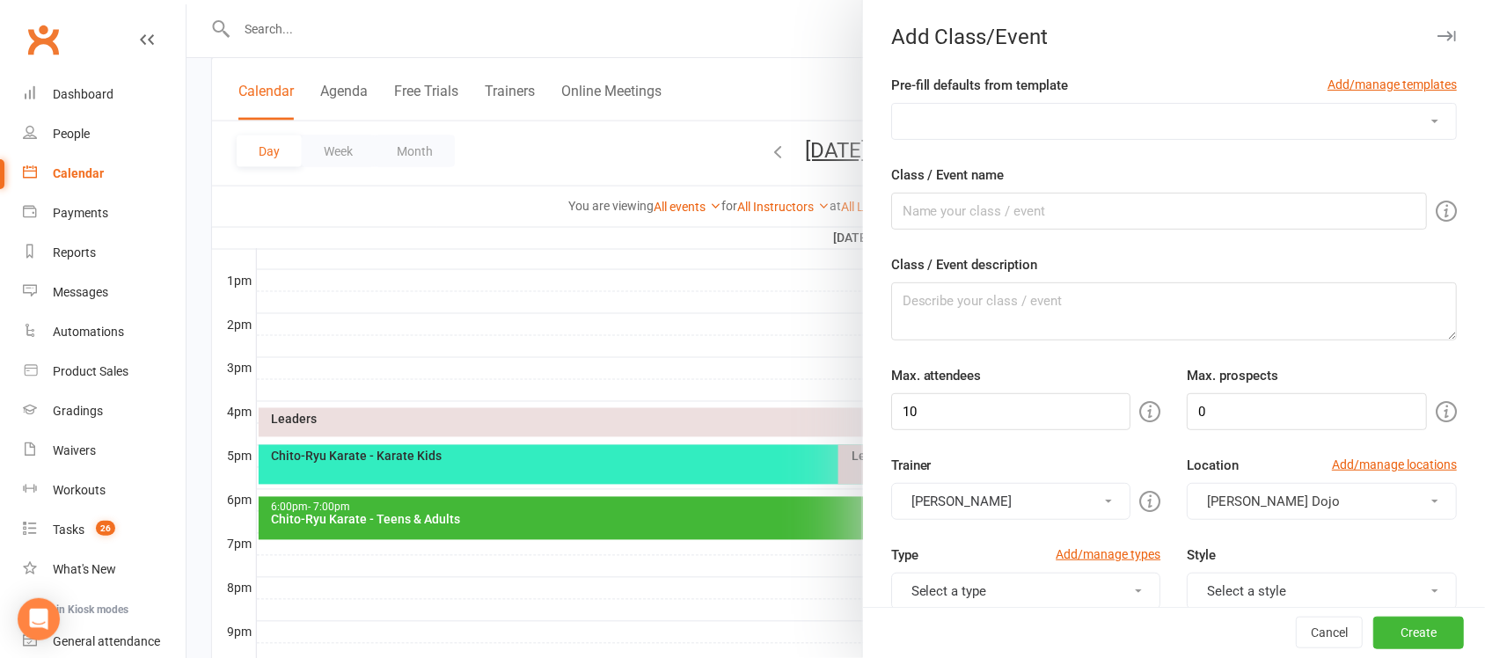
click at [1096, 123] on select "Beach Training Brown & Black Belt Class Brown & Black Belt Seminar Chito-Ryu Ka…" at bounding box center [1174, 121] width 564 height 35
select select "1322"
click at [892, 104] on select "Beach Training Brown & Black Belt Class Brown & Black Belt Seminar Chito-Ryu Ka…" at bounding box center [1174, 121] width 564 height 35
type input "Little Champions Karate"
type input "50"
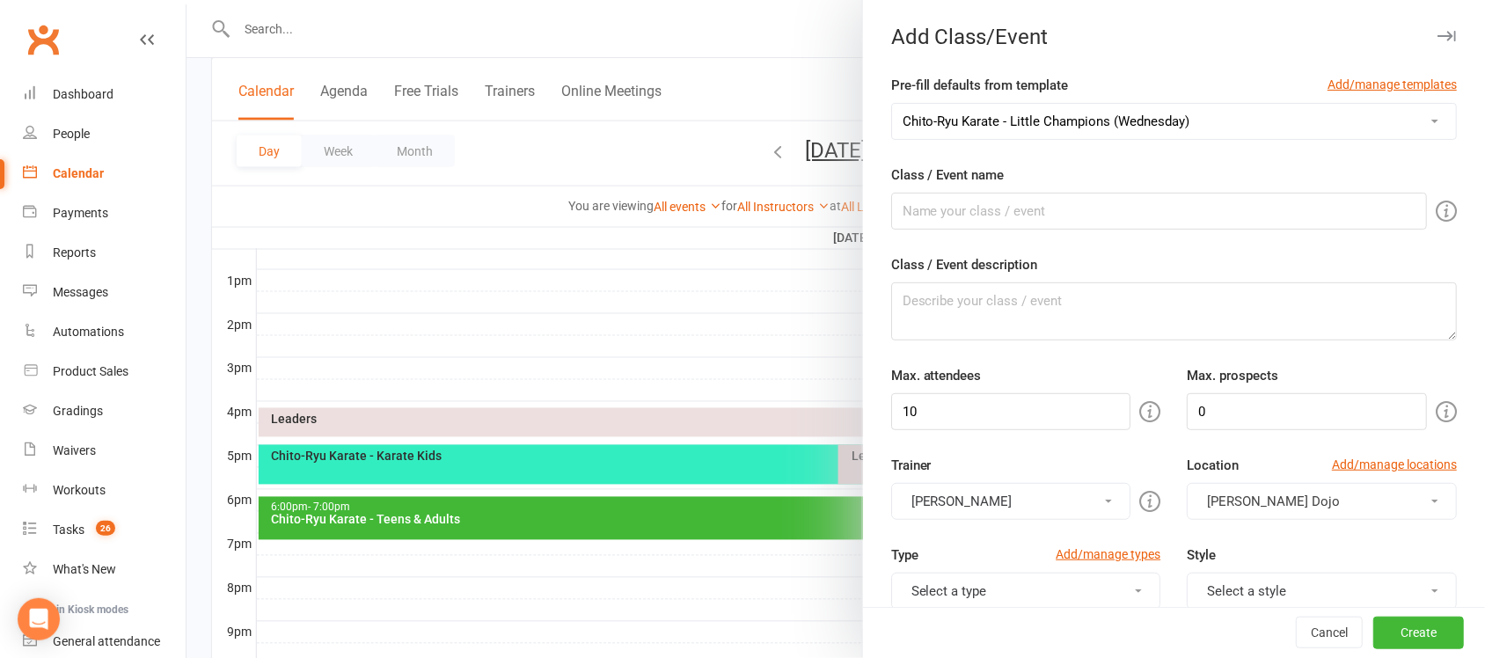
type input "10"
click at [1390, 629] on button "Create" at bounding box center [1418, 633] width 91 height 32
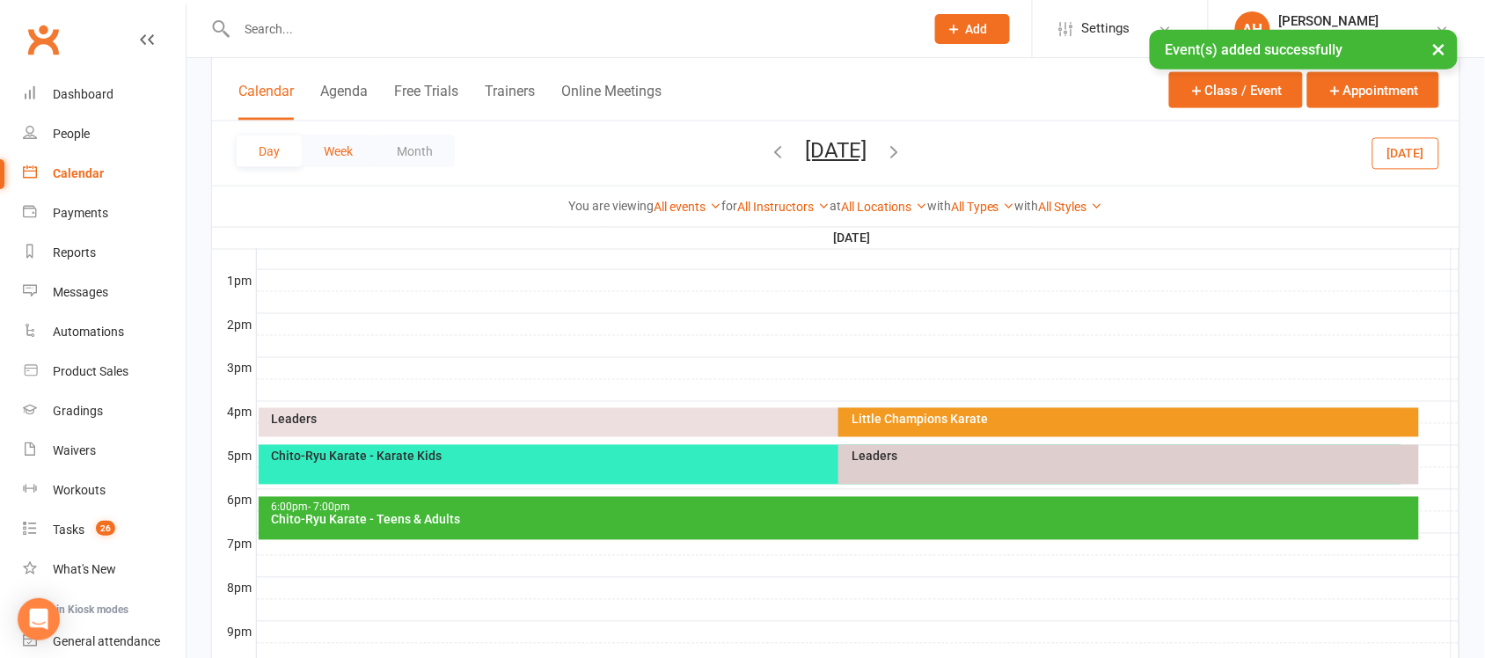
click at [347, 145] on button "Week" at bounding box center [338, 151] width 73 height 32
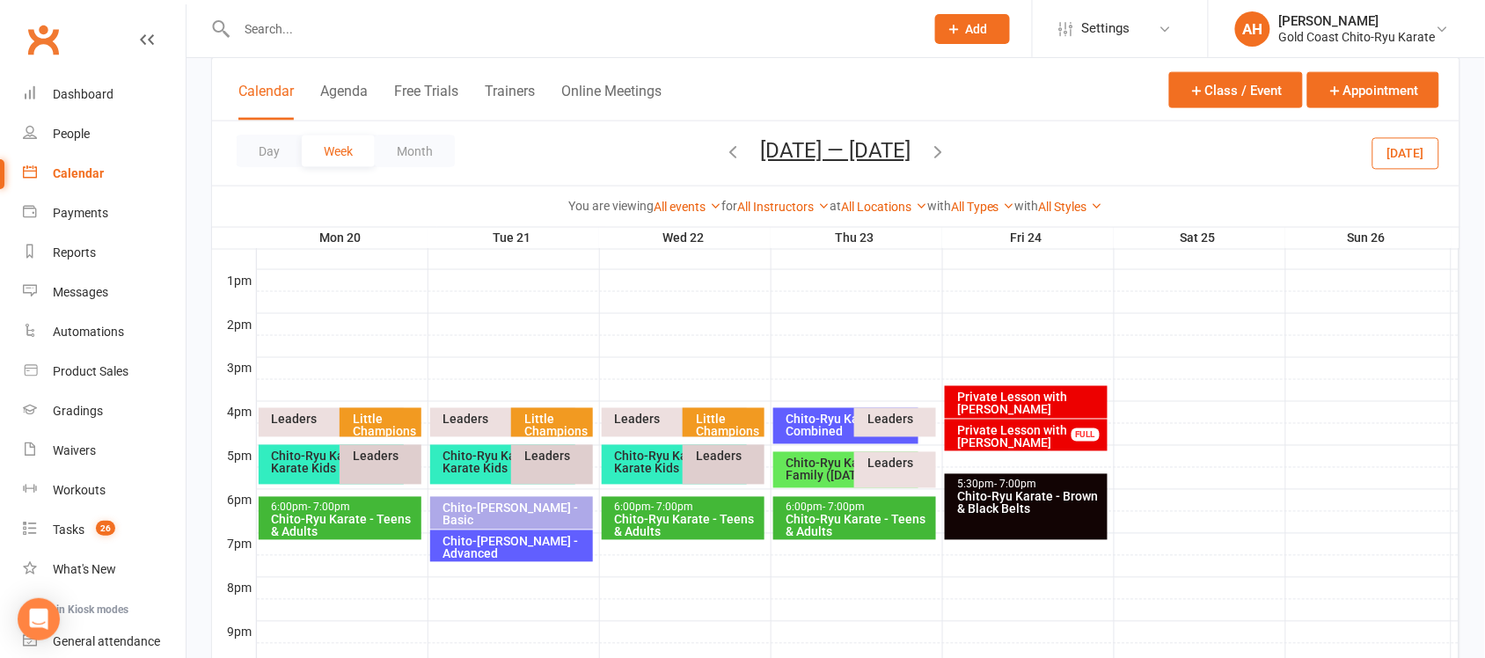
click at [945, 145] on icon "button" at bounding box center [938, 151] width 19 height 19
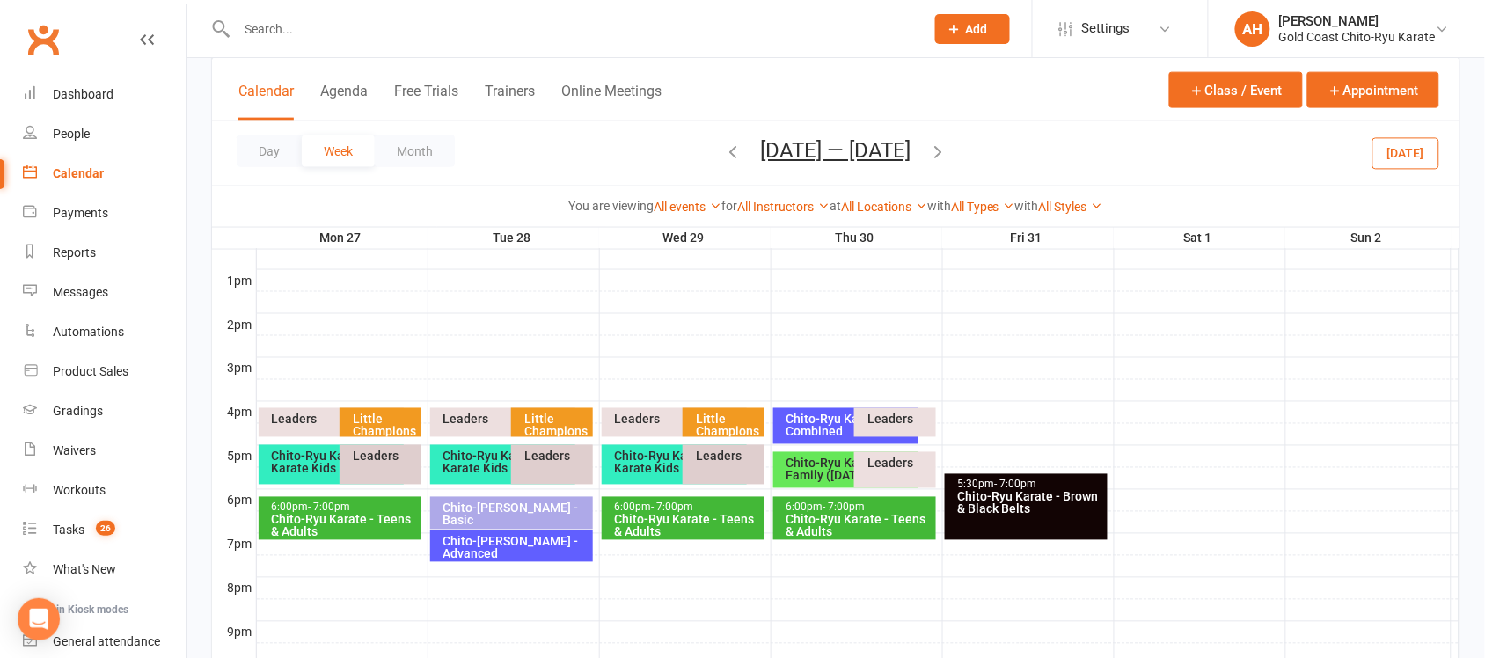
click at [717, 419] on div "Little Champions Karate" at bounding box center [728, 431] width 66 height 37
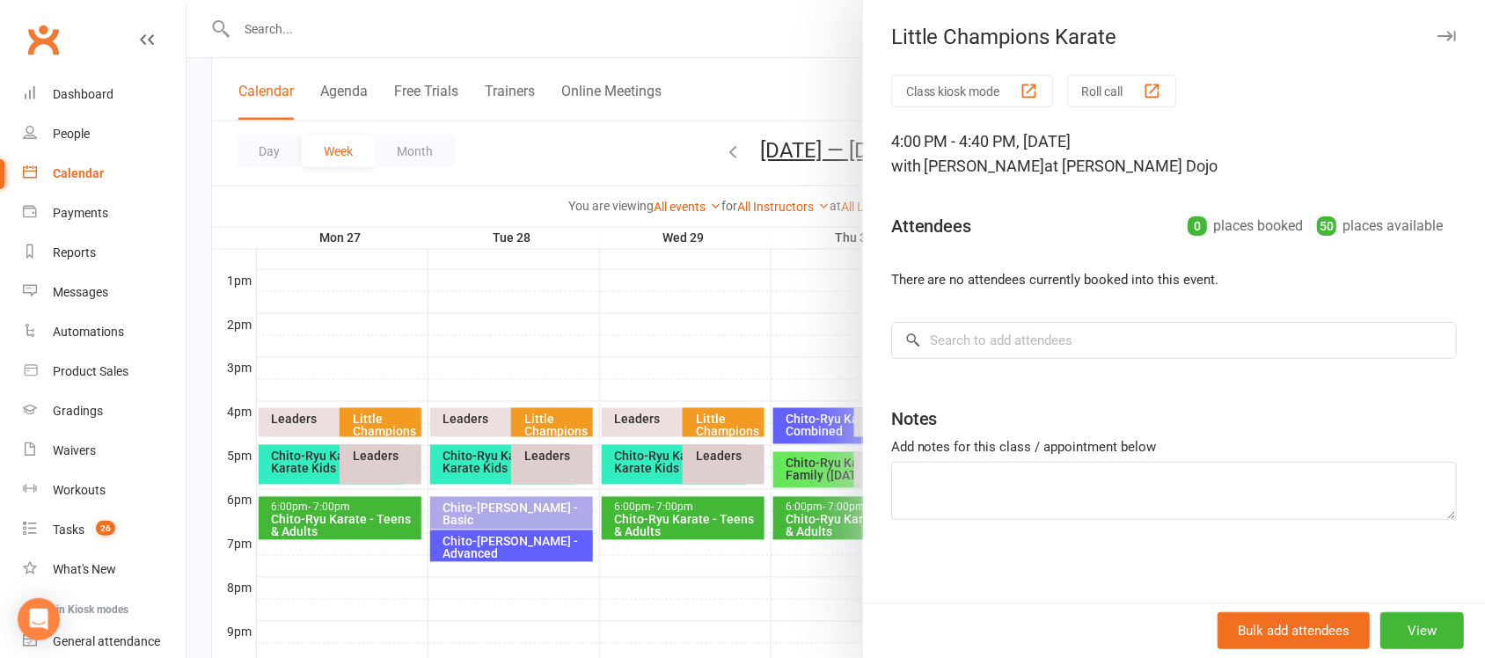
click at [561, 423] on div at bounding box center [835, 329] width 1298 height 658
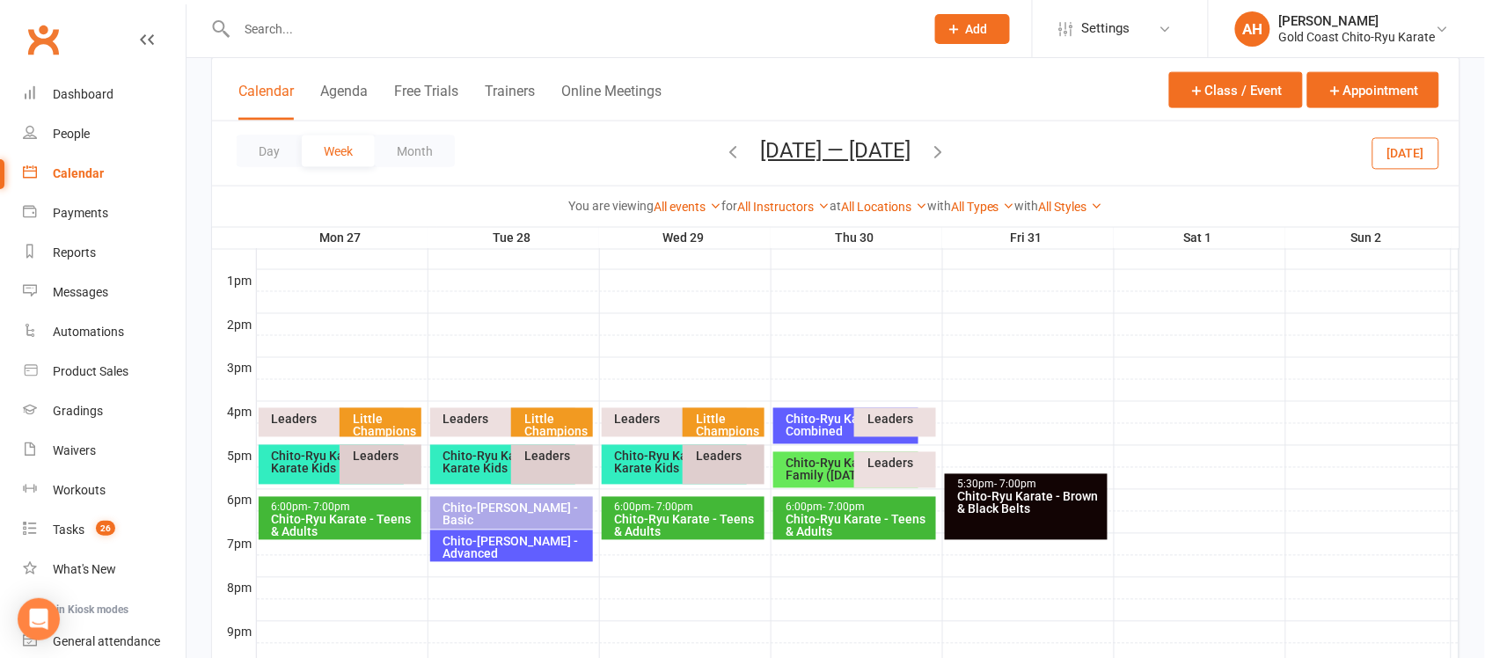
click at [537, 425] on div "Little Champions Karate" at bounding box center [556, 431] width 66 height 37
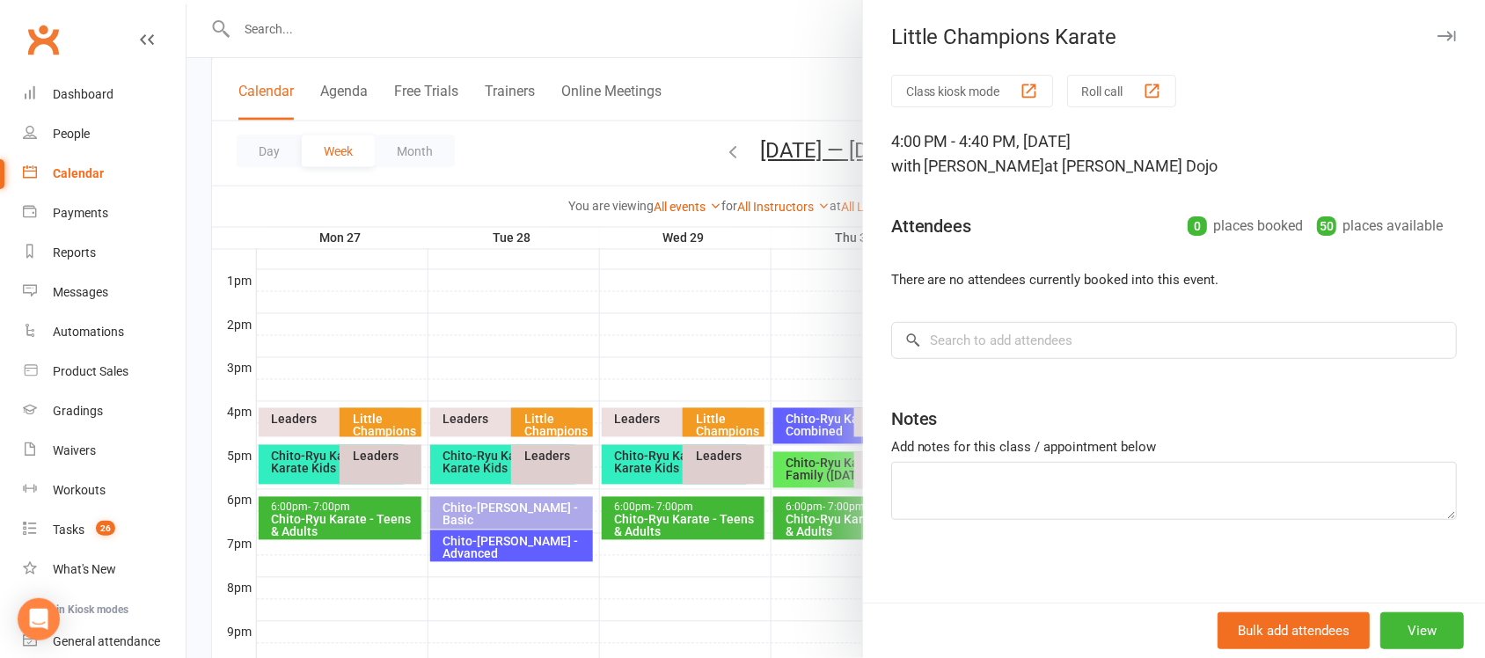
click at [614, 337] on div at bounding box center [835, 329] width 1298 height 658
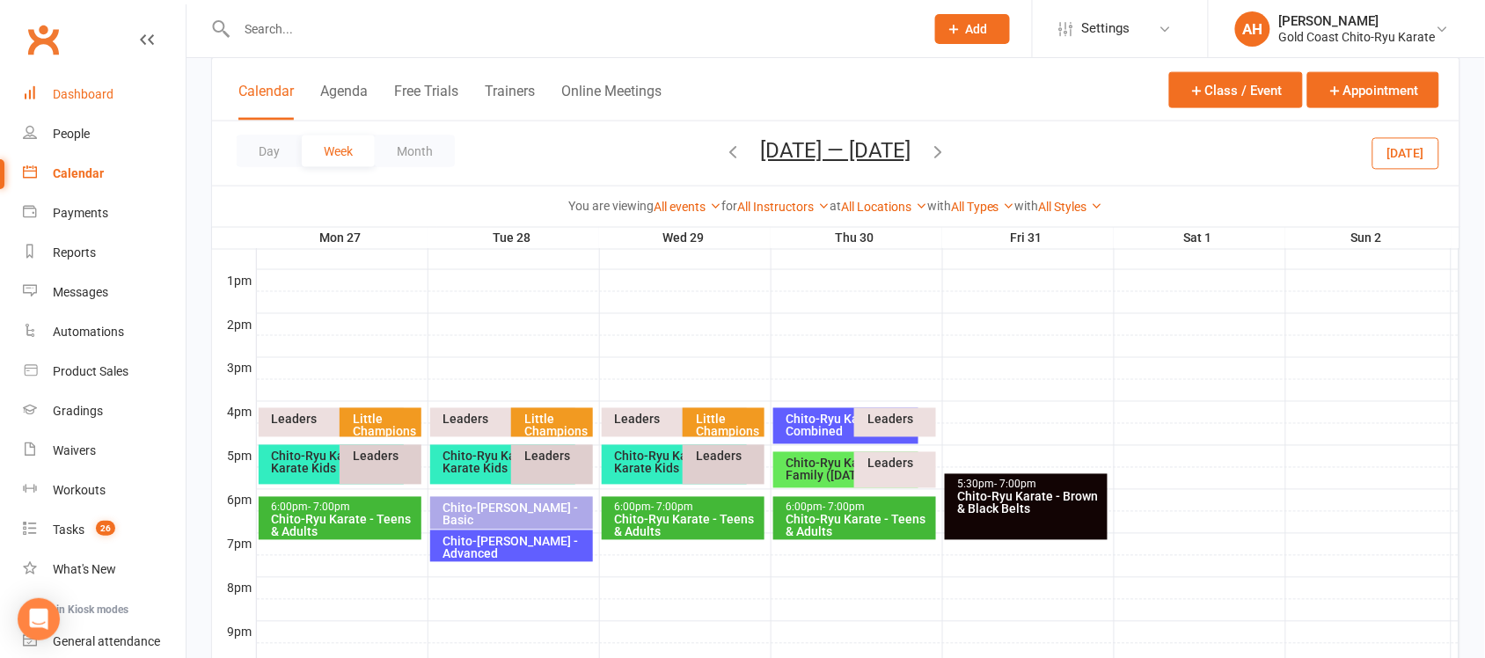
click at [77, 95] on div "Dashboard" at bounding box center [83, 94] width 61 height 14
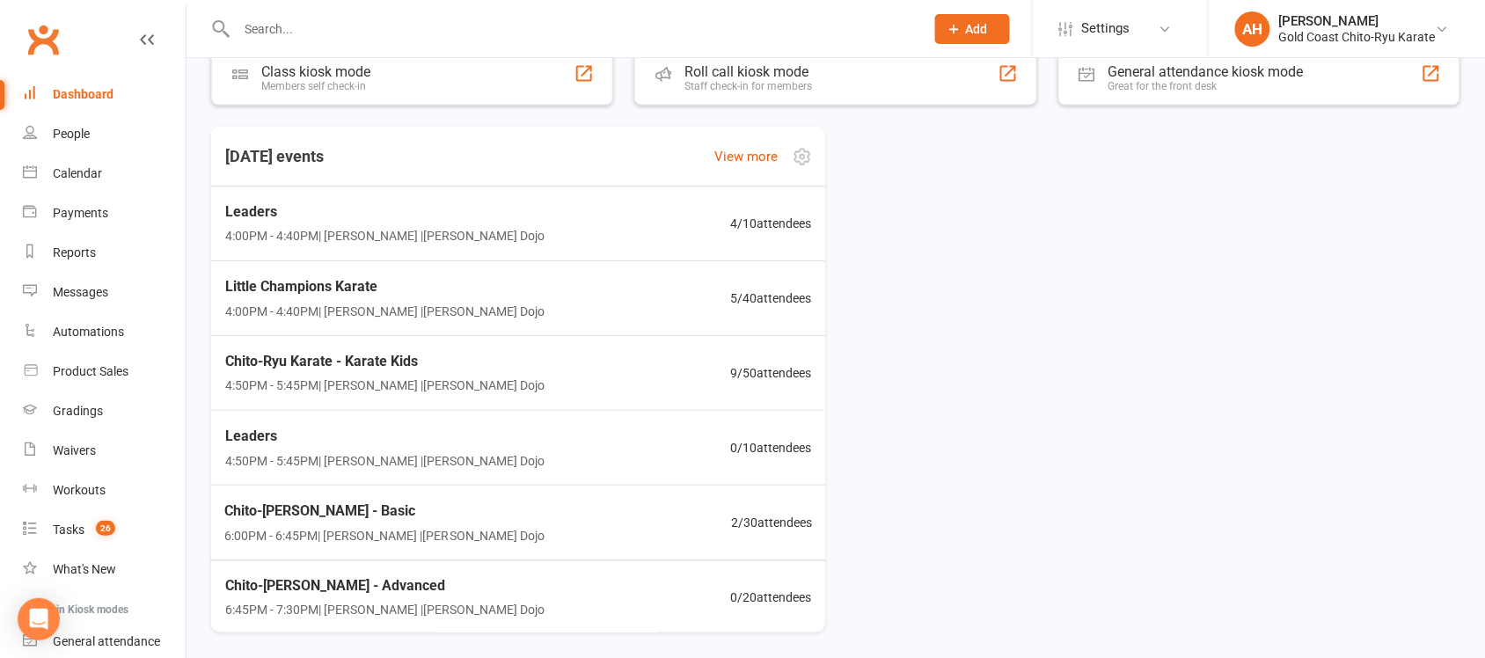
scroll to position [889, 0]
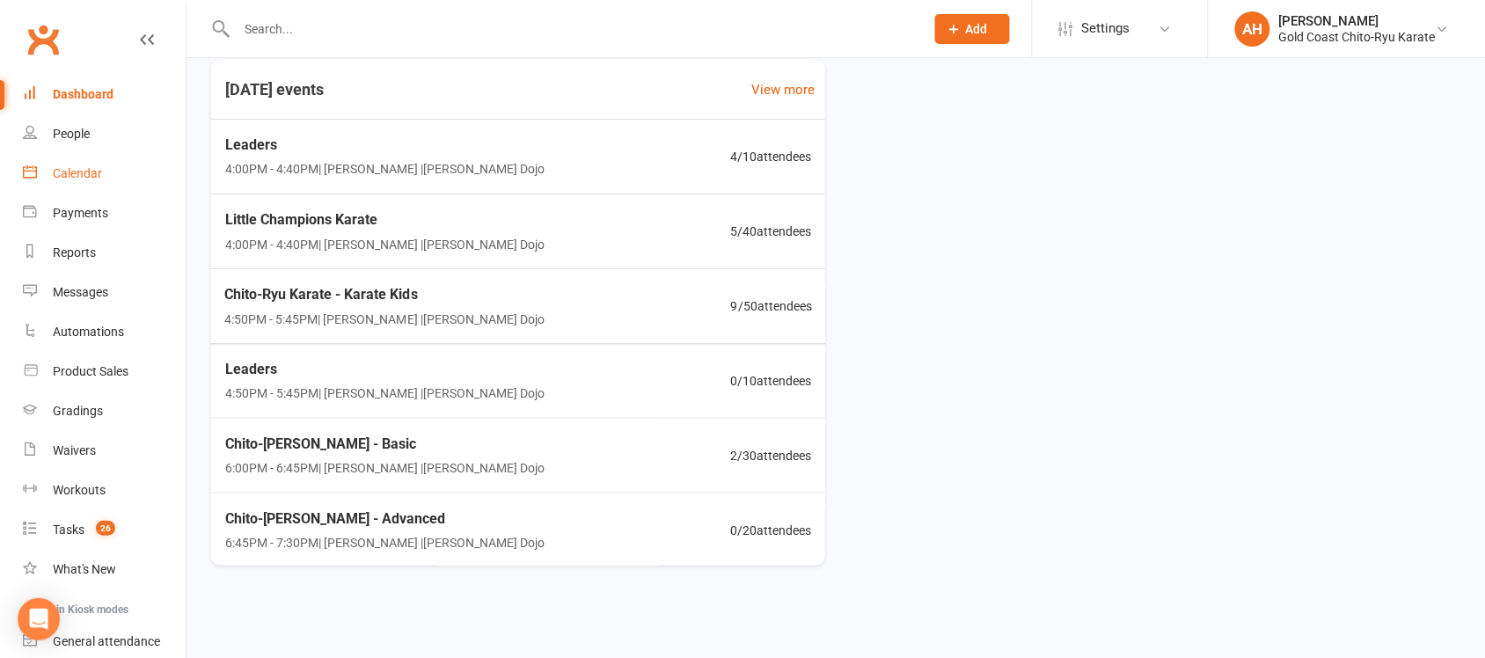
click at [62, 173] on div "Calendar" at bounding box center [77, 173] width 49 height 14
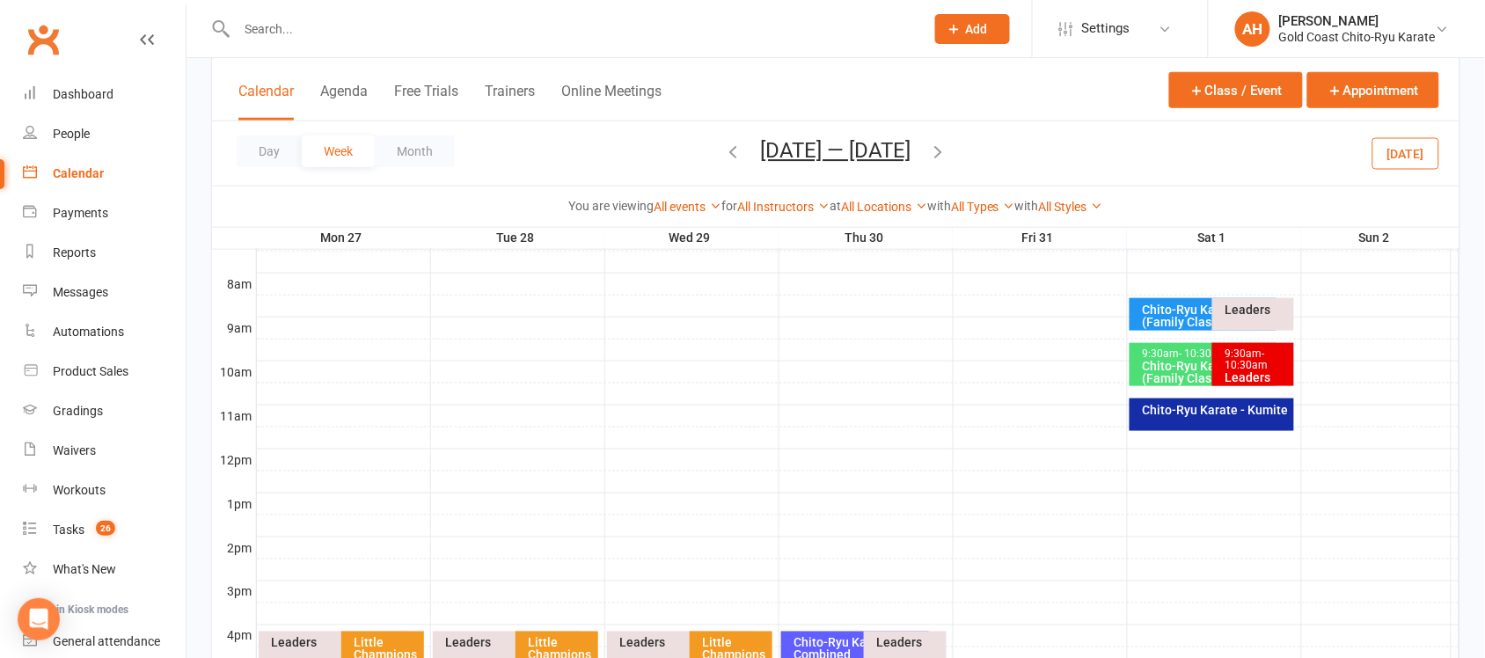
scroll to position [485, 0]
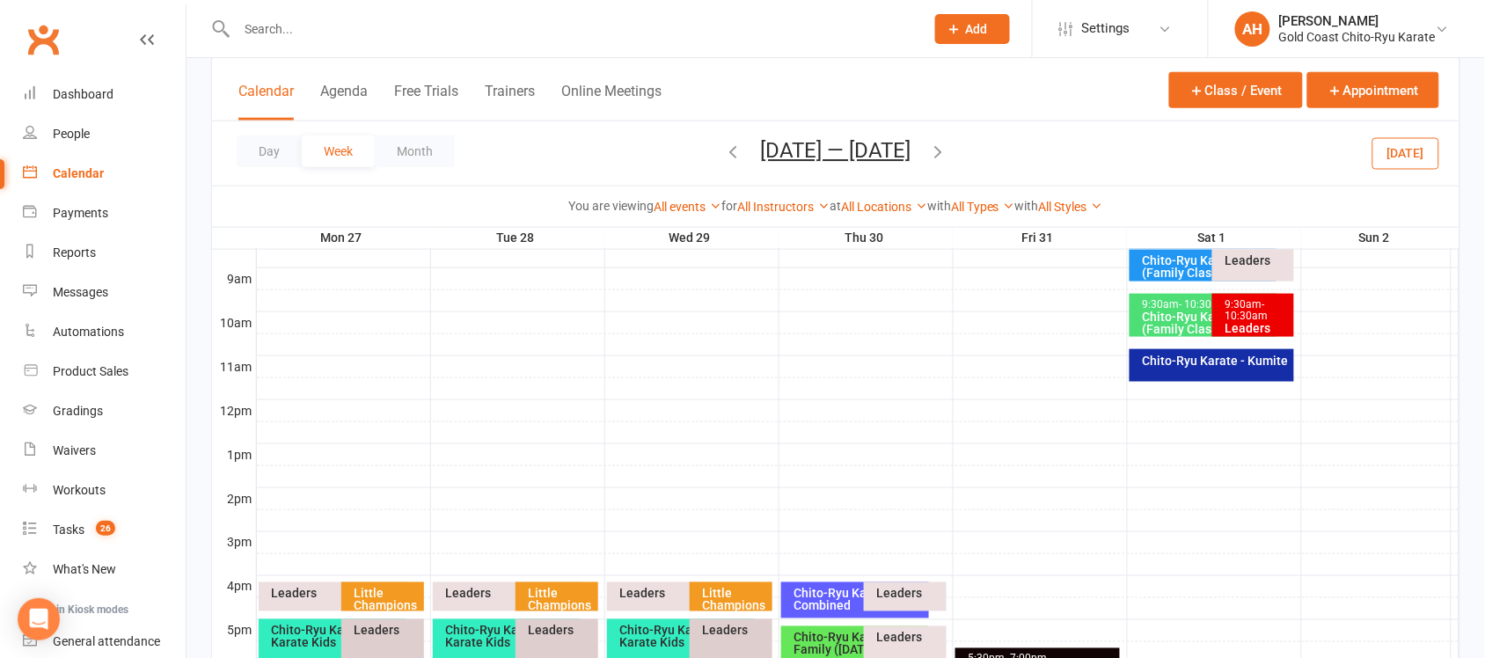
click at [1418, 148] on button "[DATE]" at bounding box center [1405, 153] width 67 height 32
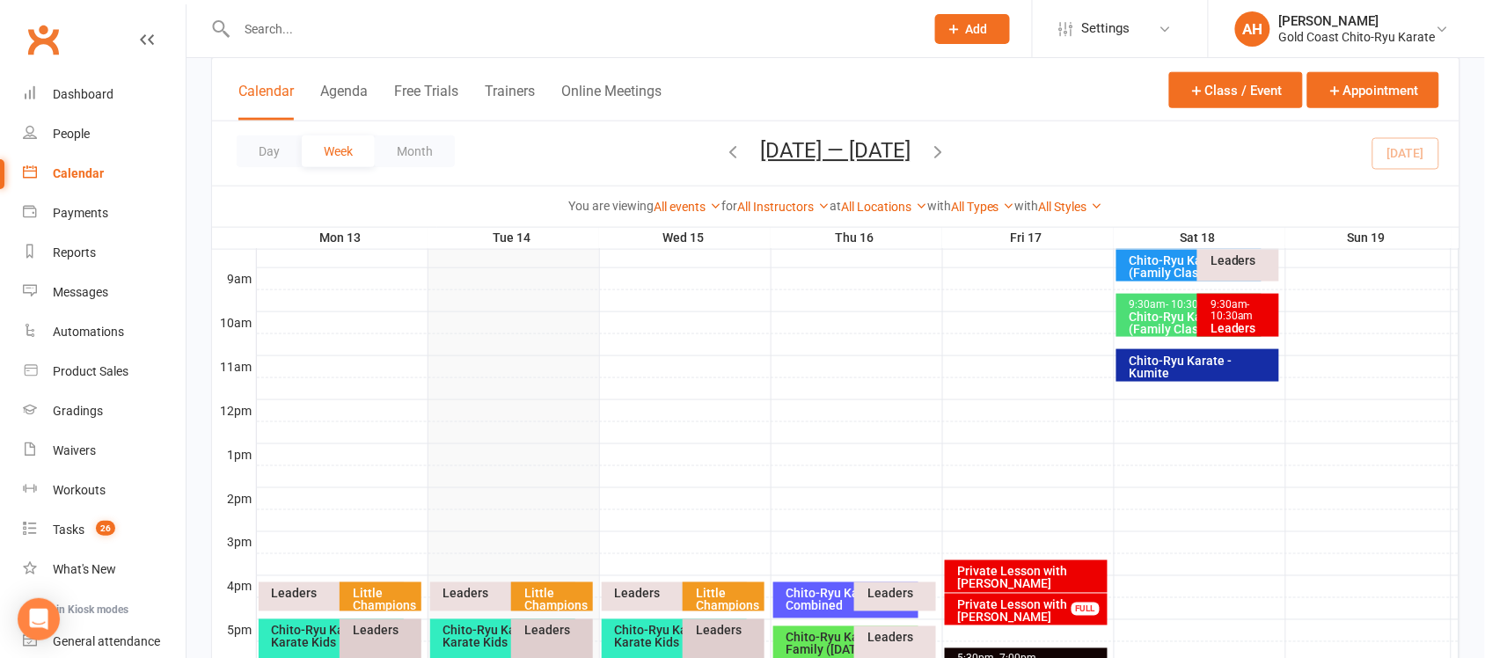
click at [995, 577] on div "Private Lesson with [PERSON_NAME]" at bounding box center [1030, 578] width 147 height 25
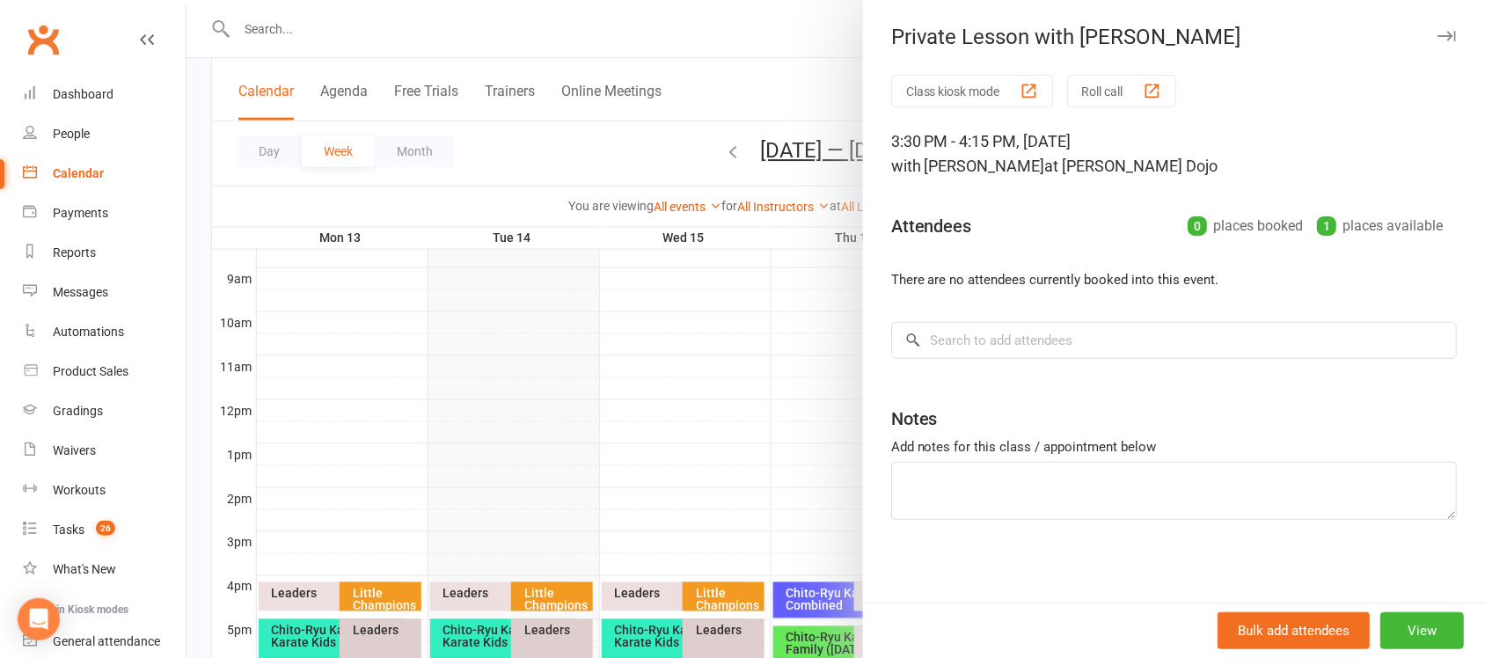
click at [1437, 33] on icon "button" at bounding box center [1446, 36] width 18 height 11
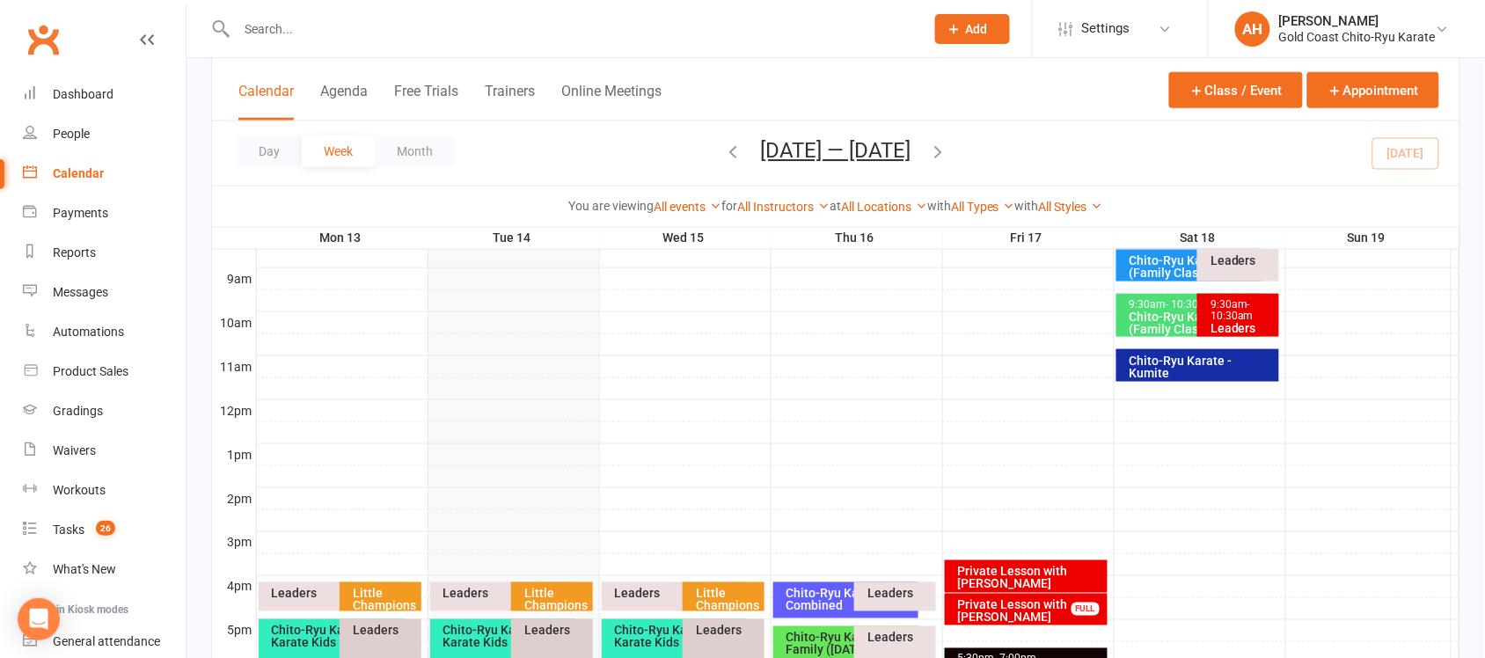
click at [945, 148] on icon "button" at bounding box center [938, 151] width 19 height 19
click at [726, 154] on icon "button" at bounding box center [733, 151] width 19 height 19
click at [1060, 576] on div "Private Lesson with [PERSON_NAME]" at bounding box center [1030, 578] width 147 height 25
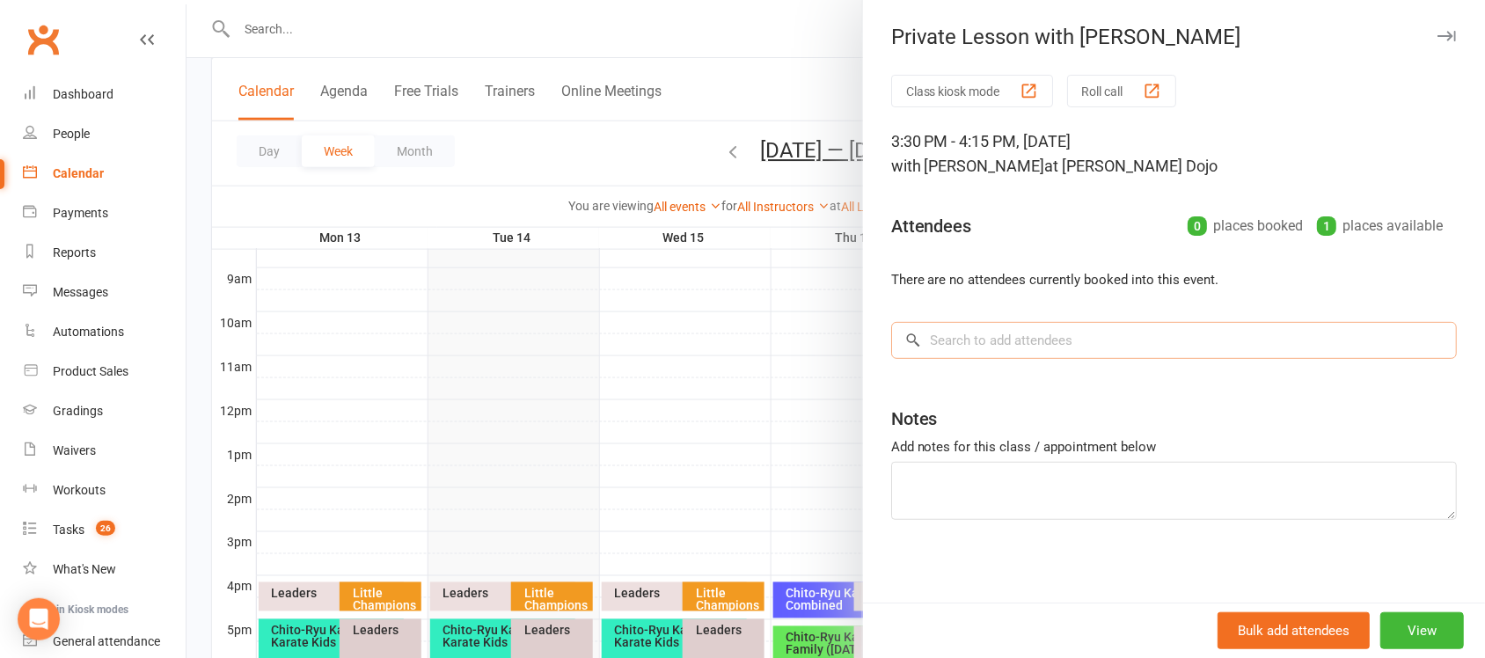
click at [1058, 349] on input "search" at bounding box center [1174, 340] width 566 height 37
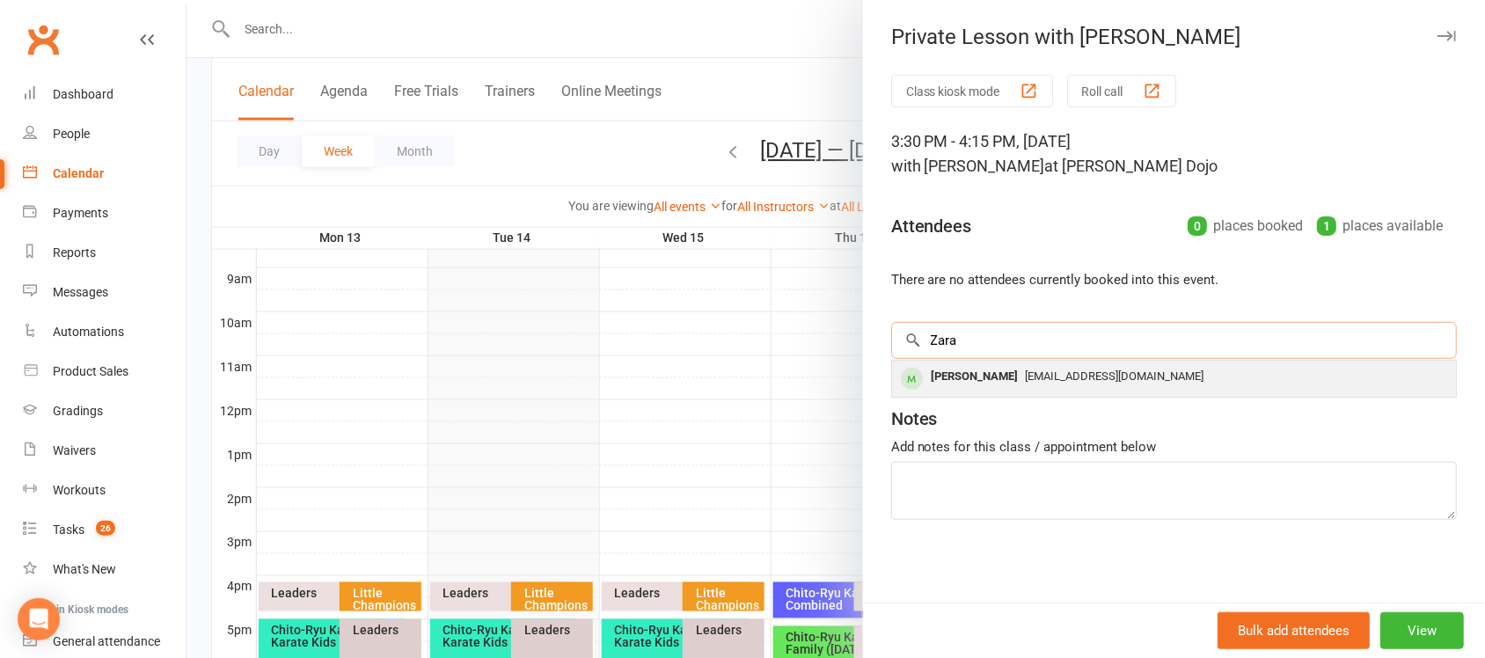
type input "Zara"
click at [963, 372] on div "[PERSON_NAME]" at bounding box center [974, 377] width 101 height 26
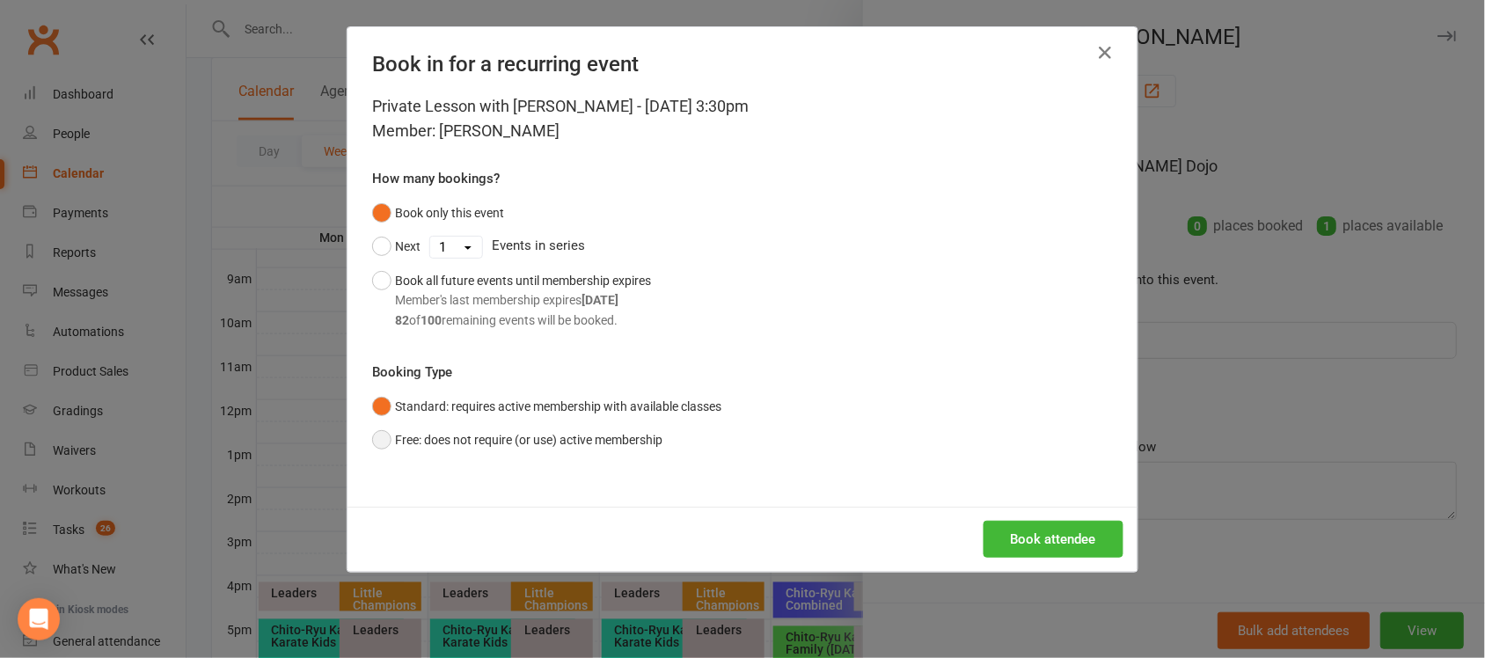
drag, startPoint x: 366, startPoint y: 440, endPoint x: 374, endPoint y: 446, distance: 10.0
click at [372, 438] on button "Free: does not require (or use) active membership" at bounding box center [517, 439] width 290 height 33
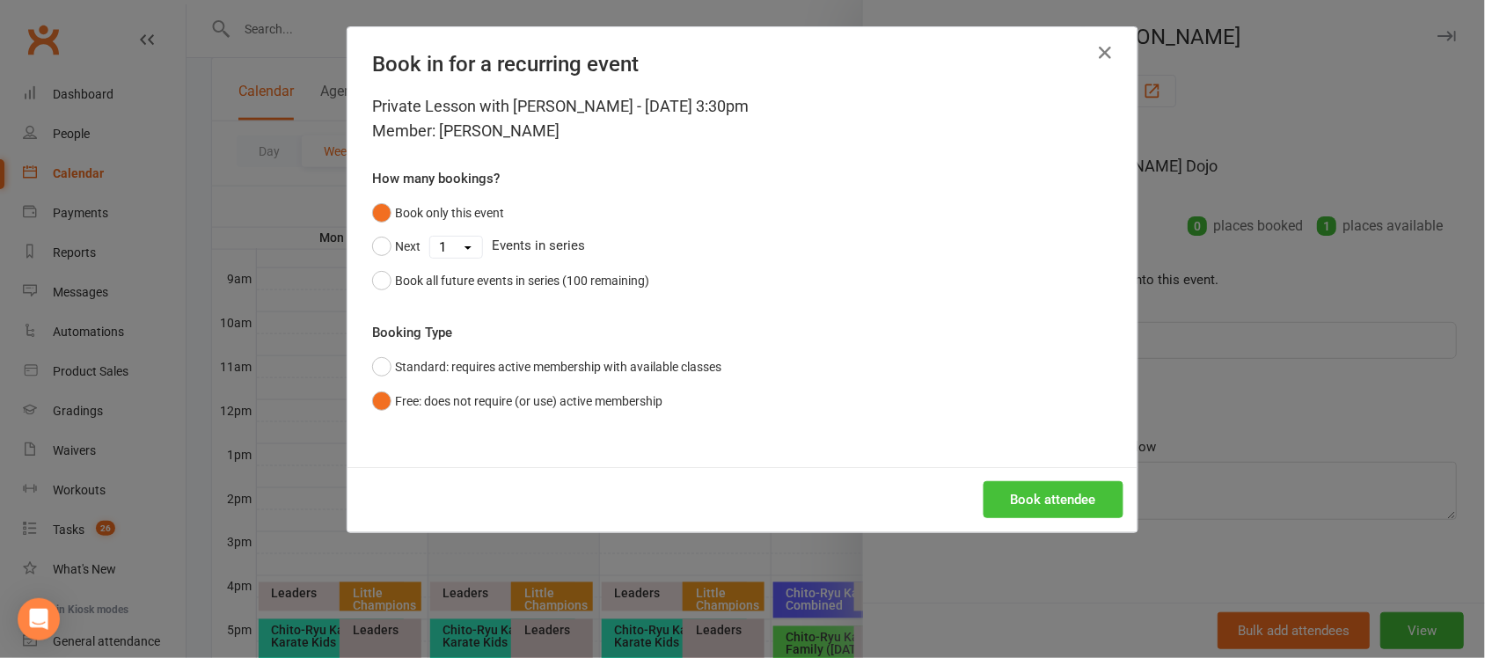
click at [1051, 504] on button "Book attendee" at bounding box center [1053, 499] width 140 height 37
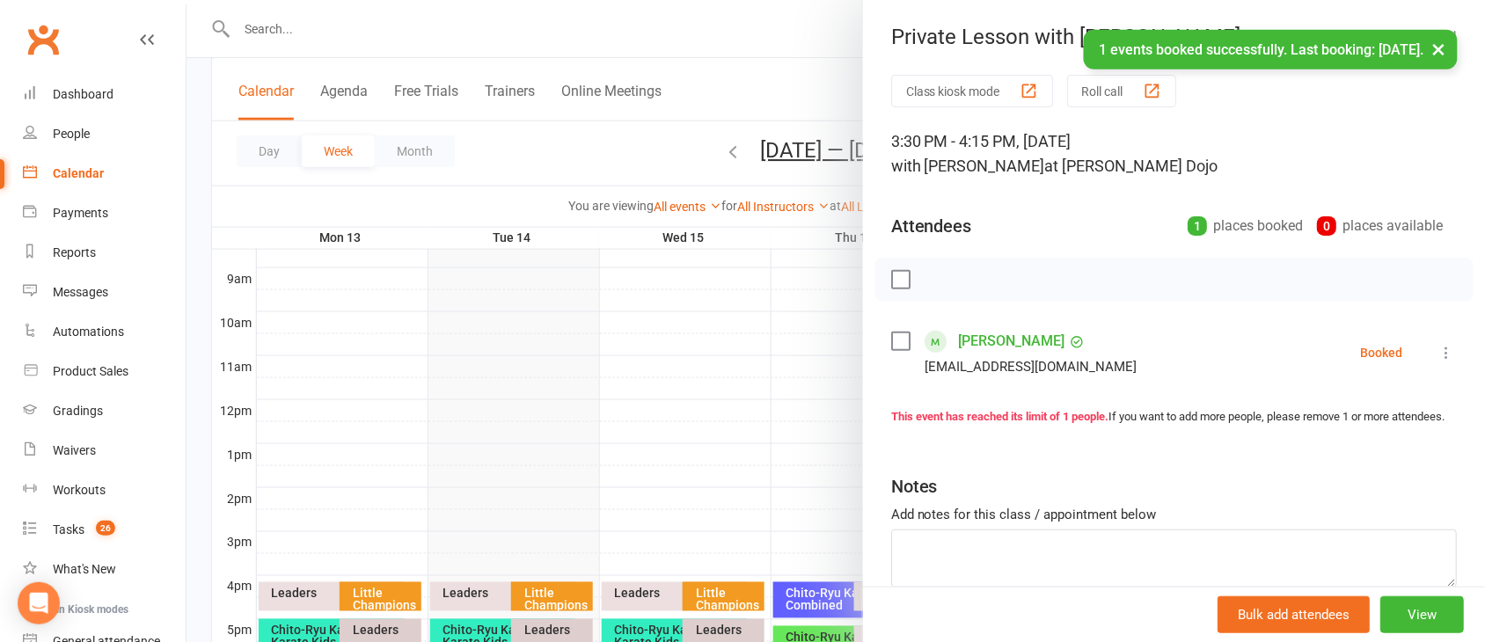
click at [1438, 49] on button "×" at bounding box center [1439, 49] width 32 height 38
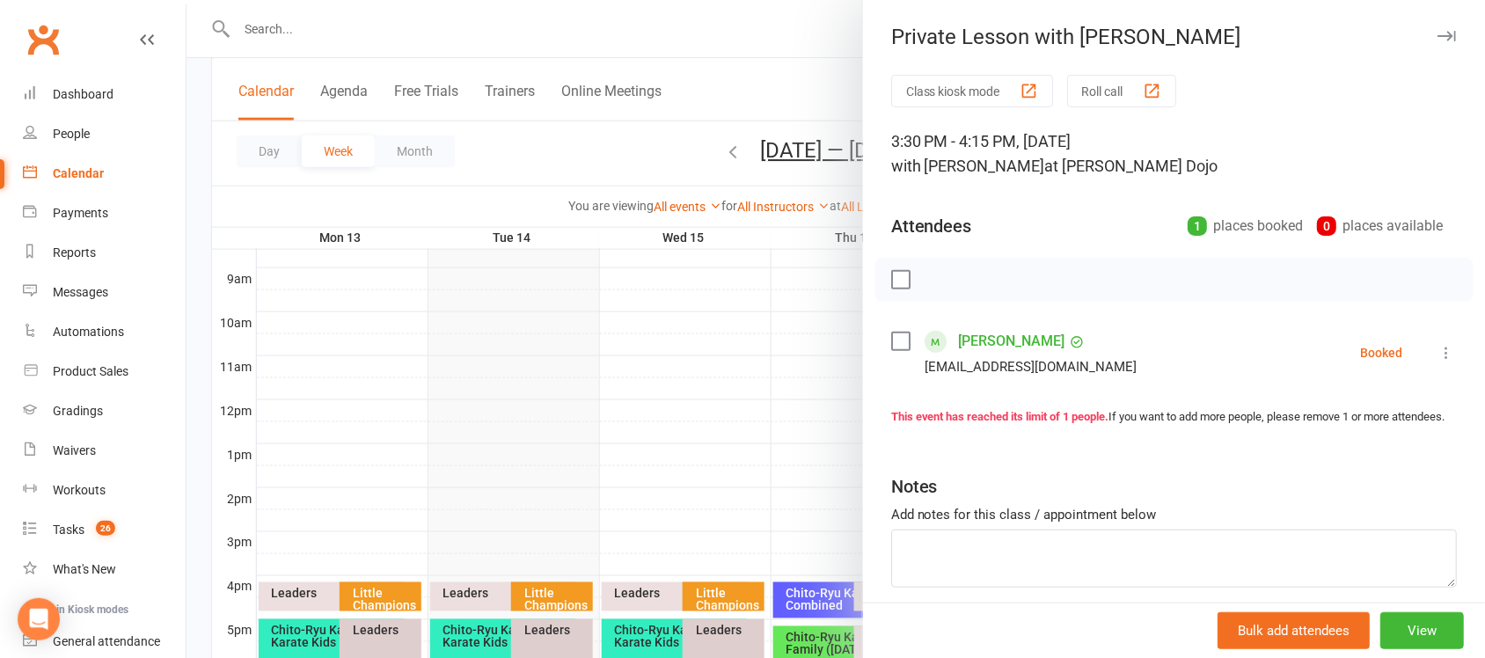
click at [1437, 36] on icon "button" at bounding box center [1446, 36] width 18 height 11
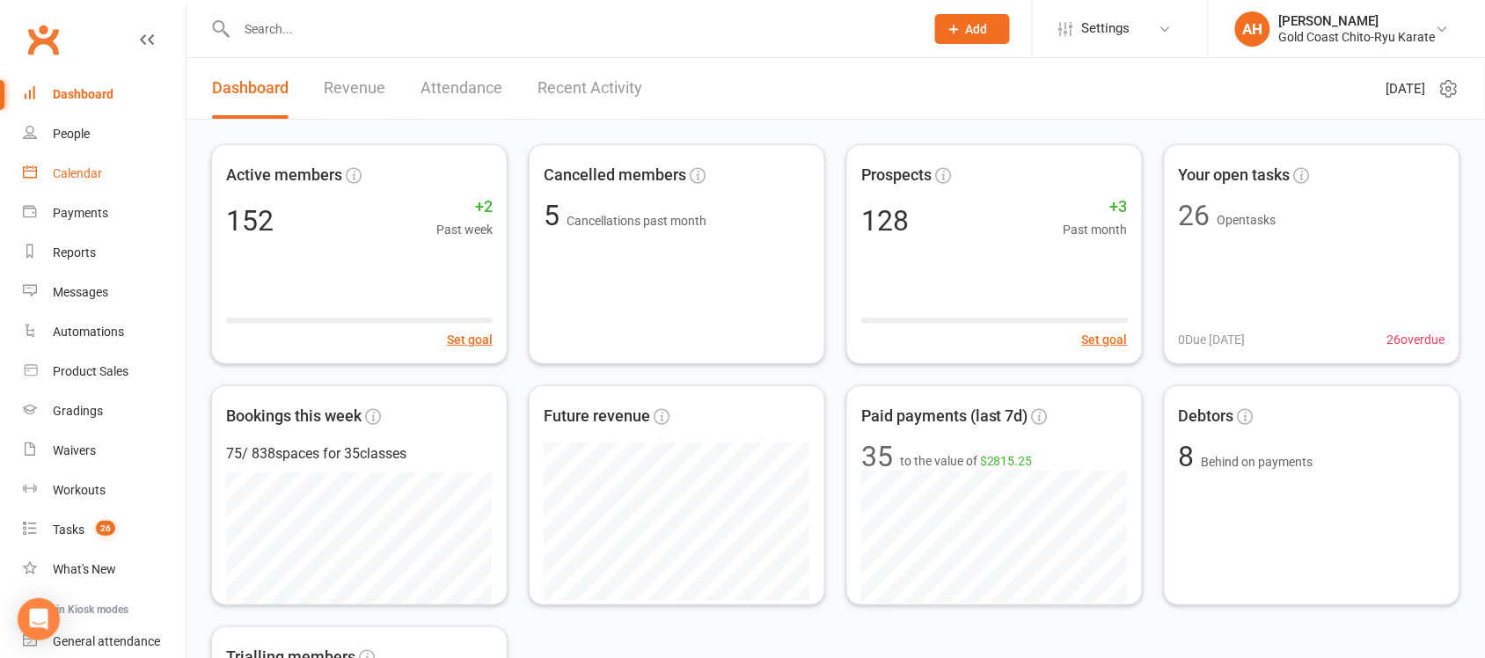
click at [86, 178] on div "Calendar" at bounding box center [77, 173] width 49 height 14
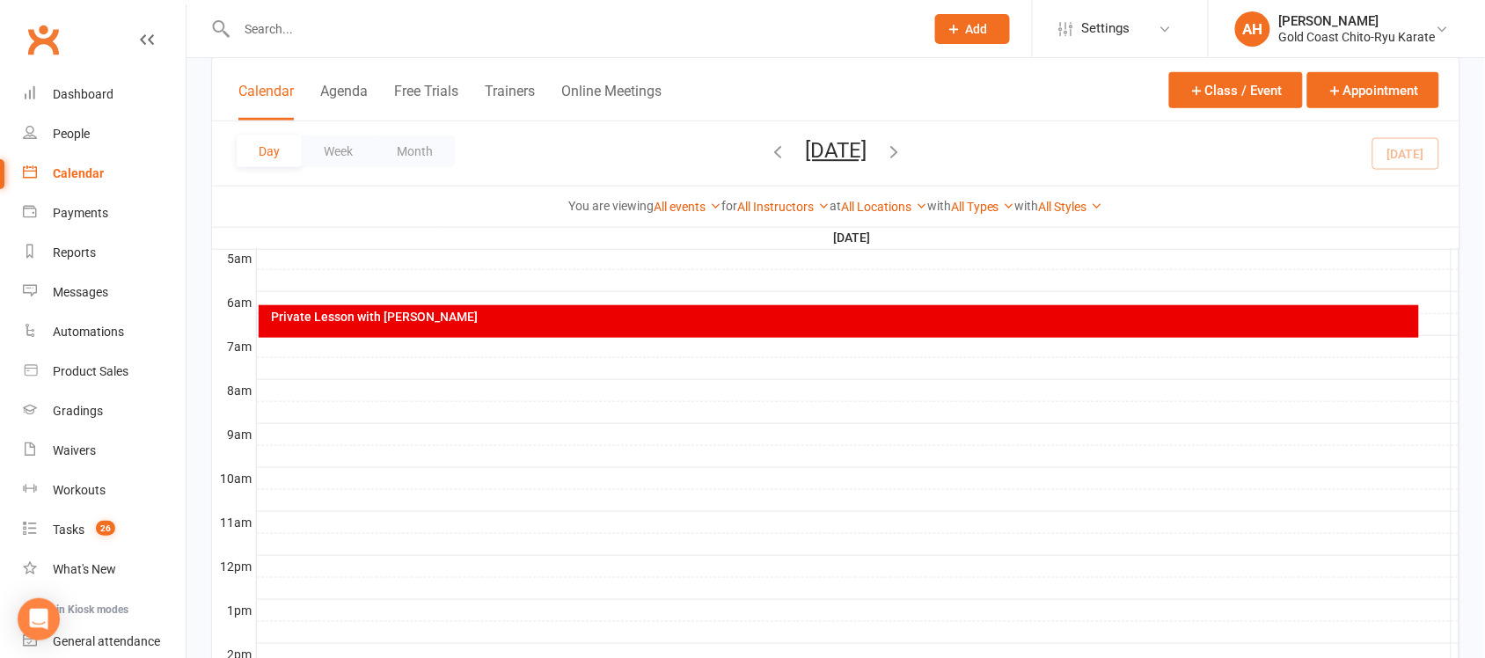
scroll to position [660, 0]
